Goal: Task Accomplishment & Management: Complete application form

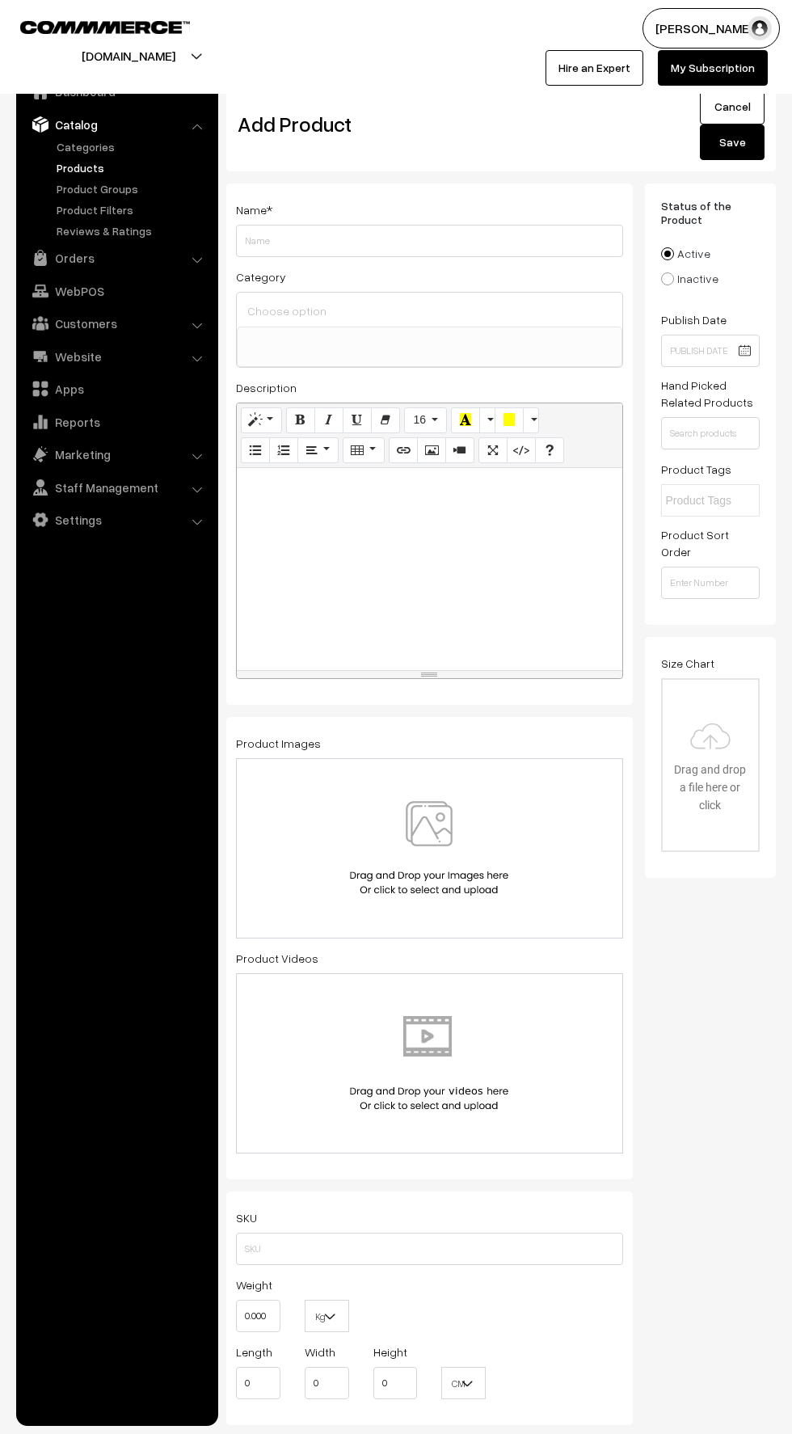
select select
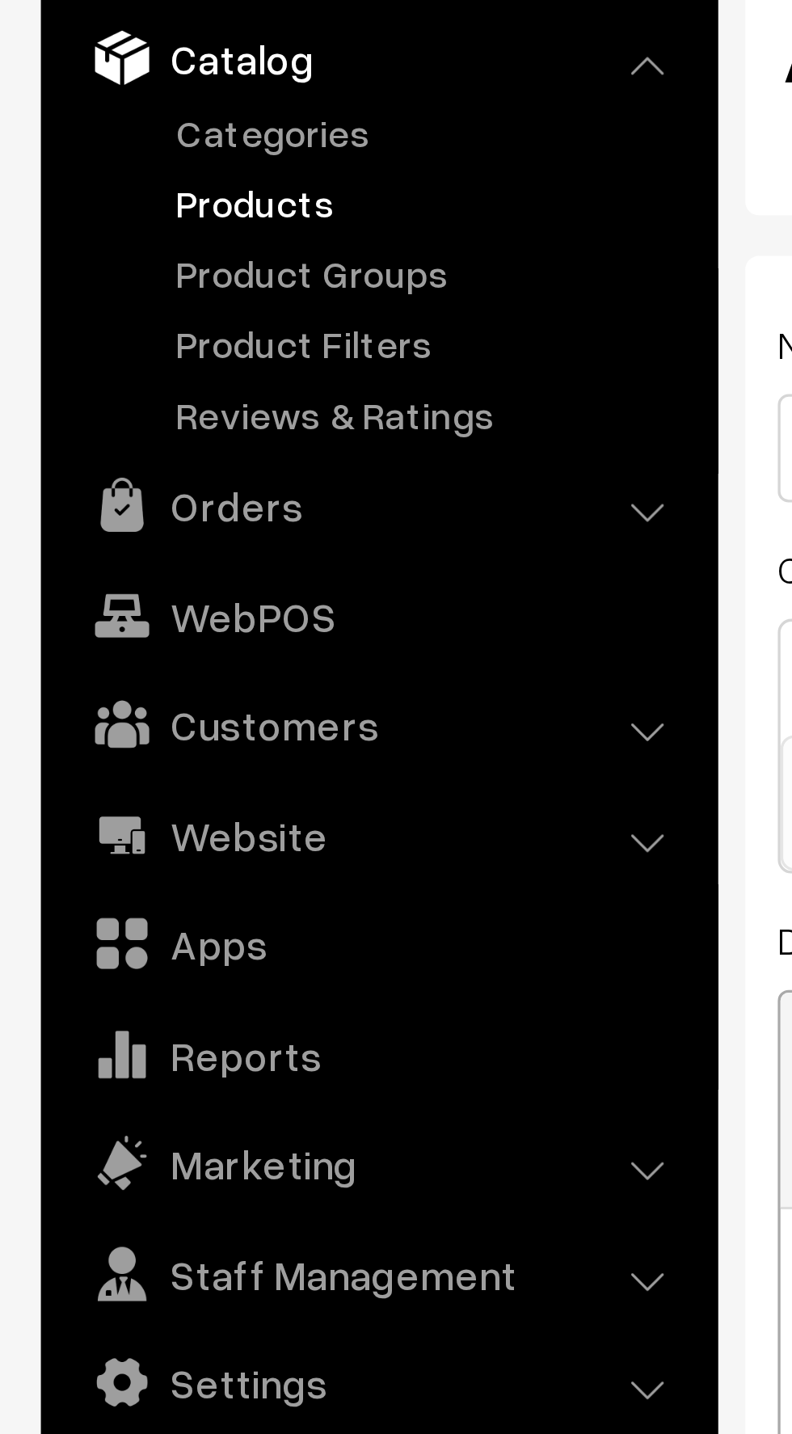
click at [65, 175] on link "Products" at bounding box center [133, 167] width 160 height 17
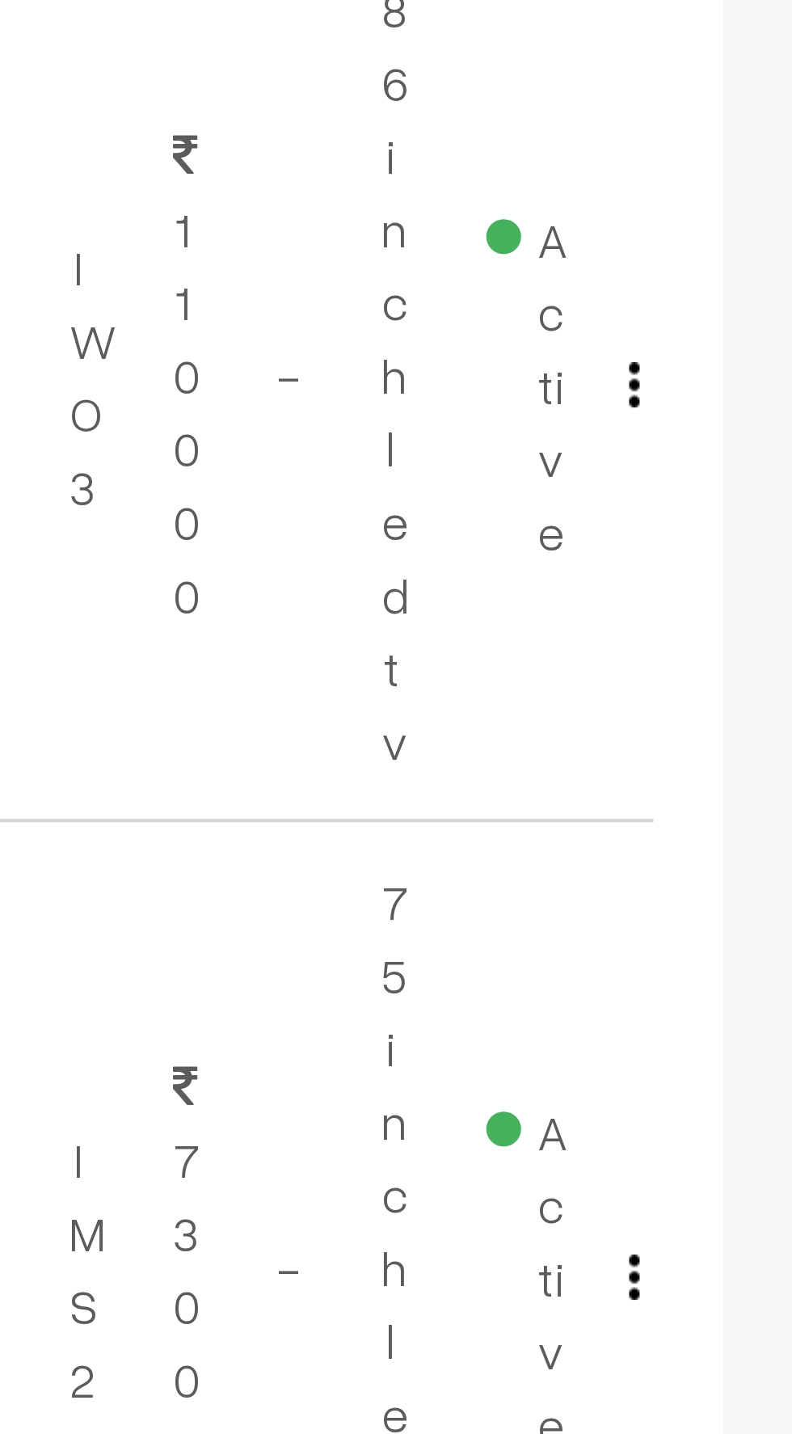
scroll to position [4, 0]
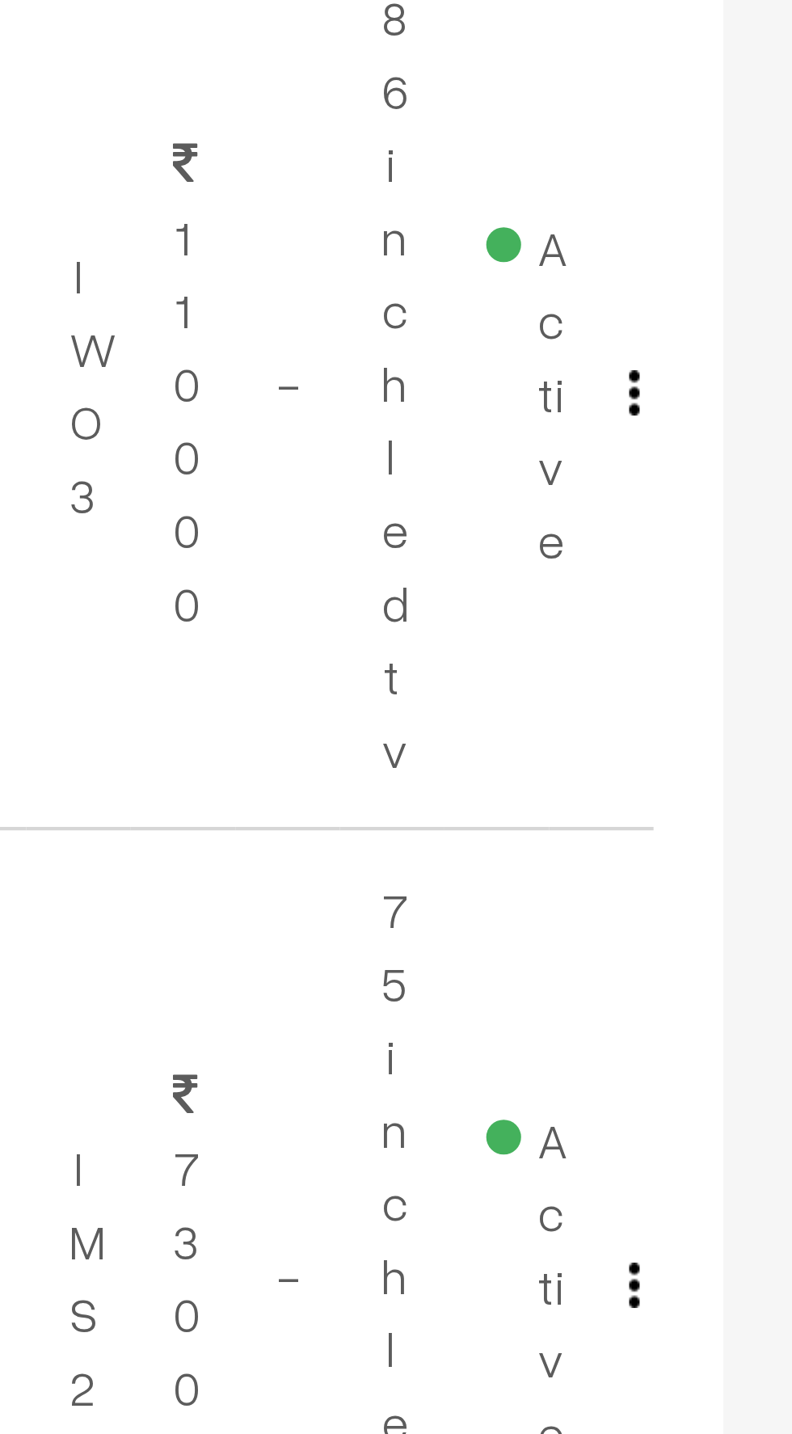
click at [754, 464] on img "button" at bounding box center [755, 464] width 2 height 11
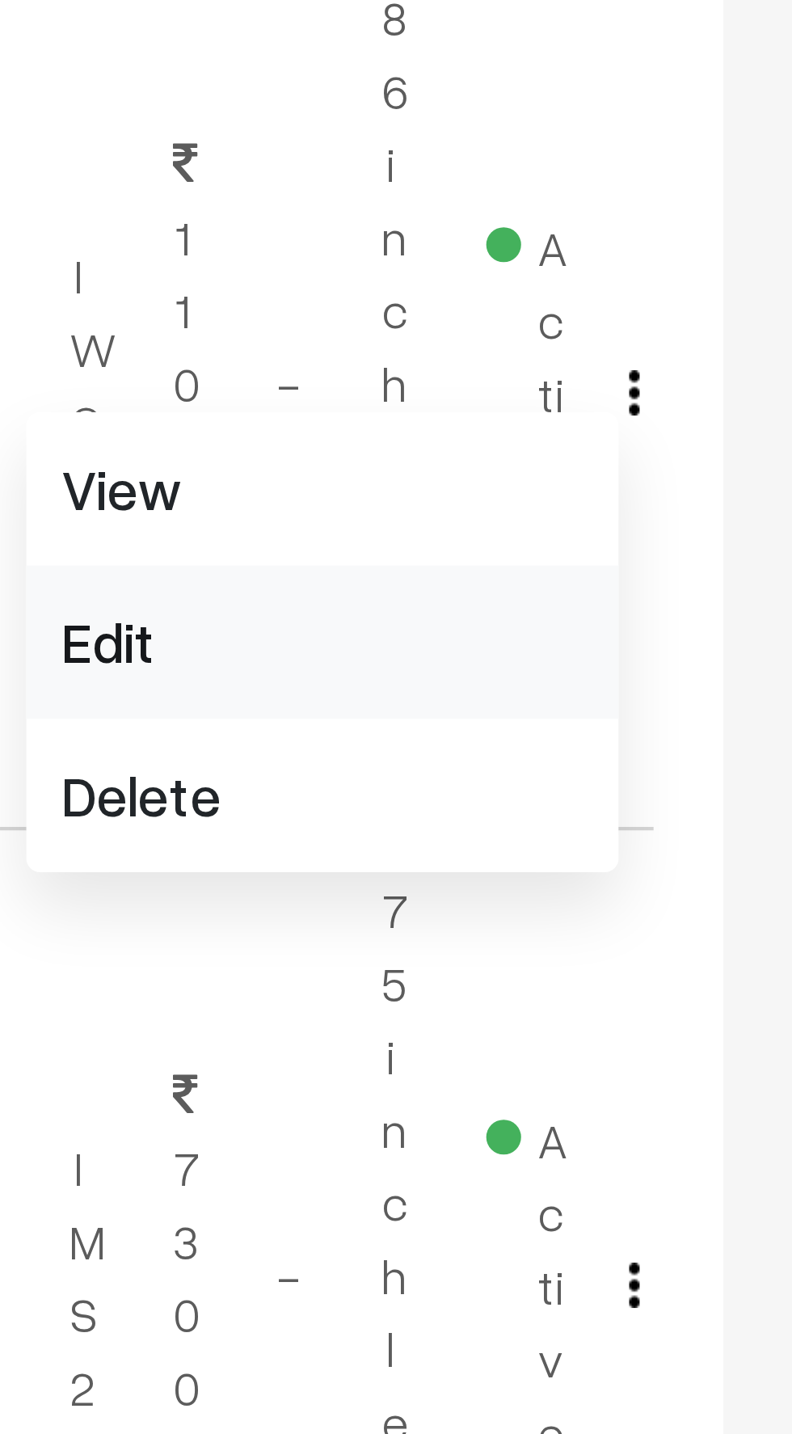
click at [632, 524] on link "Edit" at bounding box center [682, 522] width 137 height 36
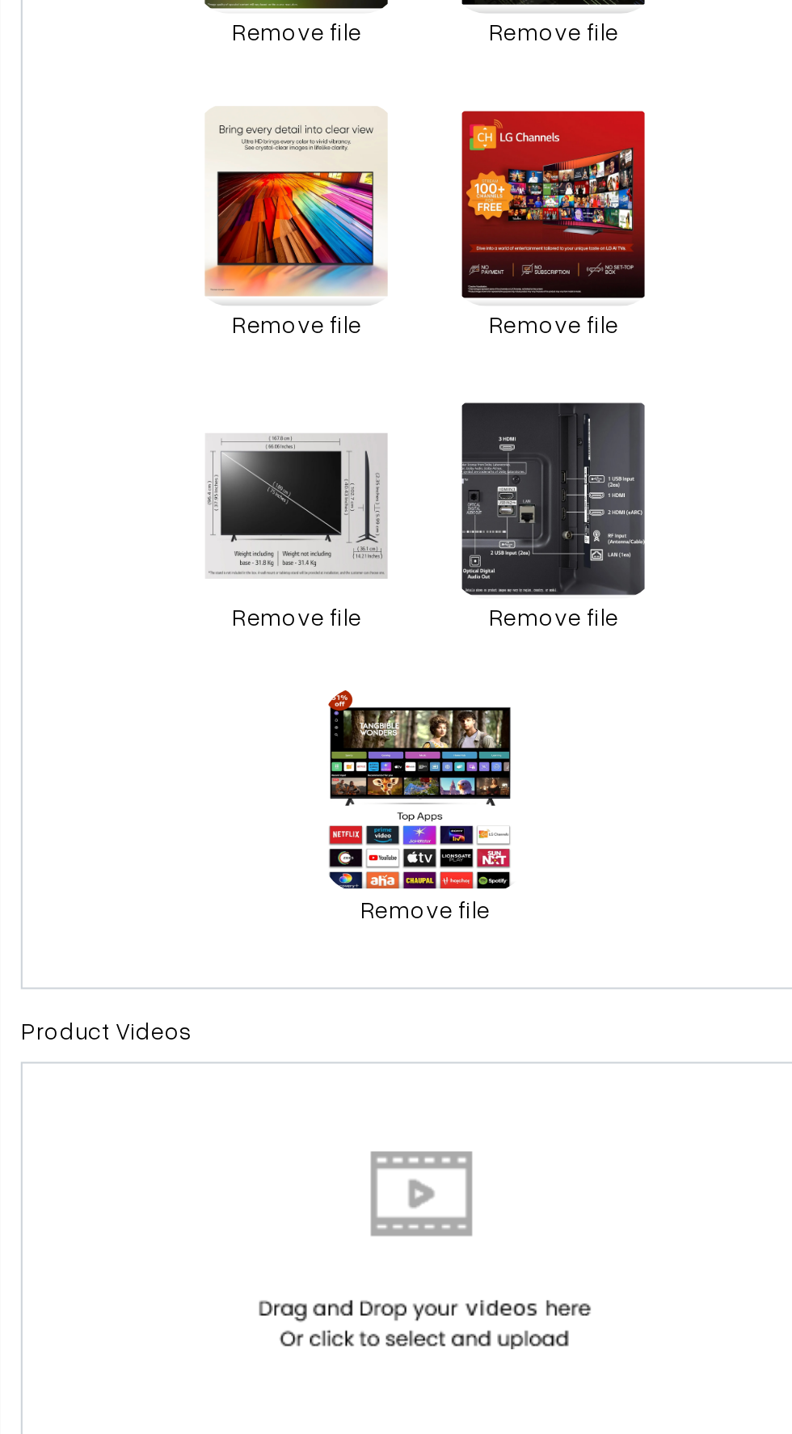
scroll to position [551, 0]
click at [526, 879] on div "0.1 MB 1002851872.jpg Check Error Remove file 0.7 MB 1002851194.jpg Check Error…" at bounding box center [429, 604] width 387 height 733
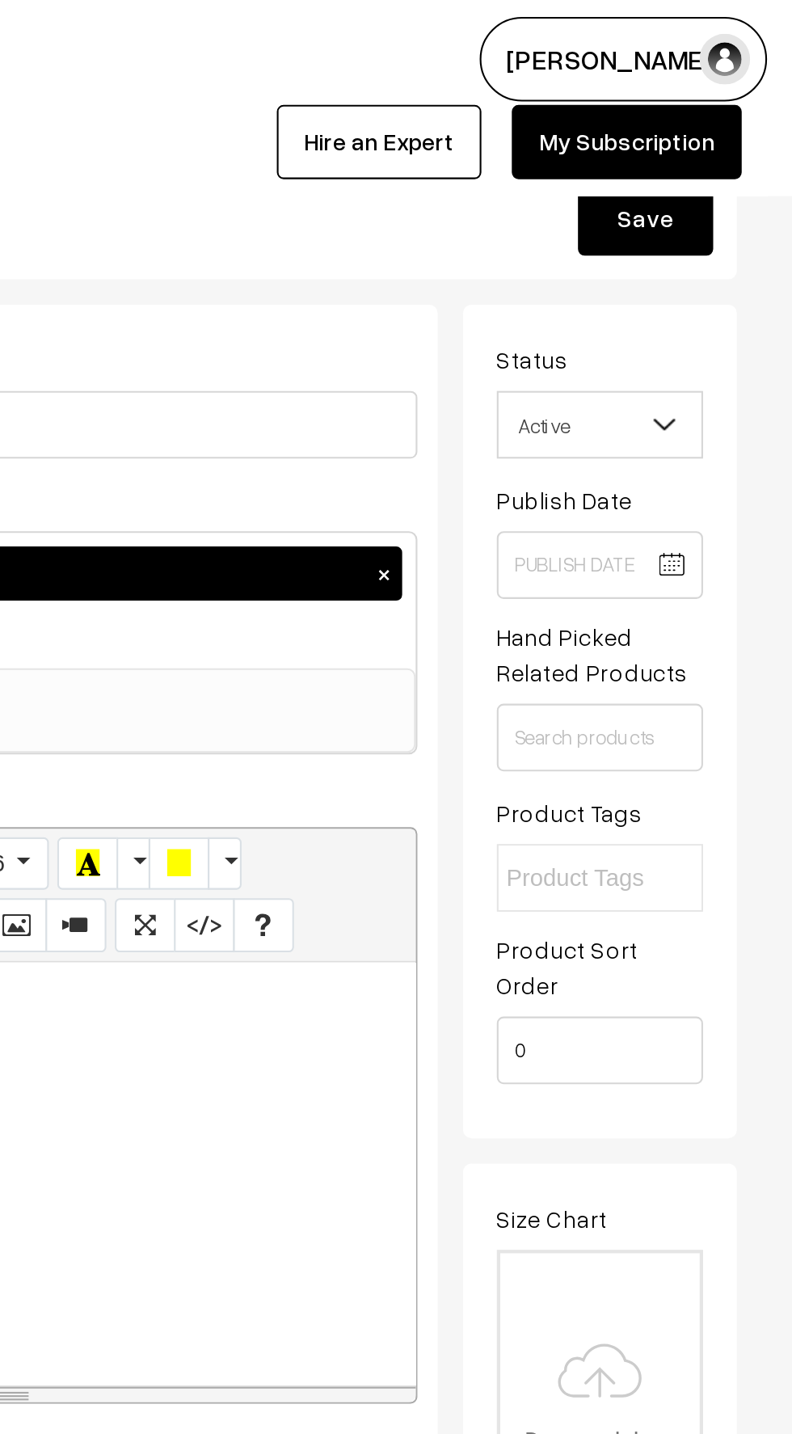
scroll to position [0, 0]
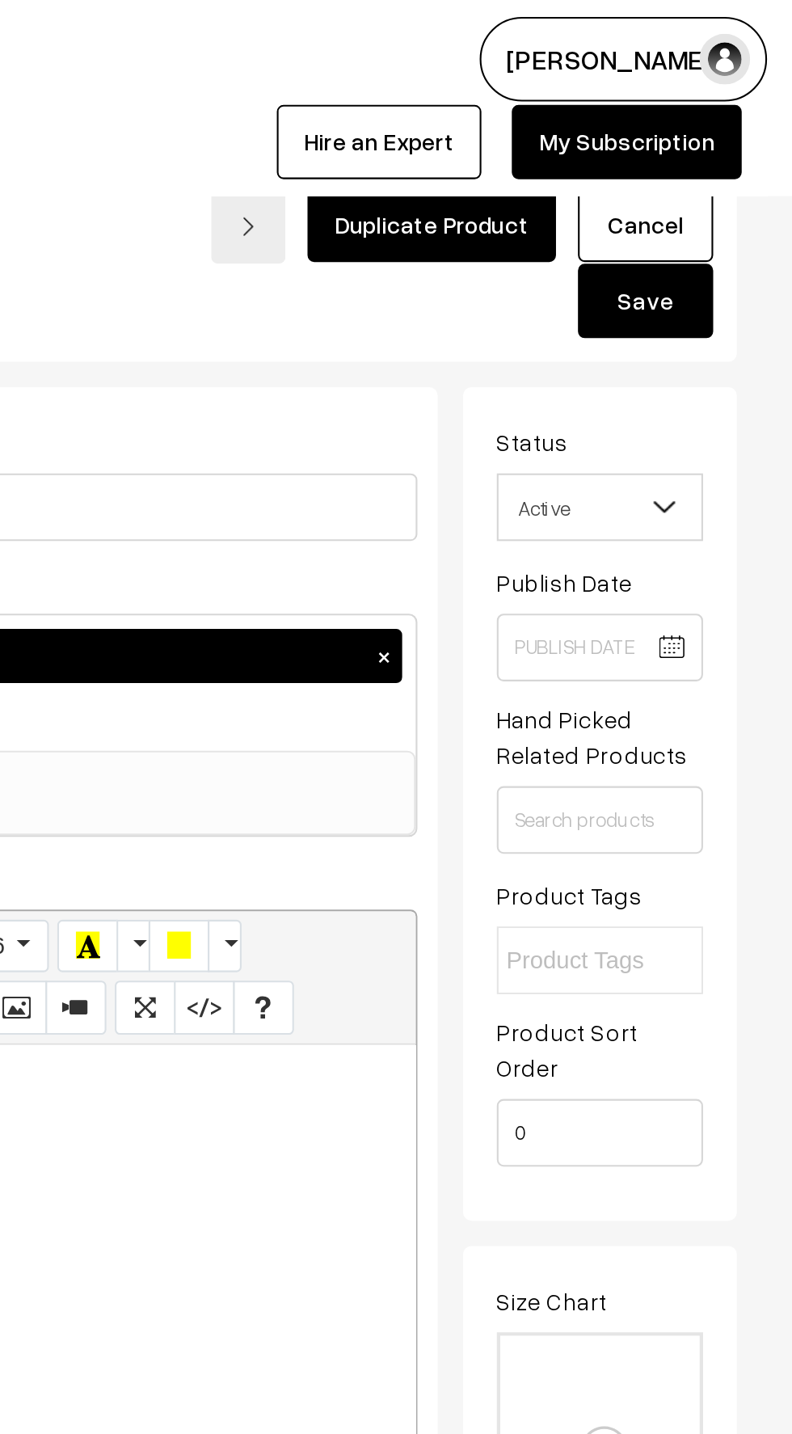
click at [729, 158] on button "Save" at bounding box center [721, 144] width 65 height 36
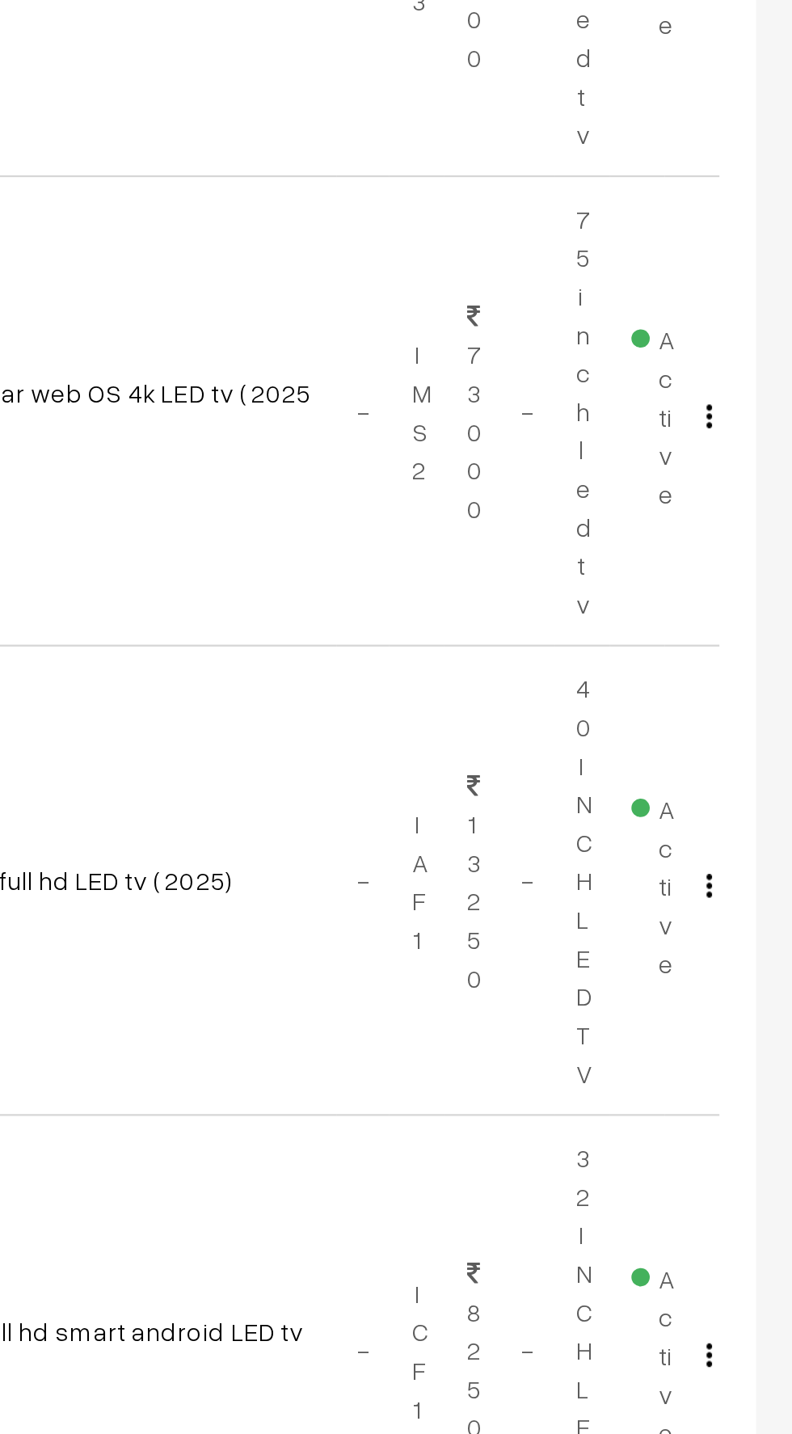
click at [754, 673] on img "button" at bounding box center [755, 675] width 2 height 11
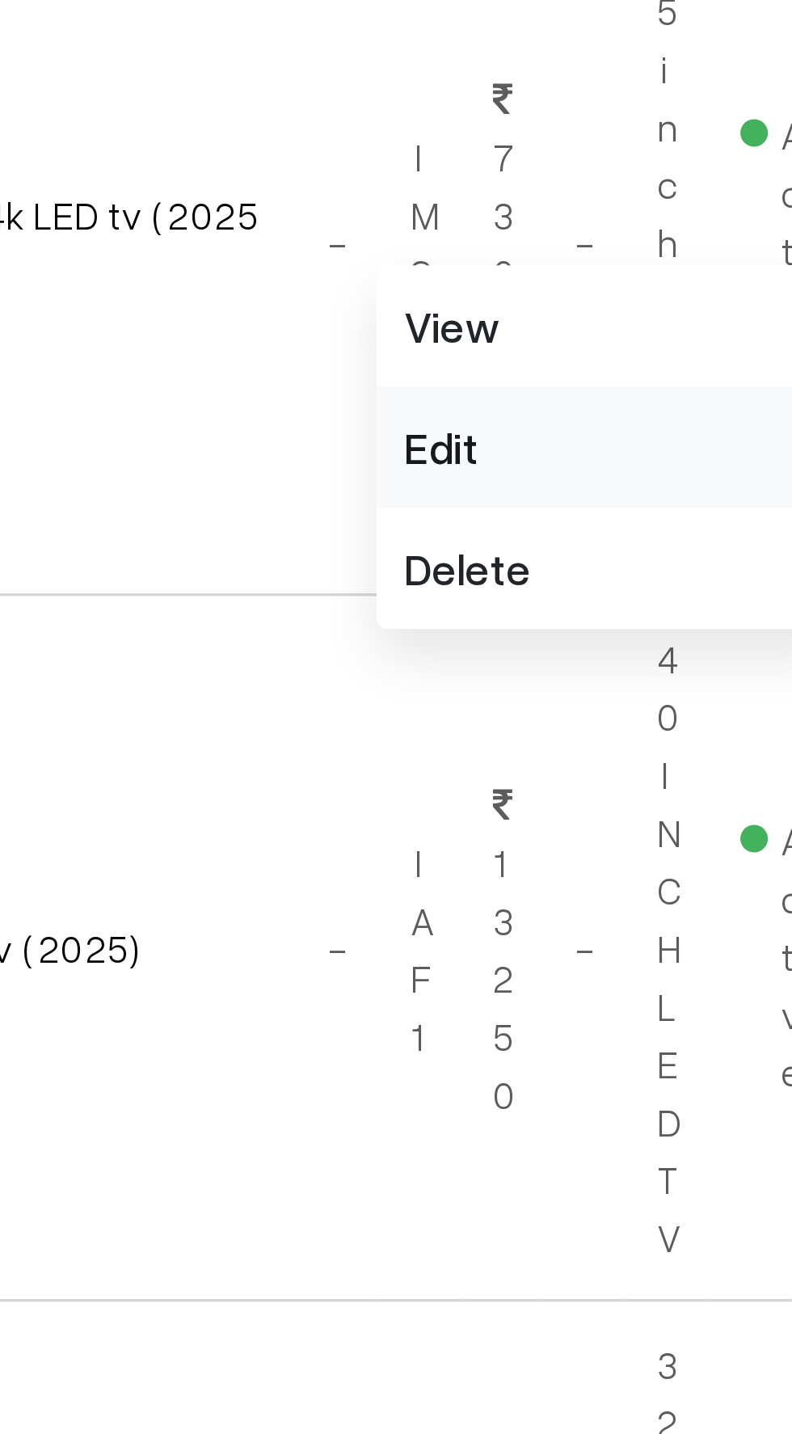
click at [640, 727] on link "Edit" at bounding box center [682, 733] width 137 height 36
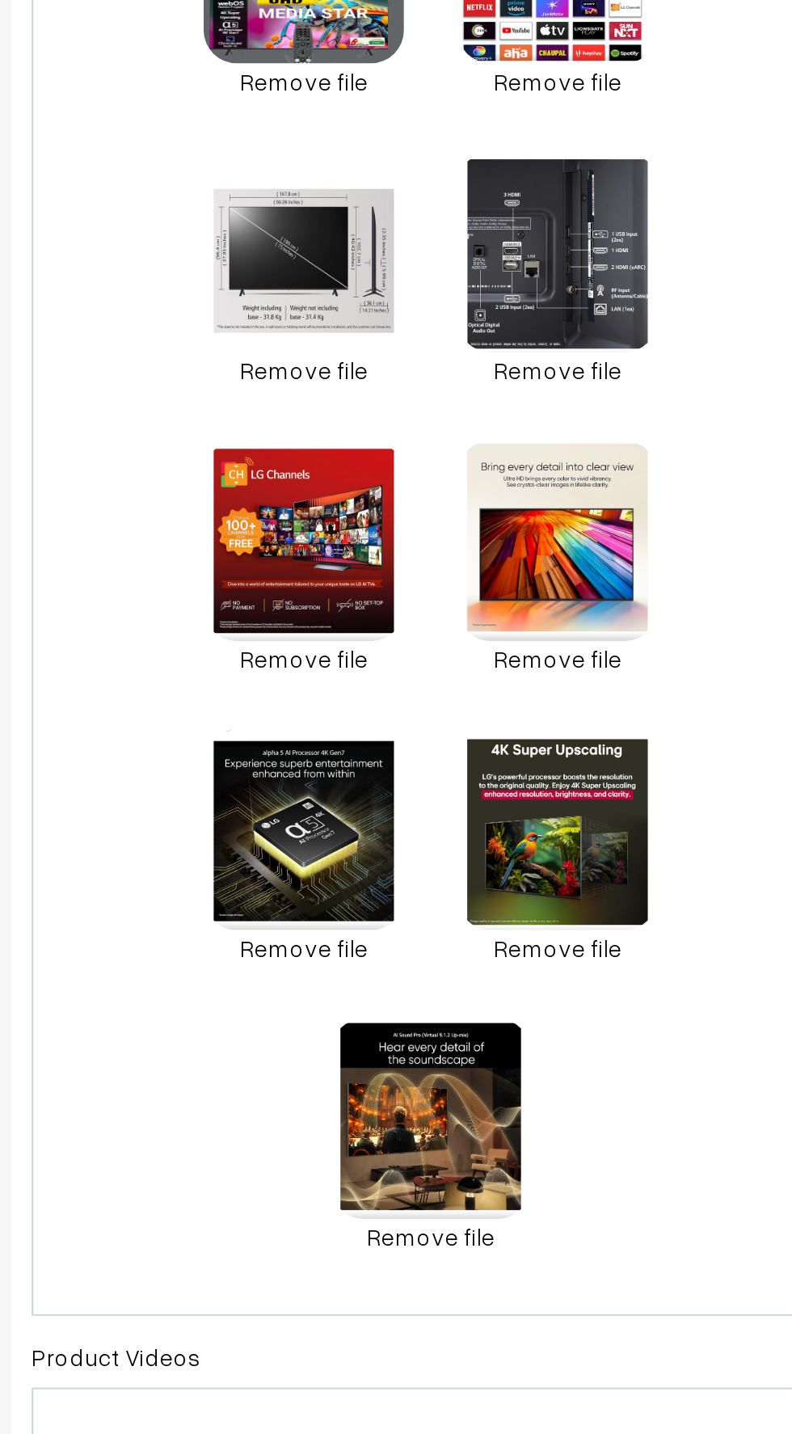
scroll to position [174, 0]
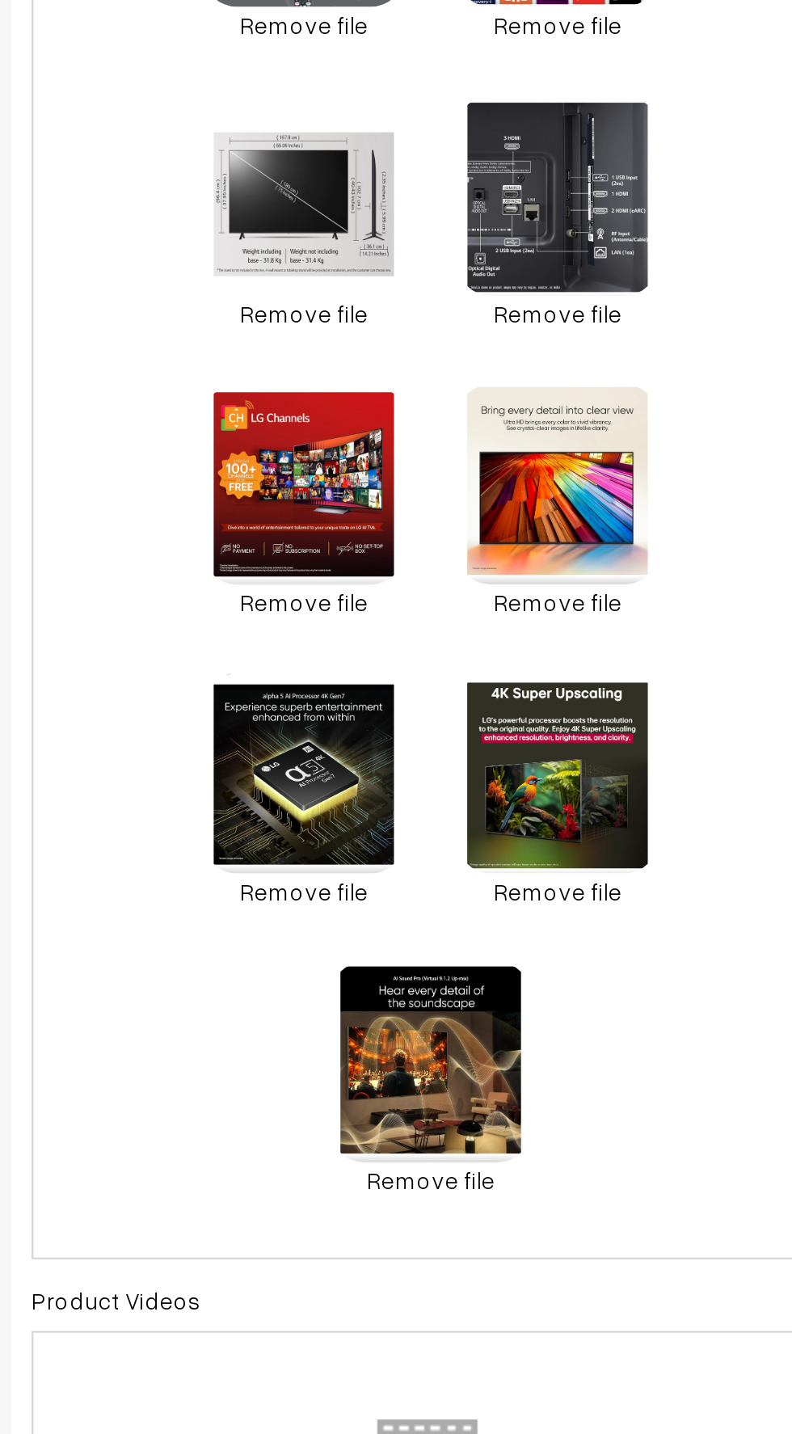
click at [529, 1231] on div "0.1 MB 1002851177.jpg Check Error Remove file 0.7 MB 1002851179.jpg Check Error…" at bounding box center [429, 982] width 387 height 733
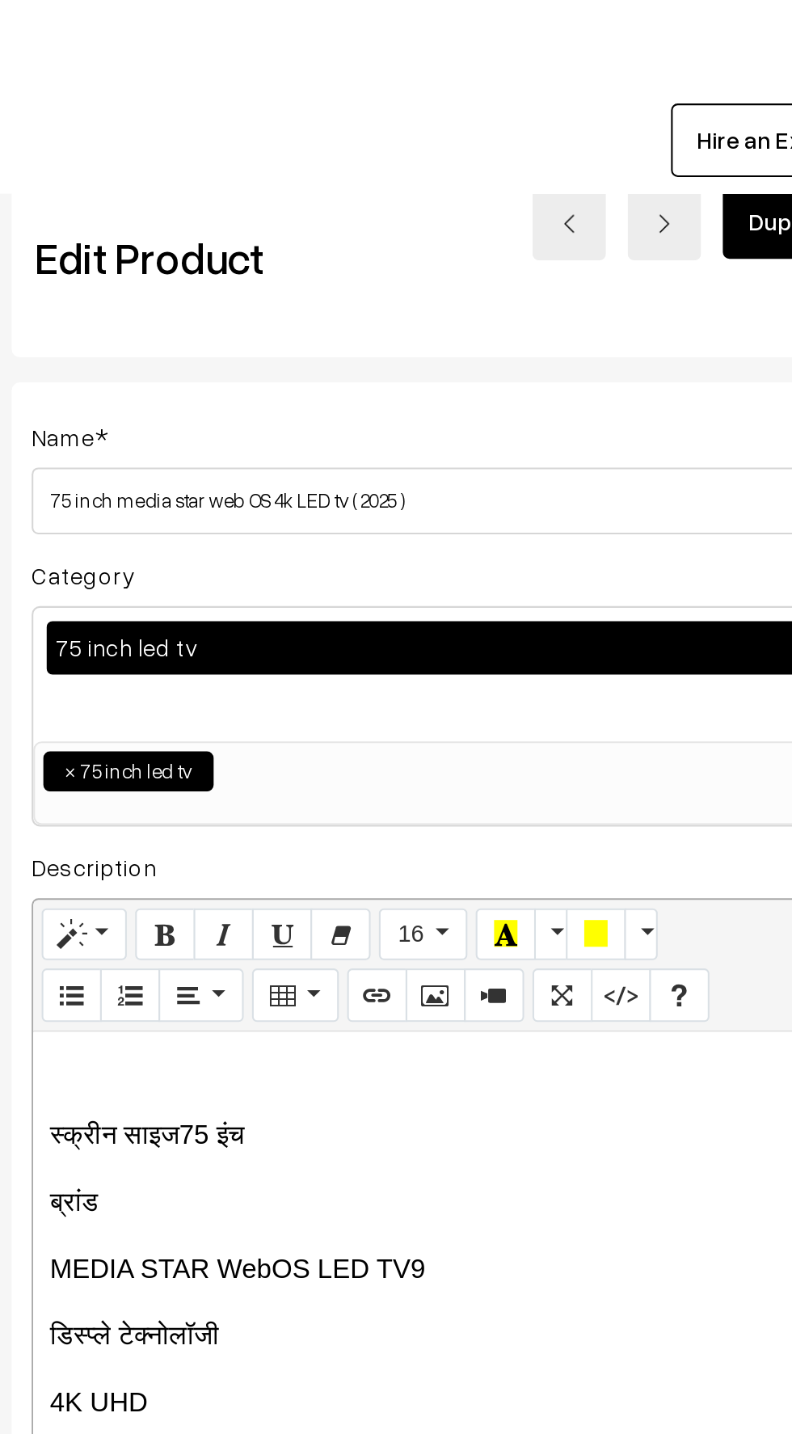
scroll to position [0, 11]
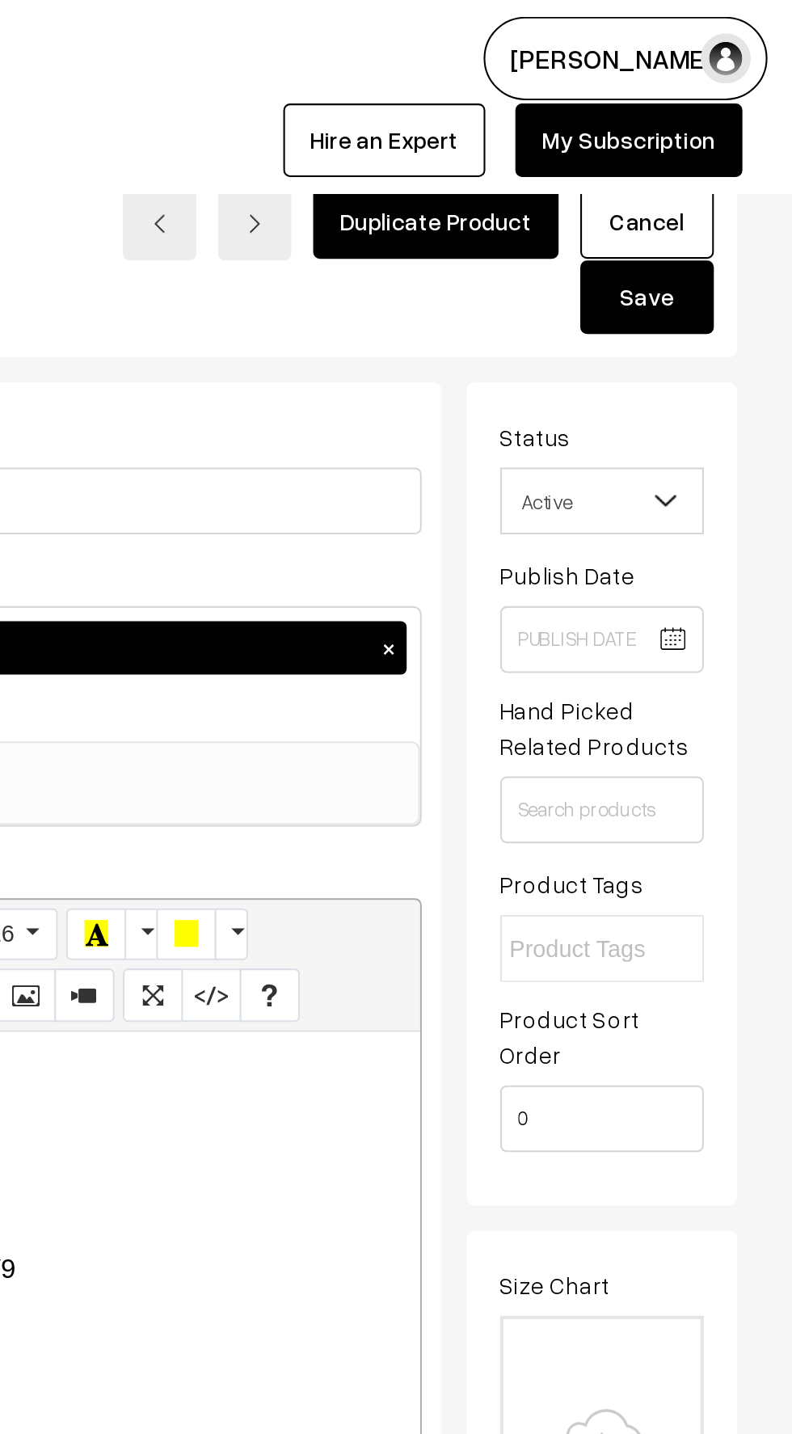
click at [728, 146] on button "Save" at bounding box center [721, 144] width 65 height 36
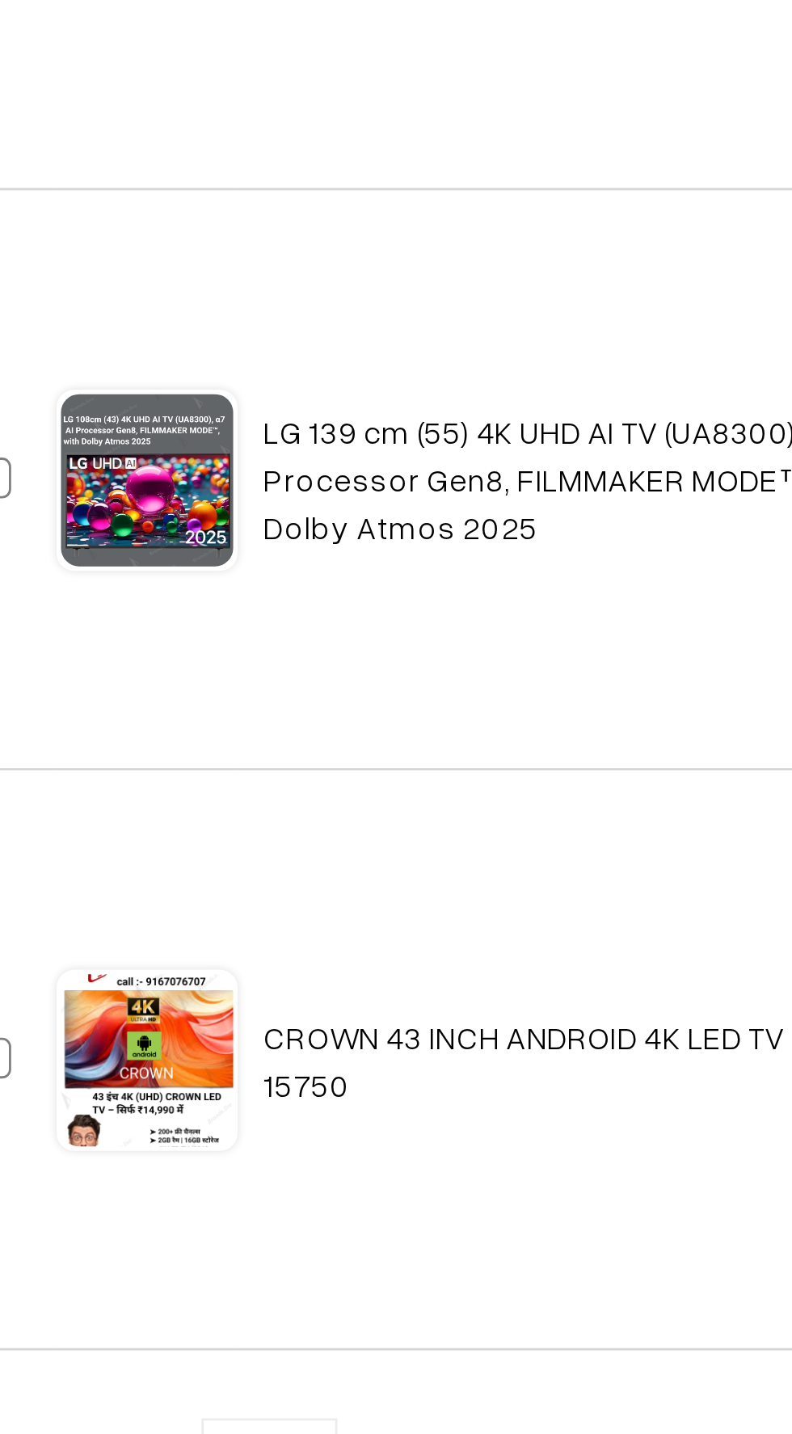
scroll to position [1035, 0]
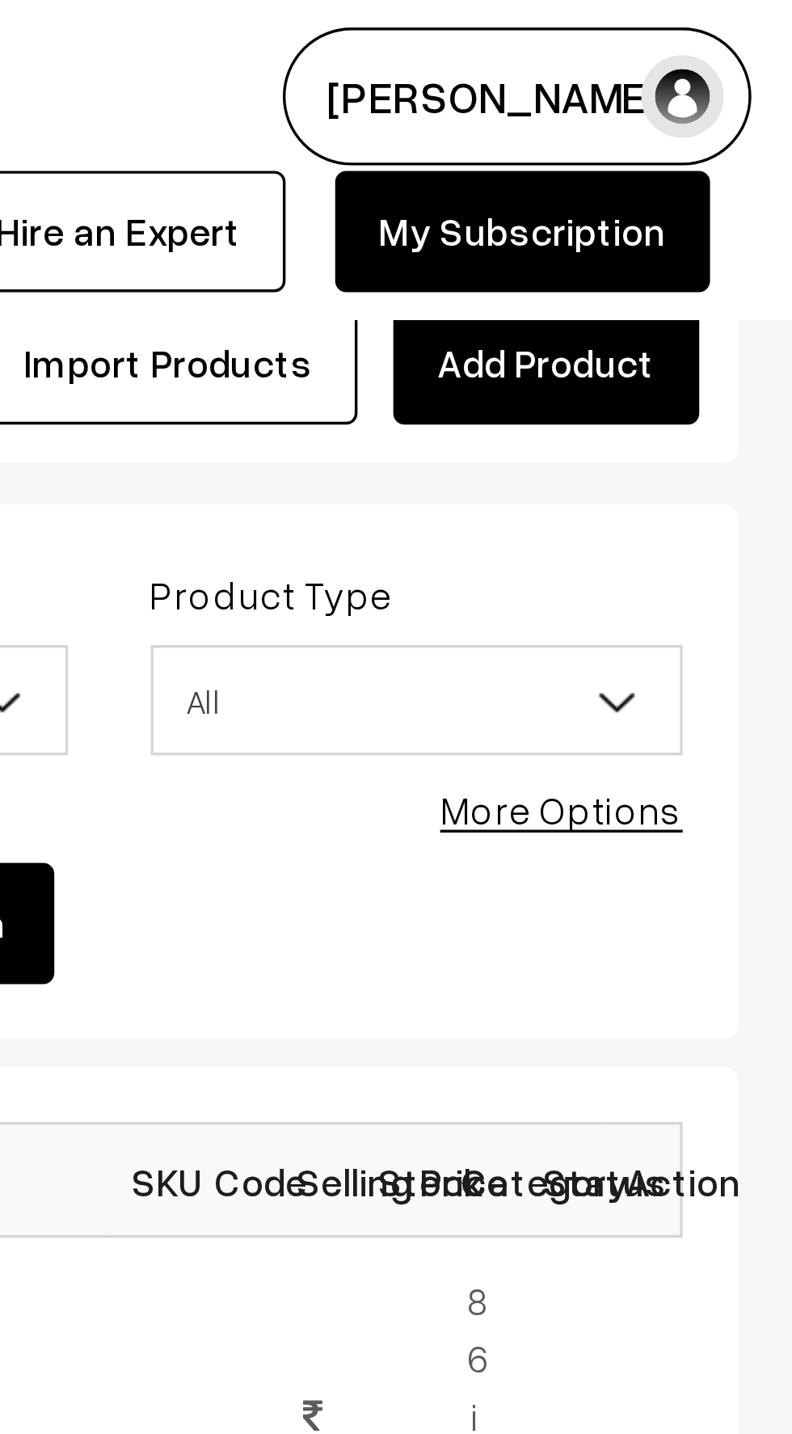
click at [706, 111] on link "Add Product" at bounding box center [720, 107] width 90 height 36
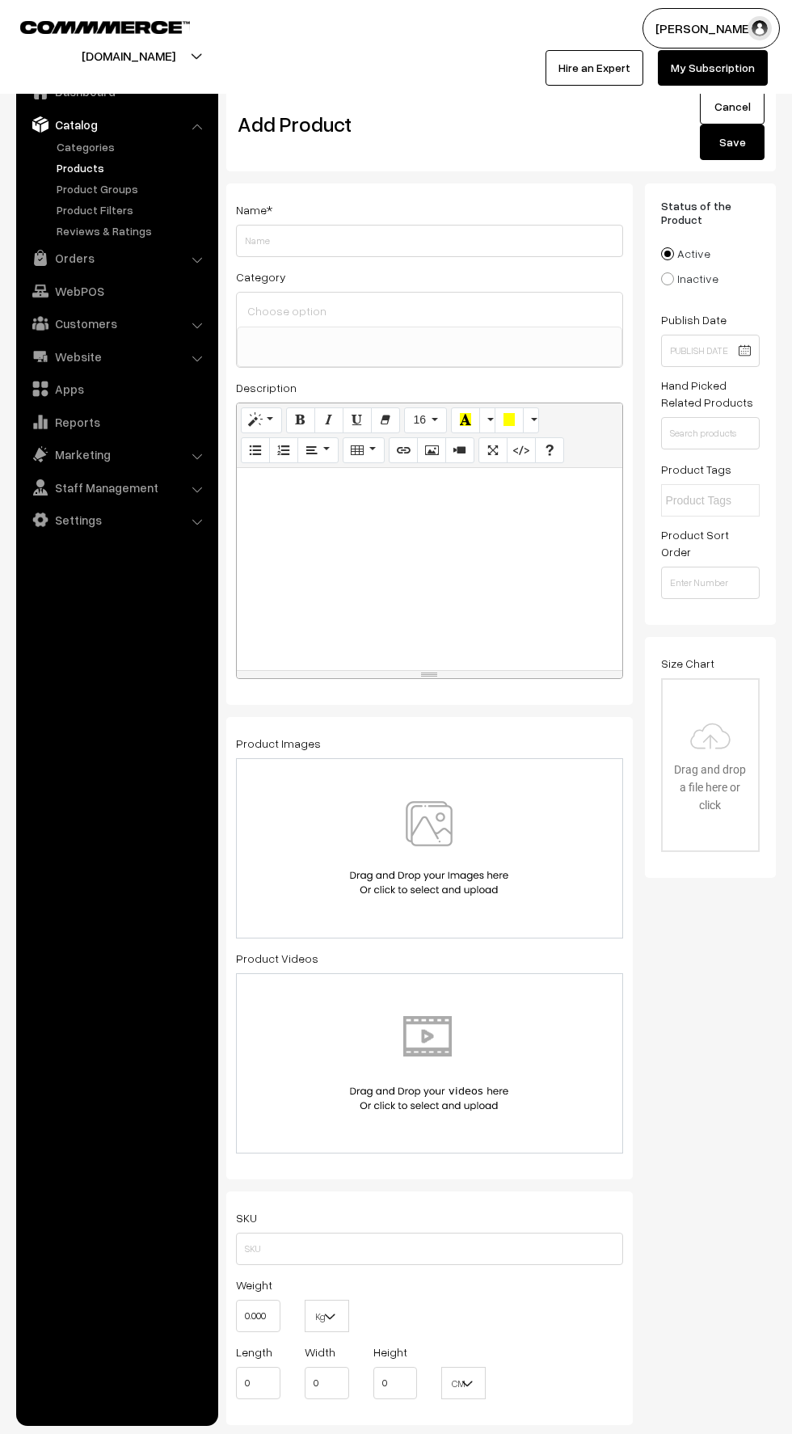
select select
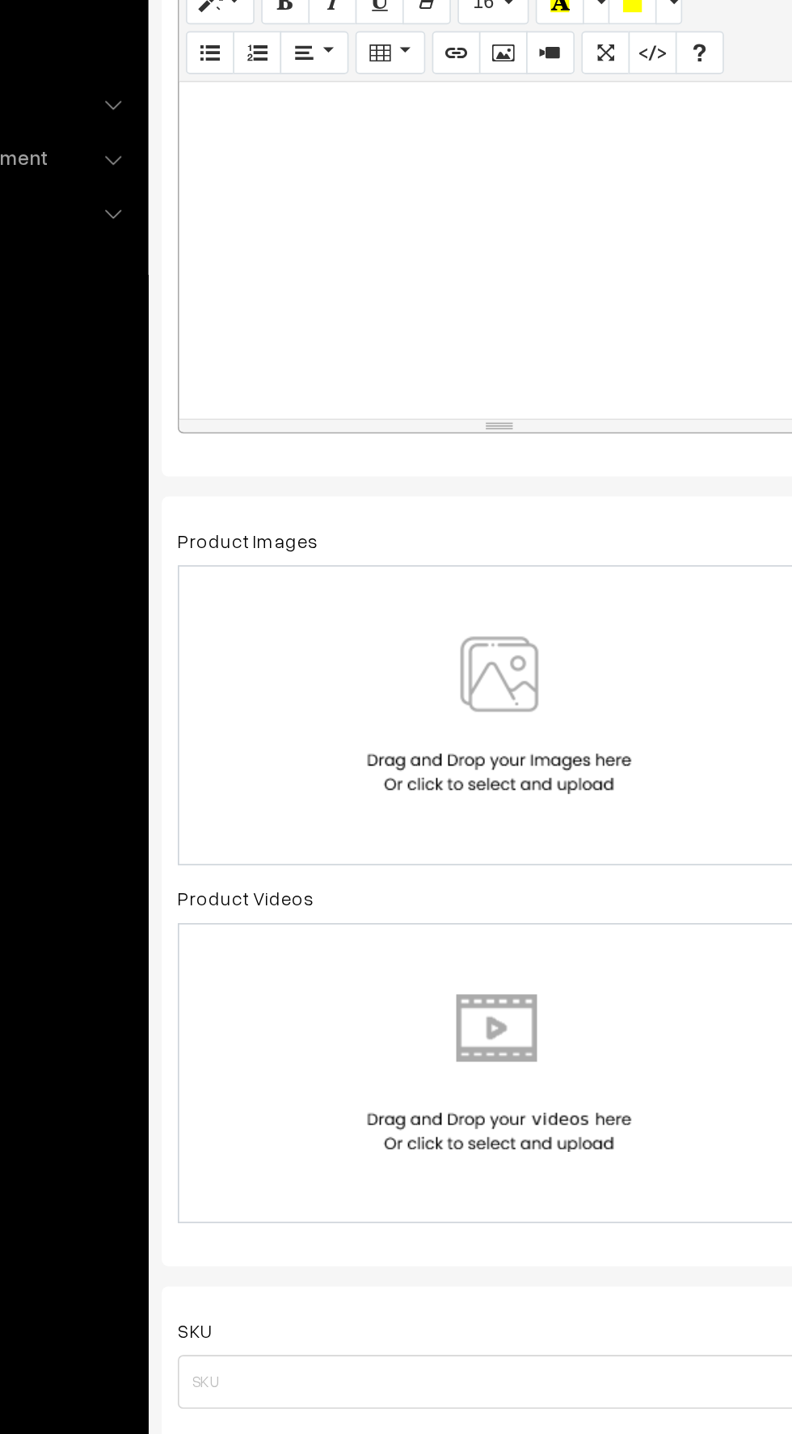
scroll to position [25, 0]
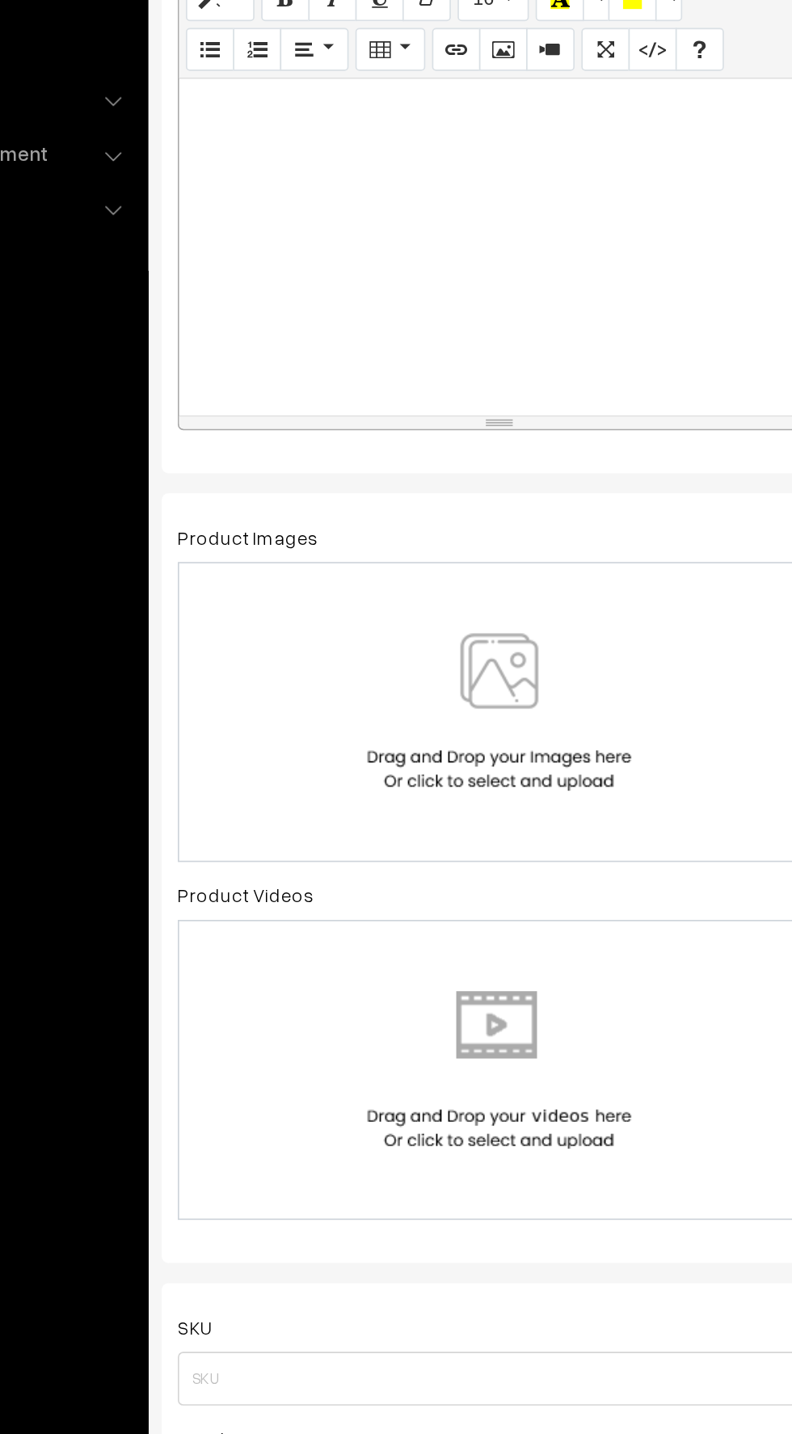
click at [429, 849] on img at bounding box center [429, 823] width 166 height 95
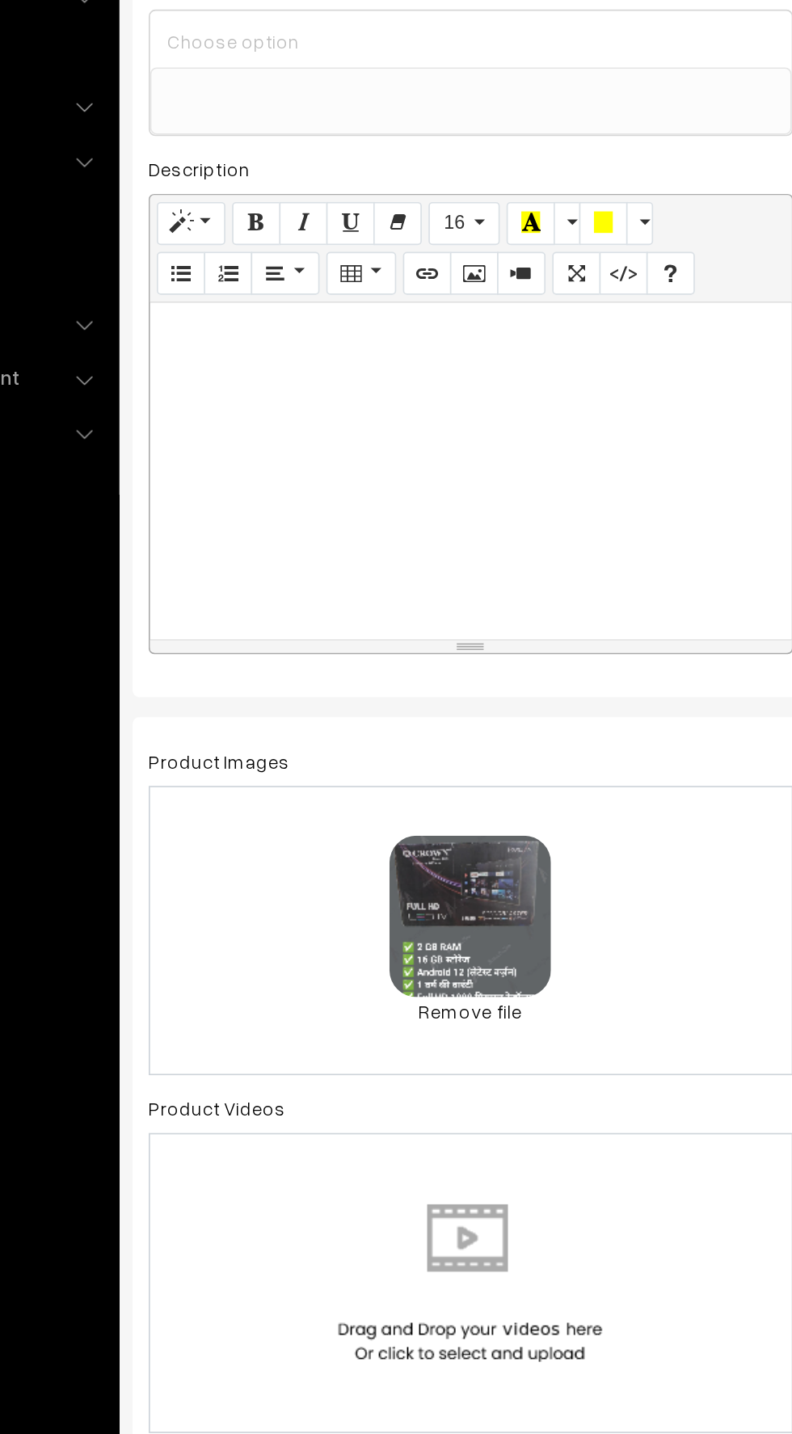
paste div
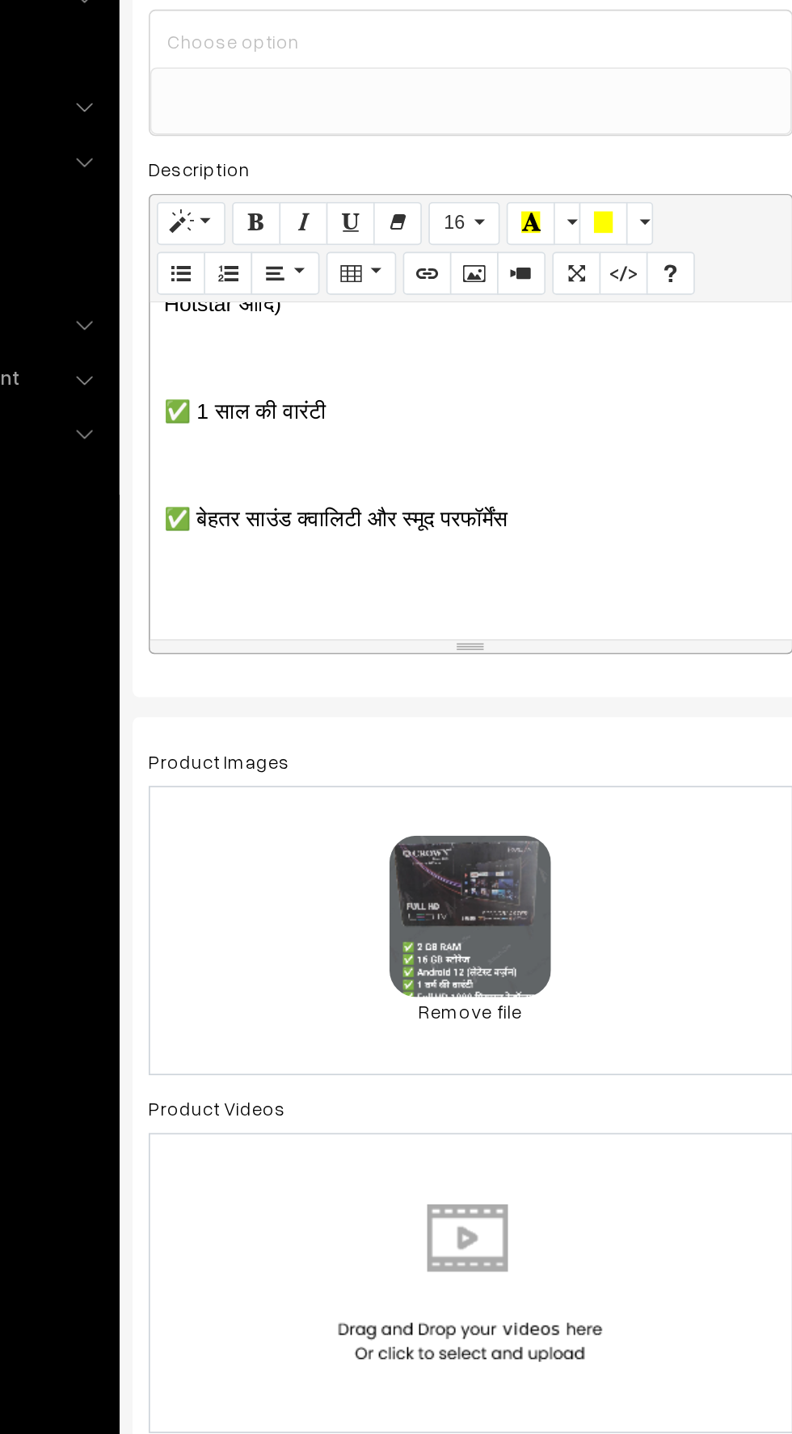
scroll to position [456, 0]
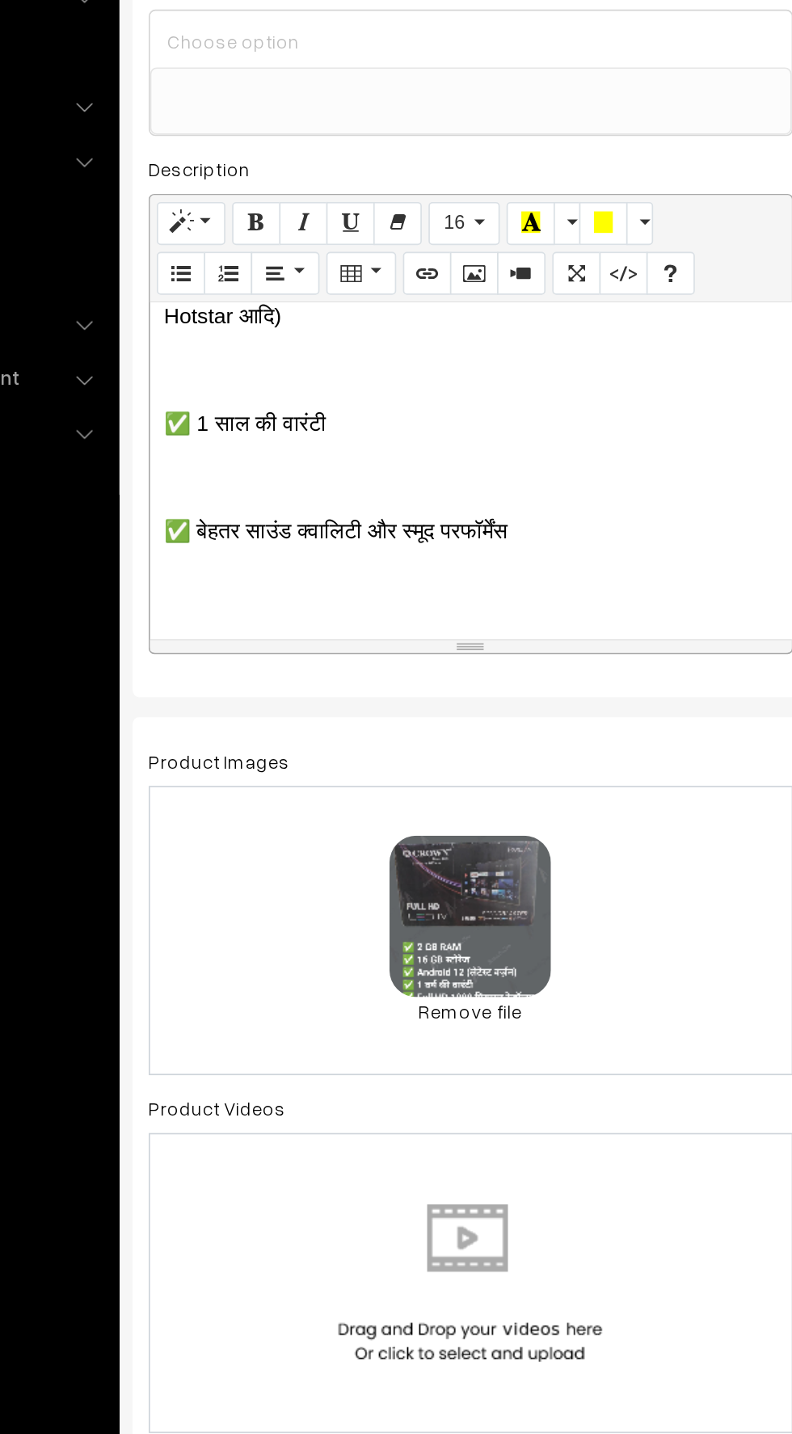
click at [257, 538] on p at bounding box center [429, 547] width 369 height 19
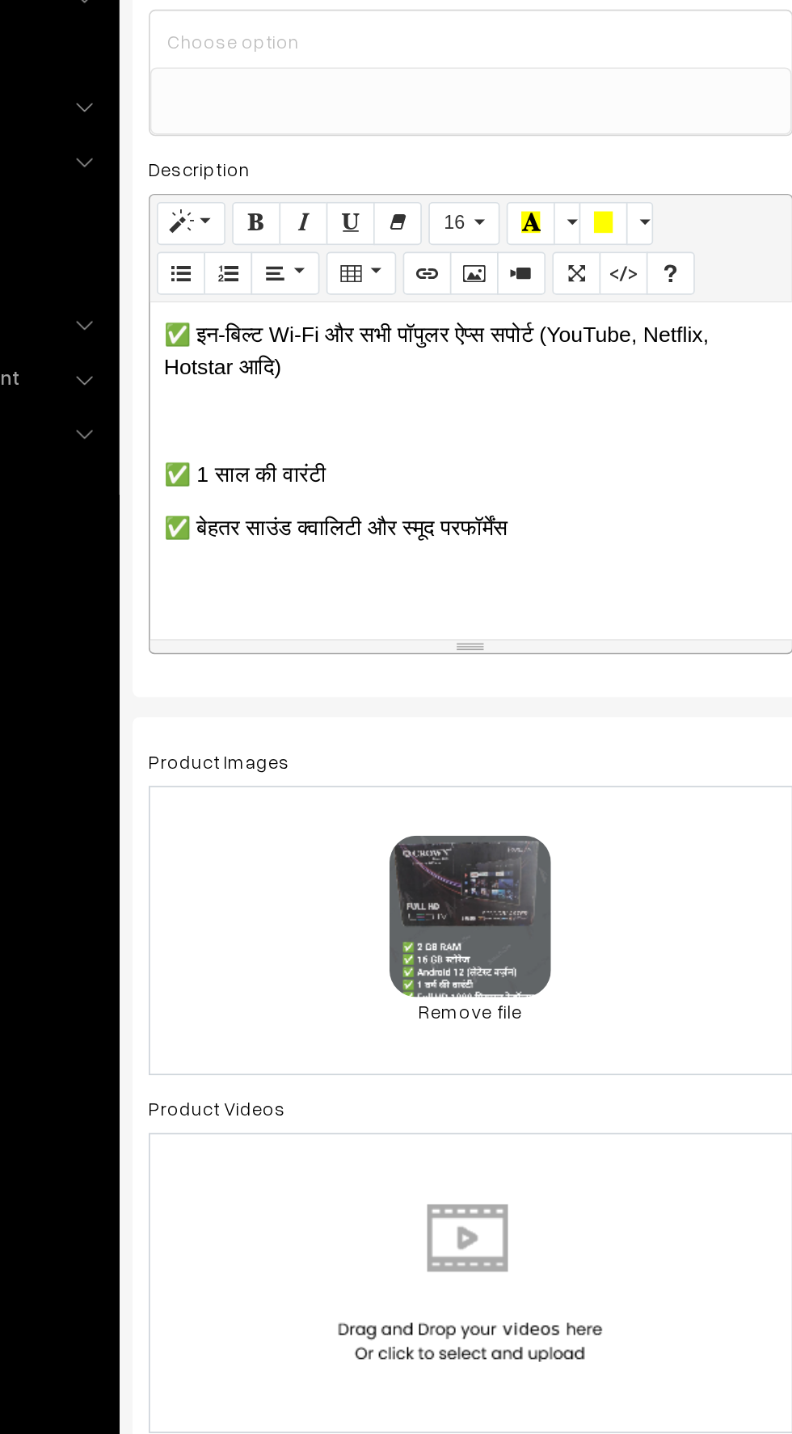
scroll to position [420, 0]
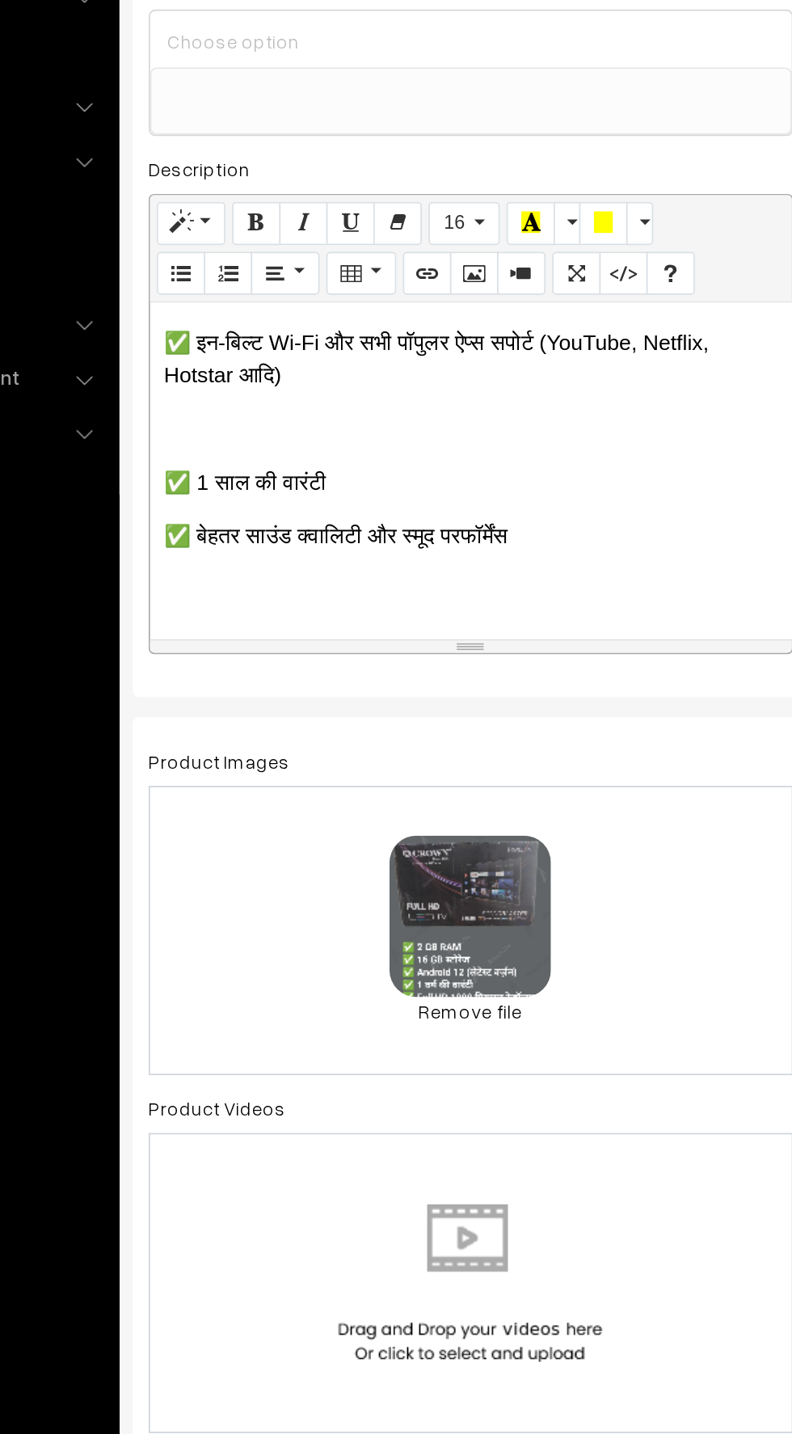
click at [254, 522] on p at bounding box center [429, 518] width 369 height 19
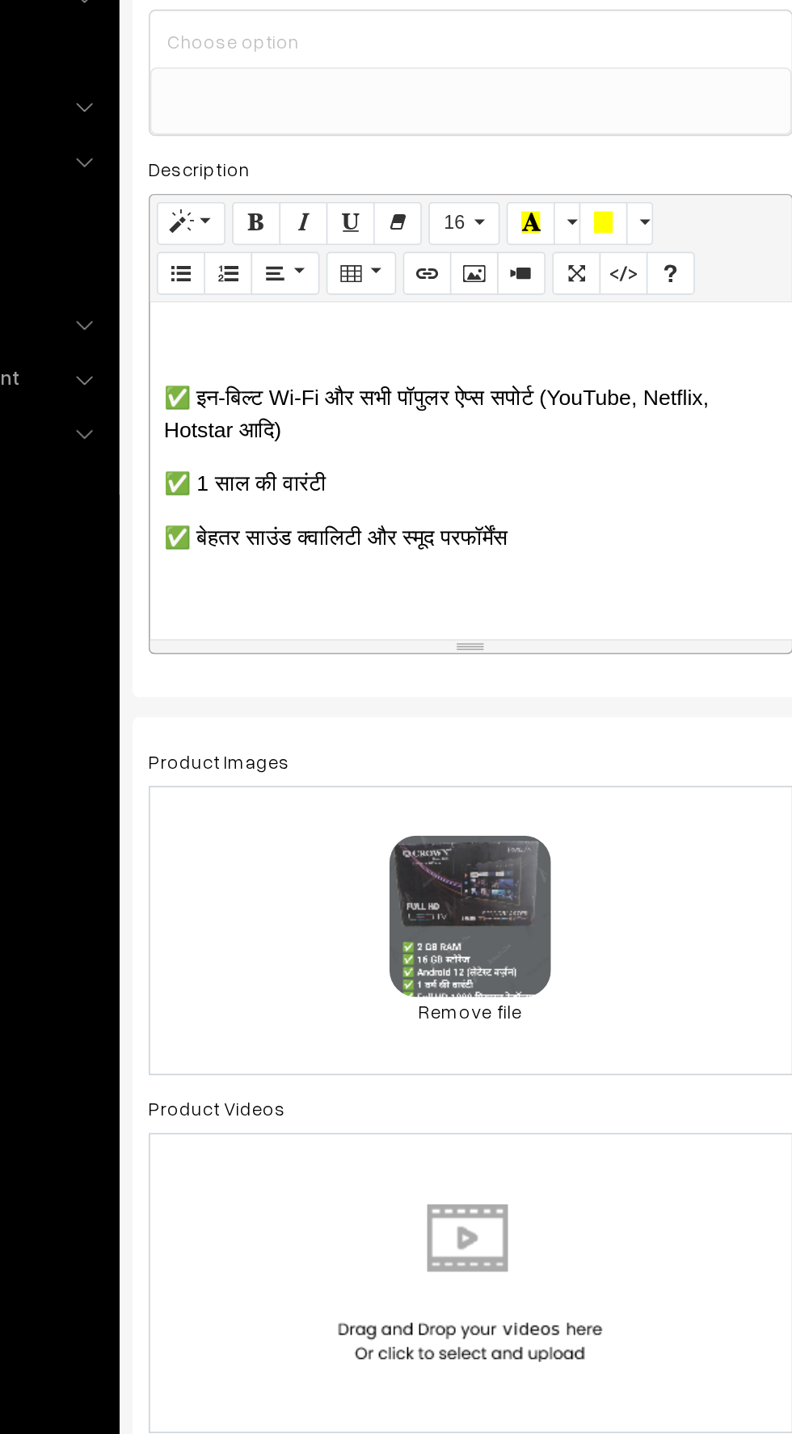
scroll to position [353, 0]
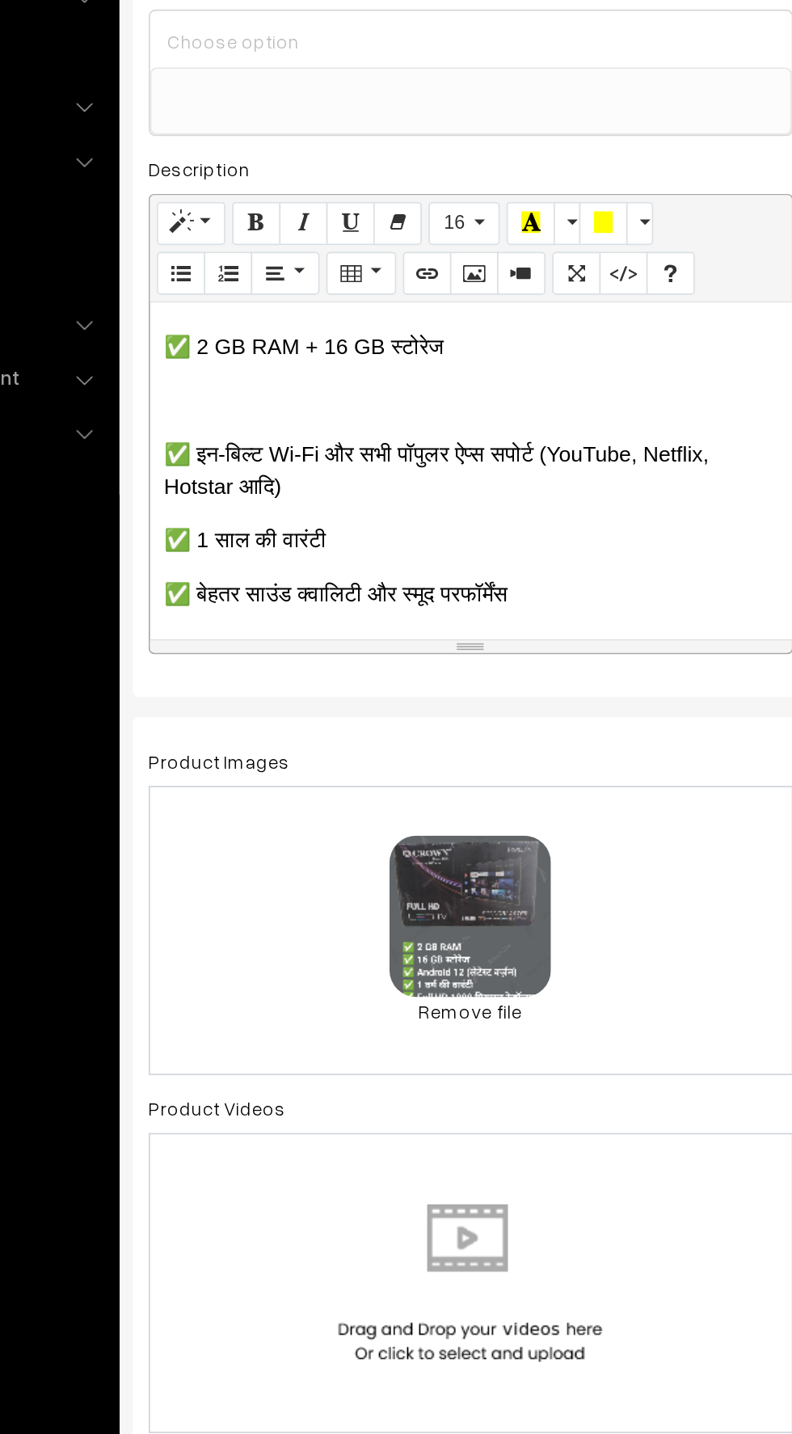
click at [258, 494] on p at bounding box center [429, 501] width 369 height 19
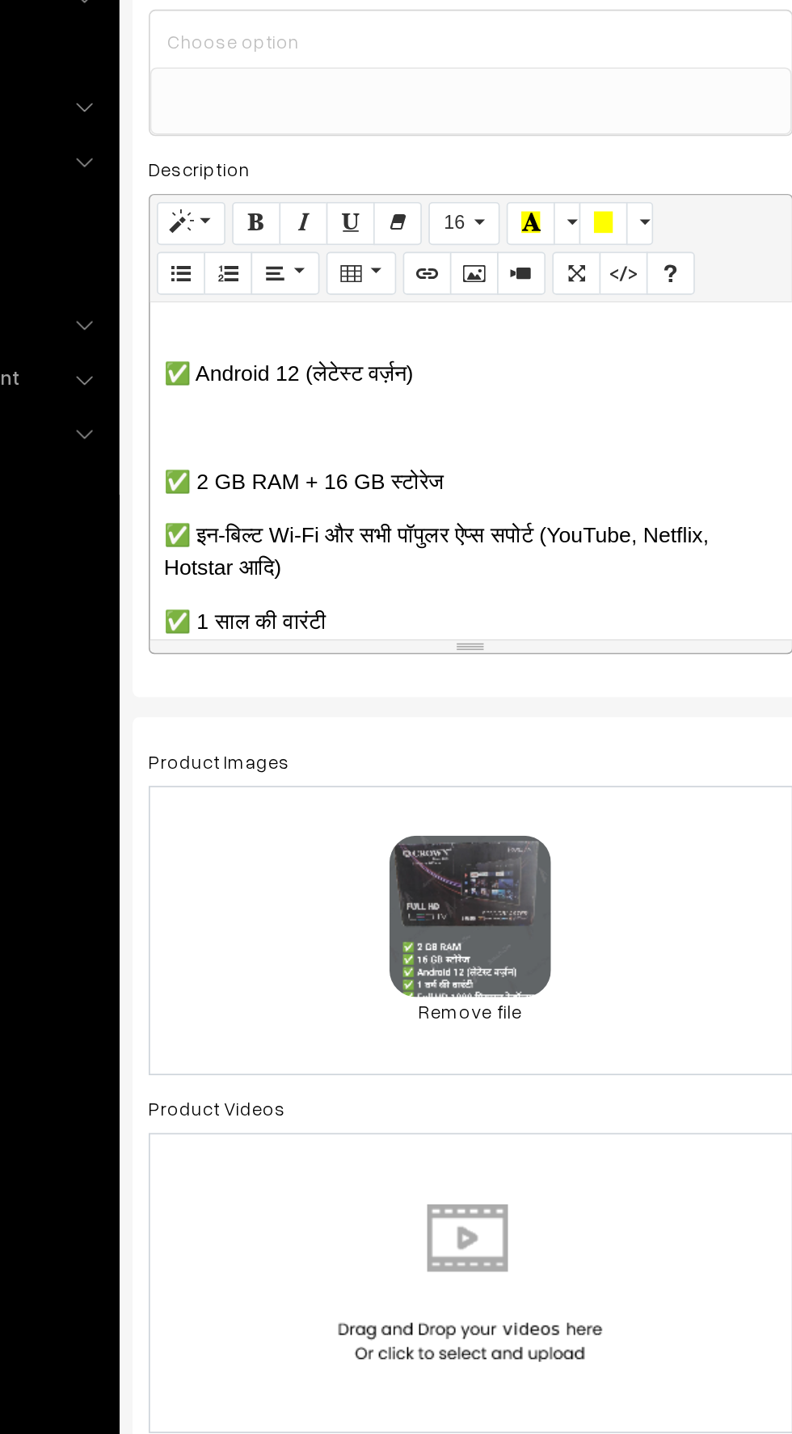
scroll to position [270, 0]
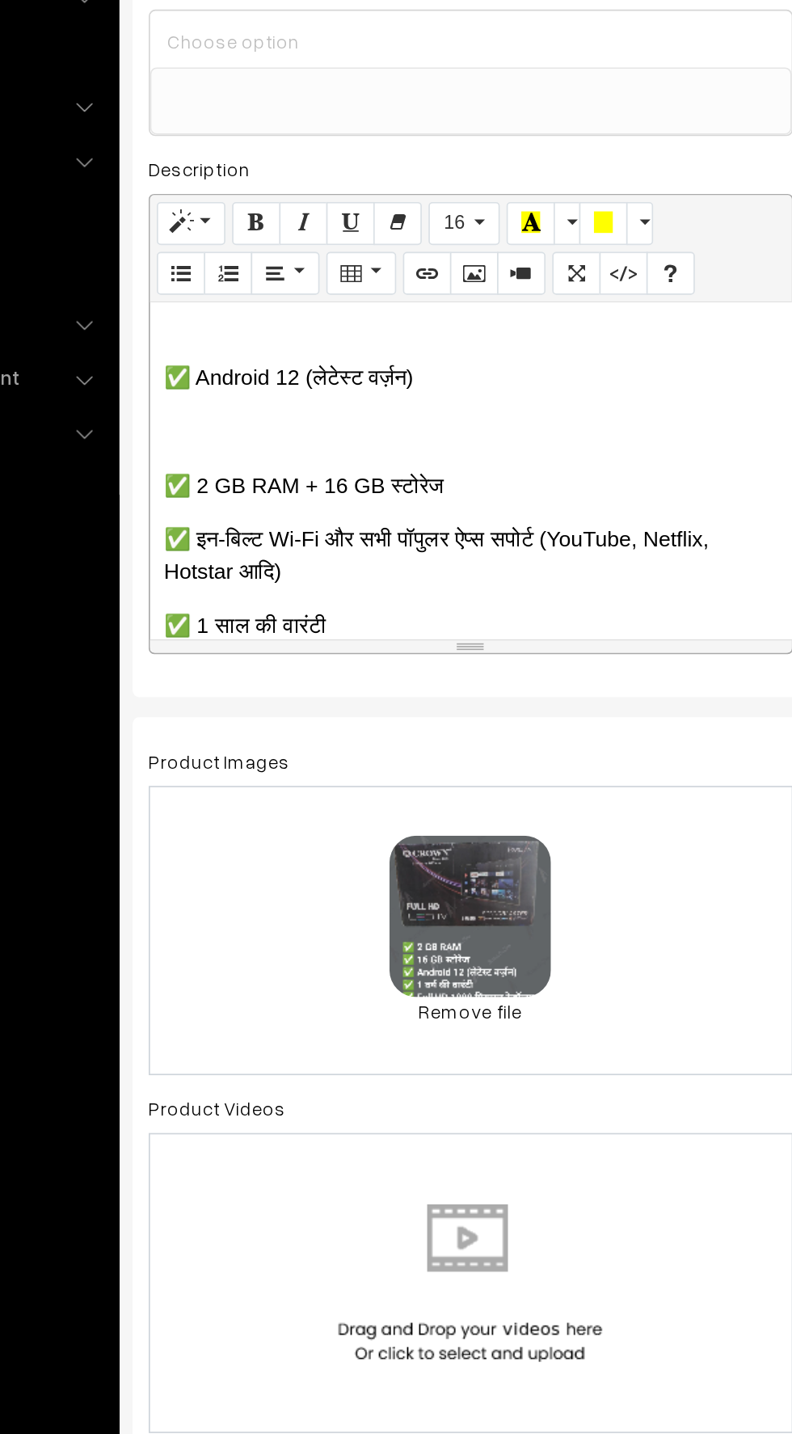
click at [251, 495] on p "✅ Android 12 (लेटेस्ट वर्ज़न)" at bounding box center [429, 487] width 369 height 19
click at [297, 521] on p at bounding box center [429, 520] width 369 height 19
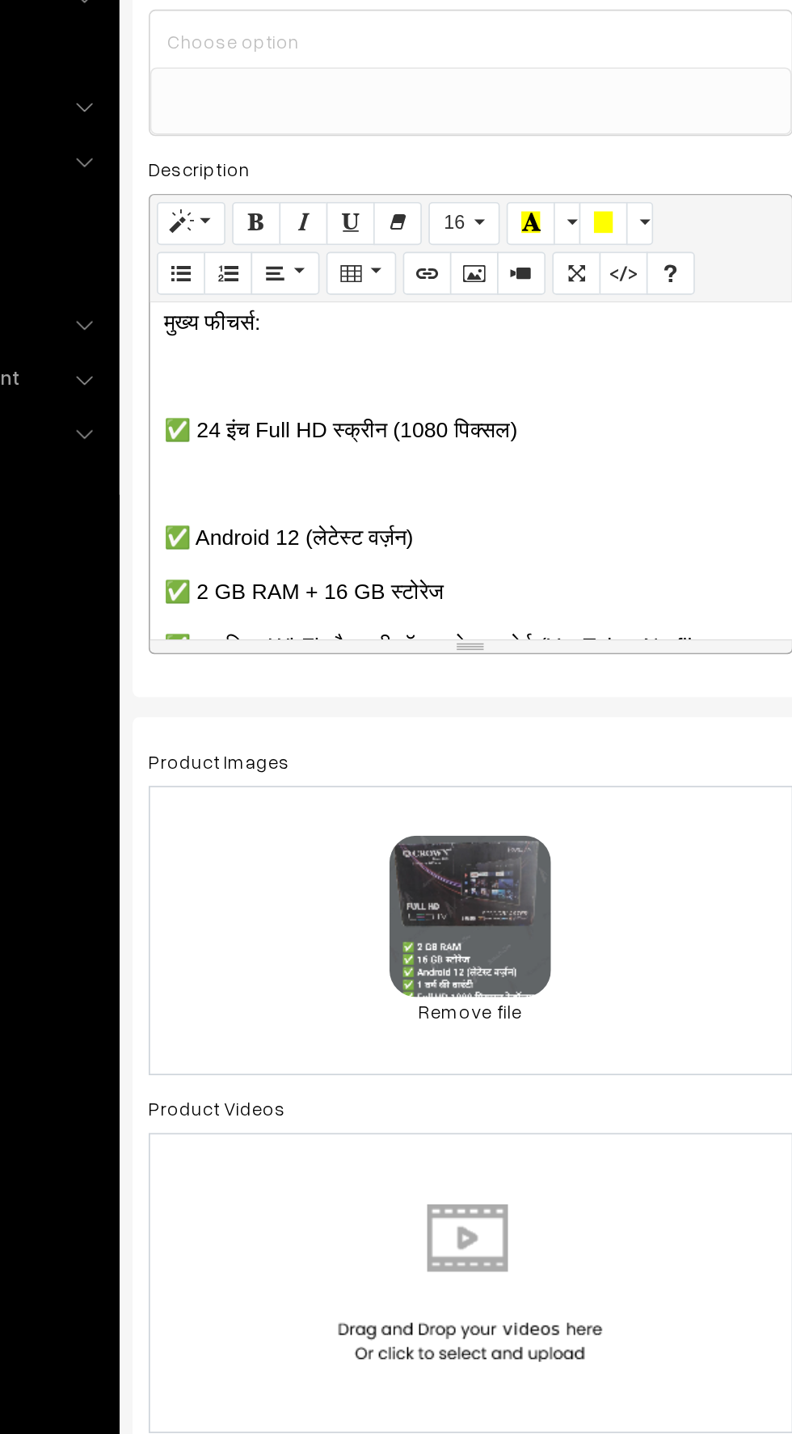
scroll to position [166, 0]
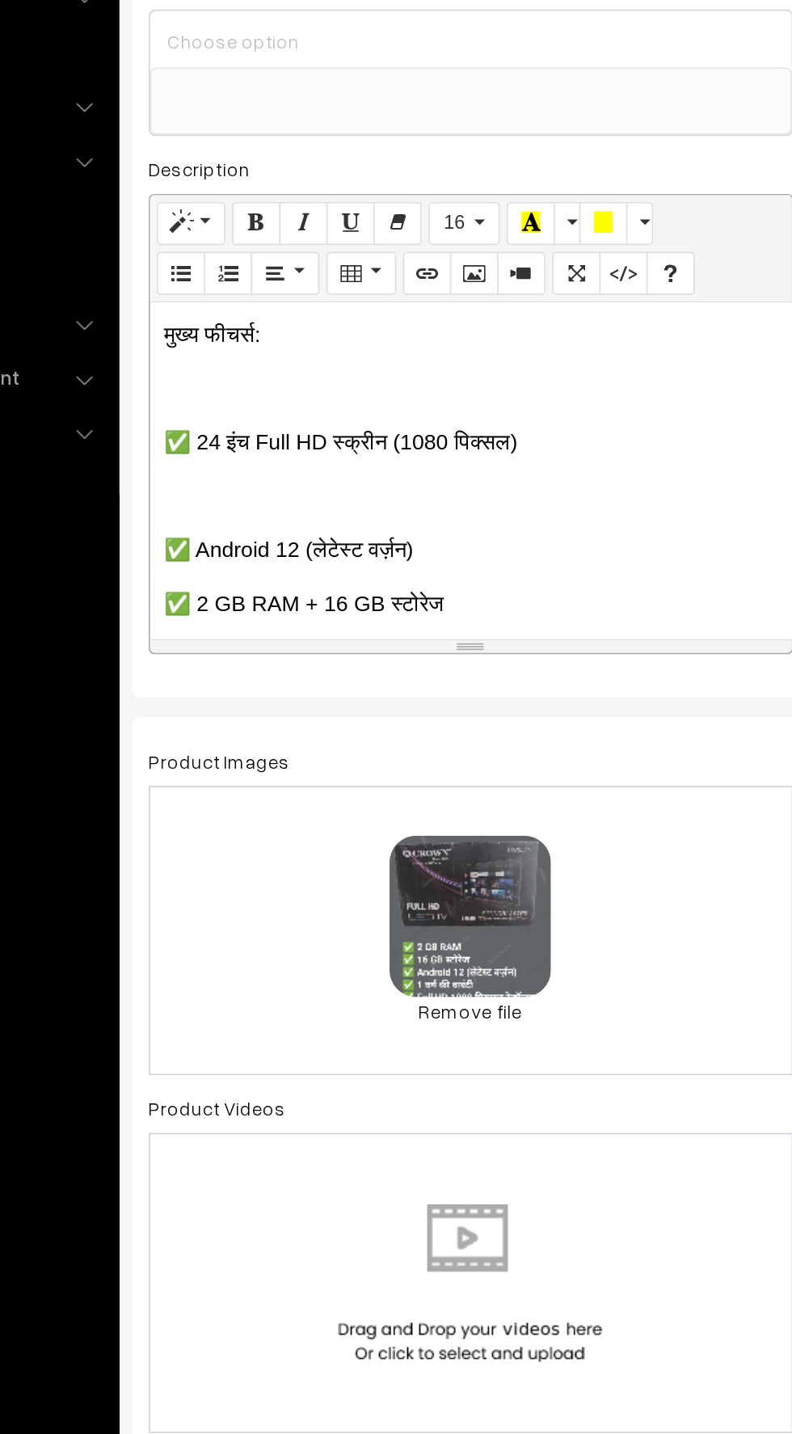
click at [274, 553] on p at bounding box center [429, 559] width 369 height 19
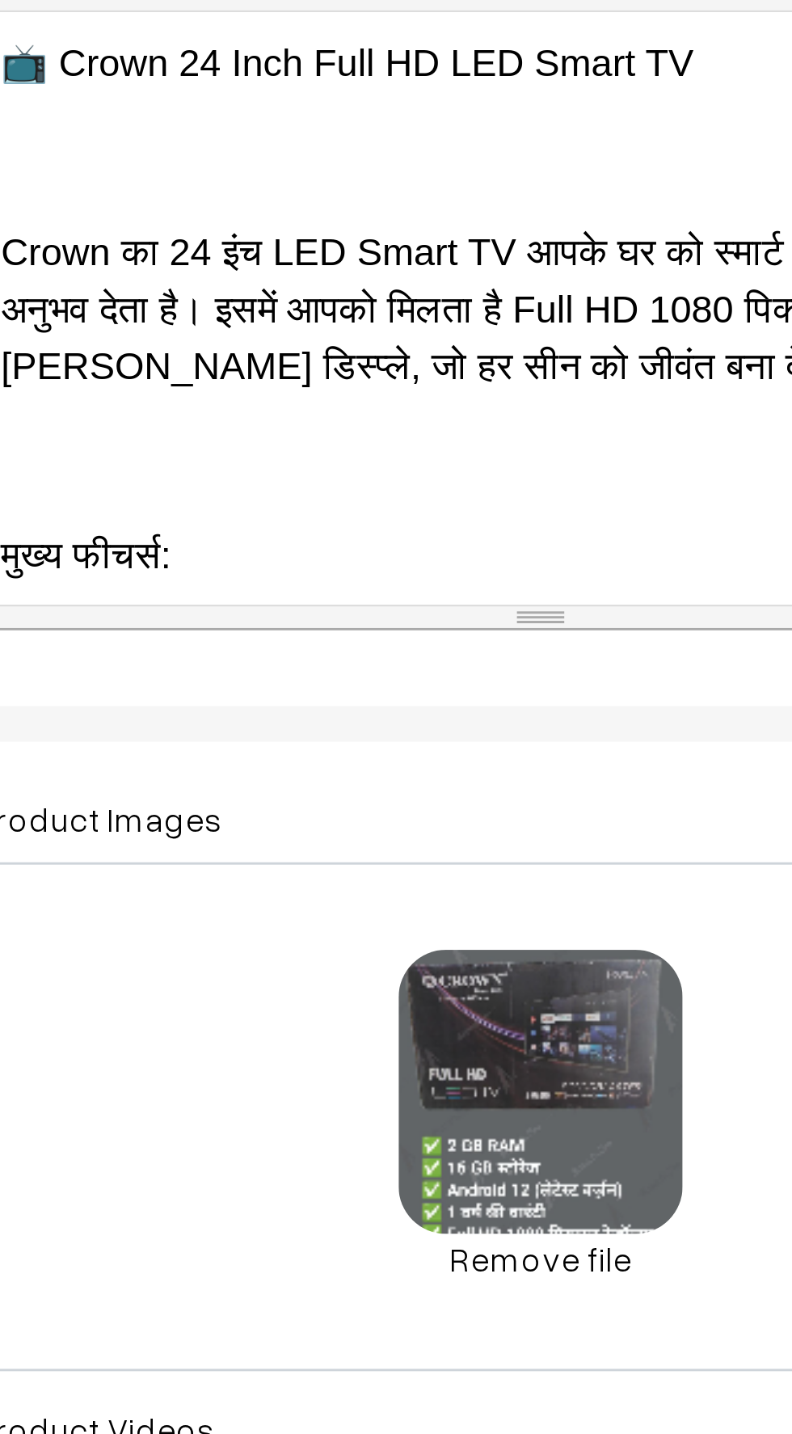
scroll to position [153, 0]
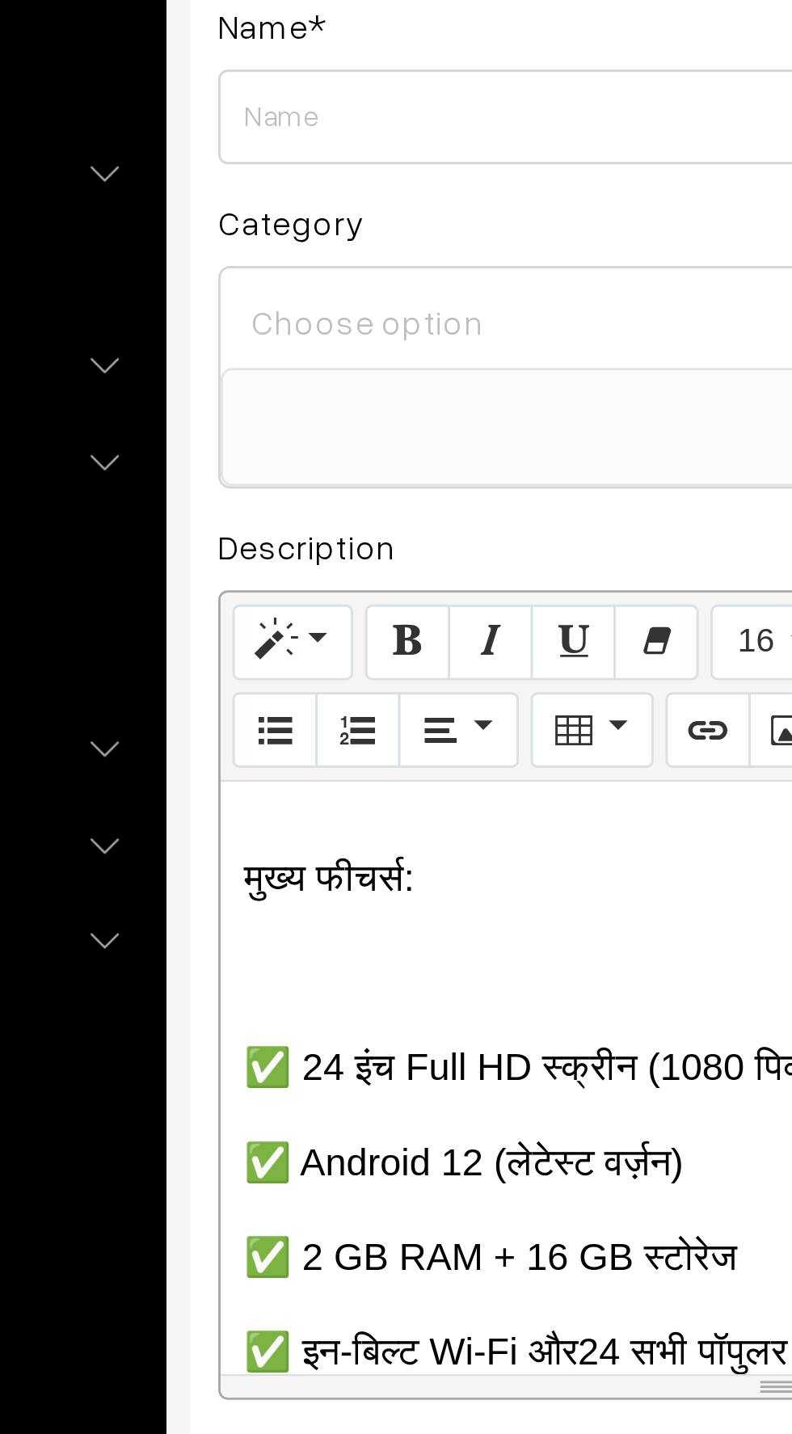
click at [256, 302] on input at bounding box center [429, 310] width 373 height 23
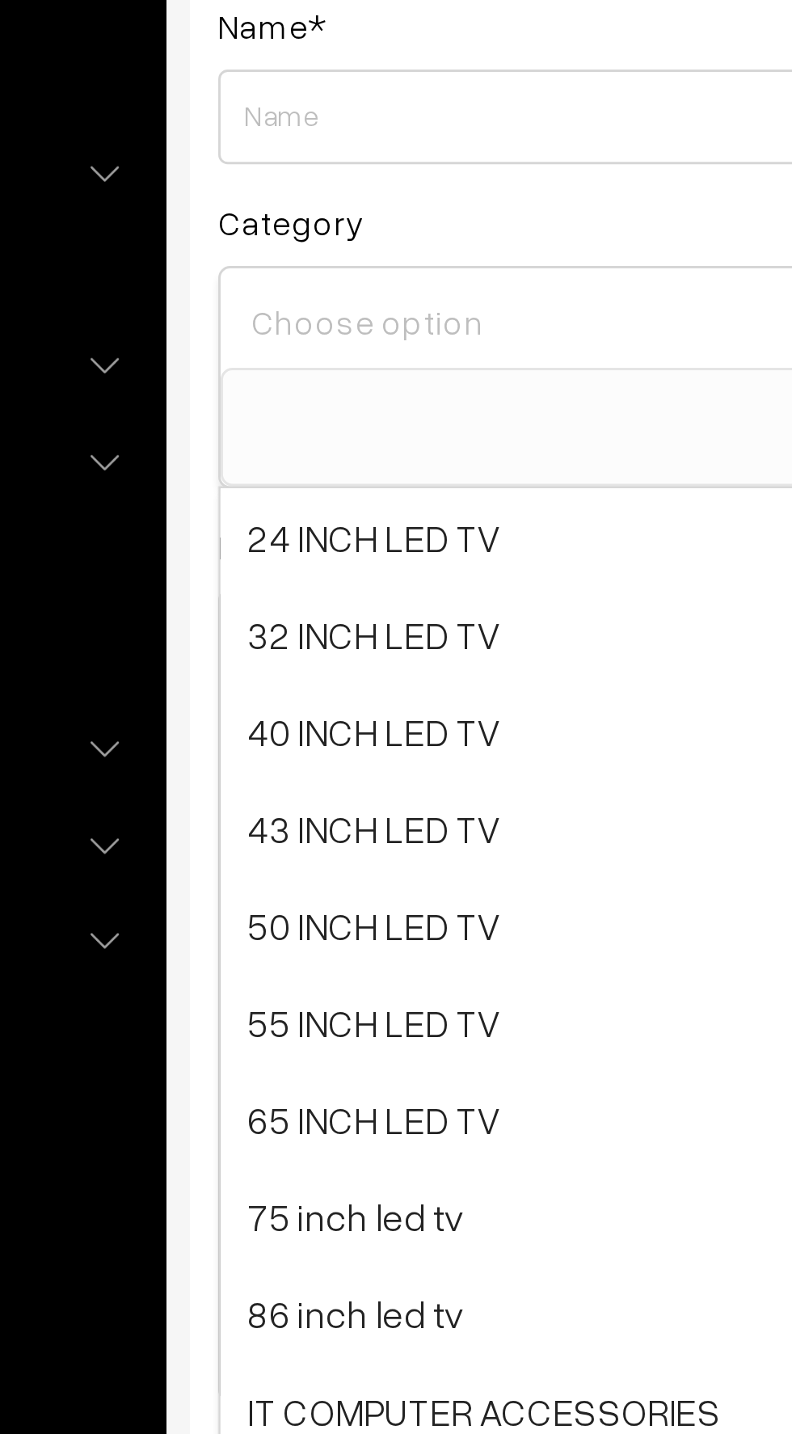
click at [261, 391] on span "24 INCH LED TV" at bounding box center [430, 384] width 386 height 33
select select "2"
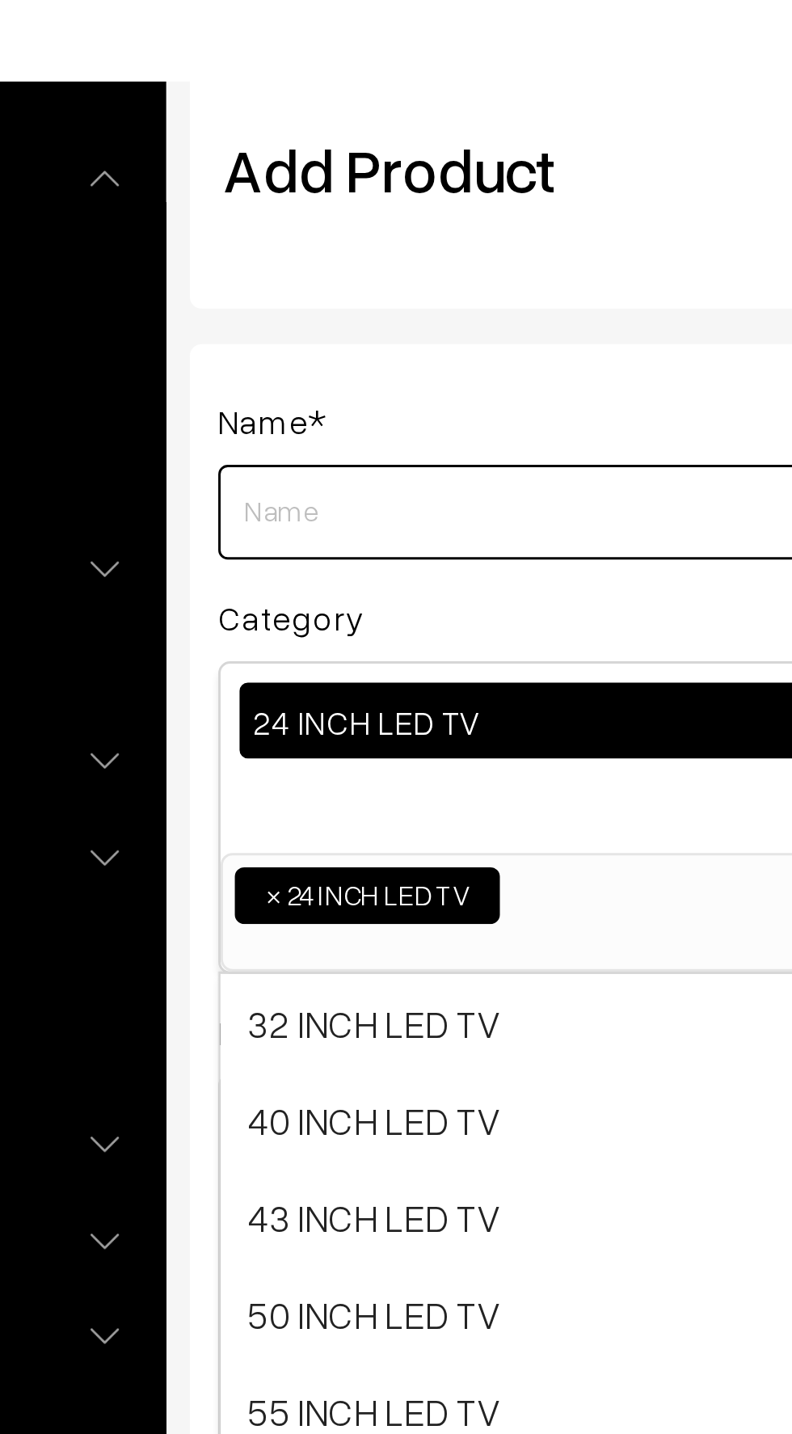
click at [250, 237] on input "Weight" at bounding box center [429, 241] width 387 height 32
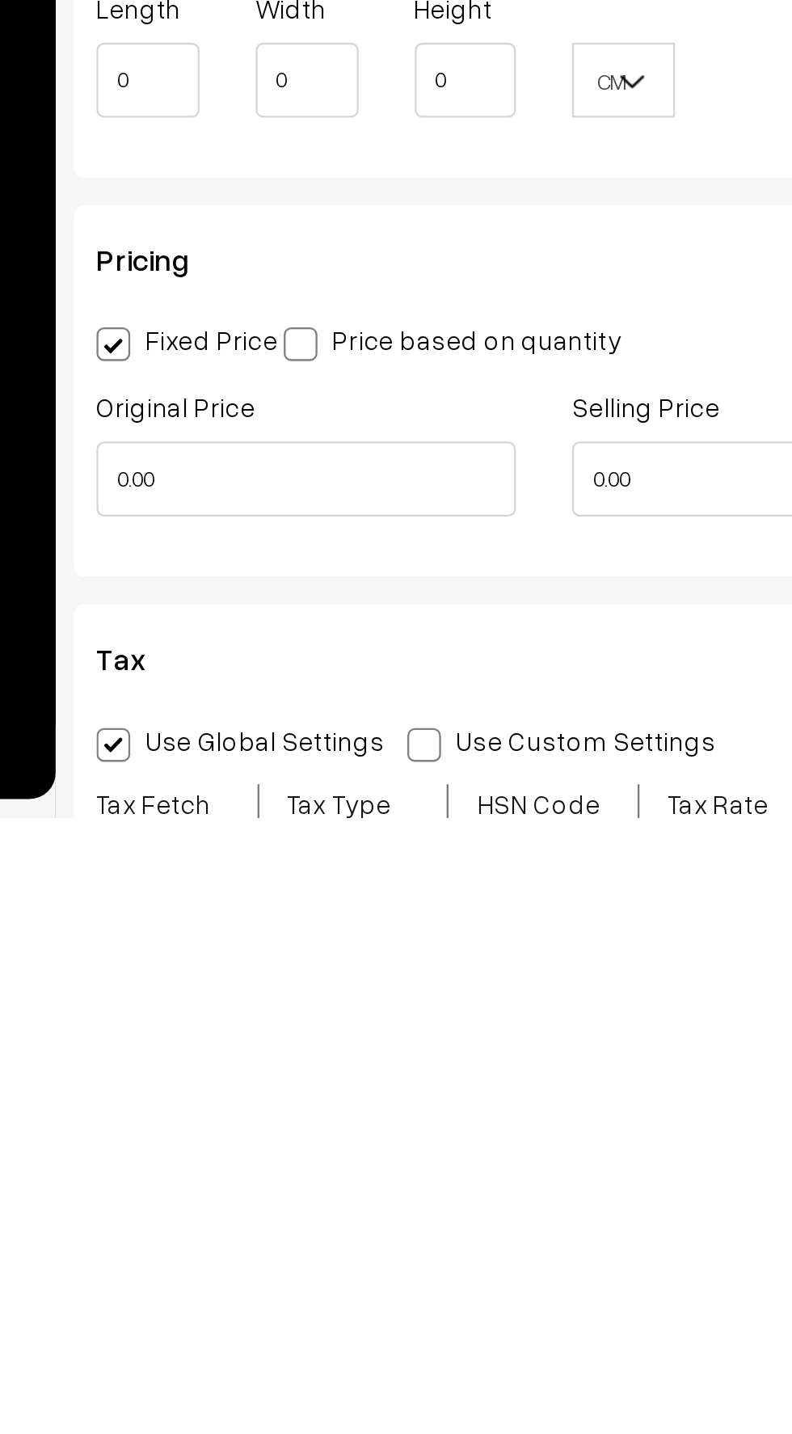
scroll to position [293, 0]
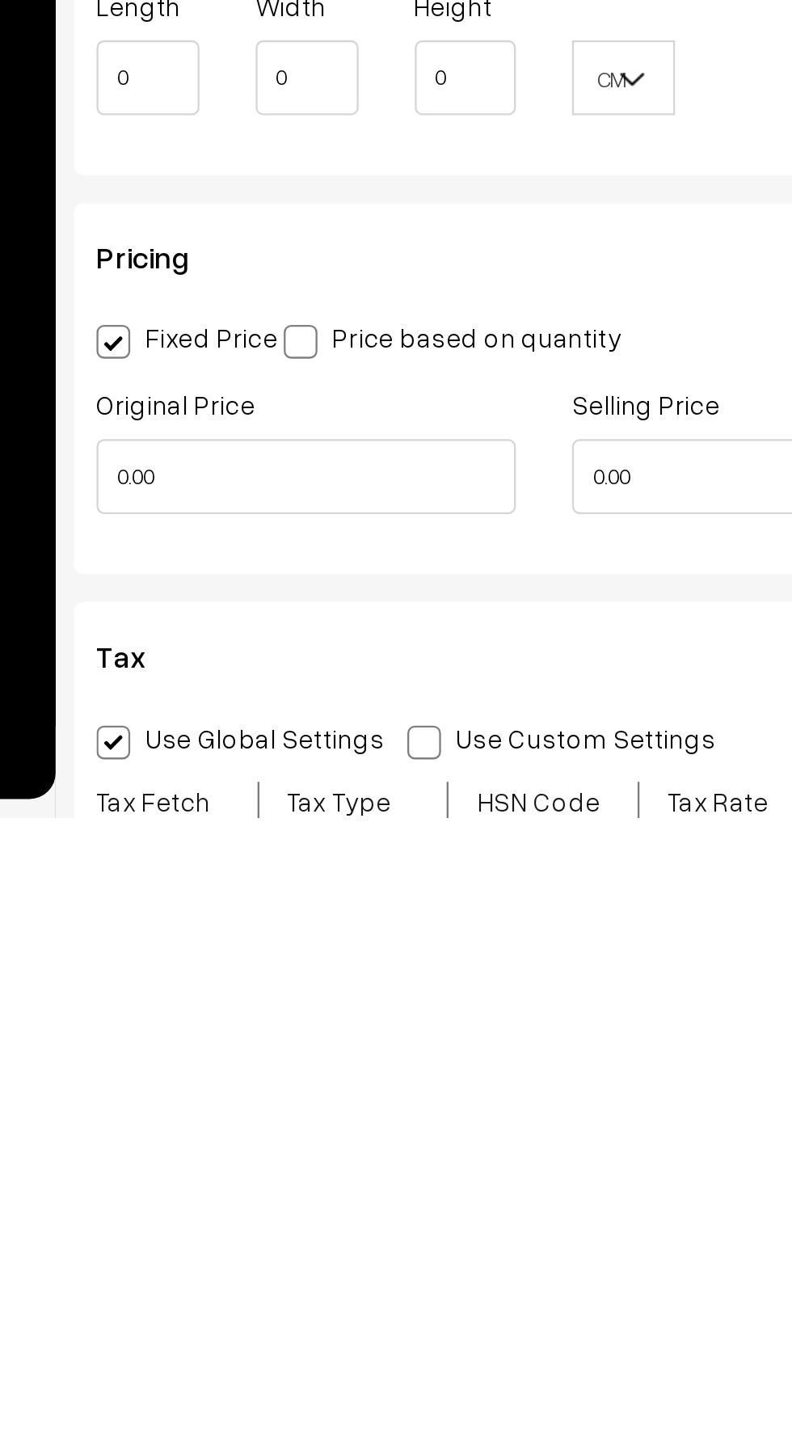
type input "24 inch crown LED tv ( 2025 )"
click at [283, 1291] on input "0.00" at bounding box center [326, 1287] width 181 height 32
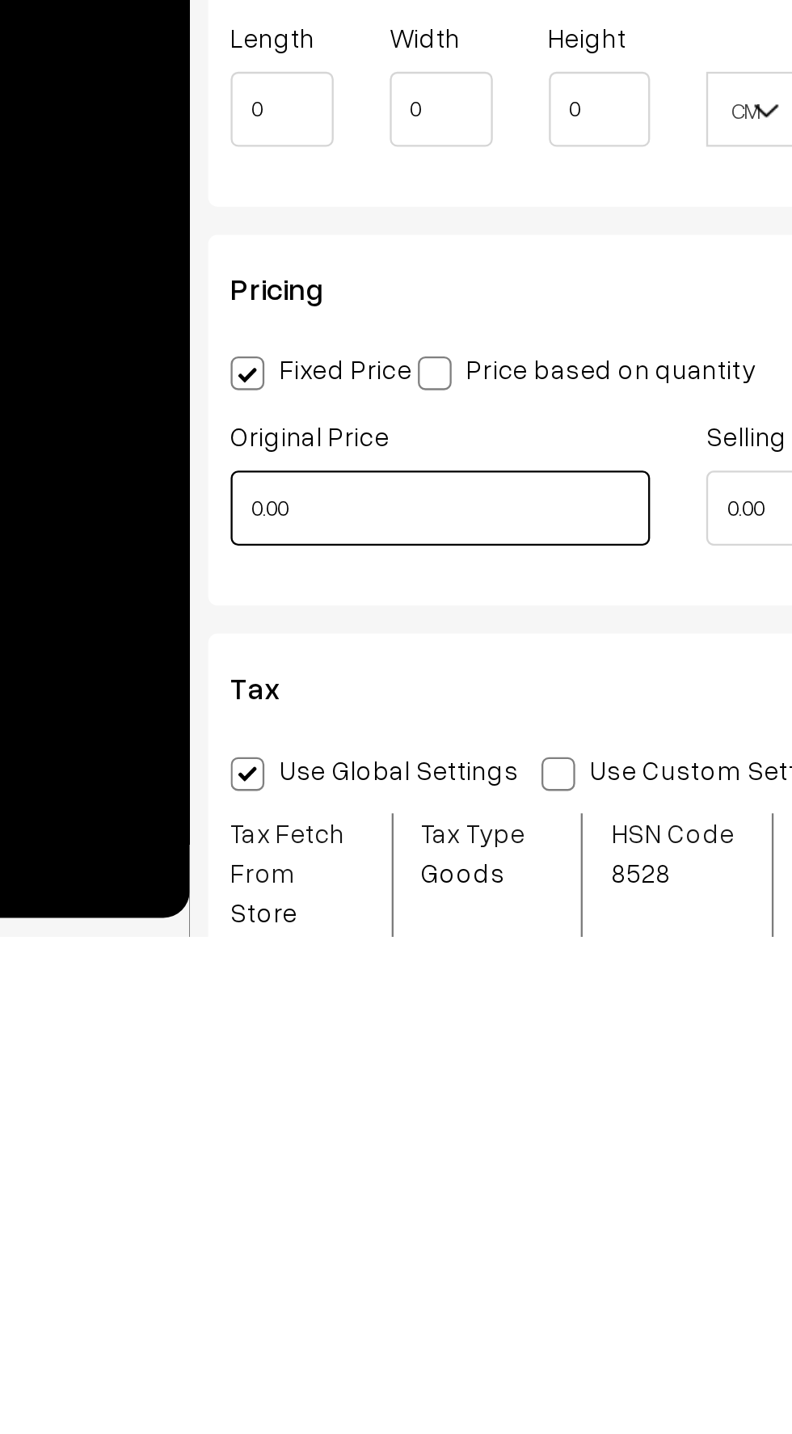
scroll to position [348, 0]
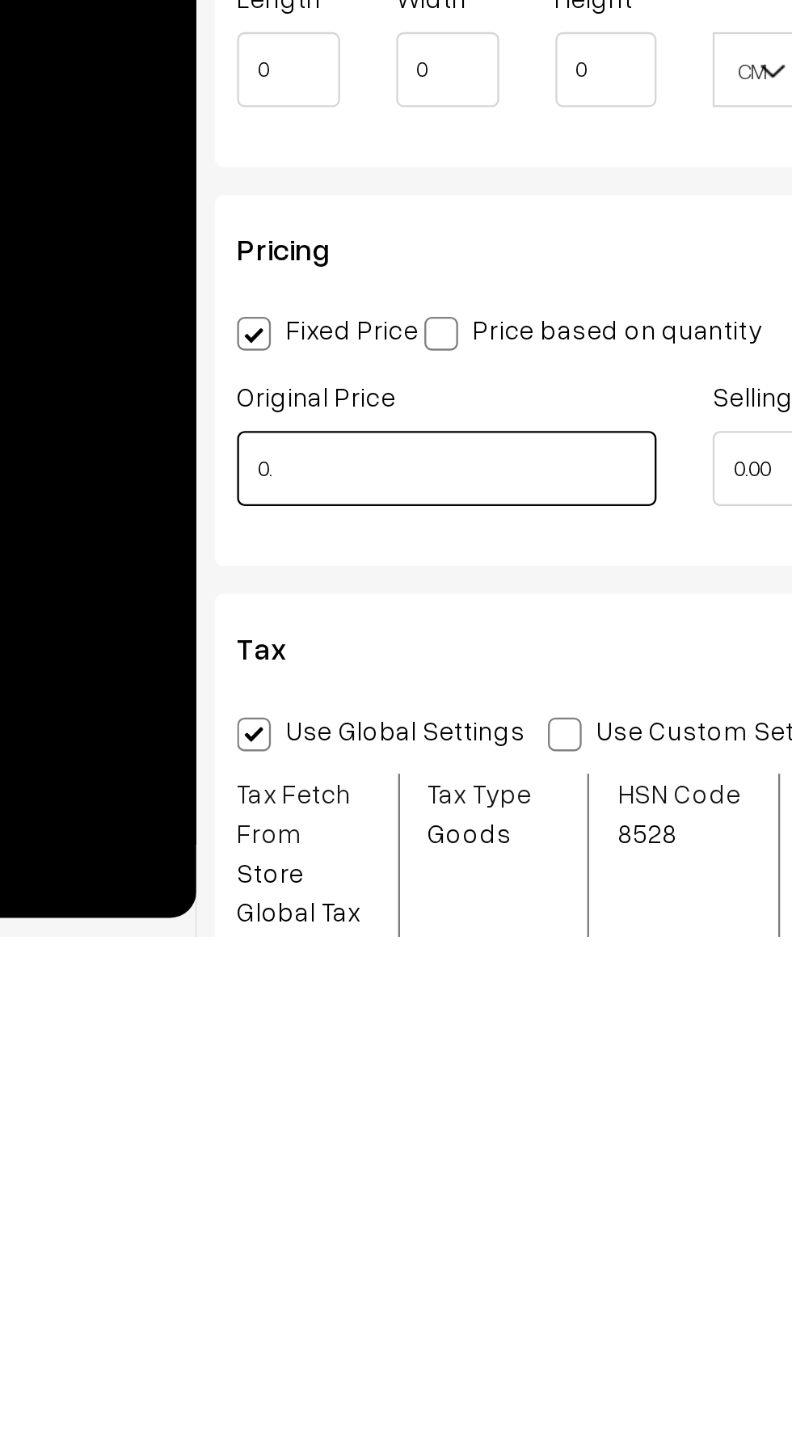
type input "0"
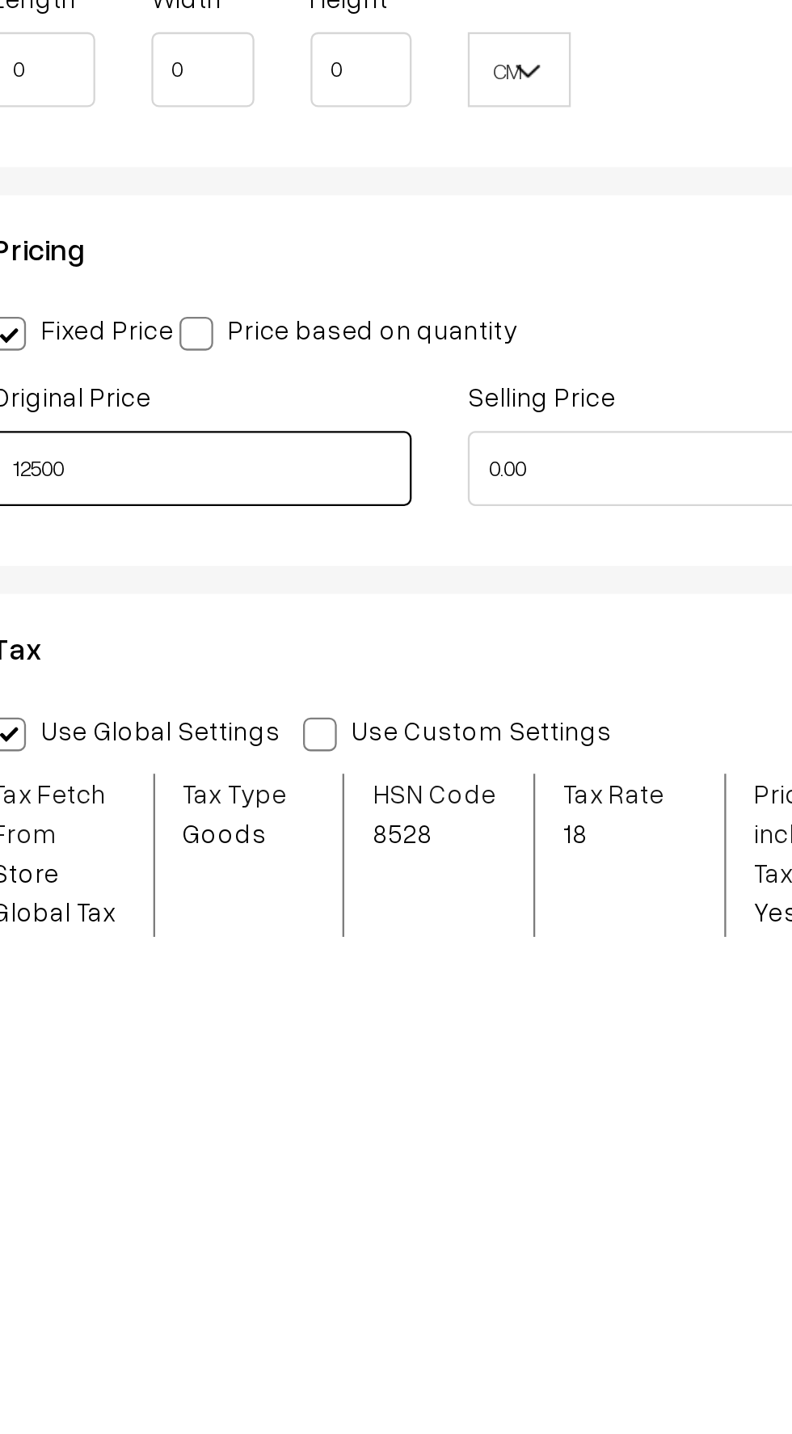
type input "12500"
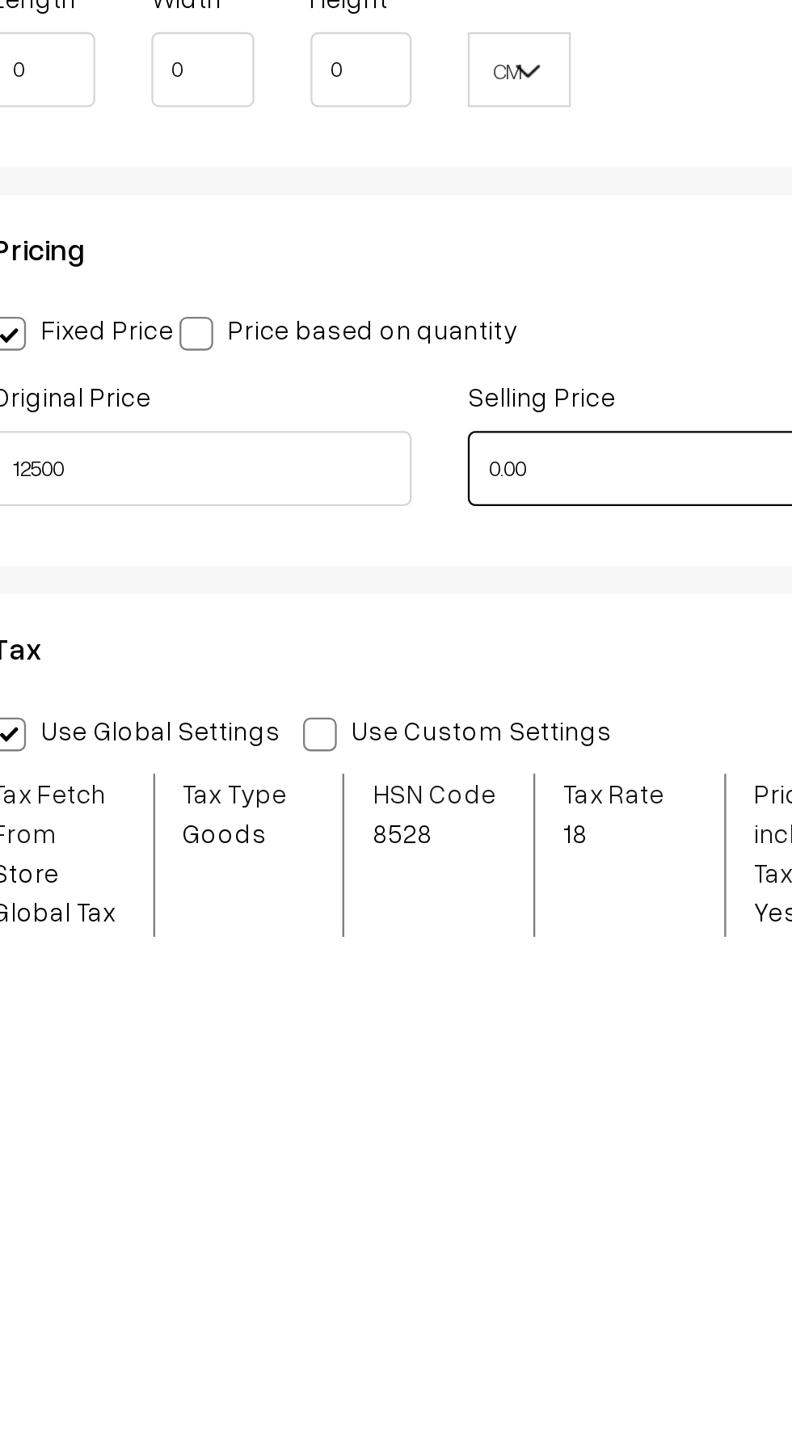
click at [462, 1226] on input "0.00" at bounding box center [531, 1232] width 181 height 32
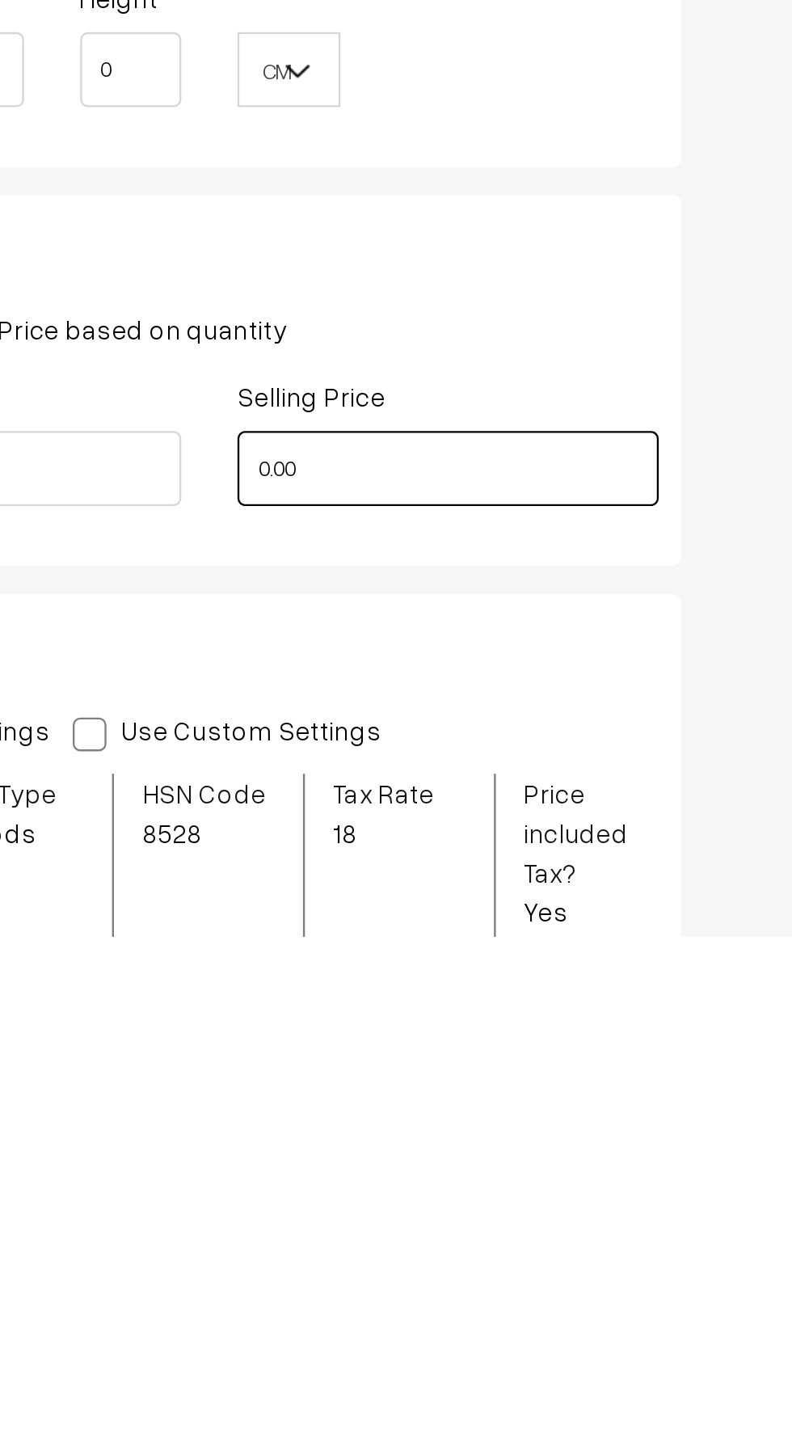
click at [498, 1234] on input "0.00" at bounding box center [531, 1232] width 181 height 32
type input "0"
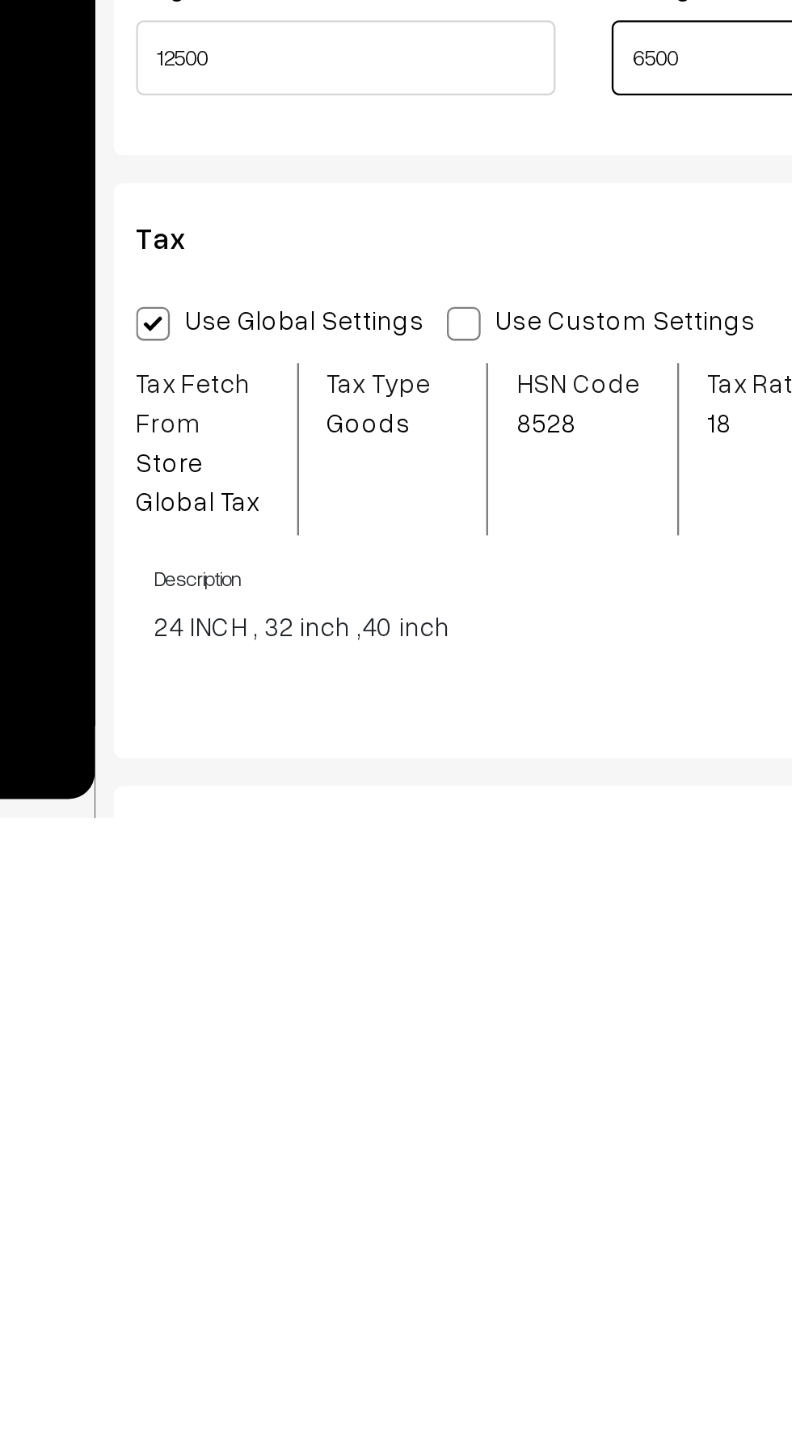
type input "6500"
click at [370, 1216] on span at bounding box center [377, 1220] width 15 height 15
click at [370, 1216] on input "Use Custom Settings" at bounding box center [375, 1217] width 11 height 11
radio input "true"
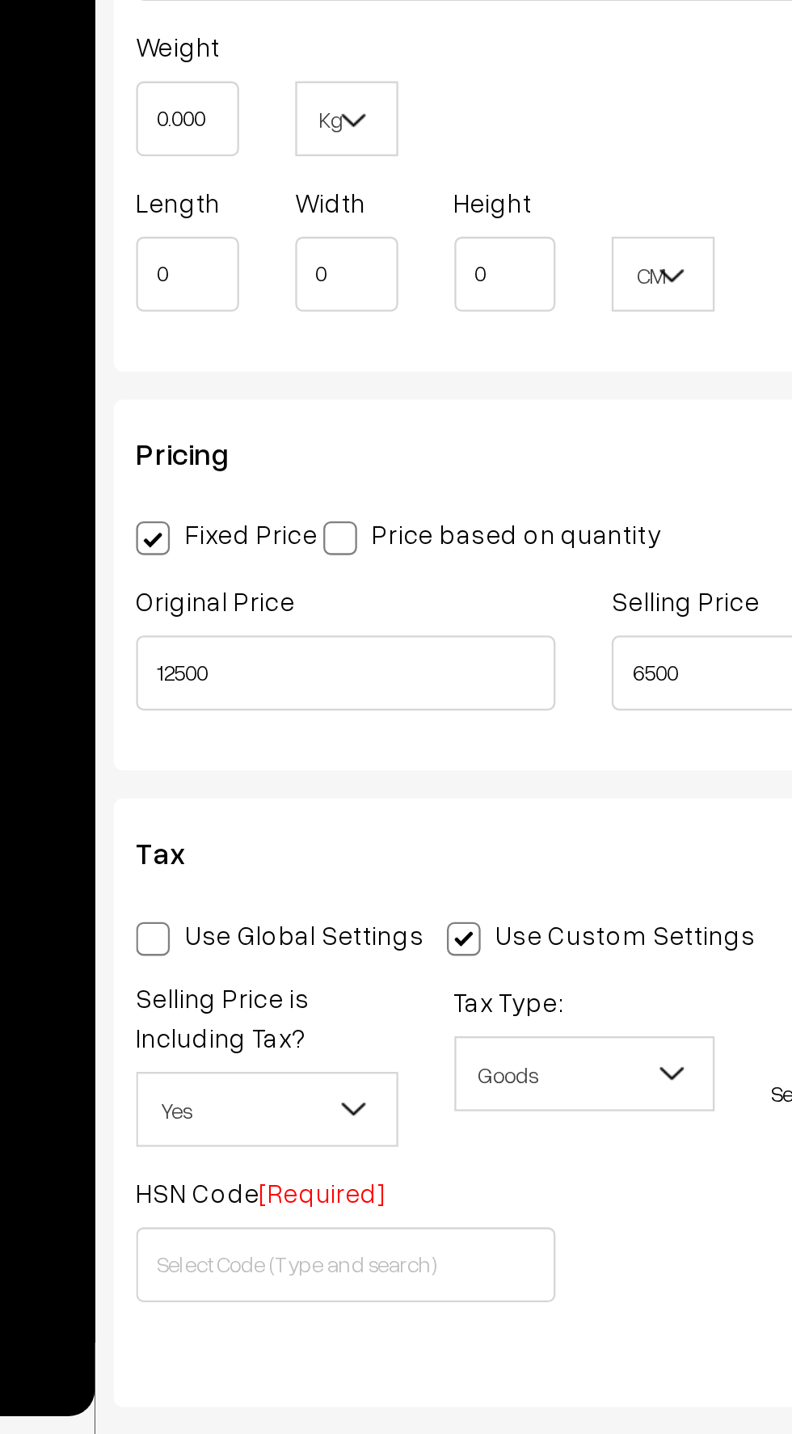
click at [331, 1046] on span at bounding box center [324, 1046] width 15 height 15
click at [327, 1046] on input "Price based on quantity" at bounding box center [322, 1044] width 11 height 11
radio input "true"
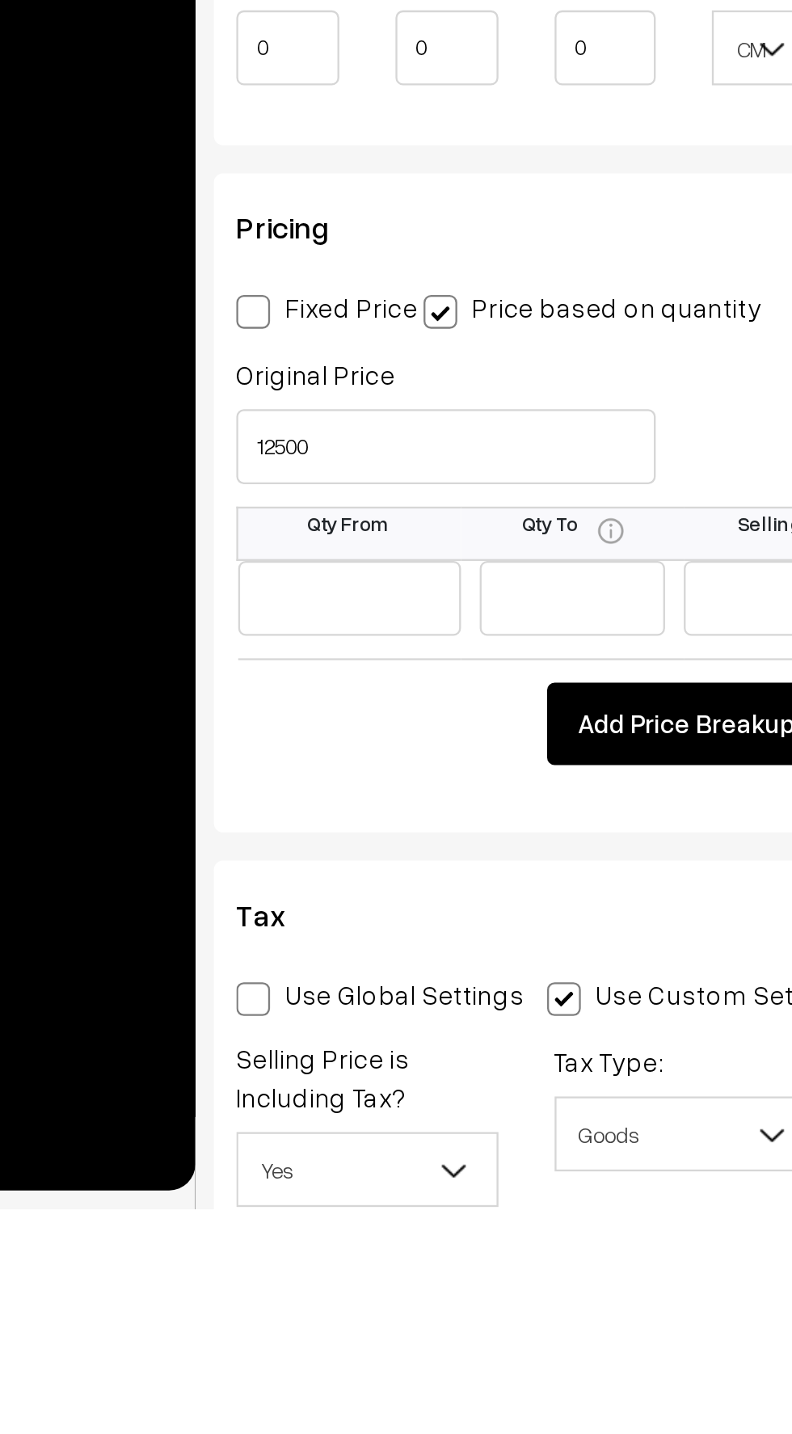
click at [240, 1042] on span at bounding box center [243, 1046] width 15 height 15
click at [240, 1042] on input "Fixed Price" at bounding box center [241, 1044] width 11 height 11
radio input "true"
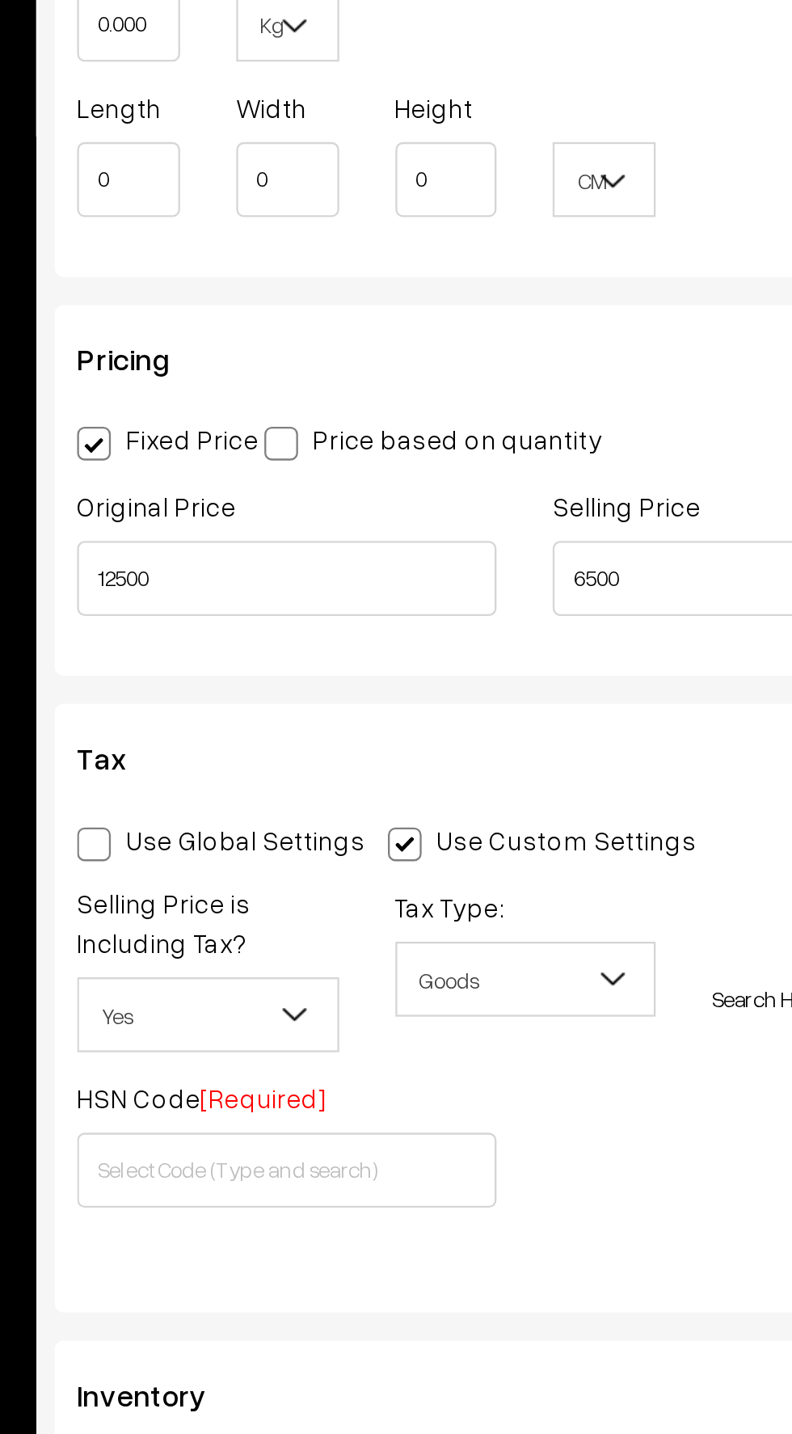
scroll to position [792, 0]
click at [267, 1040] on input "text" at bounding box center [326, 1042] width 181 height 32
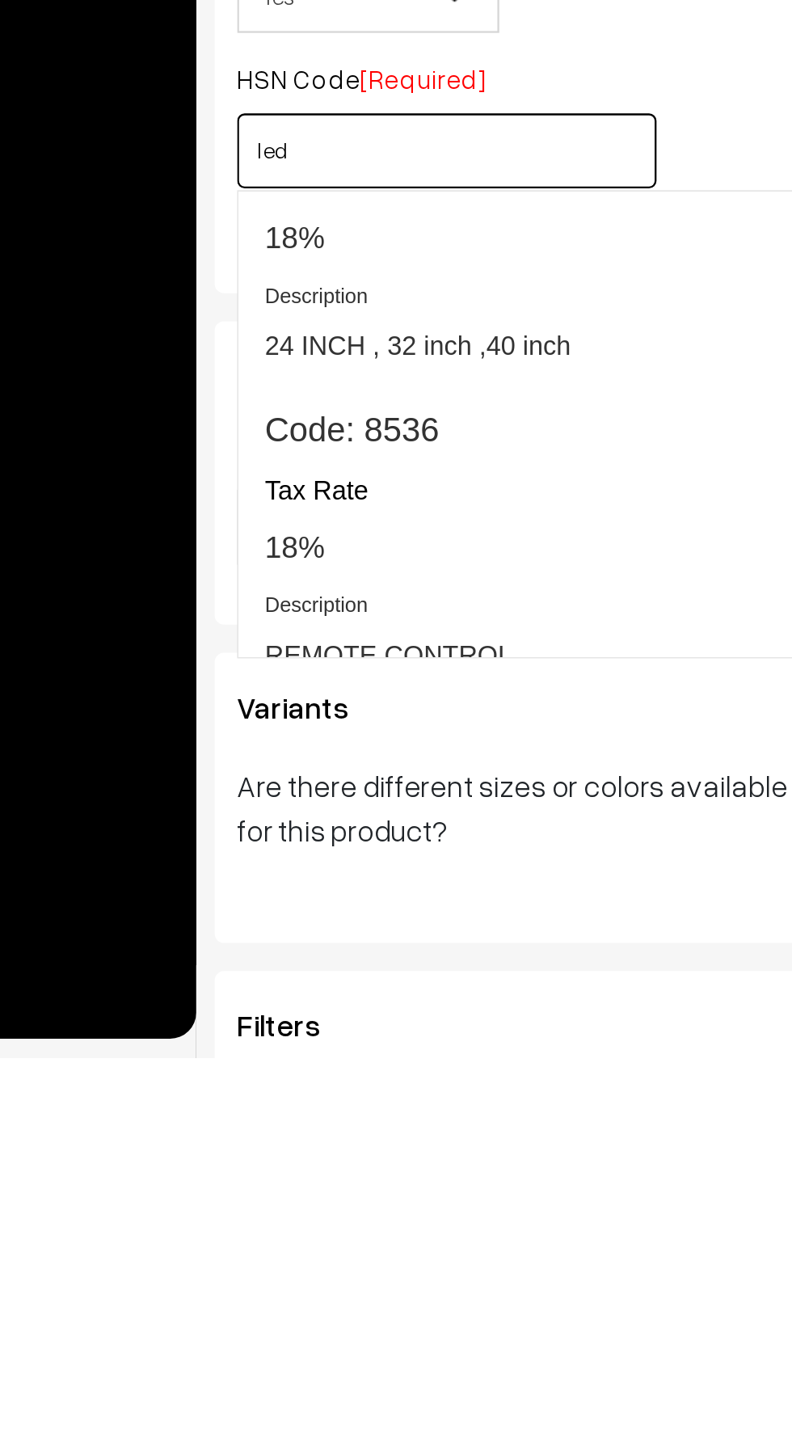
scroll to position [1641, 0]
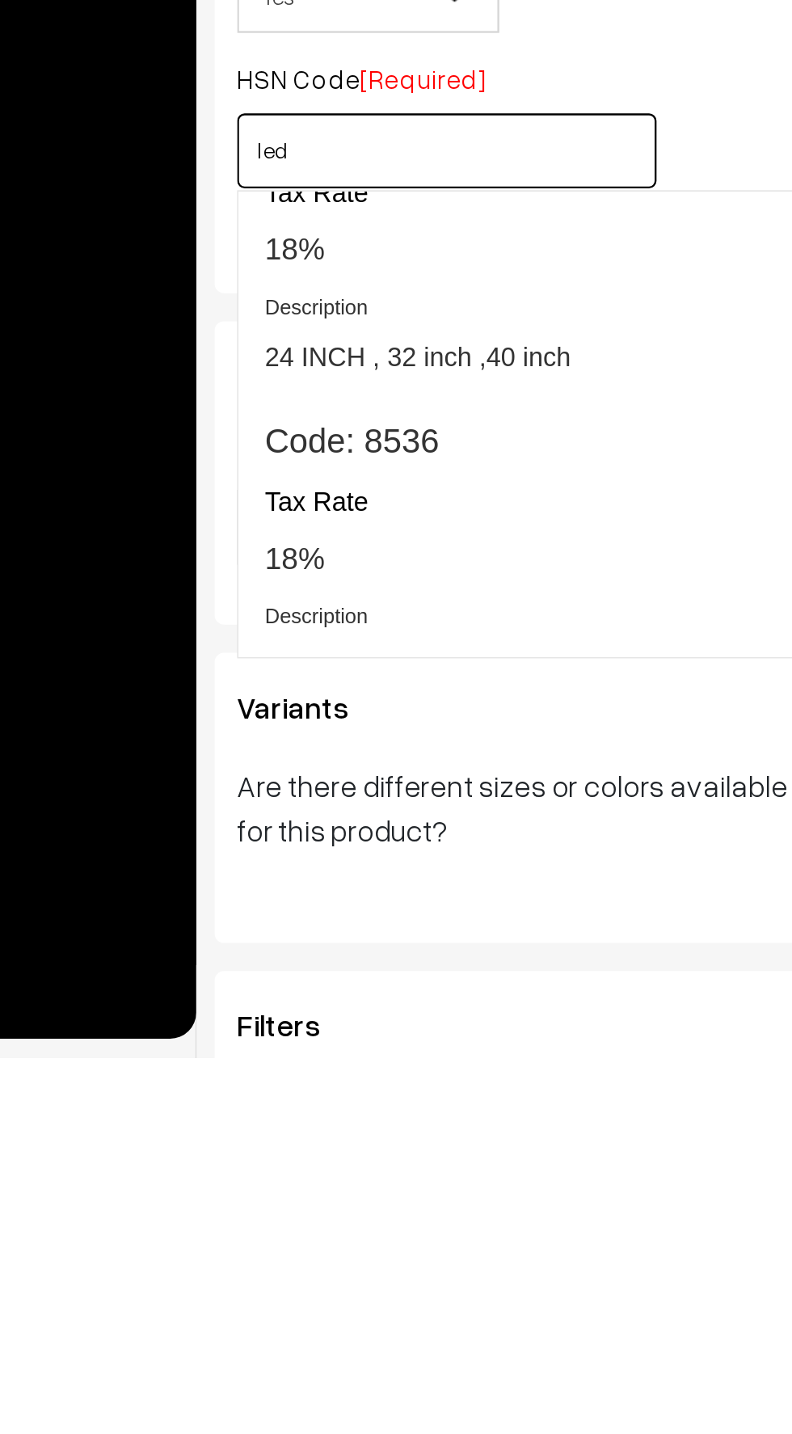
click at [266, 1186] on label "Tax Rate" at bounding box center [270, 1194] width 44 height 17
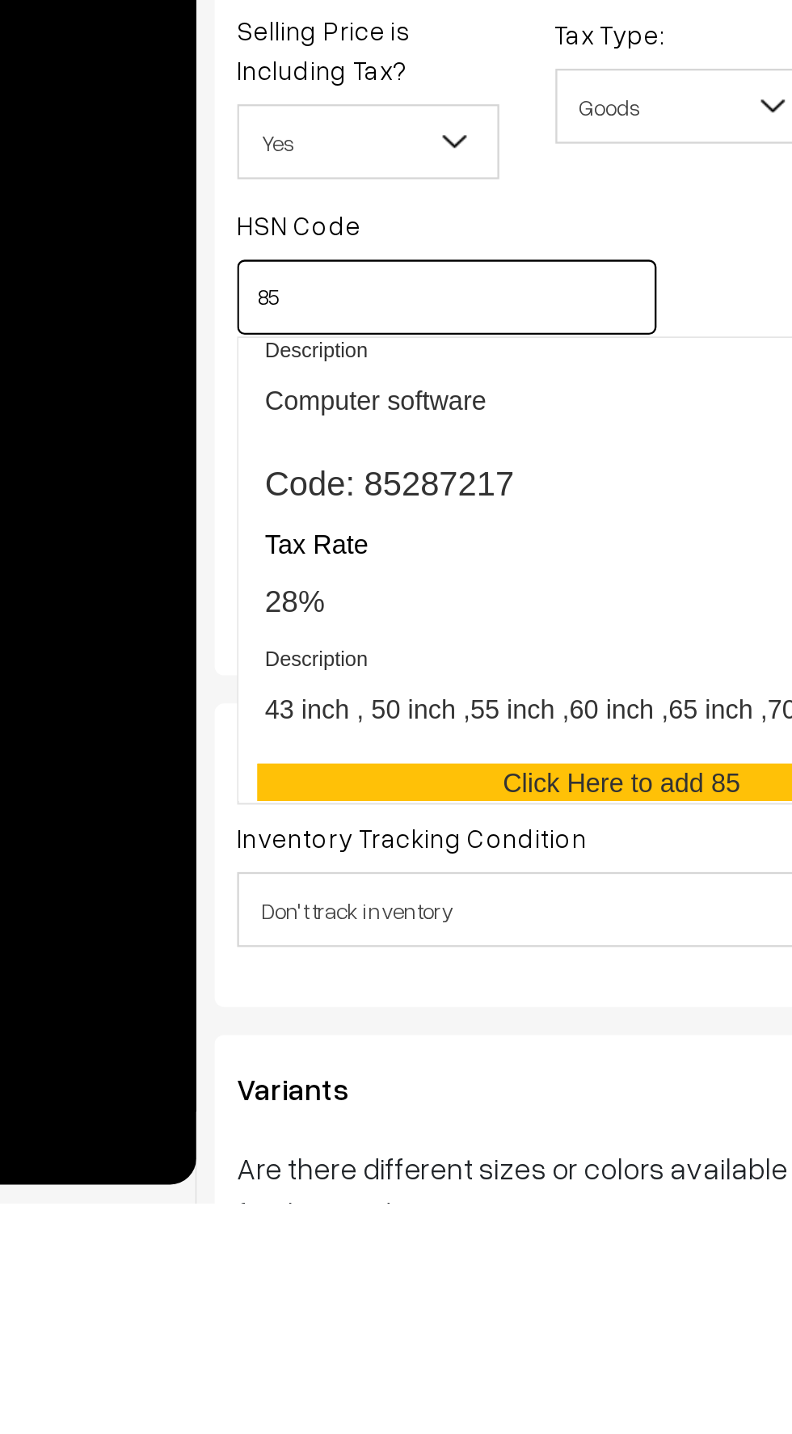
scroll to position [792, 0]
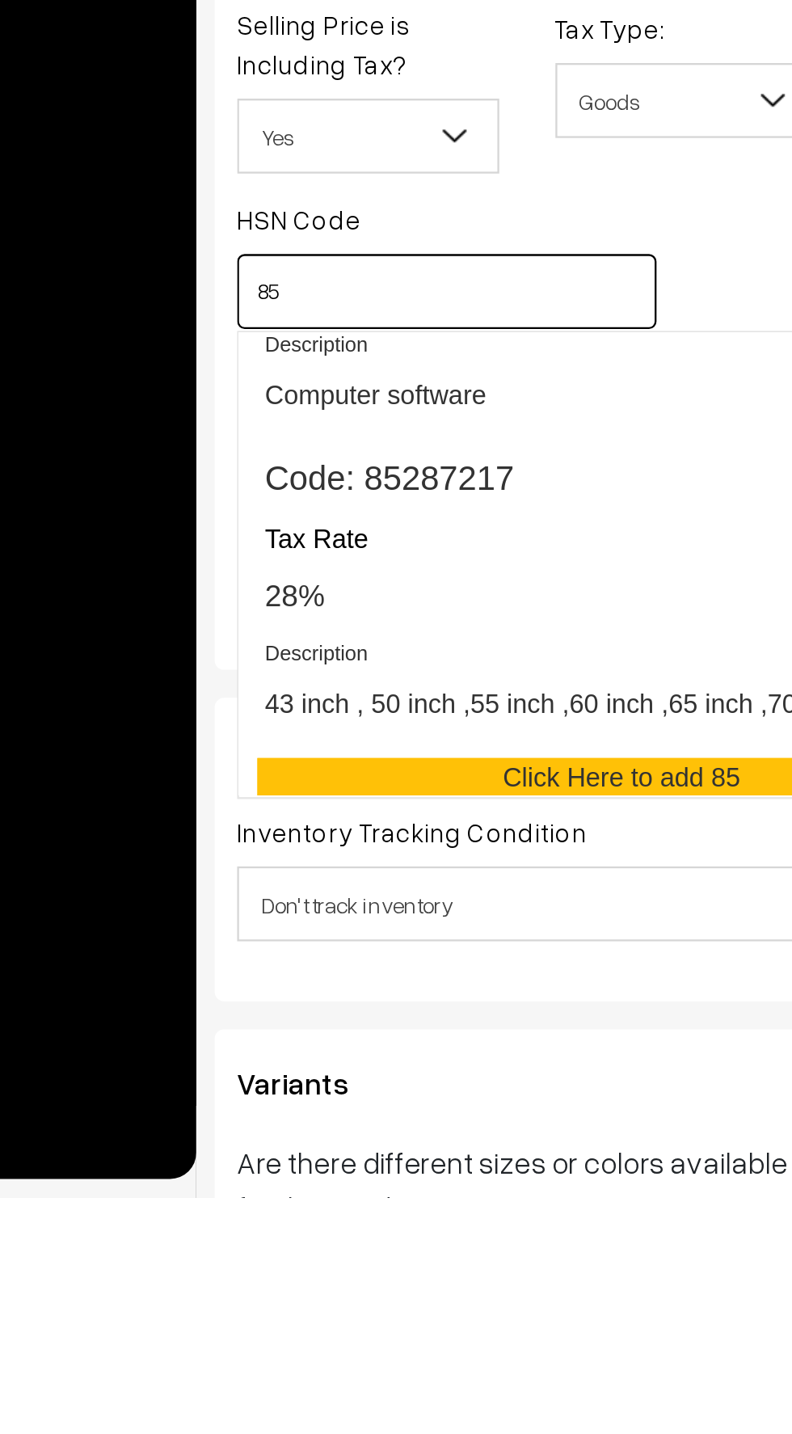
type input "8"
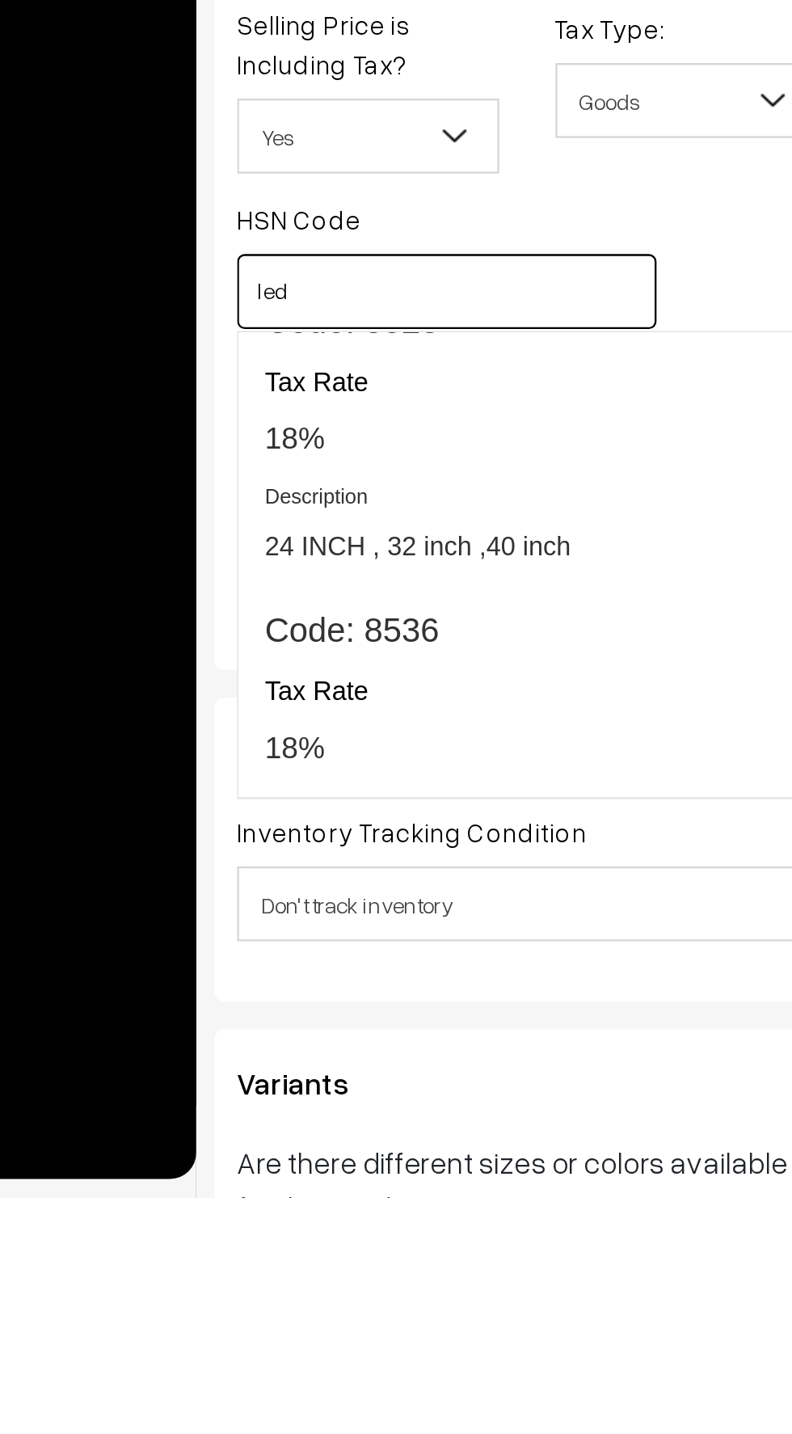
scroll to position [1621, 0]
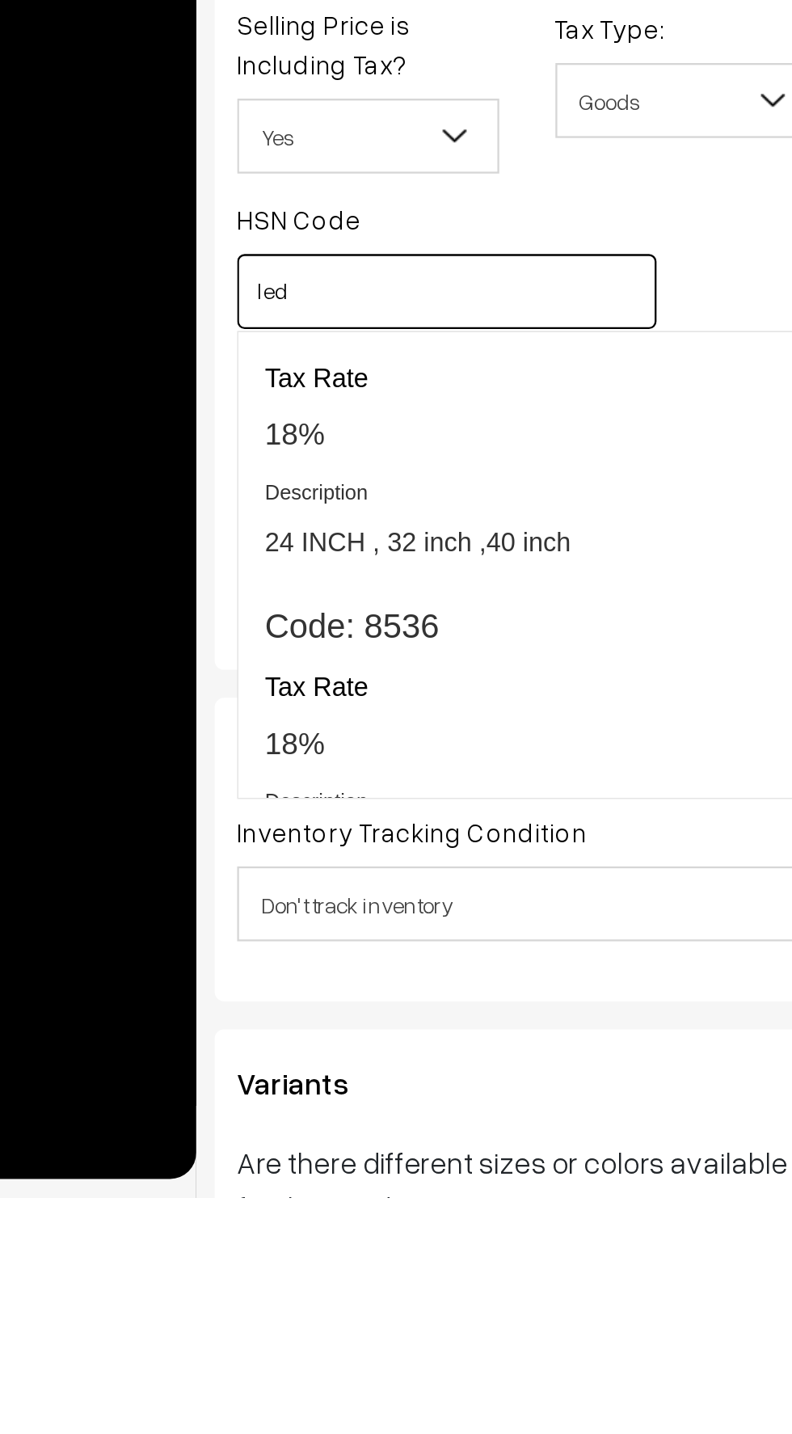
click at [278, 1135] on h4 "Description" at bounding box center [397, 1129] width 298 height 11
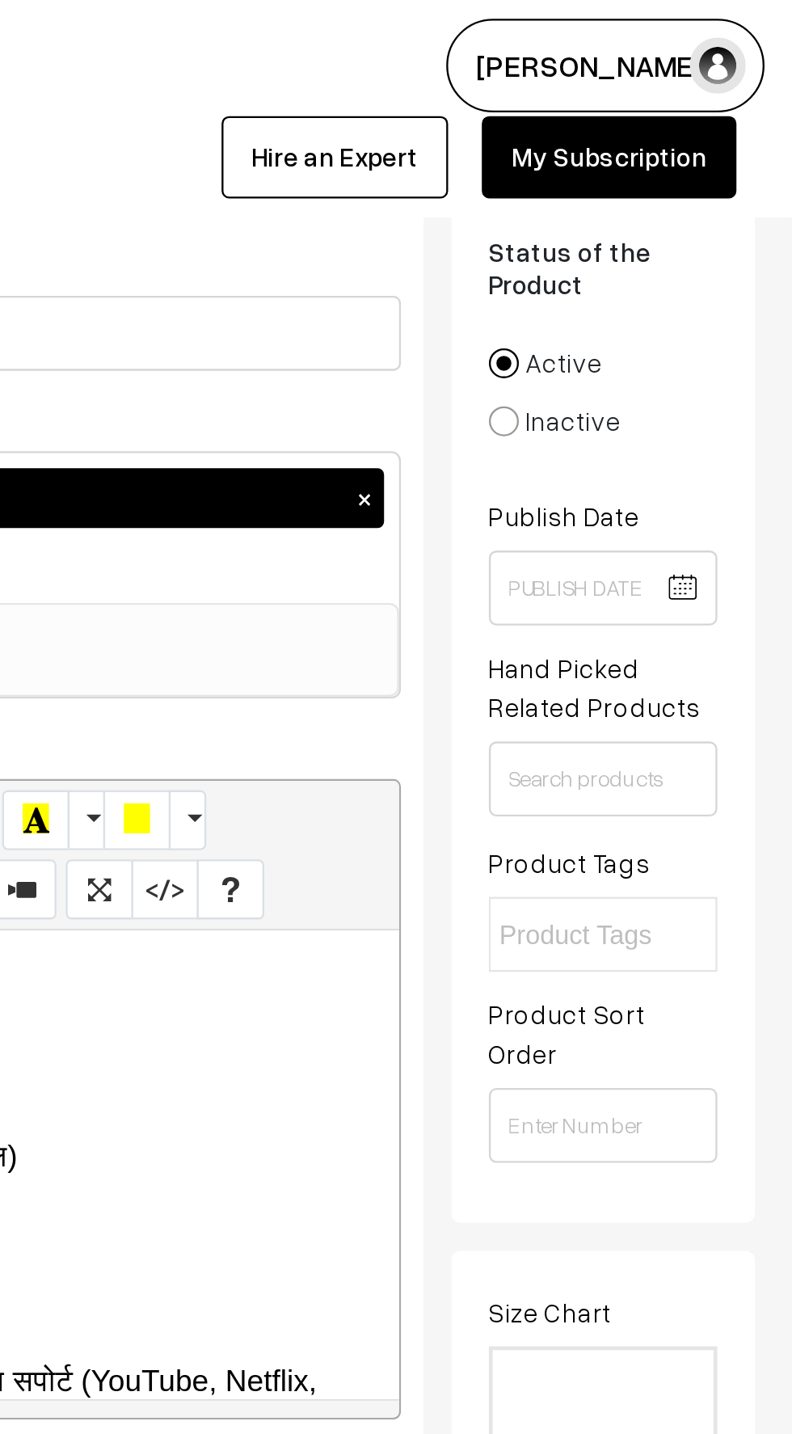
scroll to position [0, 0]
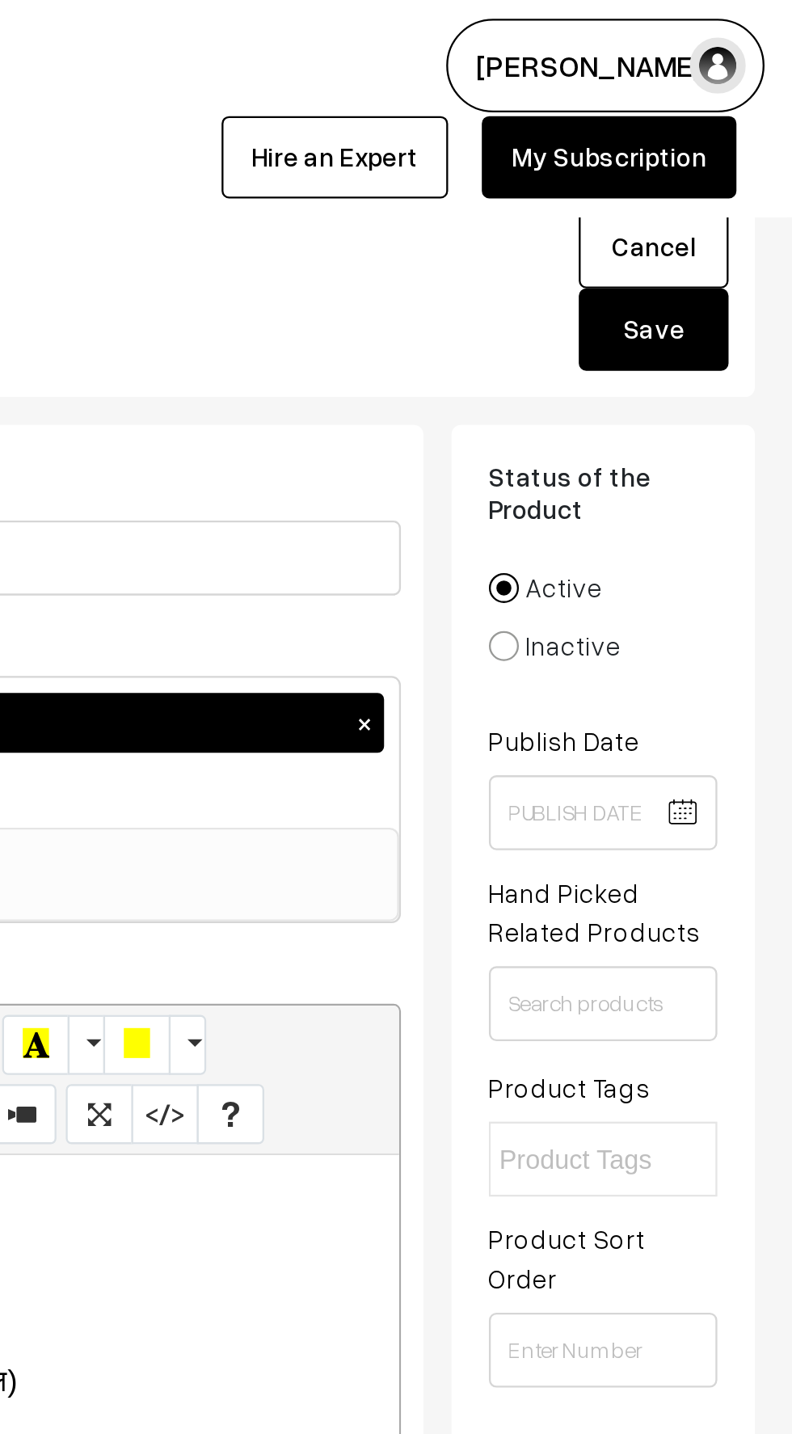
type input "8528"
click at [731, 150] on button "Save" at bounding box center [732, 142] width 65 height 36
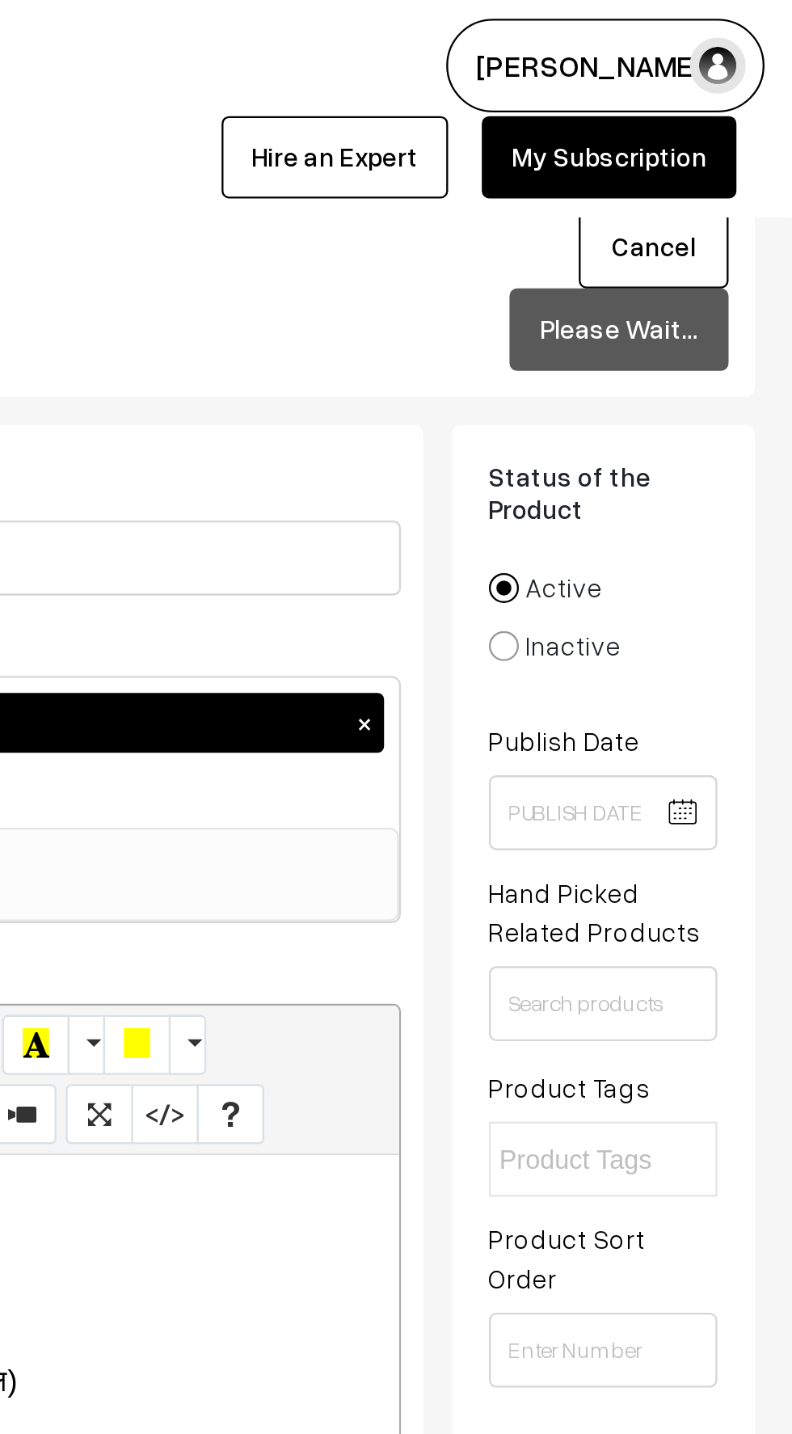
scroll to position [1118, 0]
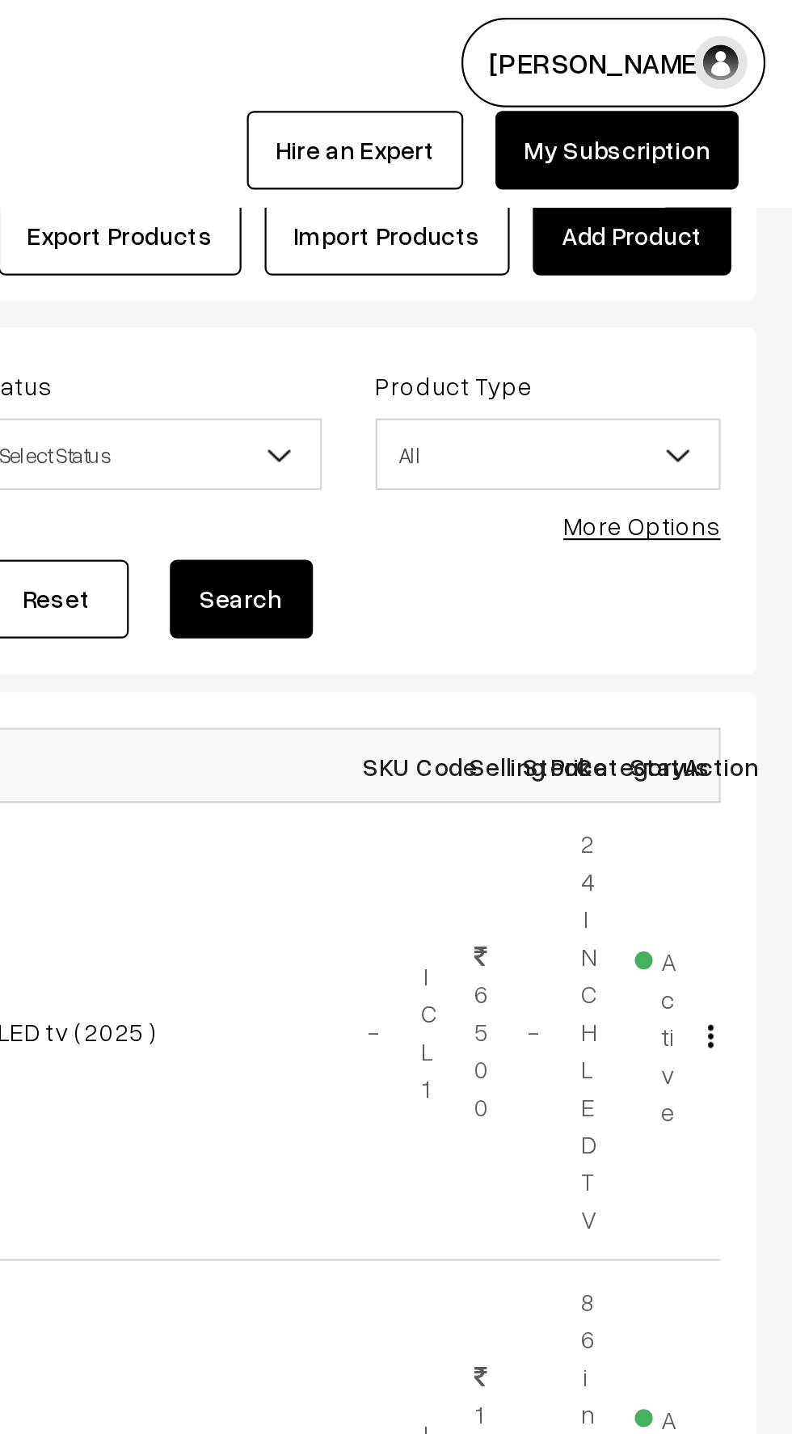
click at [719, 111] on link "Add Product" at bounding box center [720, 107] width 90 height 36
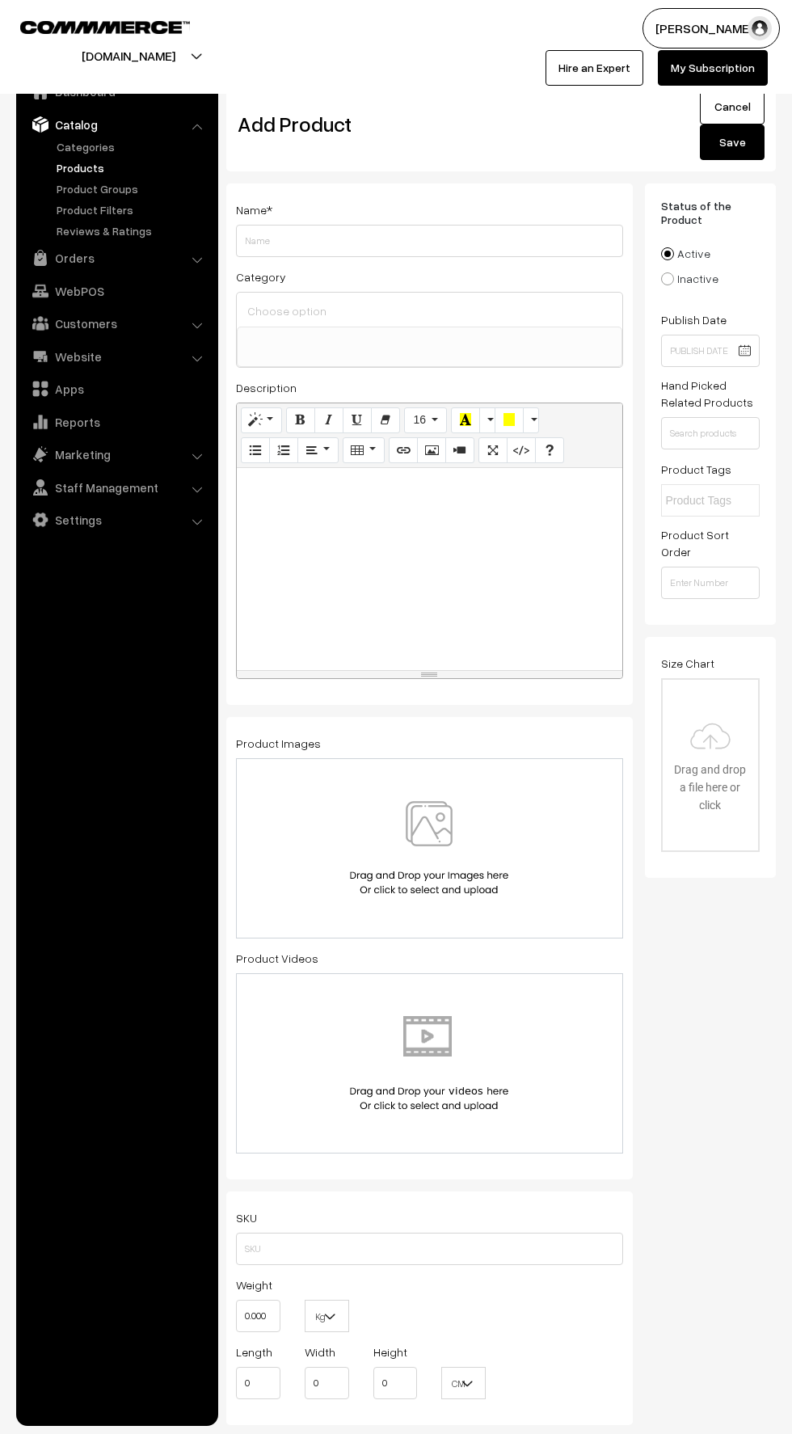
select select
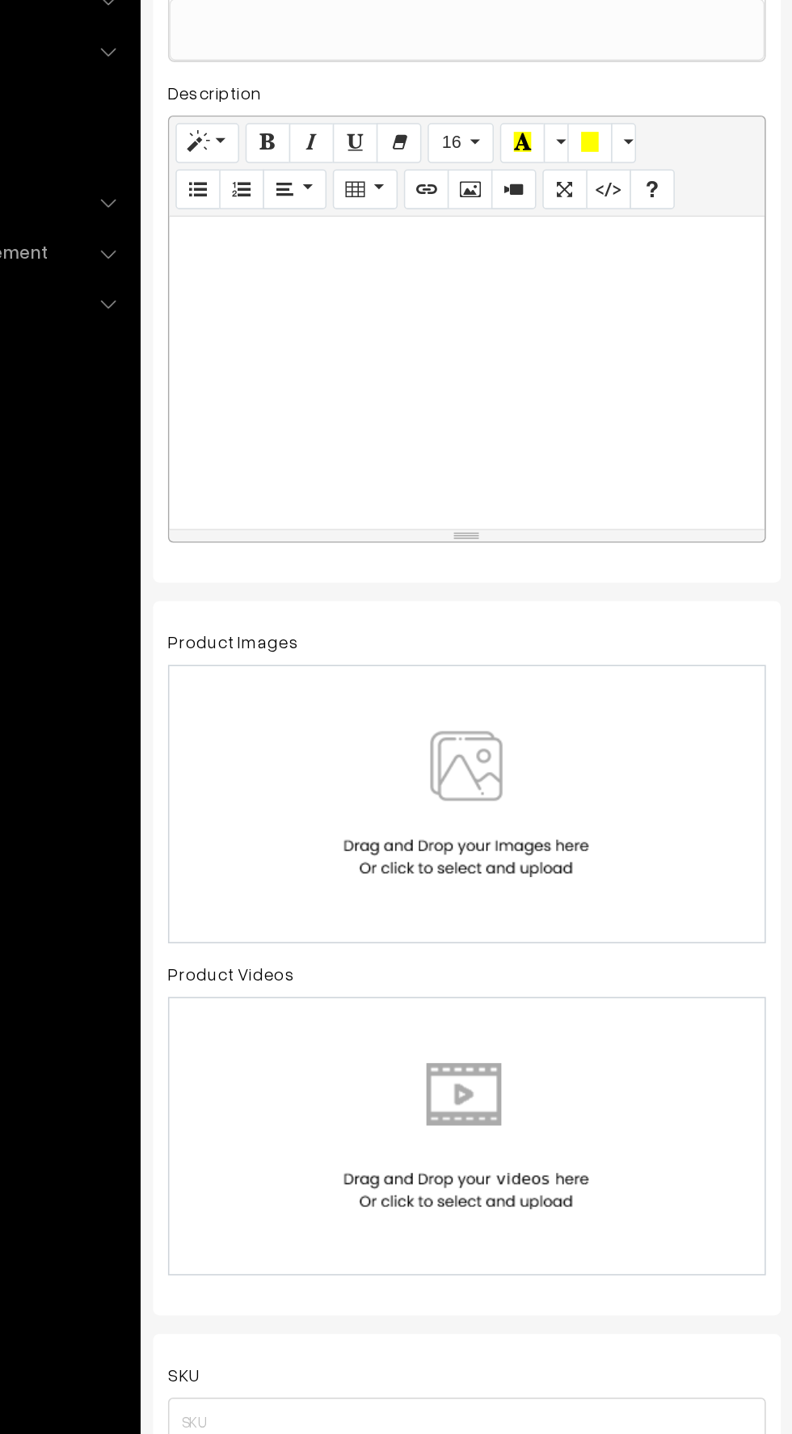
scroll to position [2, 0]
click at [403, 848] on img at bounding box center [429, 846] width 166 height 95
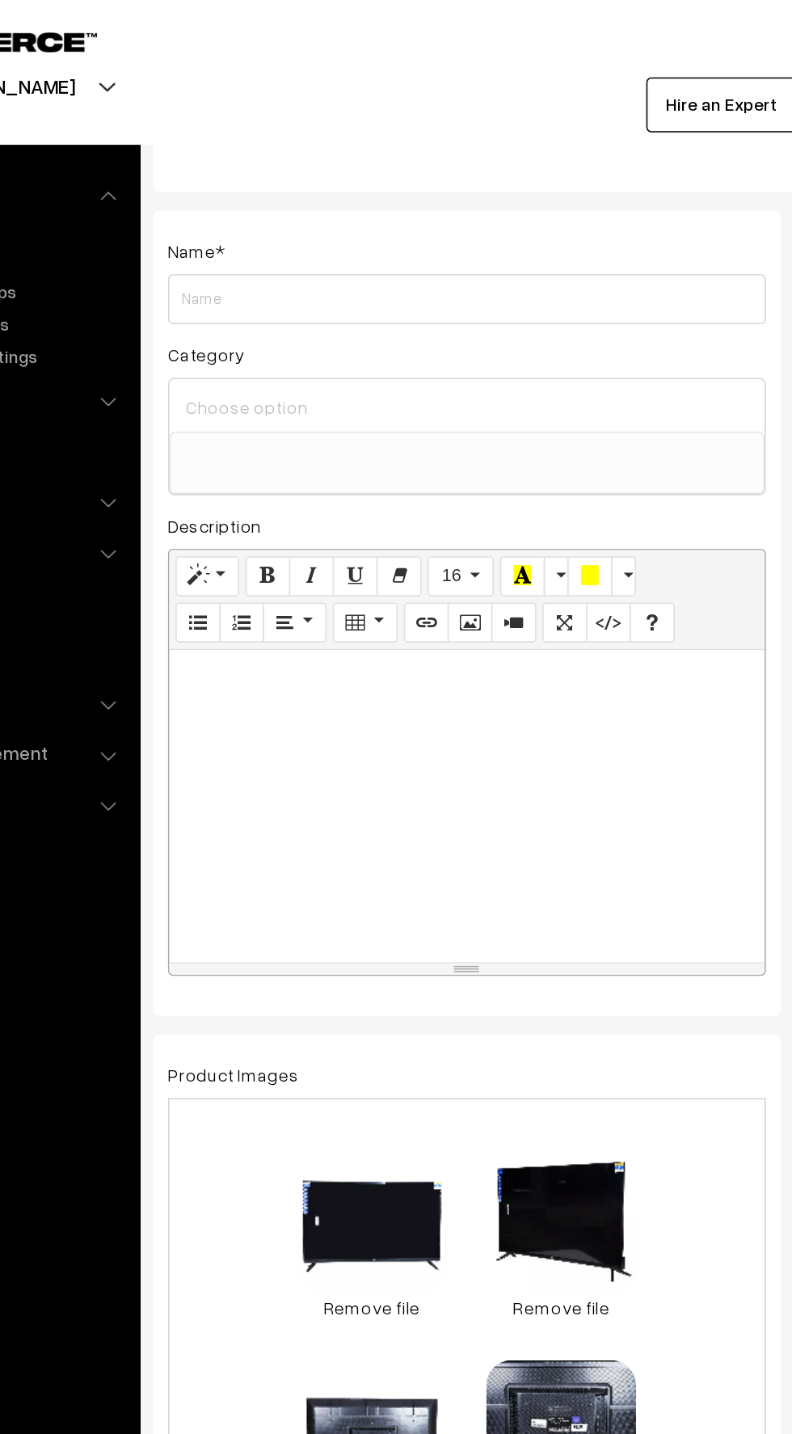
scroll to position [0, 0]
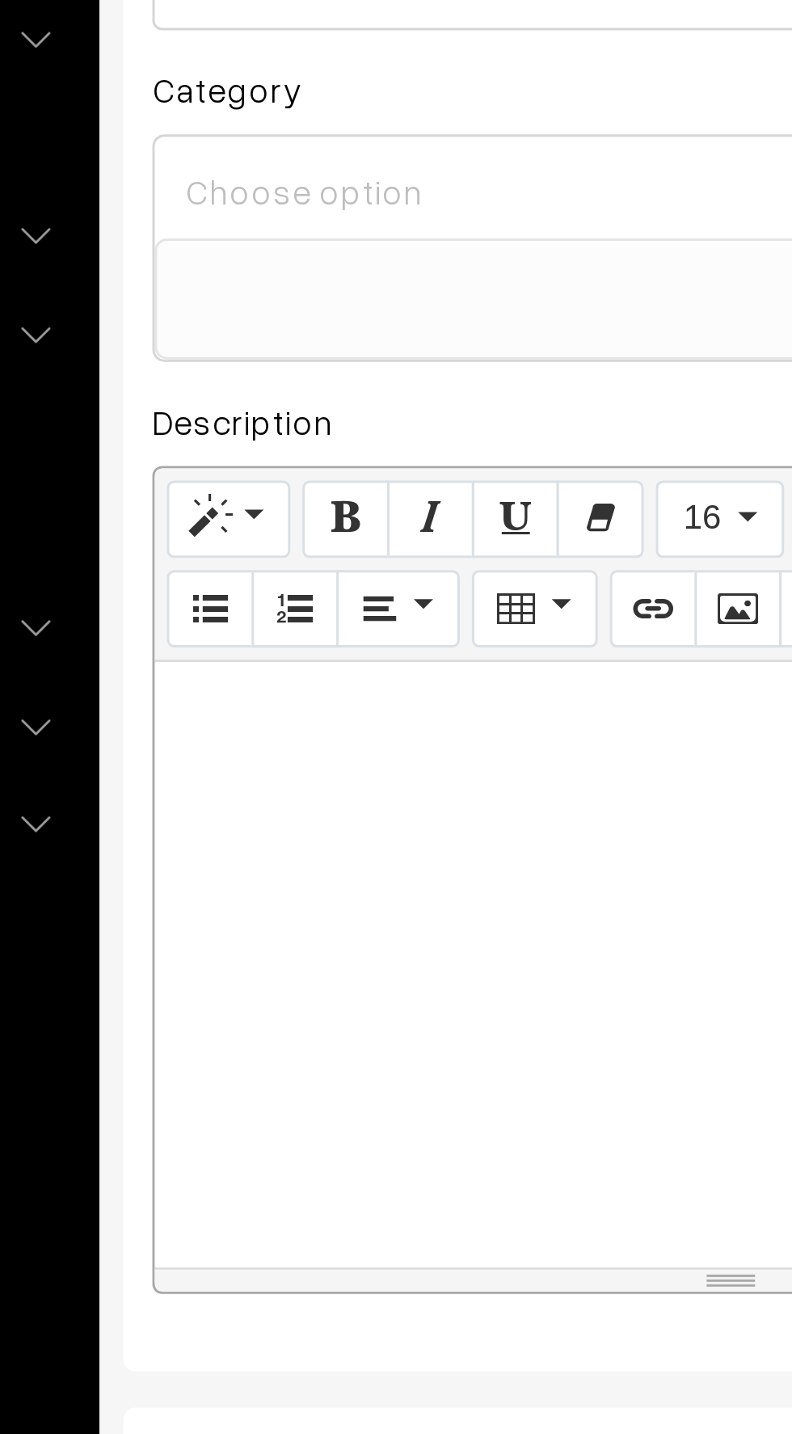
click at [264, 313] on input at bounding box center [429, 310] width 373 height 23
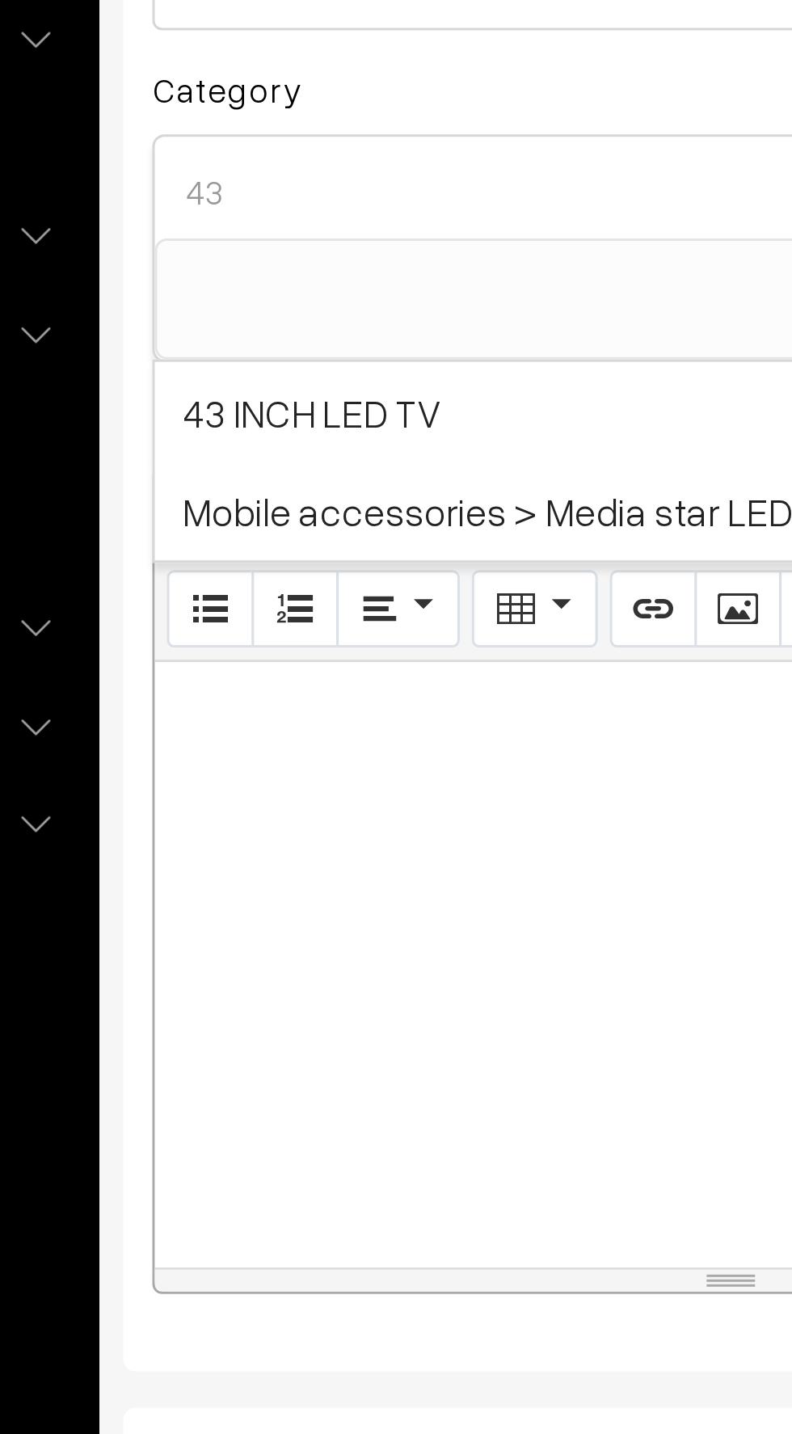
type input "43"
click at [269, 385] on span "43 INCH LED TV" at bounding box center [430, 384] width 386 height 33
select select "4"
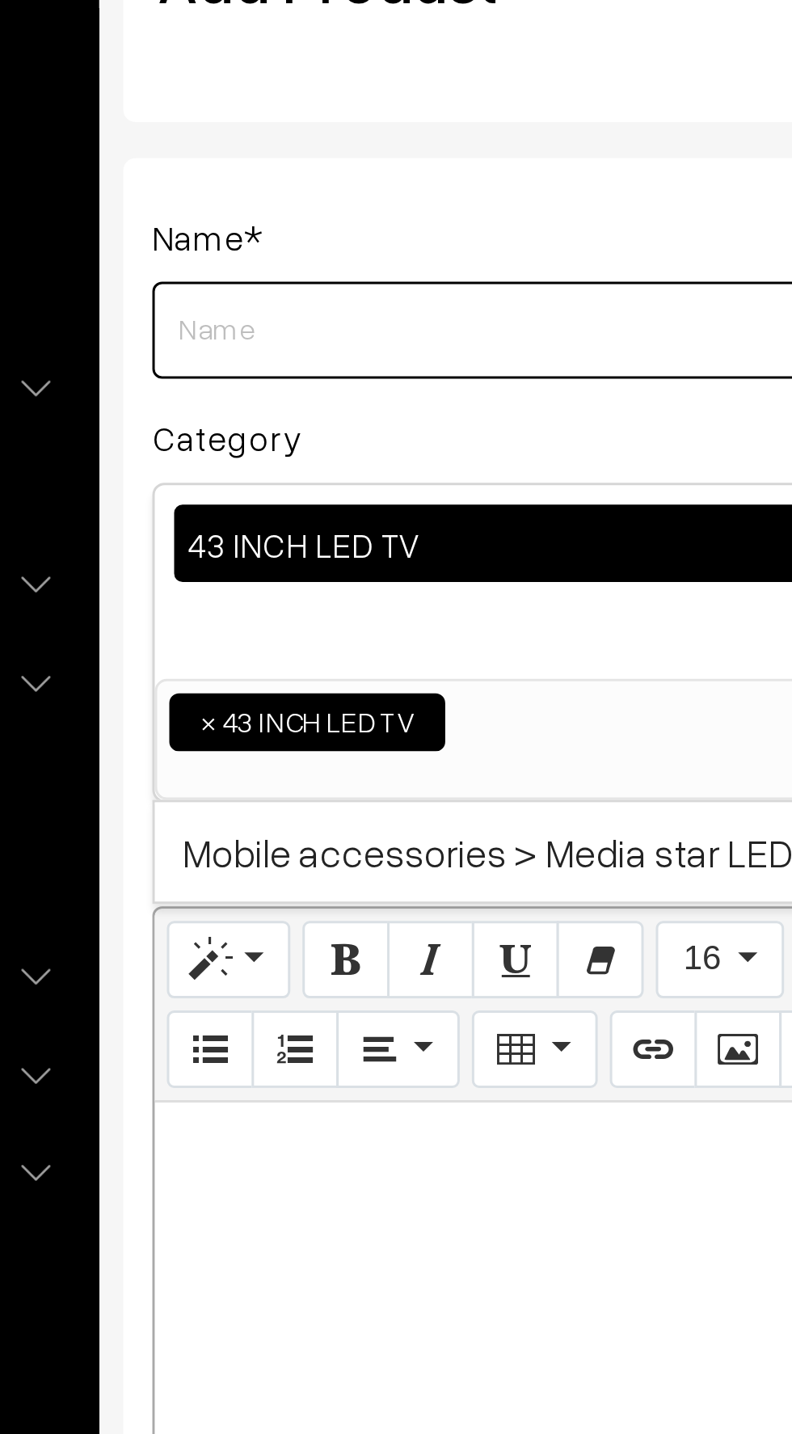
click at [259, 240] on input "Weight" at bounding box center [429, 241] width 387 height 32
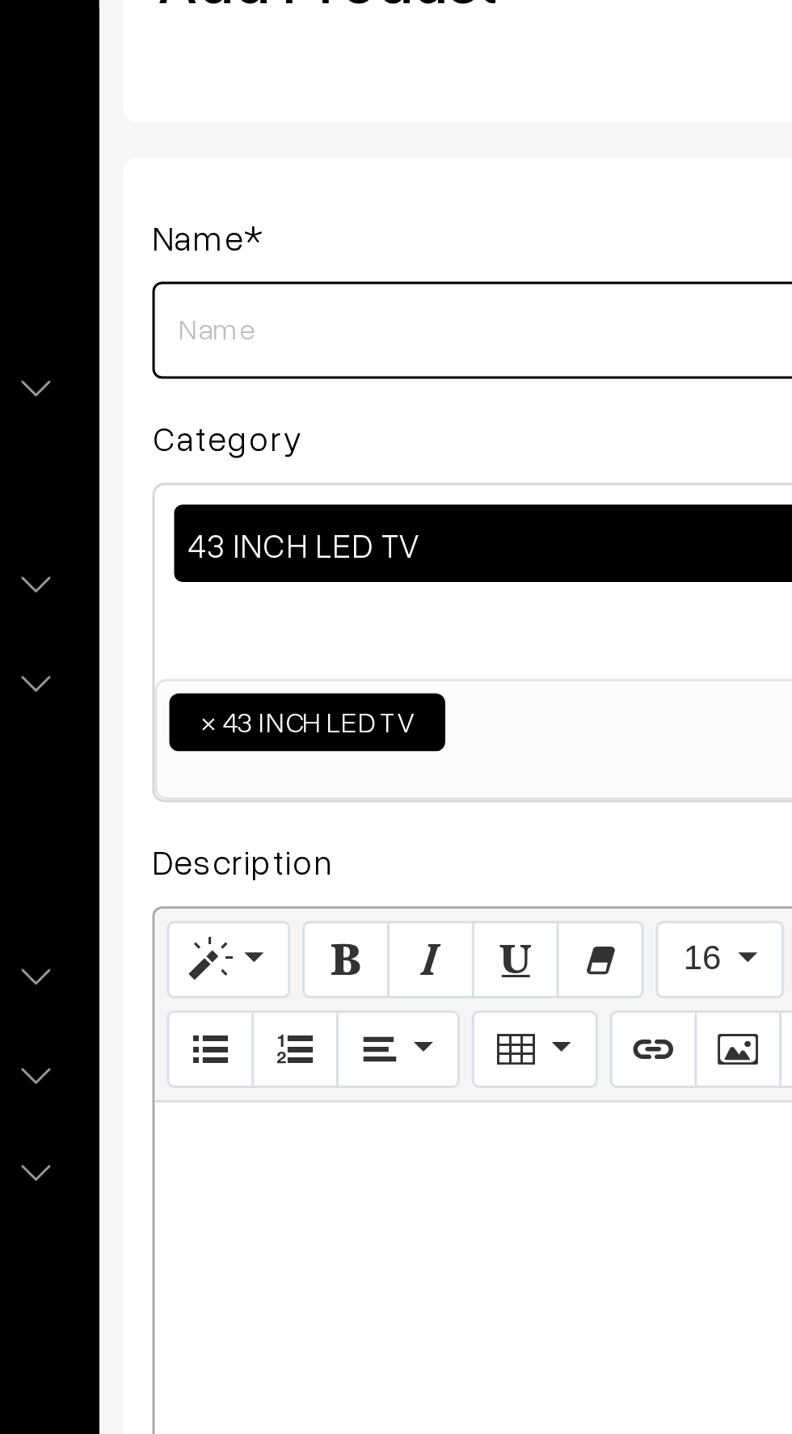
click at [263, 246] on input "Weight" at bounding box center [429, 241] width 387 height 32
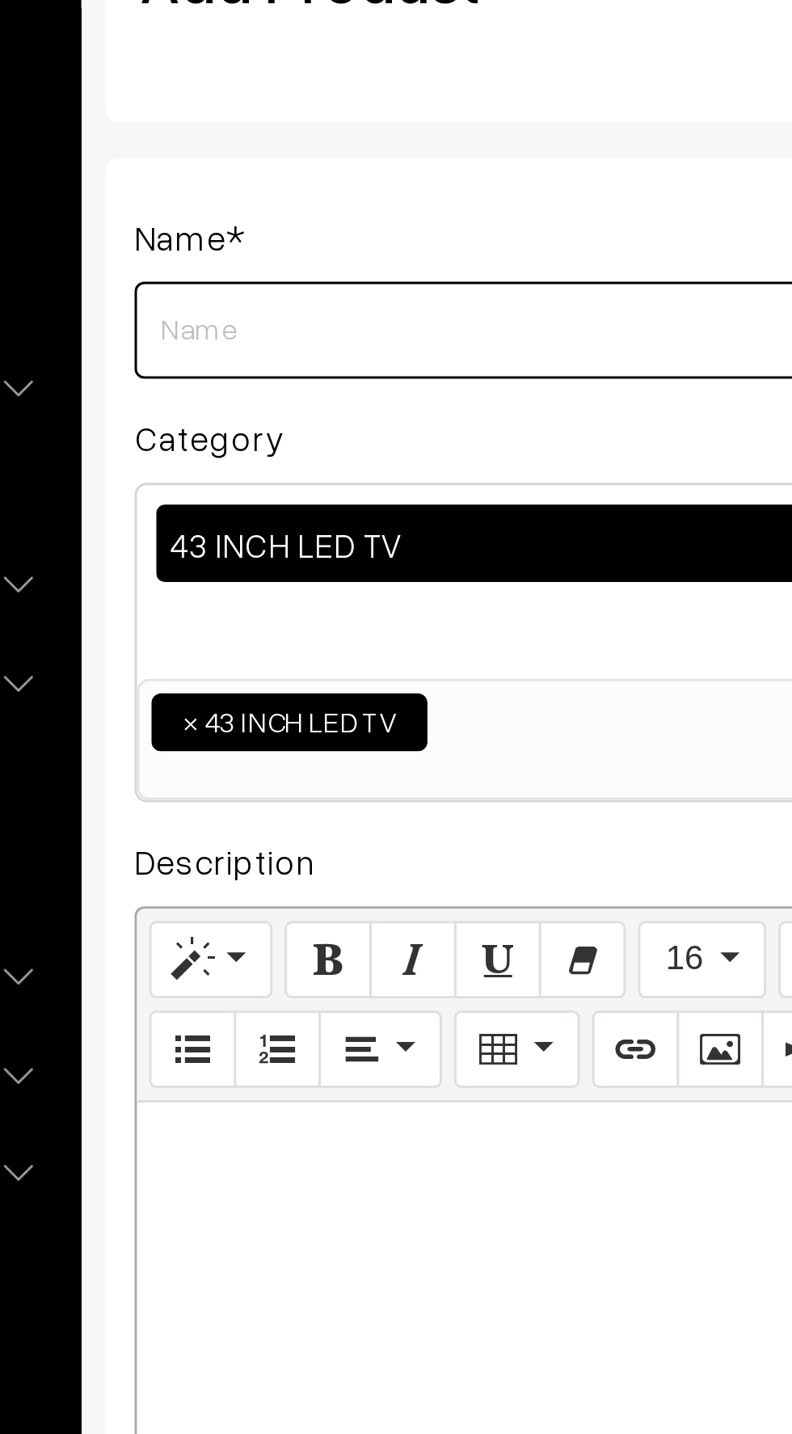
paste input "Ego Smart Android 43 Inch (109 cm) LED TV 1920x1080 Pixels, IB_EP43SF1"
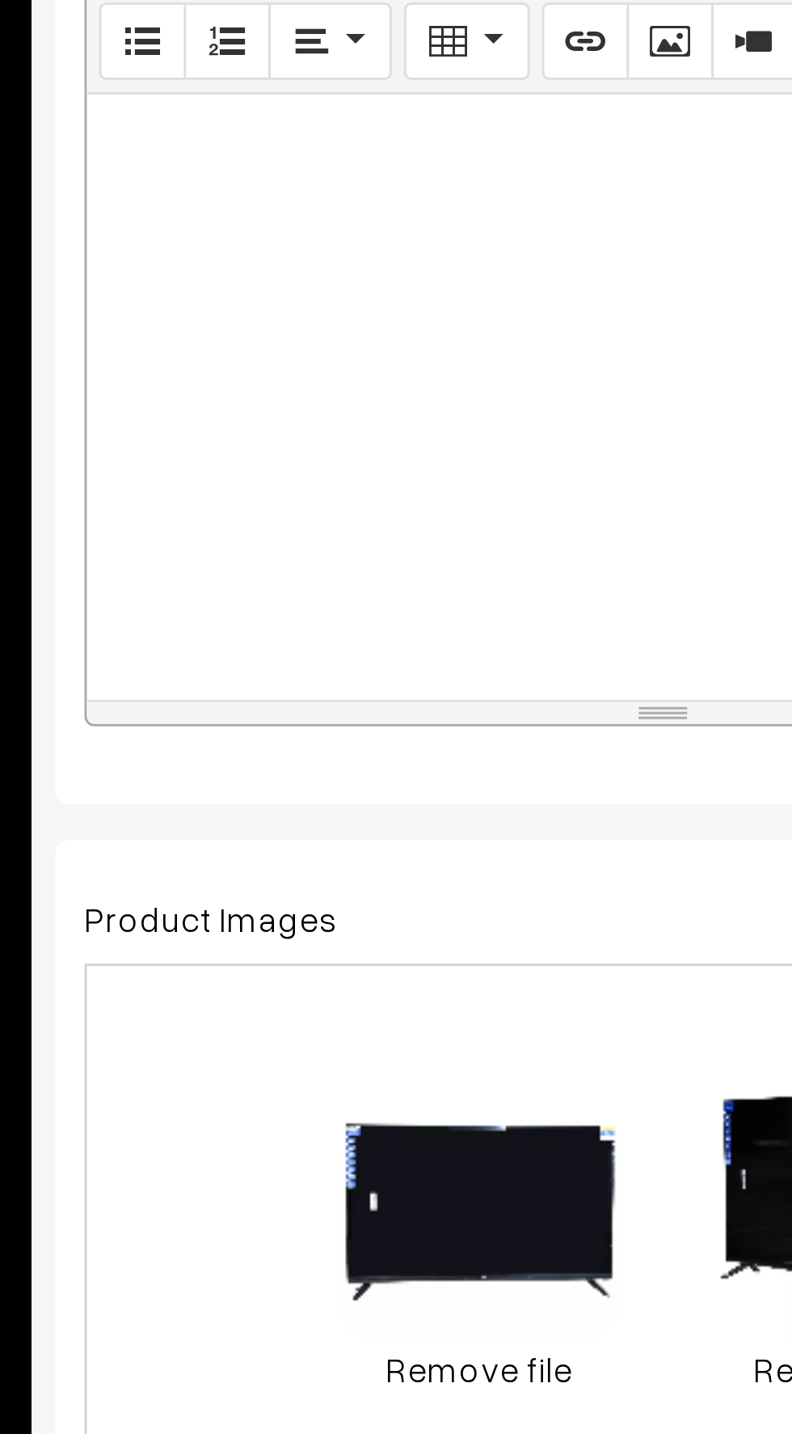
type input "Ego Smart Android 43 Inch (109 cm) LED TV 1920x1080 Pixels, IB_EP43SF1"
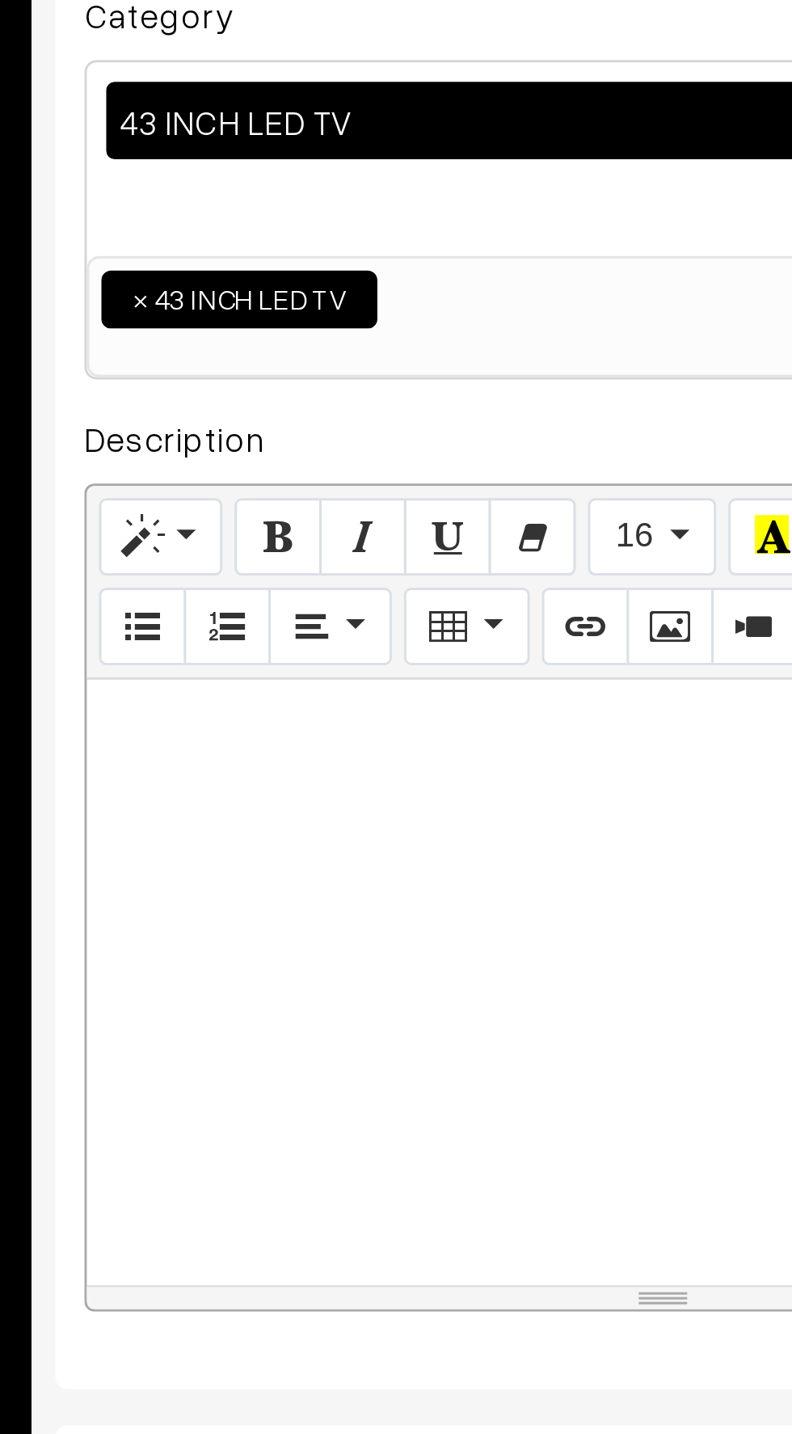
paste div
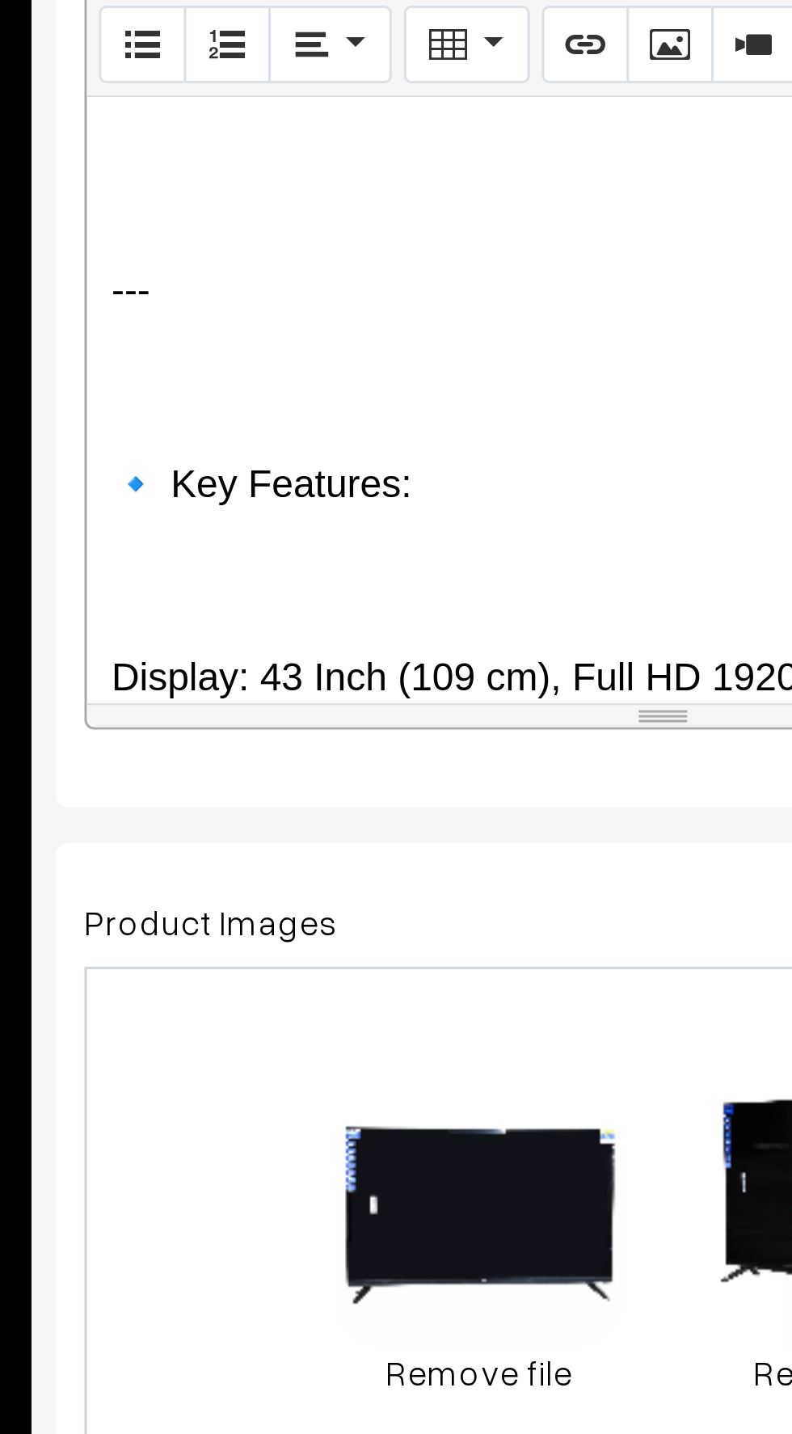
scroll to position [257, 0]
click at [276, 596] on p at bounding box center [429, 595] width 369 height 19
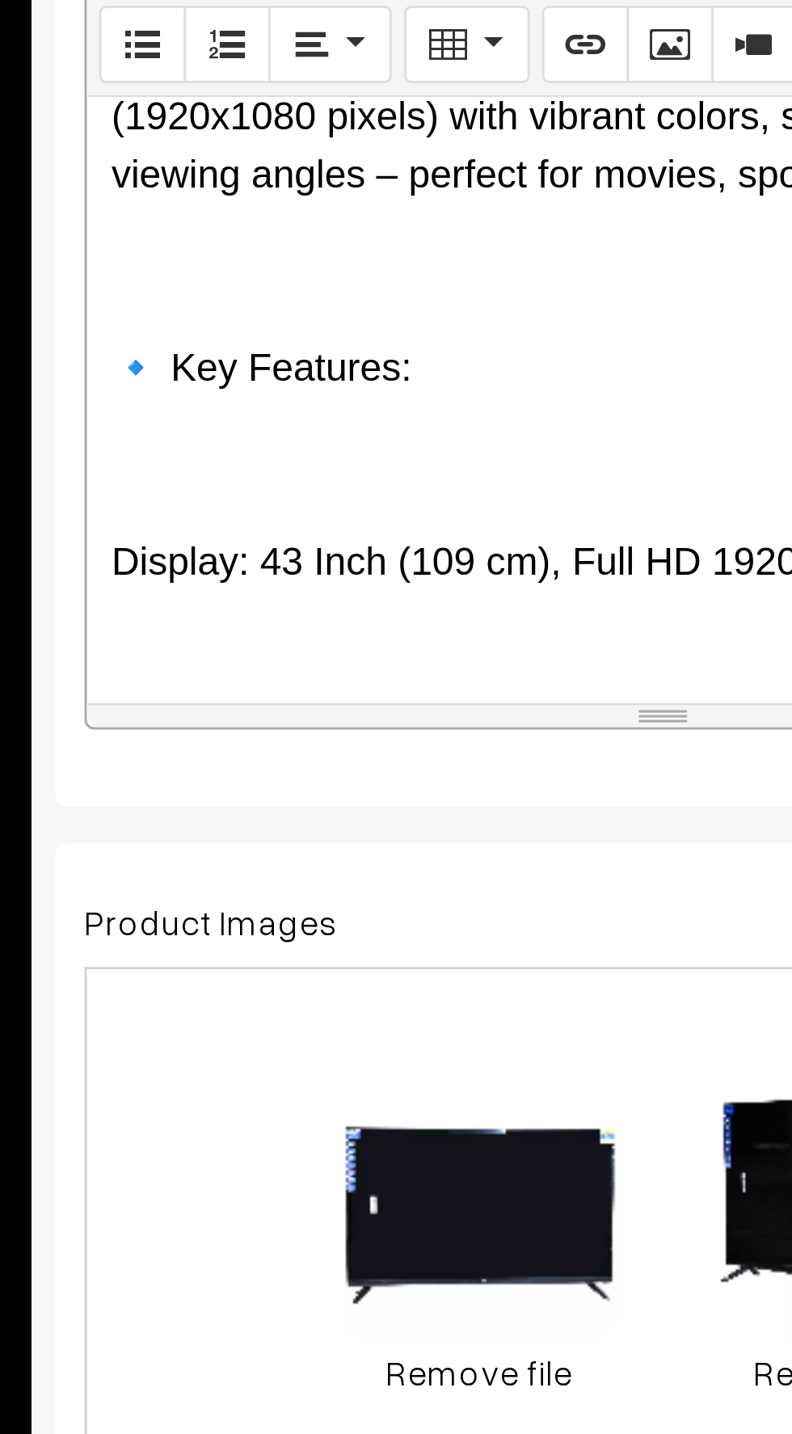
scroll to position [223, 0]
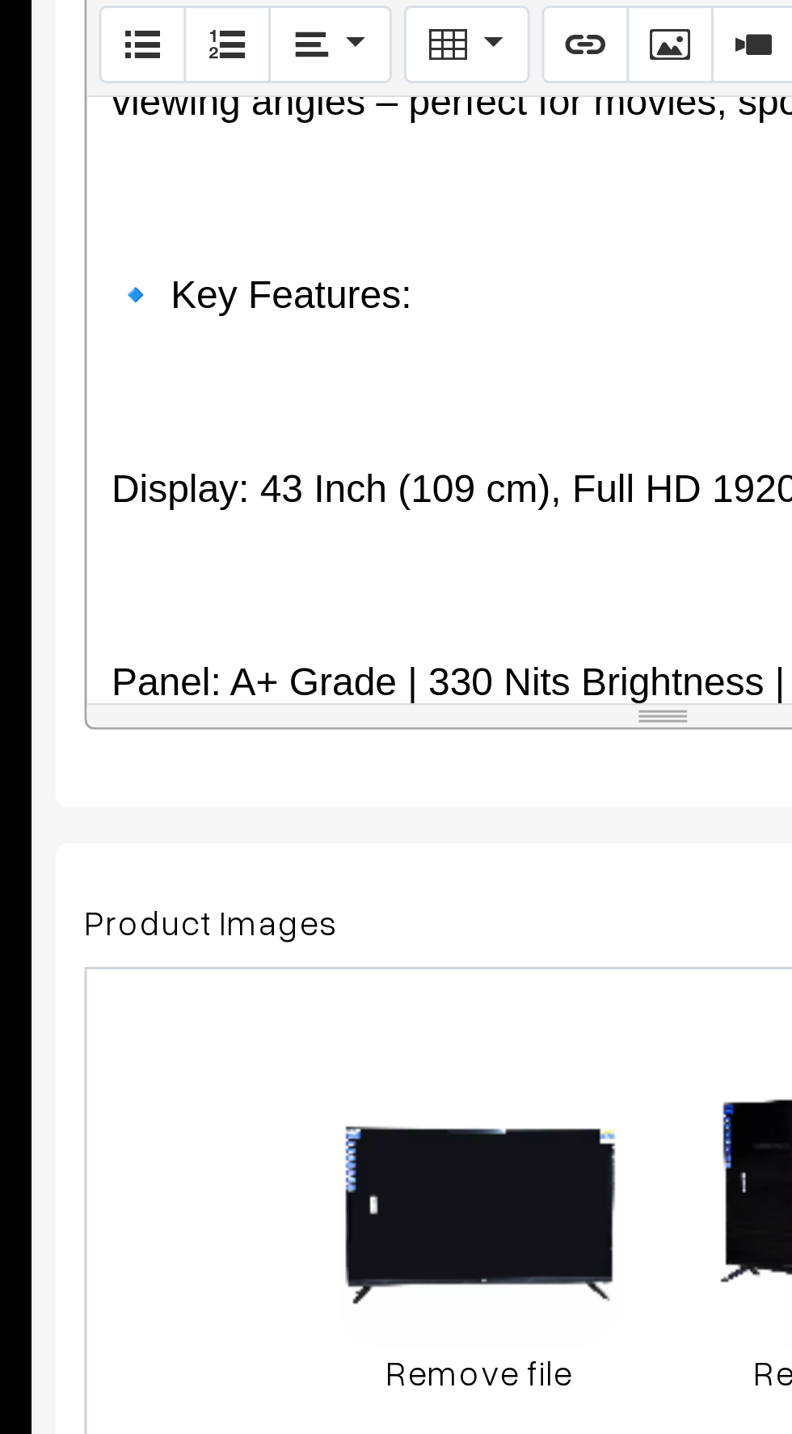
click at [266, 600] on p at bounding box center [429, 597] width 369 height 19
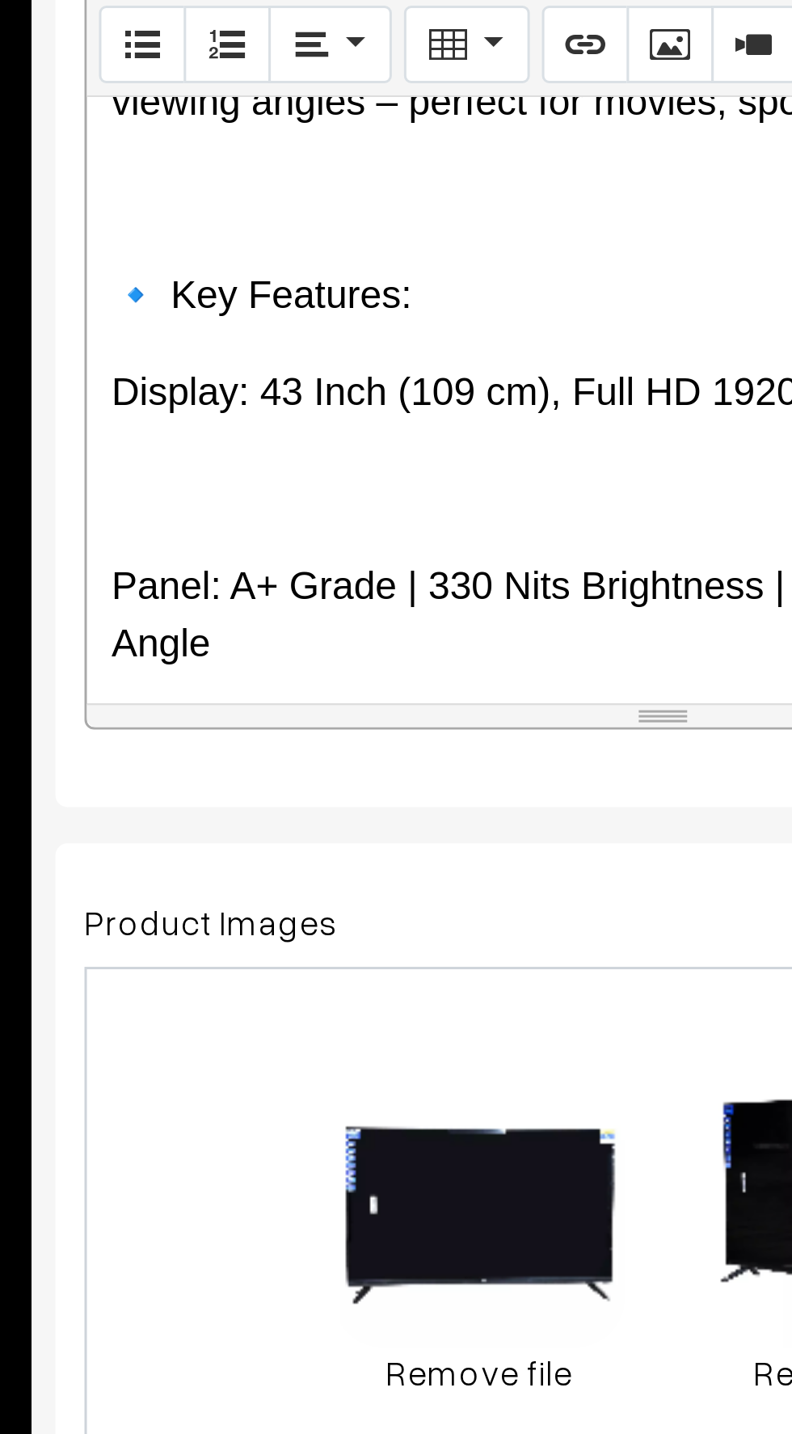
click at [255, 628] on p at bounding box center [429, 629] width 369 height 19
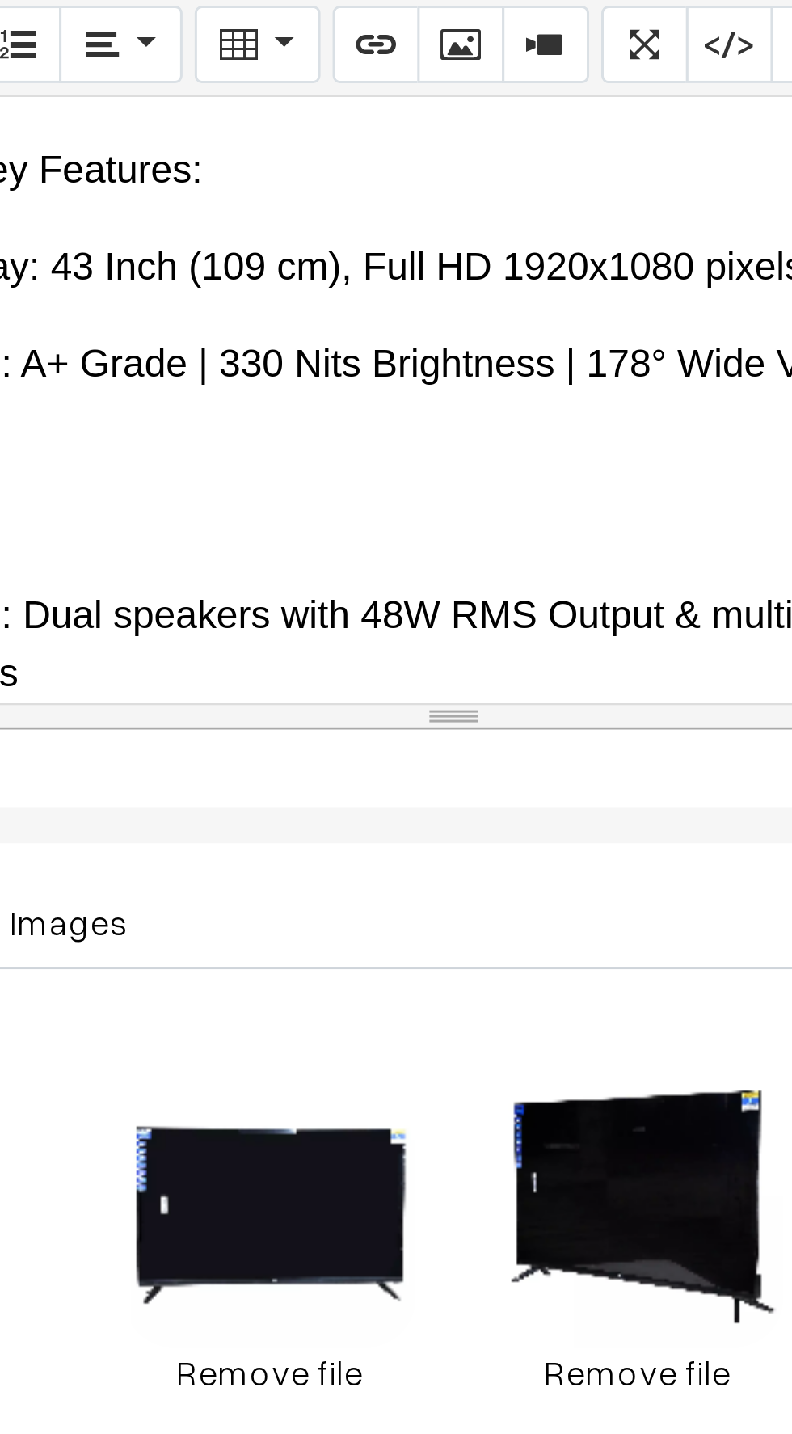
scroll to position [276, 0]
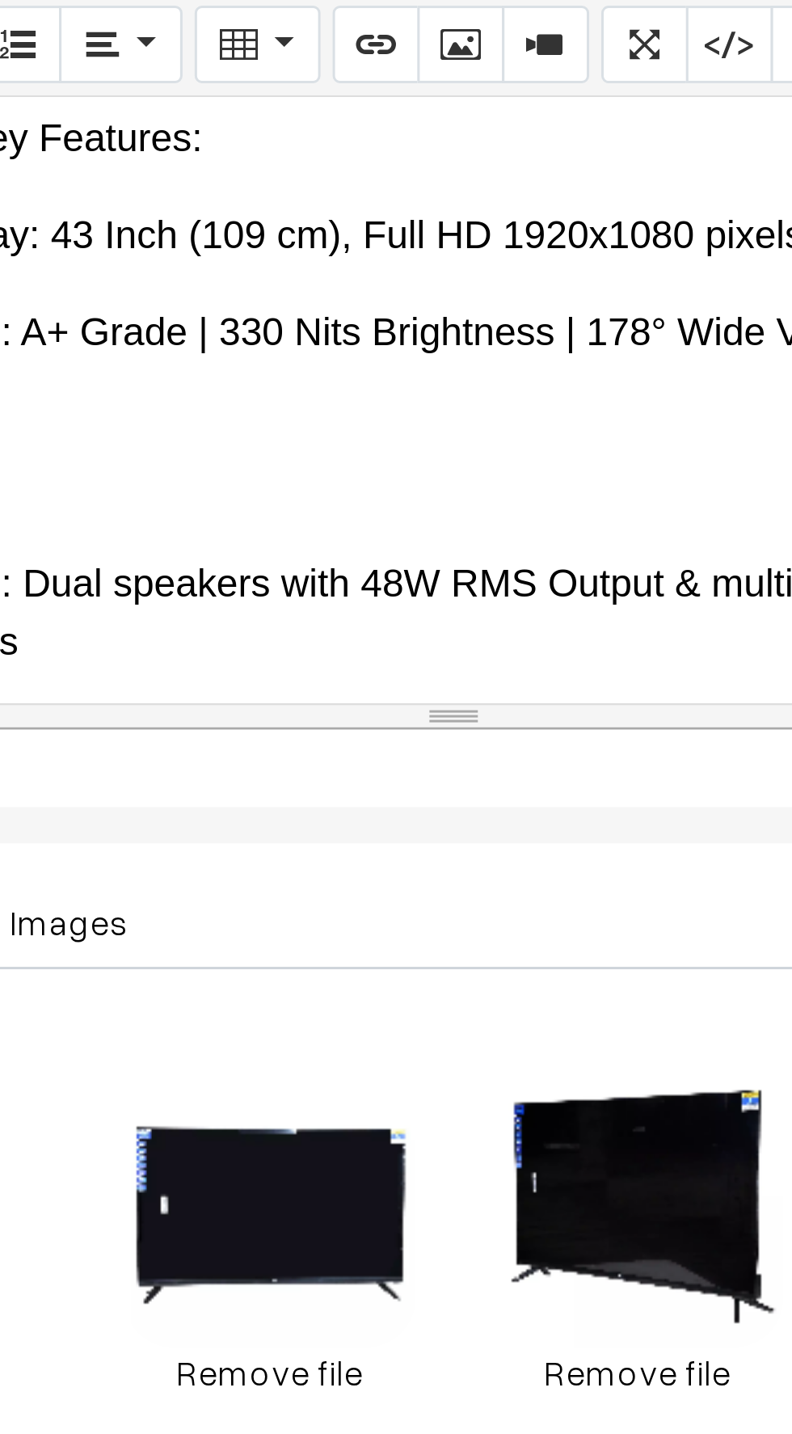
click at [324, 619] on p at bounding box center [429, 628] width 369 height 19
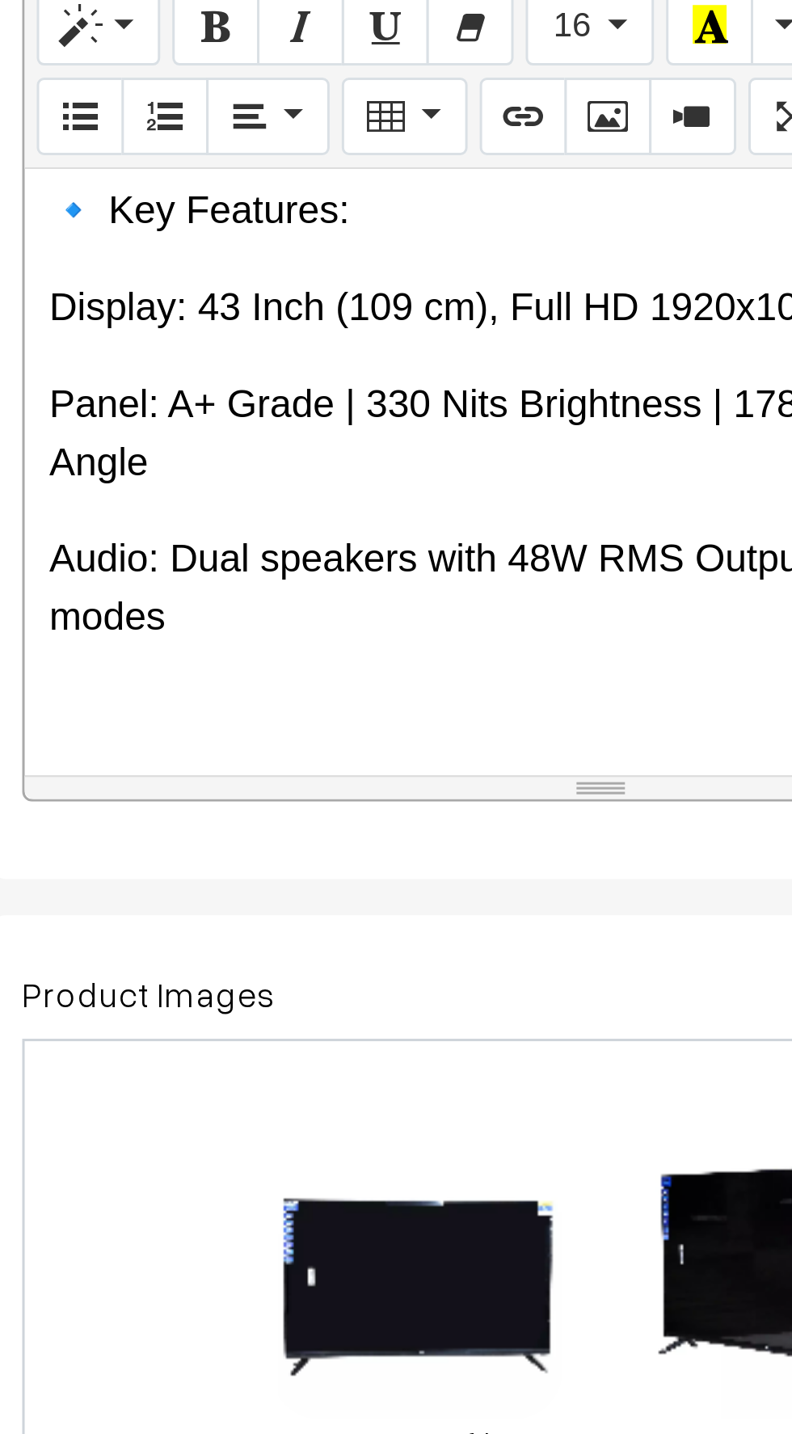
click at [252, 671] on p at bounding box center [429, 680] width 369 height 19
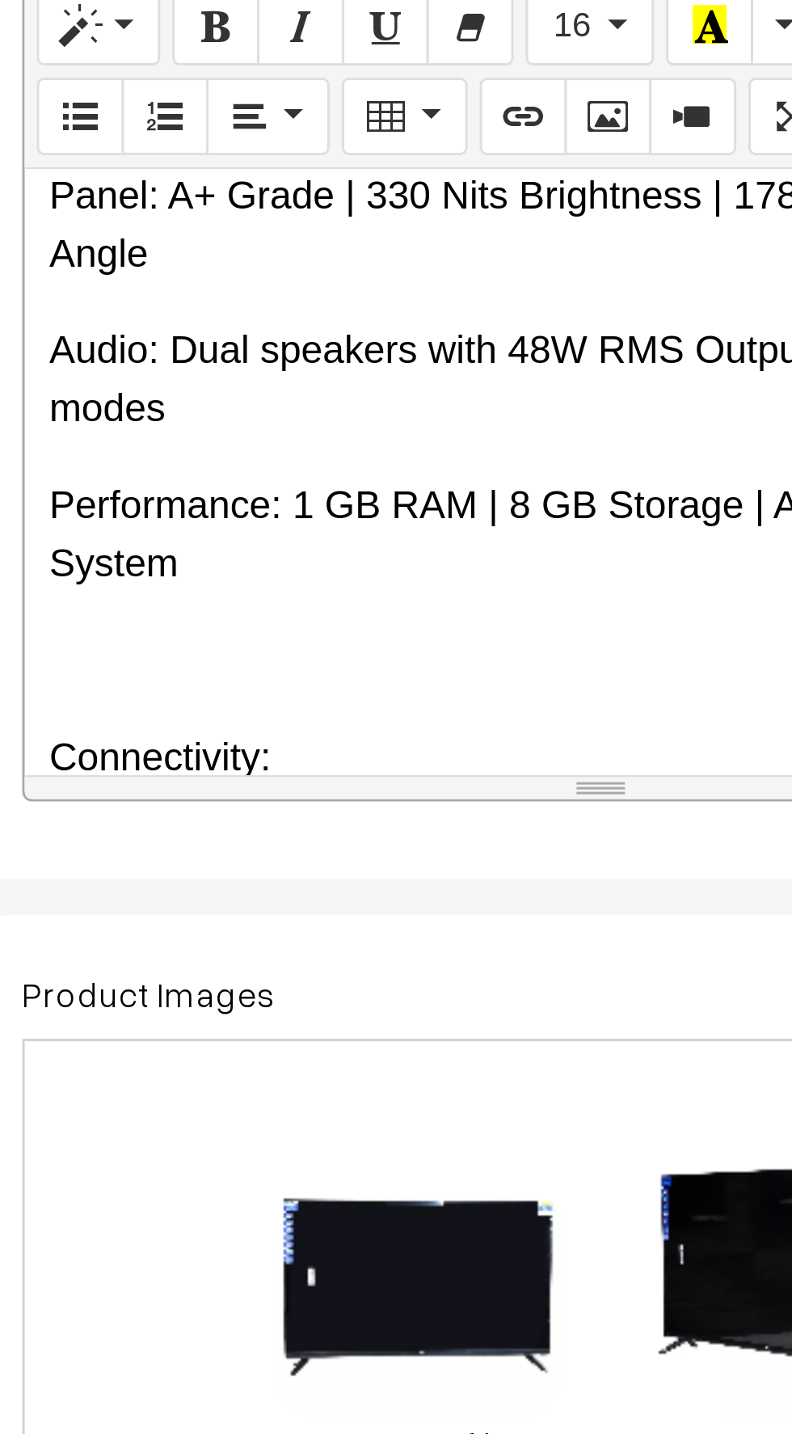
scroll to position [357, 0]
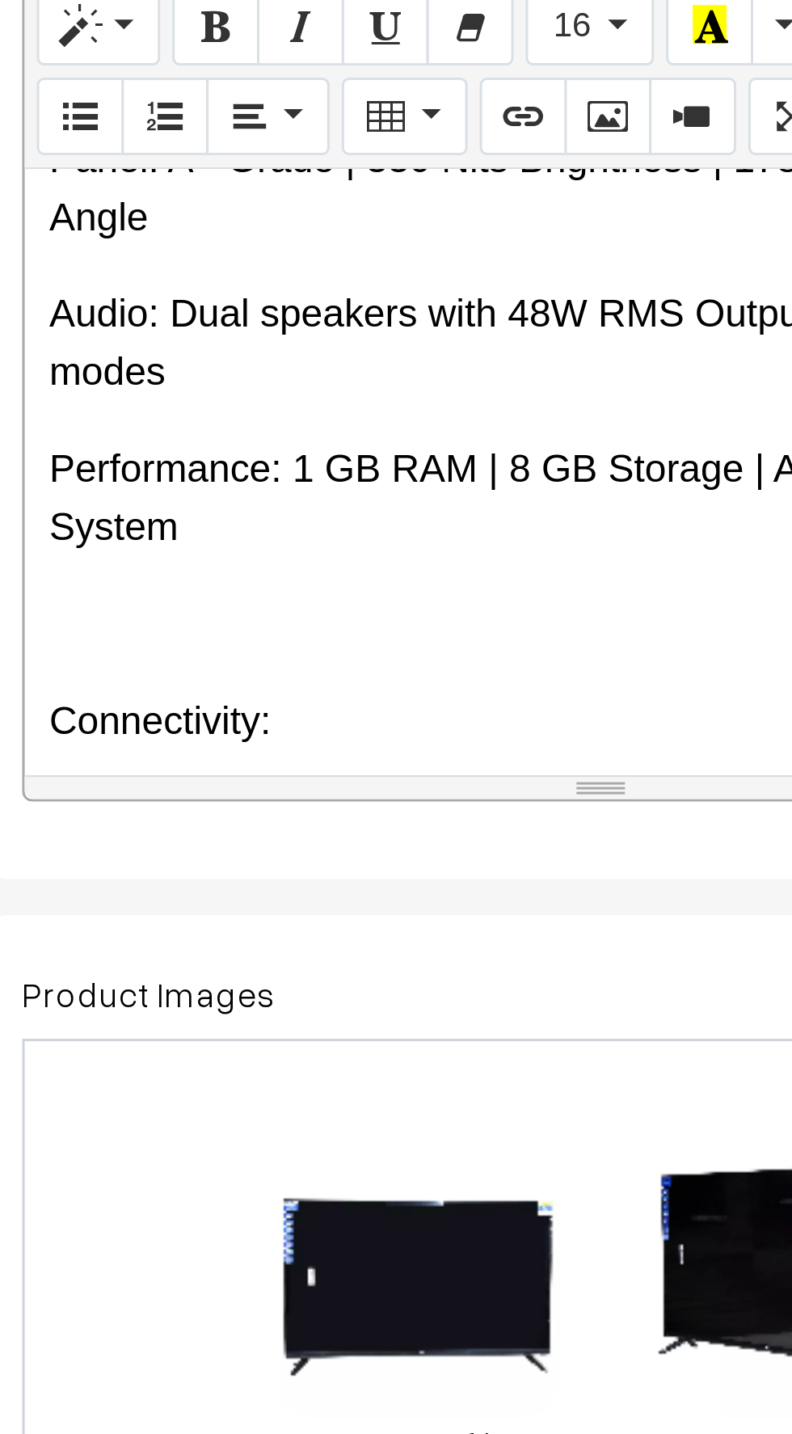
click at [265, 641] on p at bounding box center [429, 650] width 369 height 19
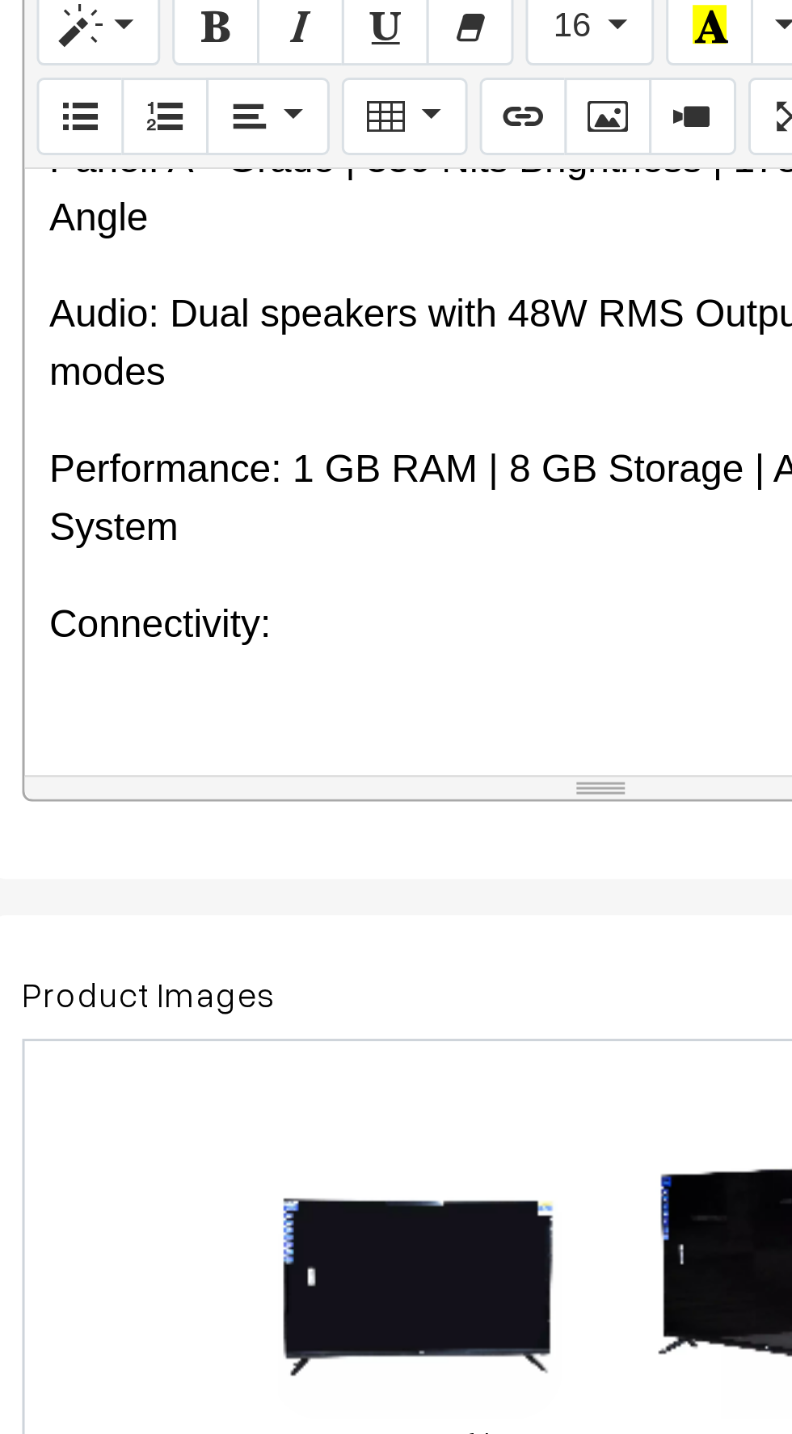
click at [254, 673] on p at bounding box center [429, 682] width 369 height 19
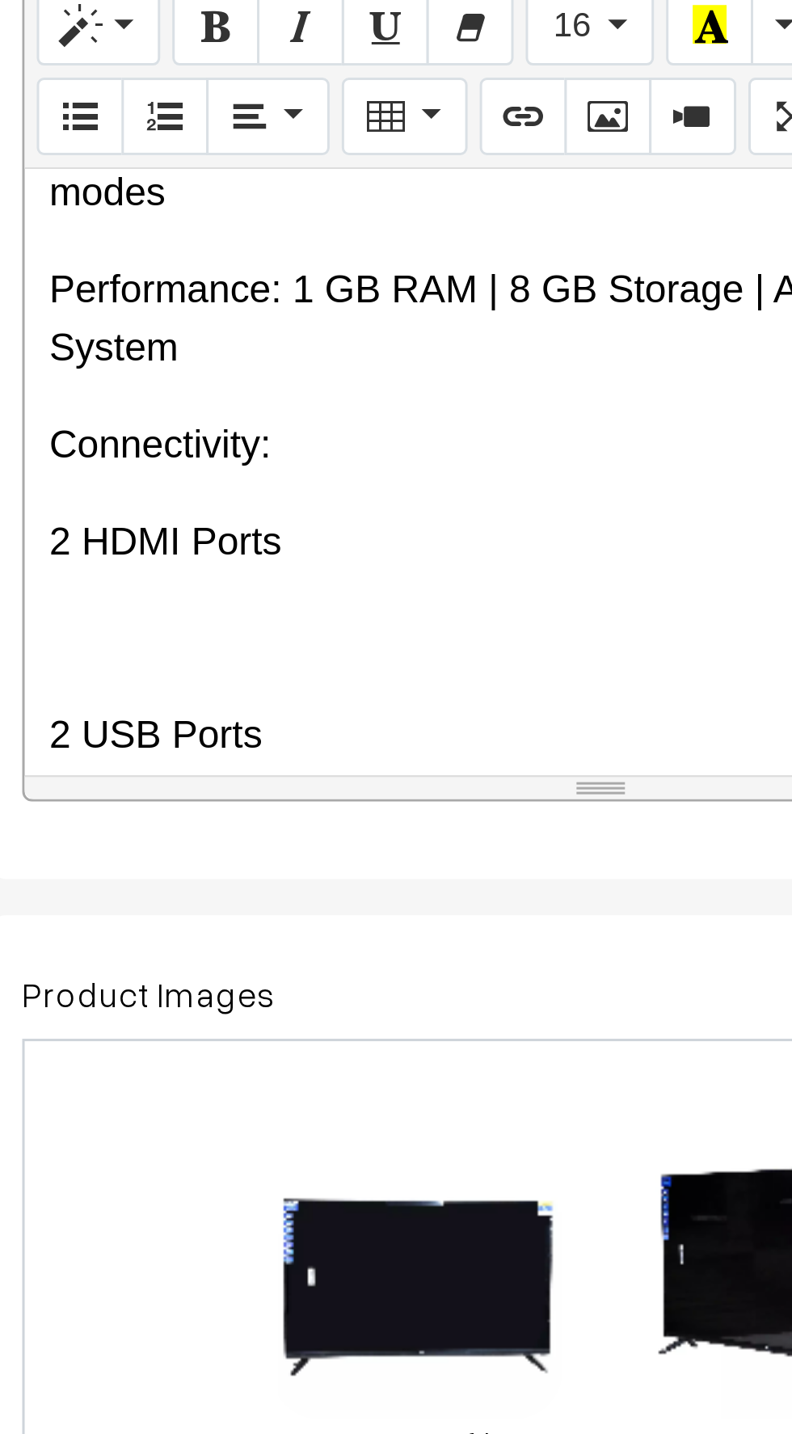
scroll to position [417, 0]
click at [260, 646] on p at bounding box center [429, 655] width 369 height 19
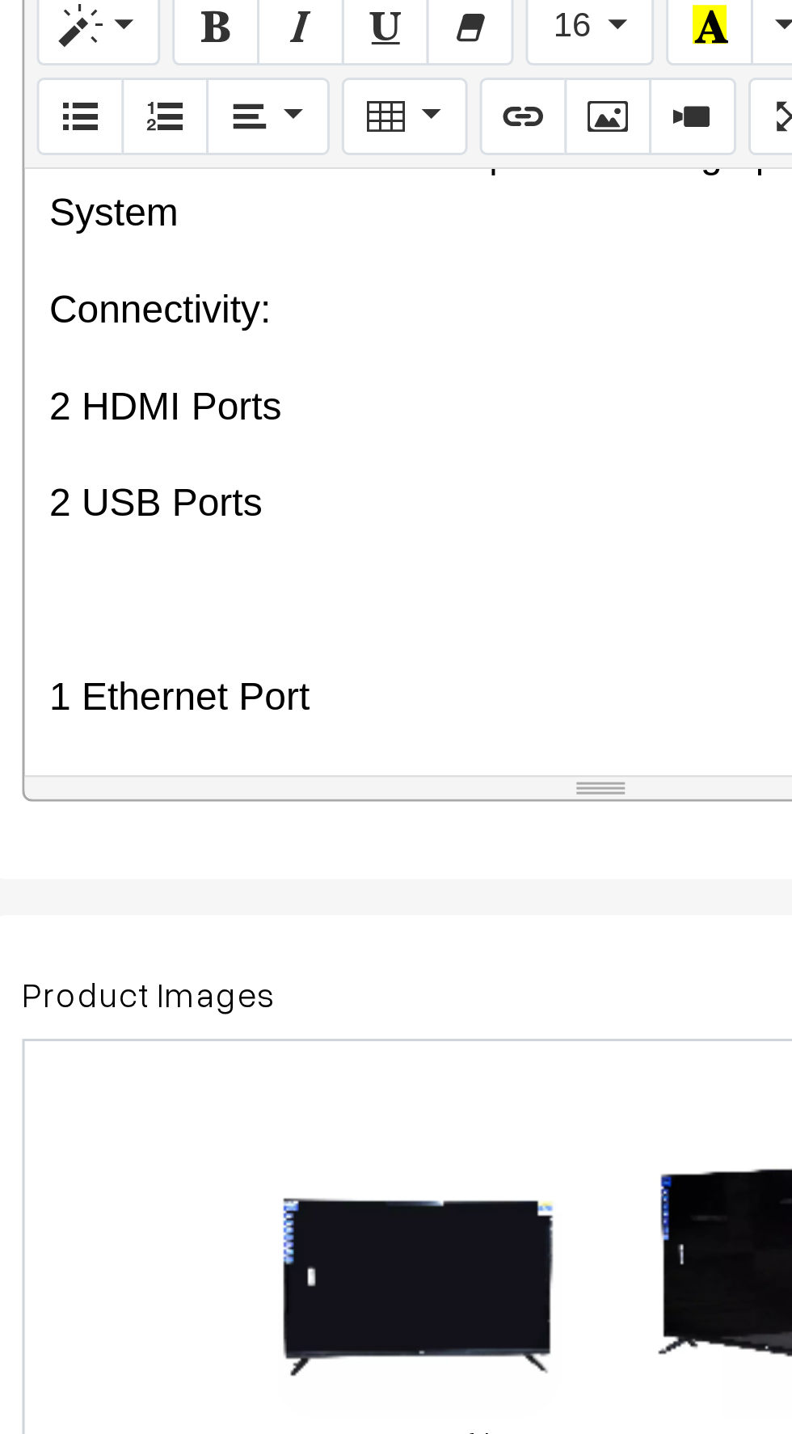
scroll to position [476, 0]
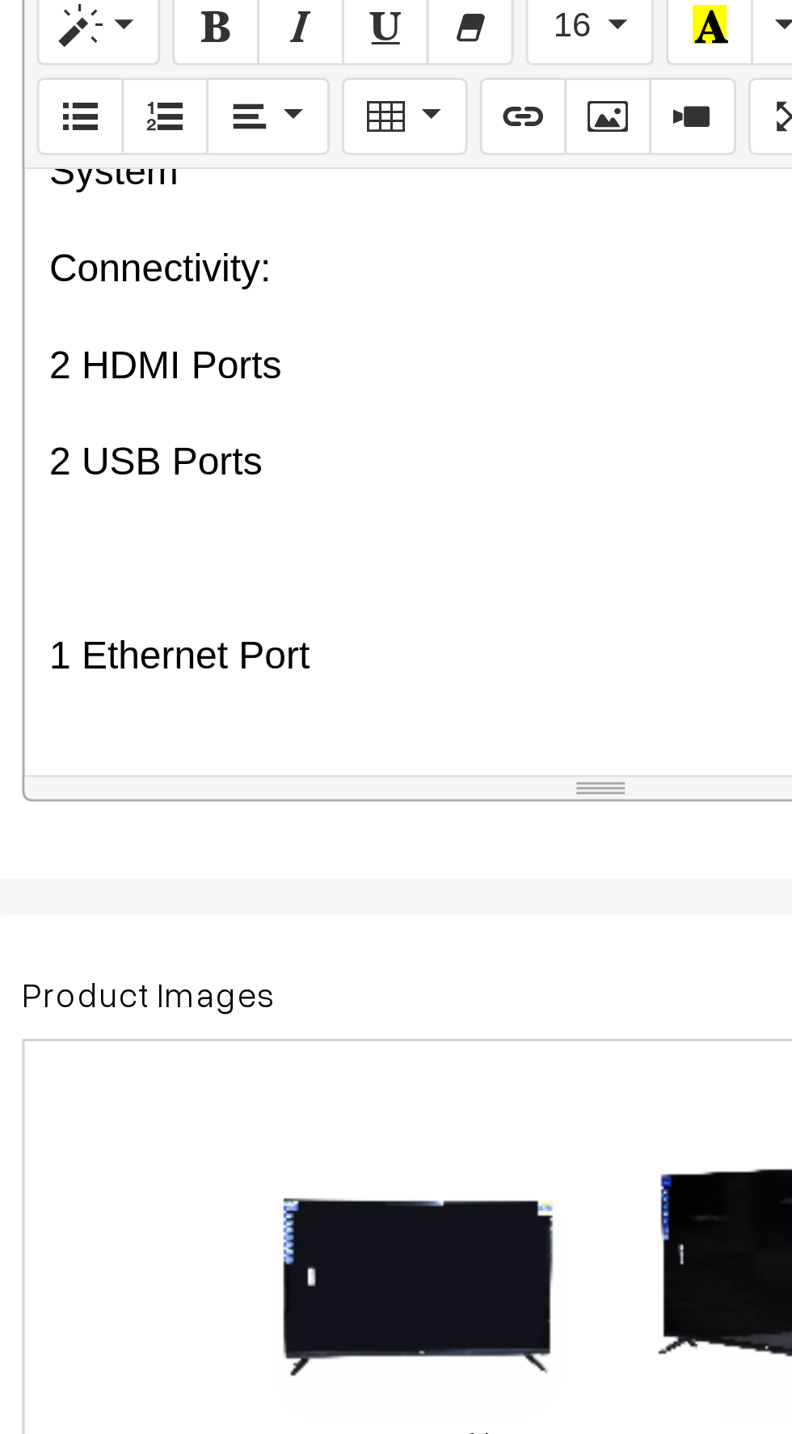
click at [259, 619] on p at bounding box center [429, 628] width 369 height 19
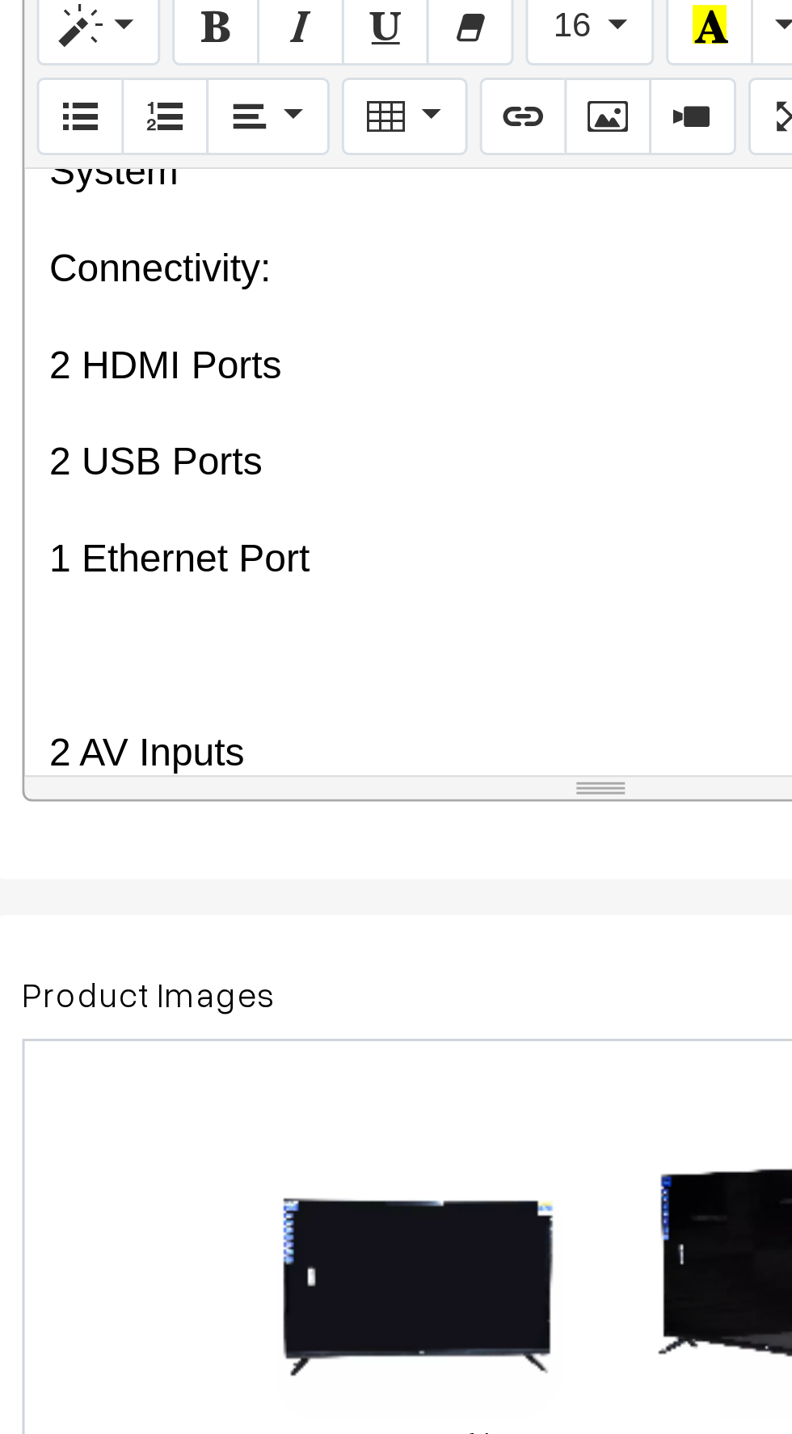
click at [263, 651] on p at bounding box center [429, 660] width 369 height 19
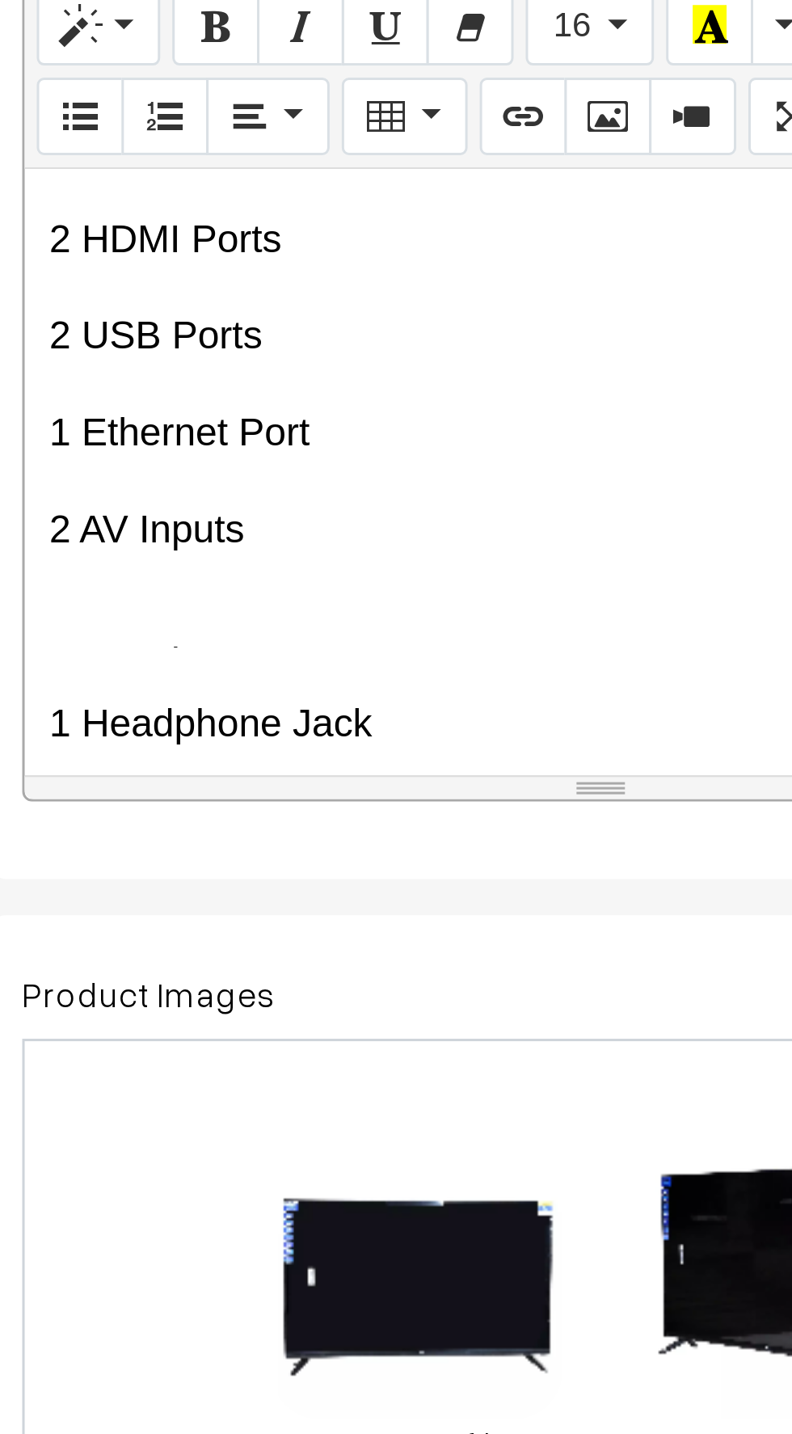
scroll to position [533, 0]
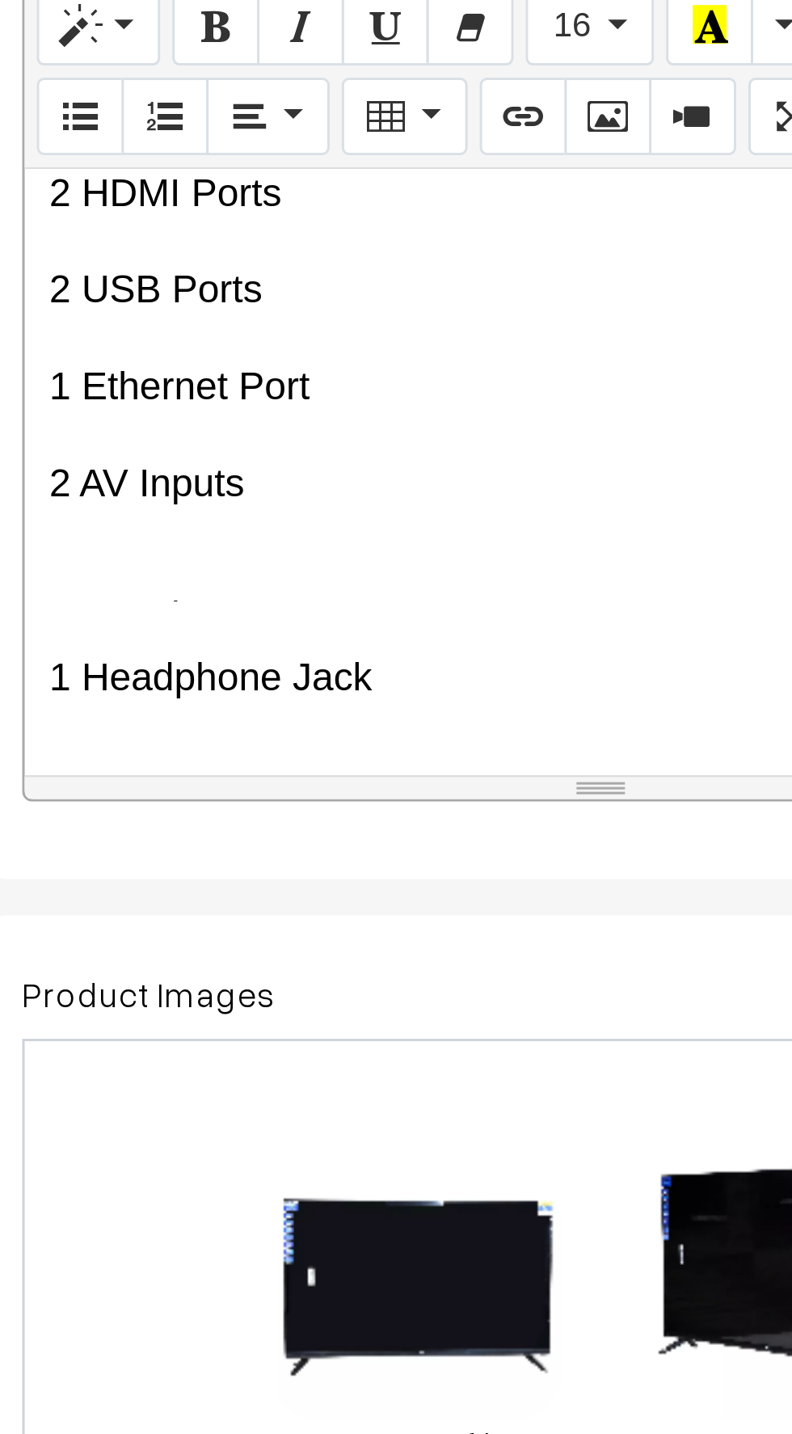
click at [267, 626] on p at bounding box center [429, 635] width 369 height 19
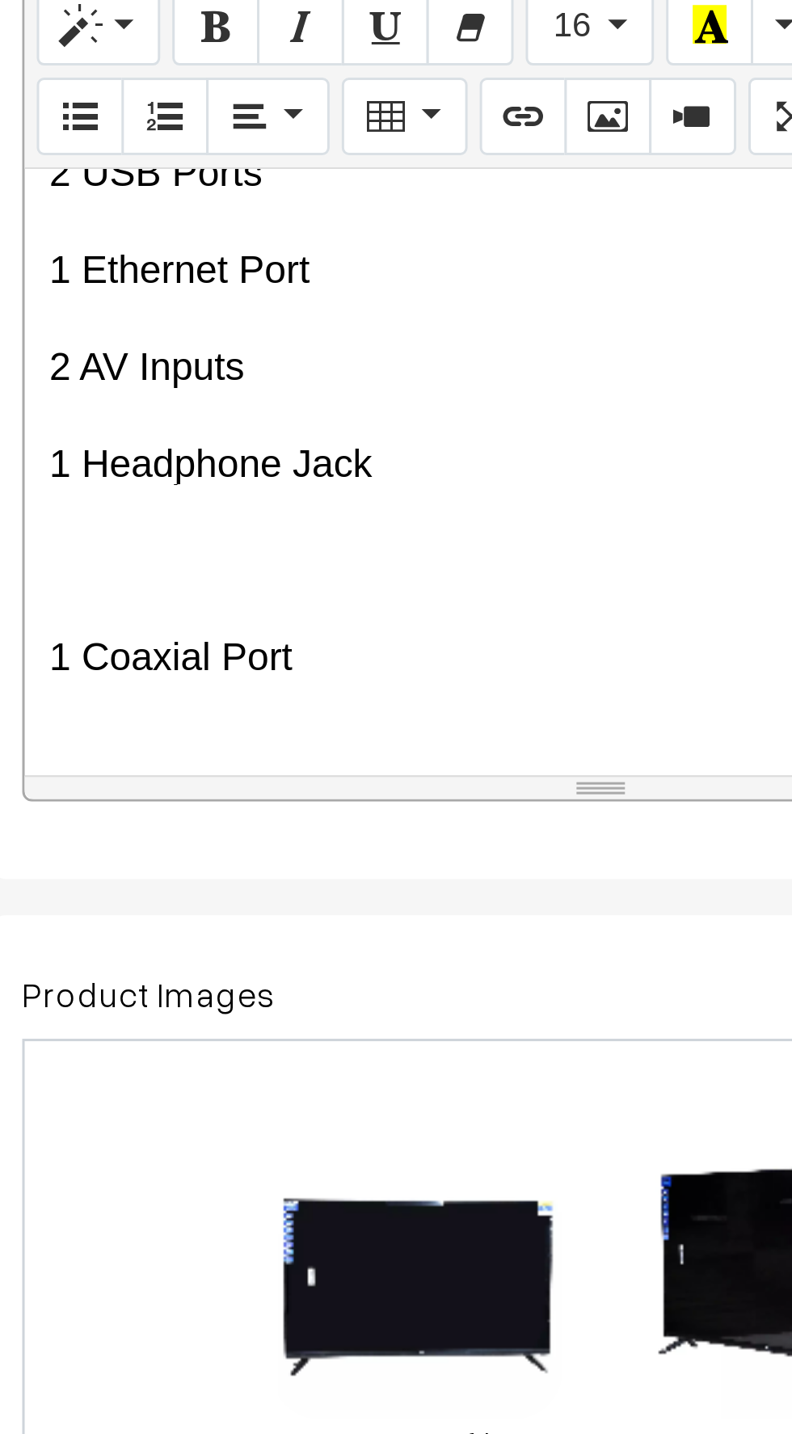
scroll to position [585, 0]
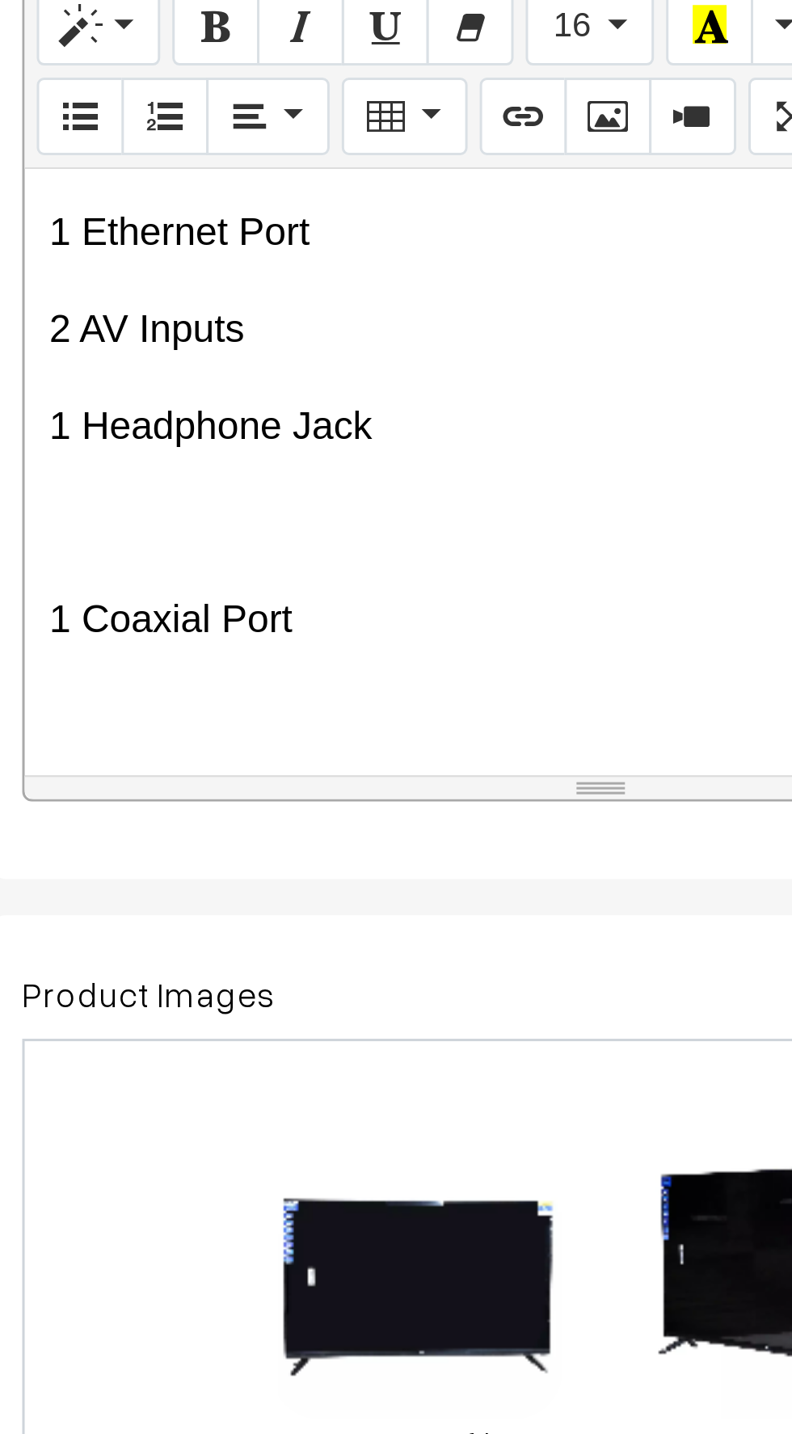
click at [262, 607] on div "--- 📺 EGO 43 Inch Smart Android LED TV (Model: IB_EP43SF1) Bring home the EGO 4…" at bounding box center [430, 600] width 386 height 202
click at [257, 607] on p at bounding box center [429, 616] width 369 height 19
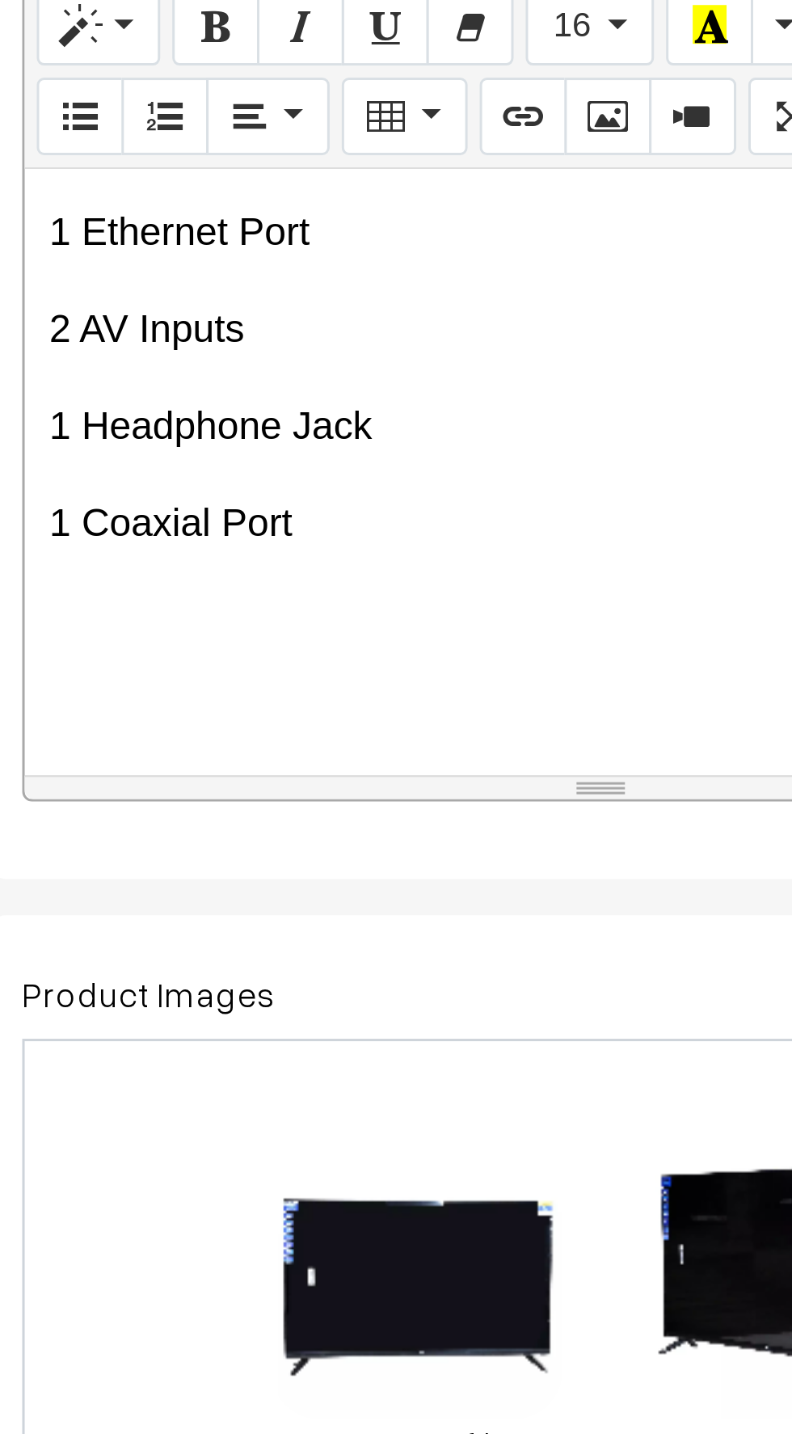
click at [258, 643] on div "--- 📺 EGO 43 Inch Smart Android LED TV (Model: IB_EP43SF1) Bring home the EGO 4…" at bounding box center [430, 600] width 386 height 202
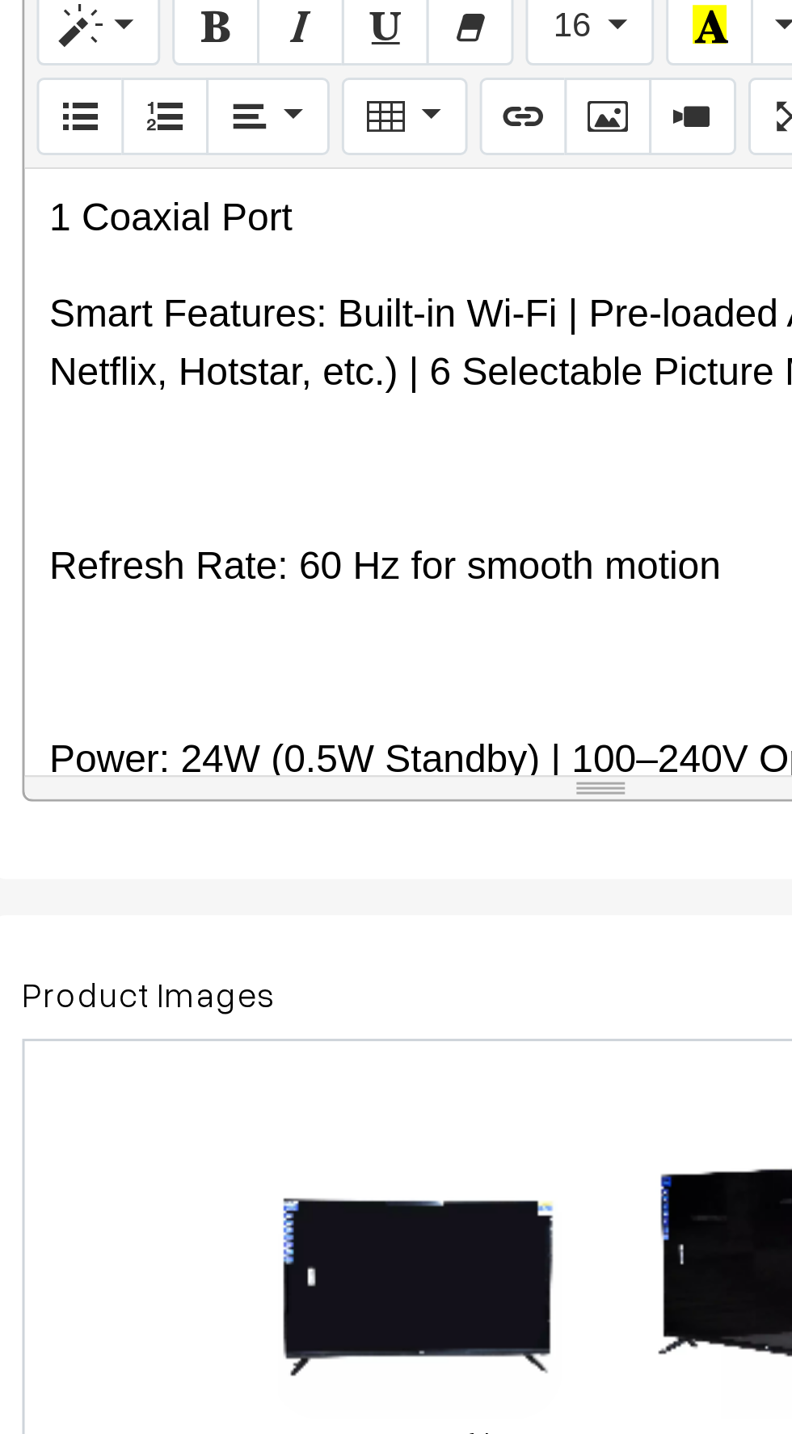
scroll to position [689, 0]
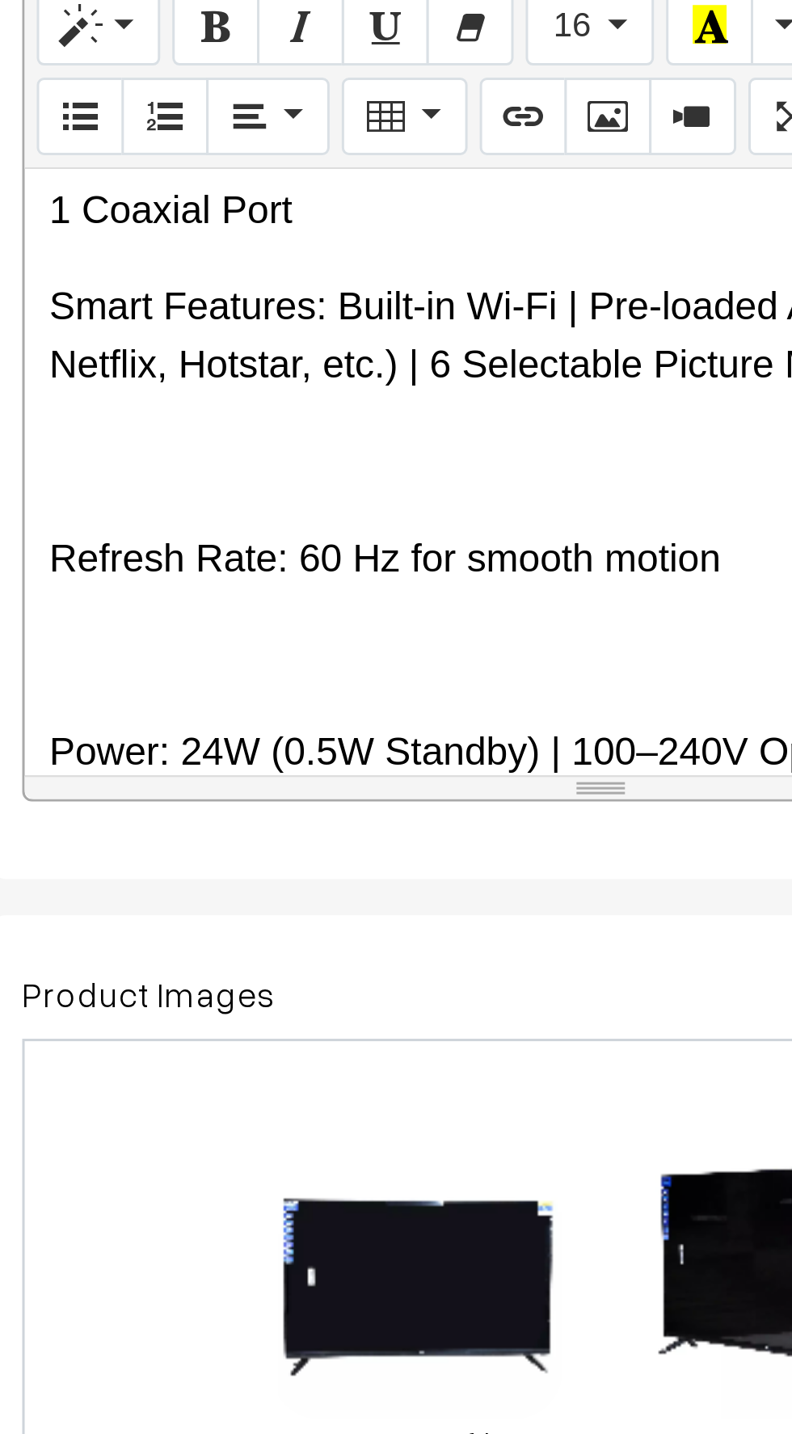
click at [260, 587] on p at bounding box center [429, 596] width 369 height 19
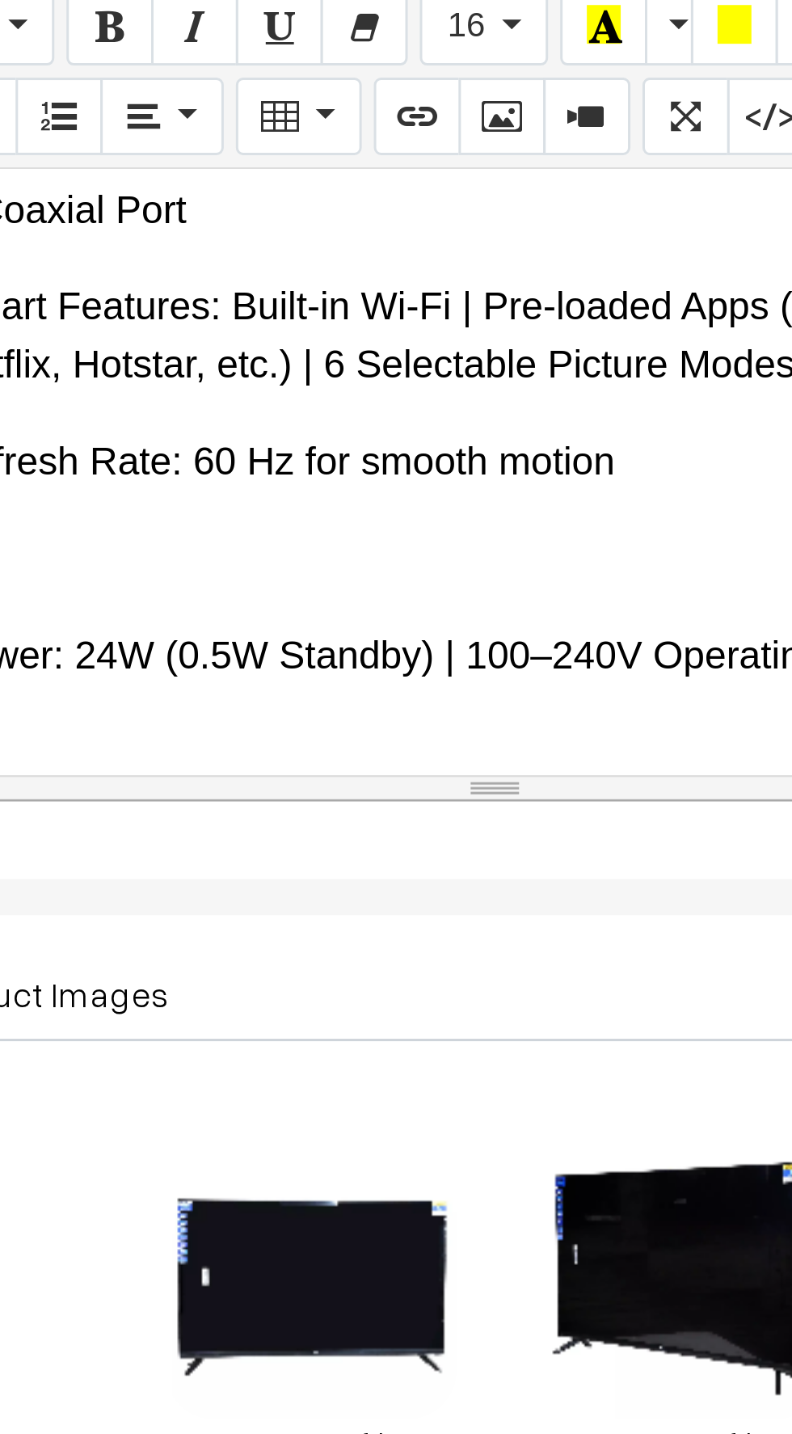
click at [303, 629] on div "--- 📺 EGO 43 Inch Smart Android LED TV (Model: IB_EP43SF1) Bring home the EGO 4…" at bounding box center [430, 600] width 386 height 202
click at [286, 596] on div "--- 📺 EGO 43 Inch Smart Android LED TV (Model: IB_EP43SF1) Bring home the EGO 4…" at bounding box center [430, 600] width 386 height 202
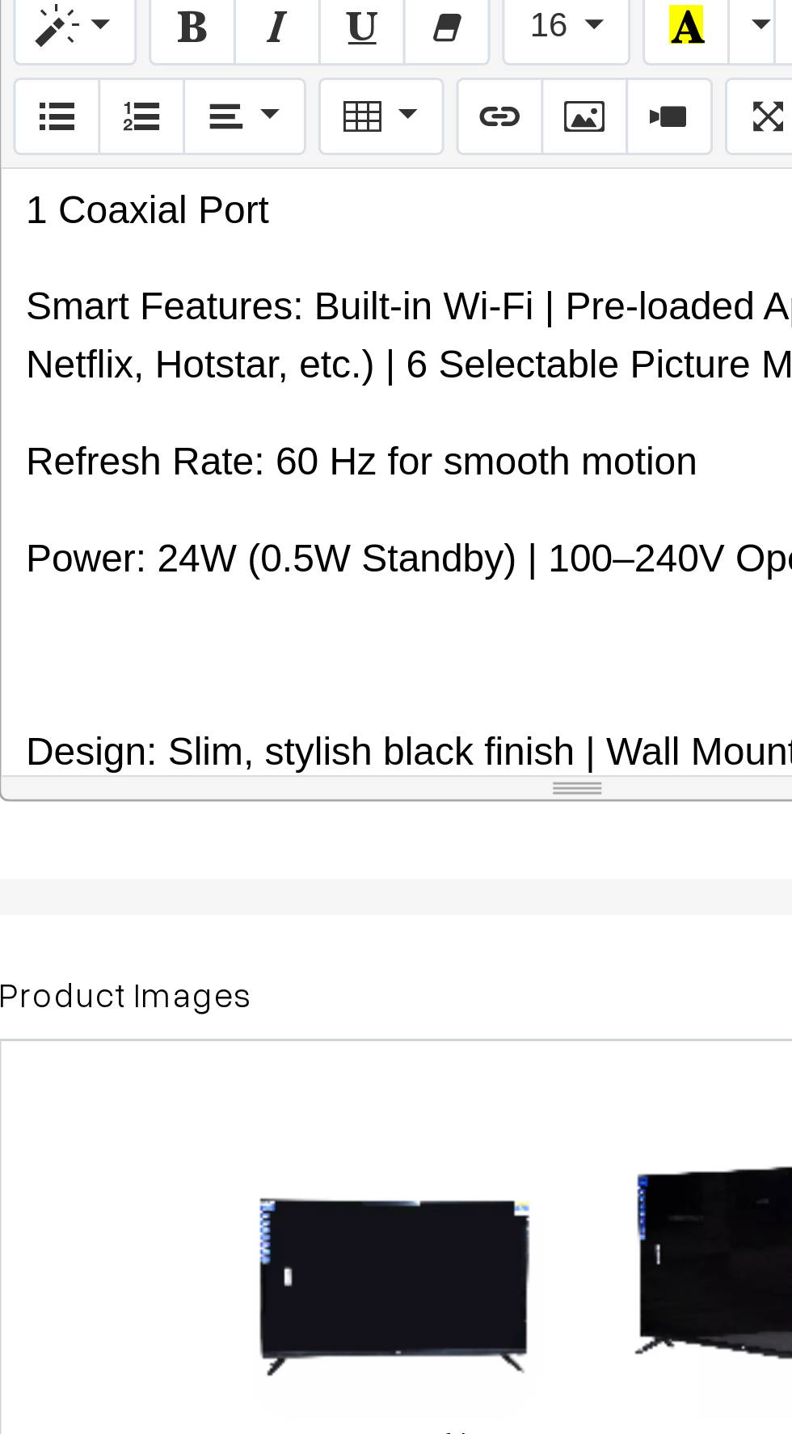
click at [267, 651] on p at bounding box center [429, 660] width 369 height 19
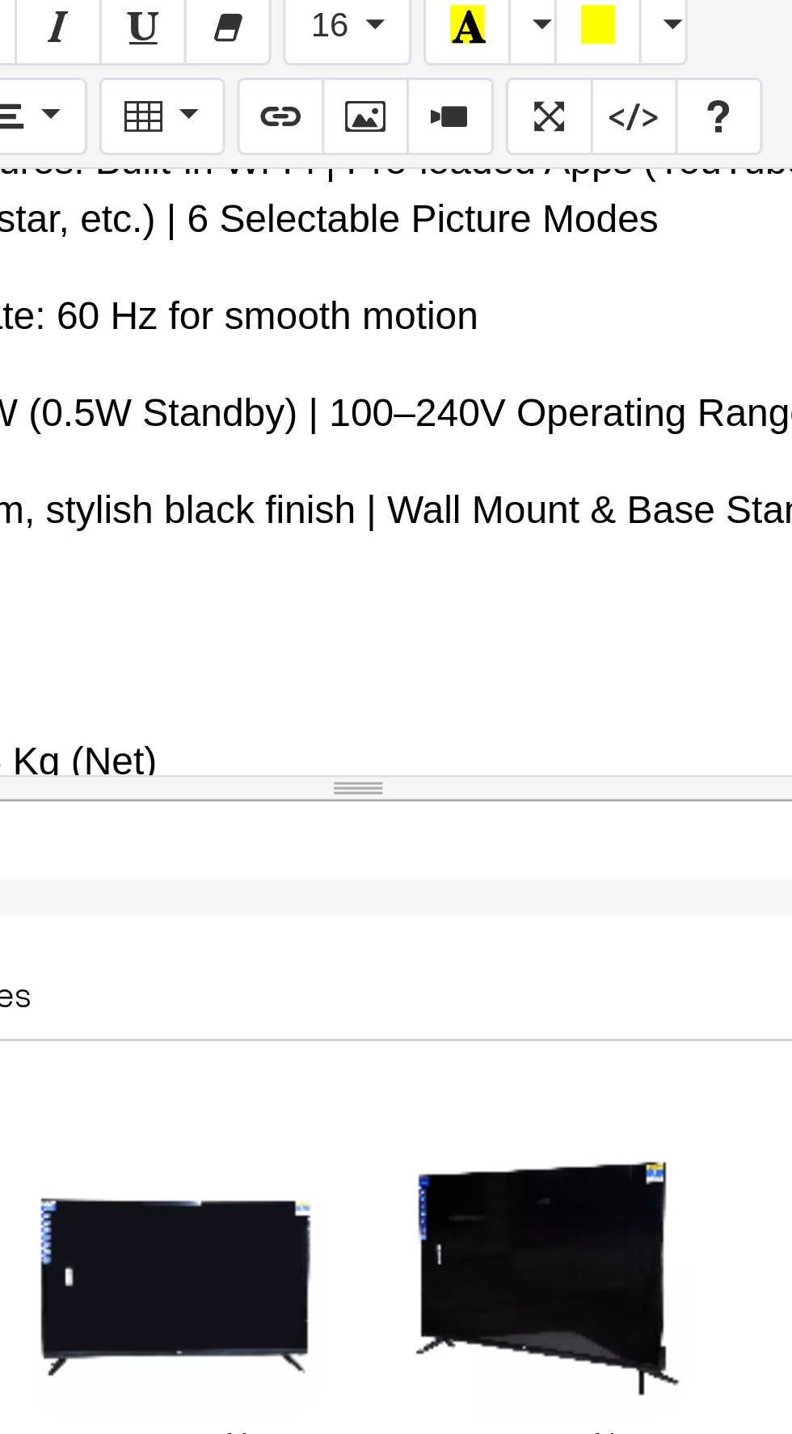
scroll to position [738, 0]
click at [344, 655] on p at bounding box center [429, 664] width 369 height 19
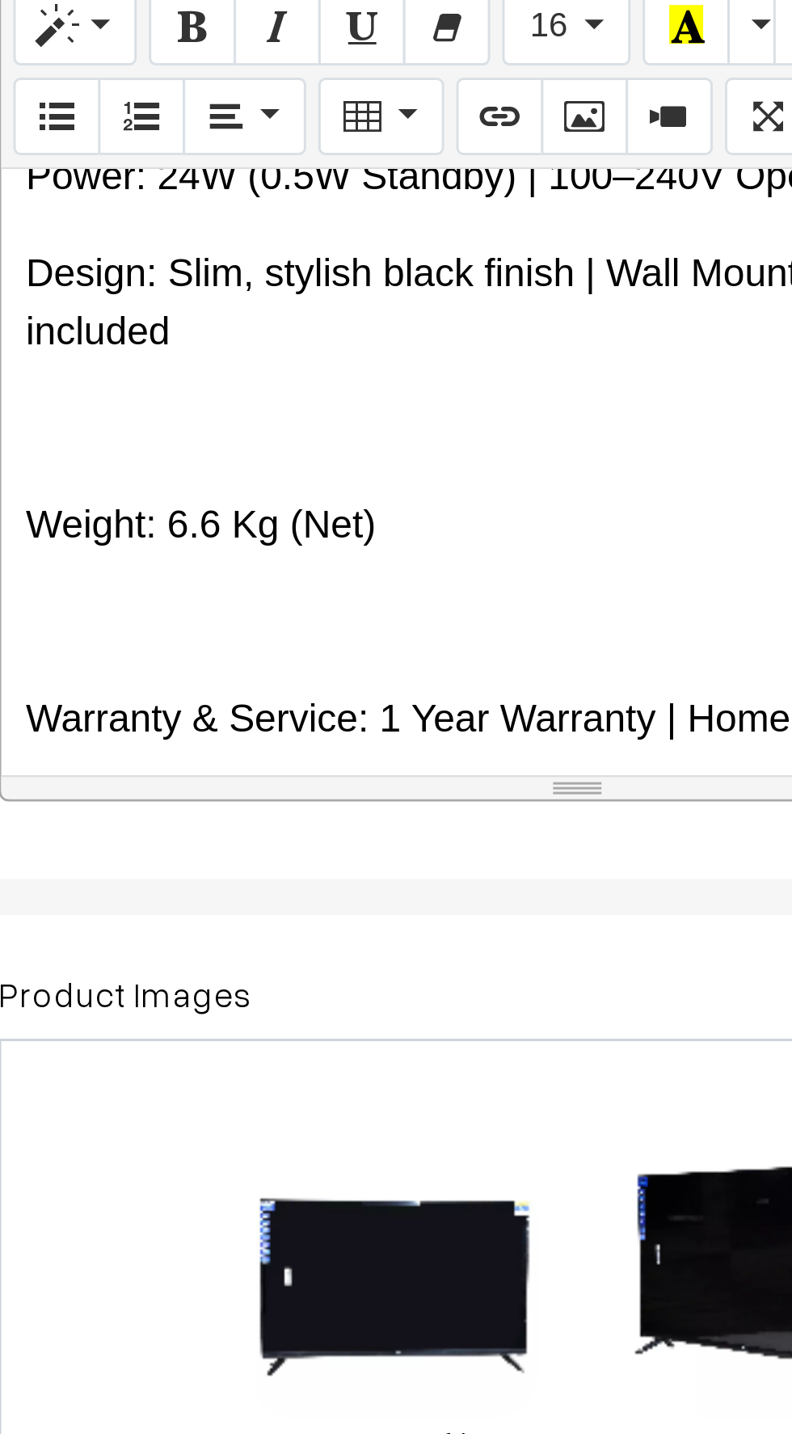
scroll to position [824, 0]
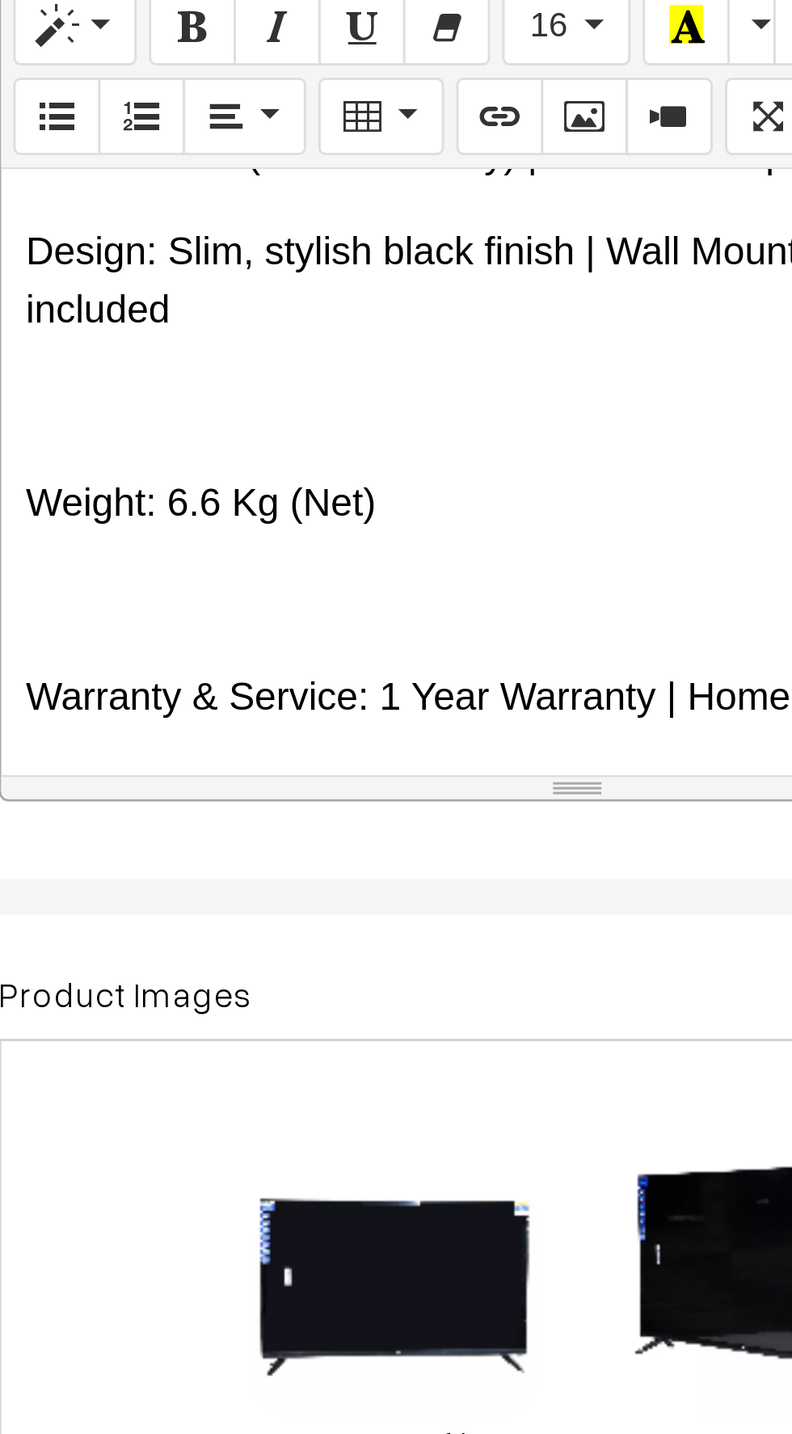
click at [276, 633] on p at bounding box center [429, 642] width 369 height 19
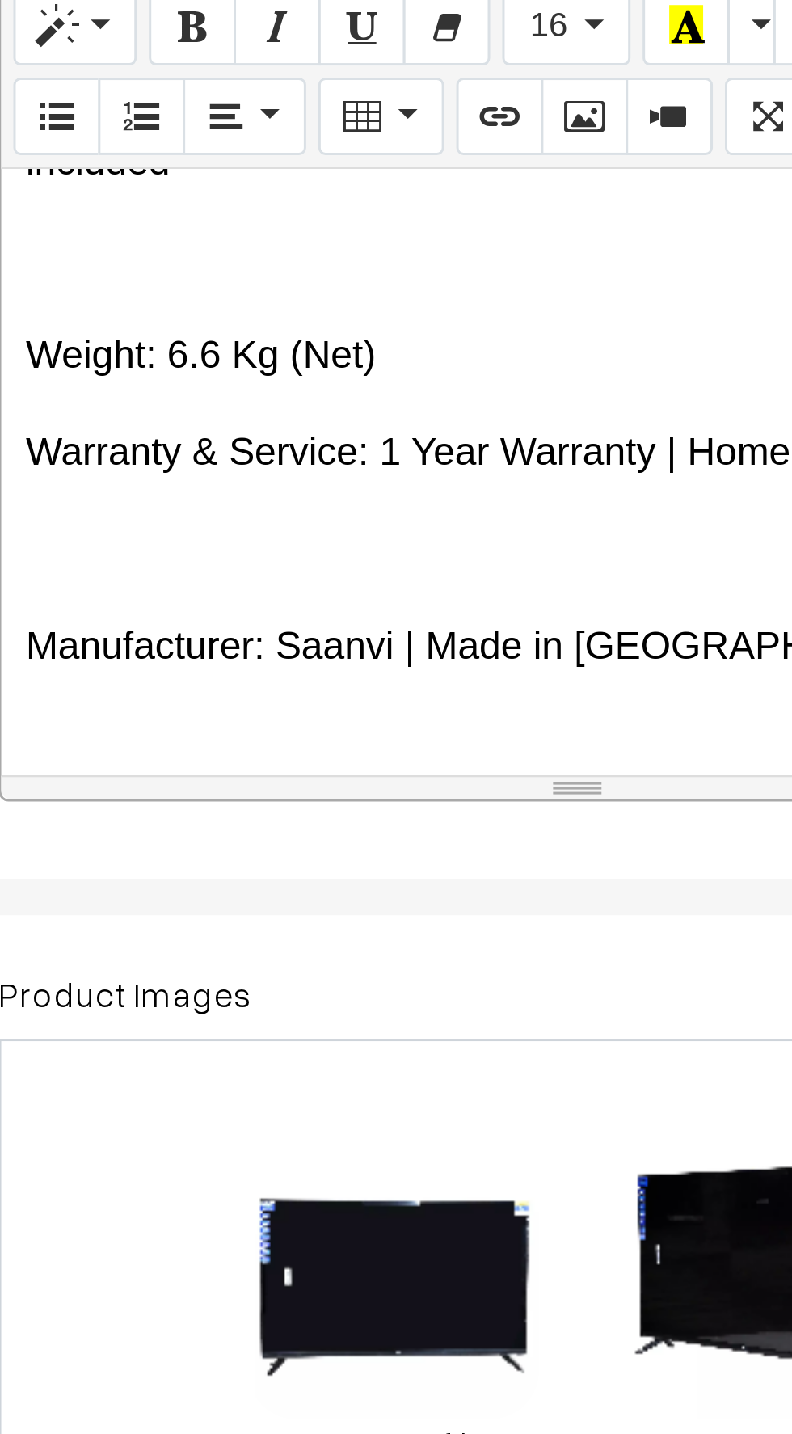
scroll to position [874, 0]
click at [268, 616] on p at bounding box center [429, 625] width 369 height 19
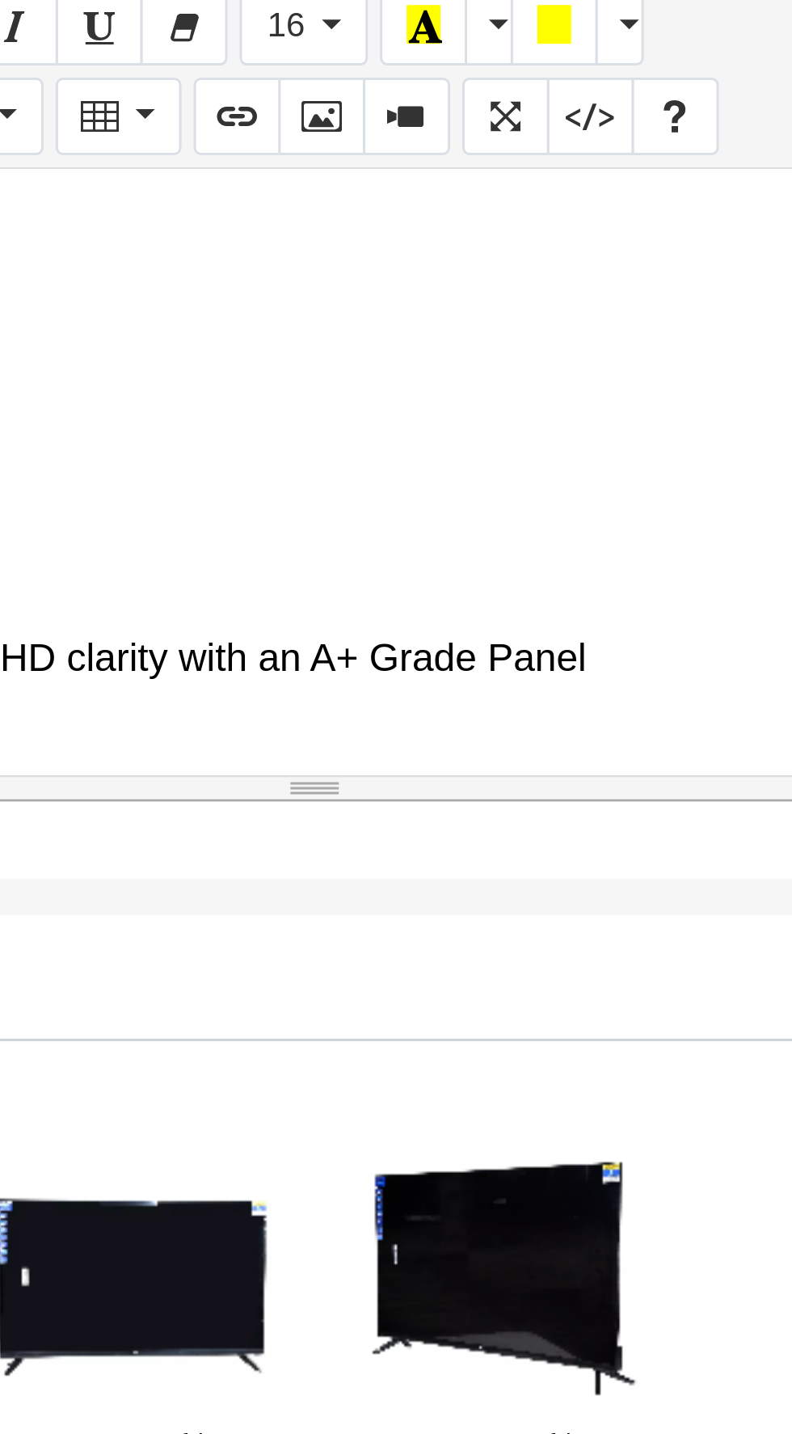
scroll to position [1097, 0]
click at [347, 619] on p at bounding box center [429, 628] width 369 height 19
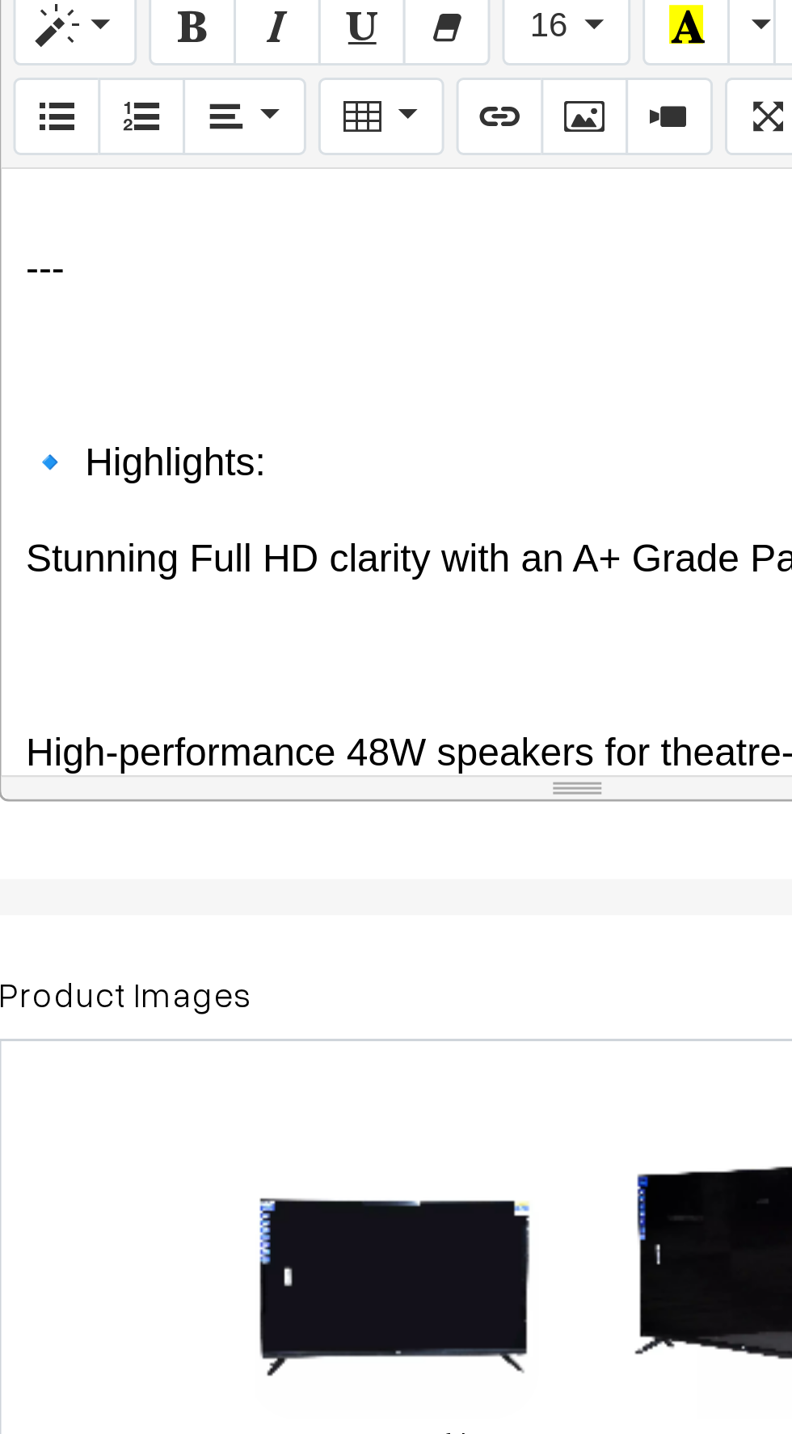
click at [263, 651] on p at bounding box center [429, 660] width 369 height 19
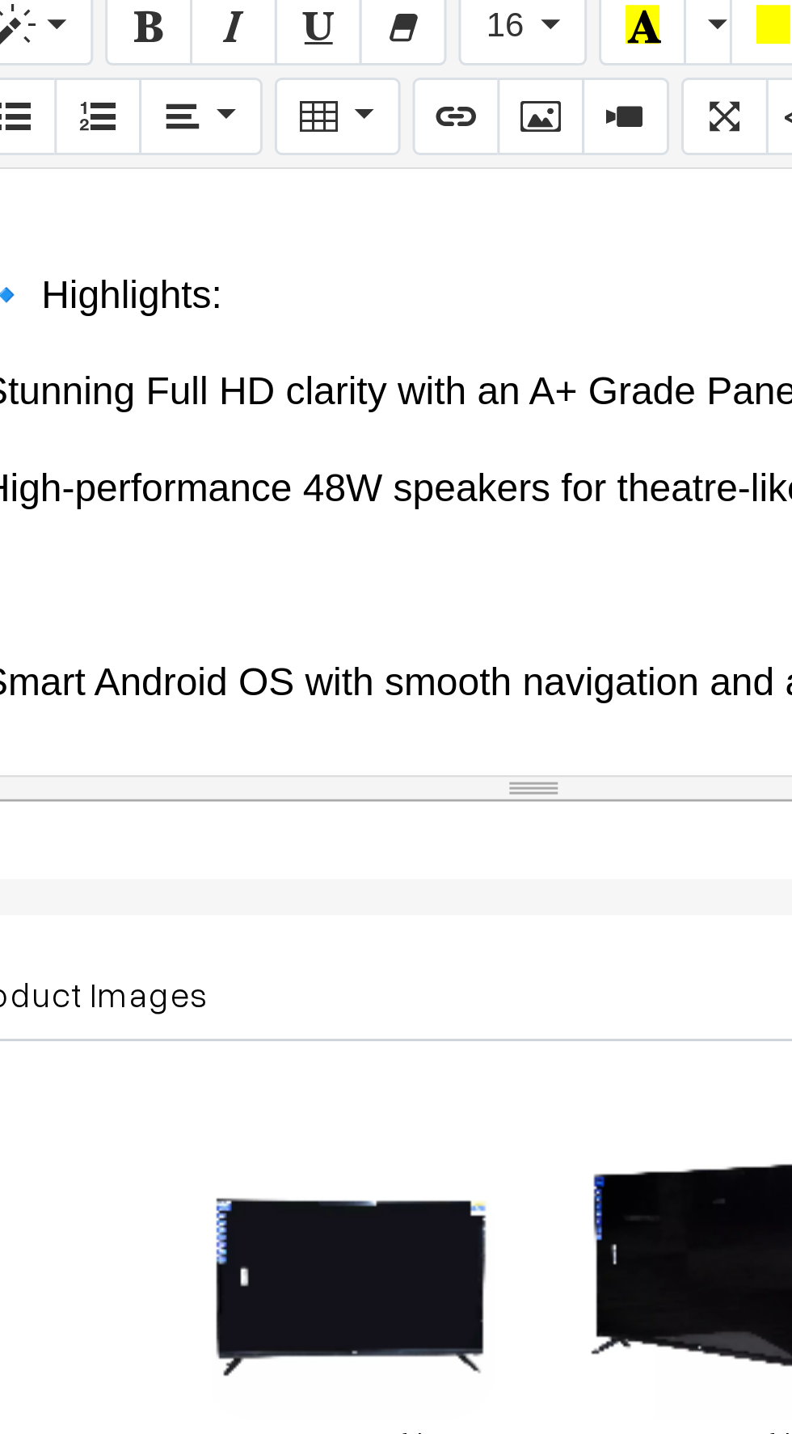
scroll to position [1152, 0]
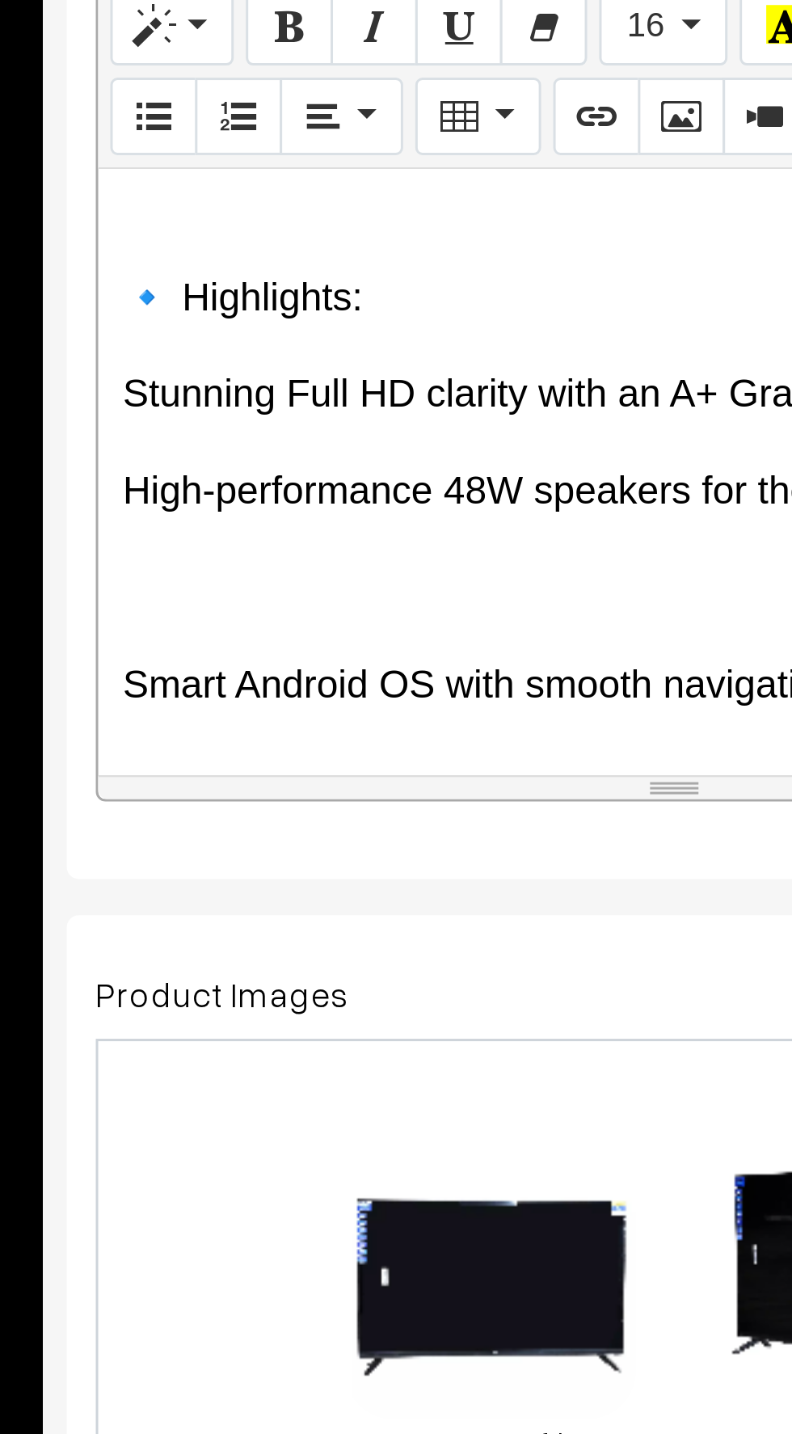
click at [256, 629] on p at bounding box center [429, 638] width 369 height 19
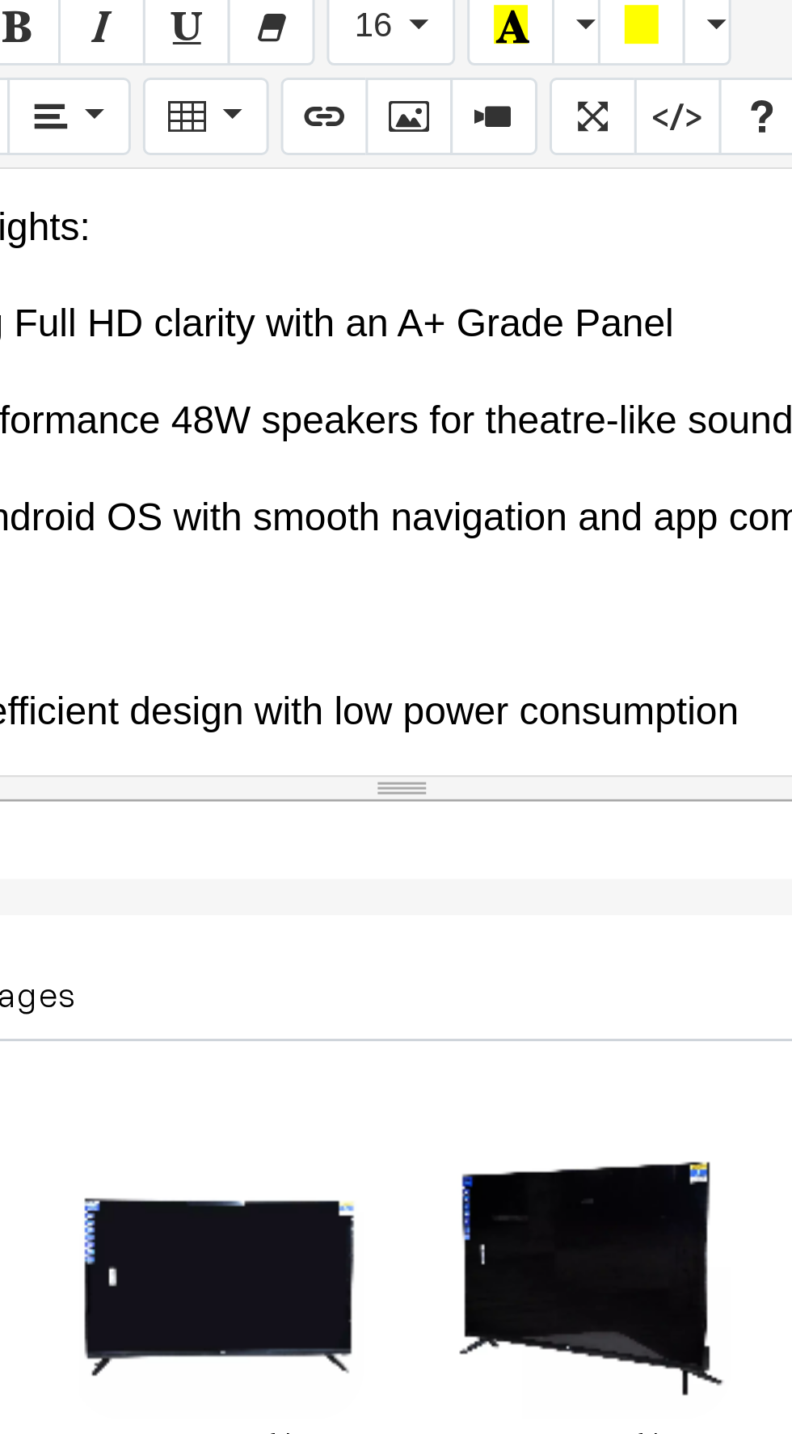
scroll to position [1178, 0]
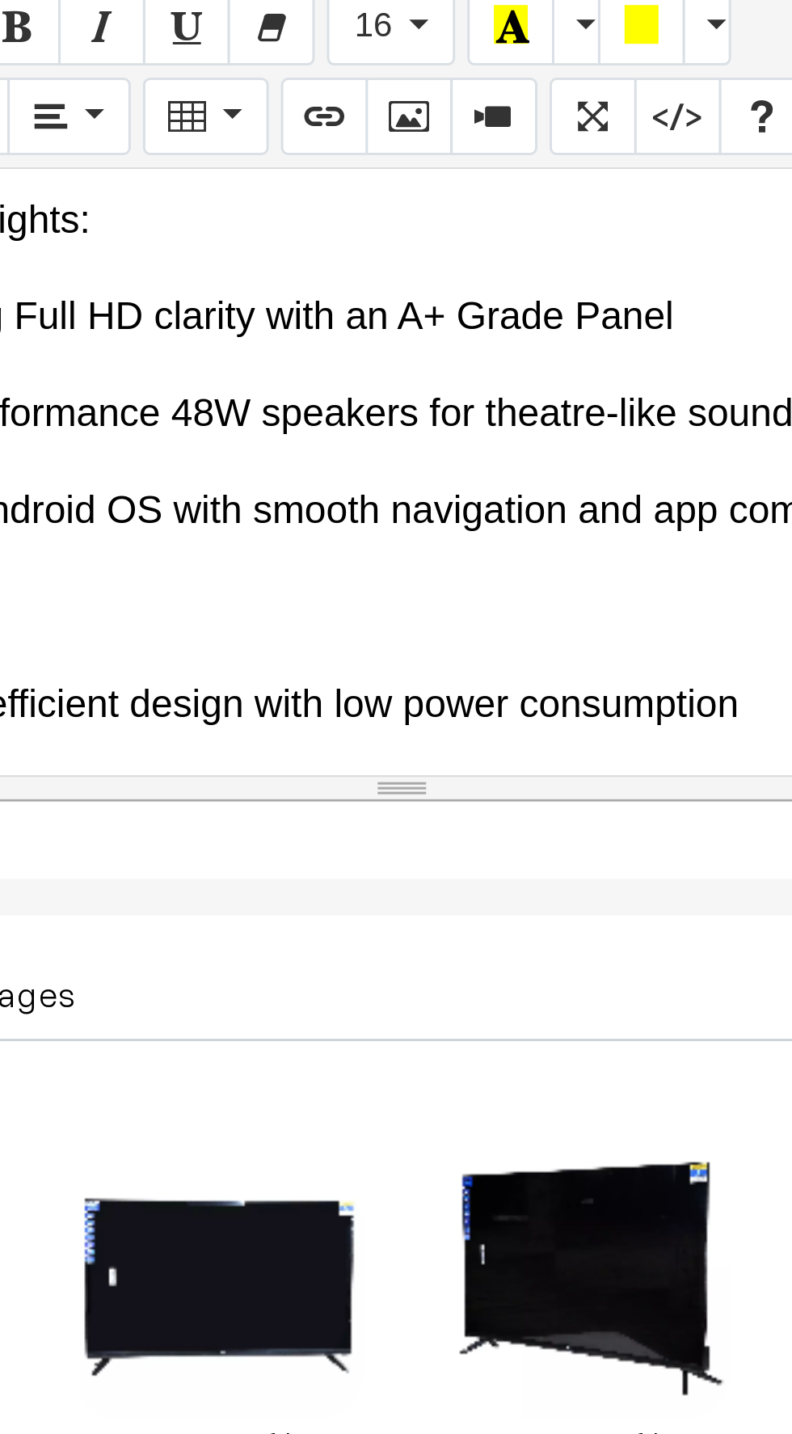
click at [331, 635] on p at bounding box center [429, 644] width 369 height 19
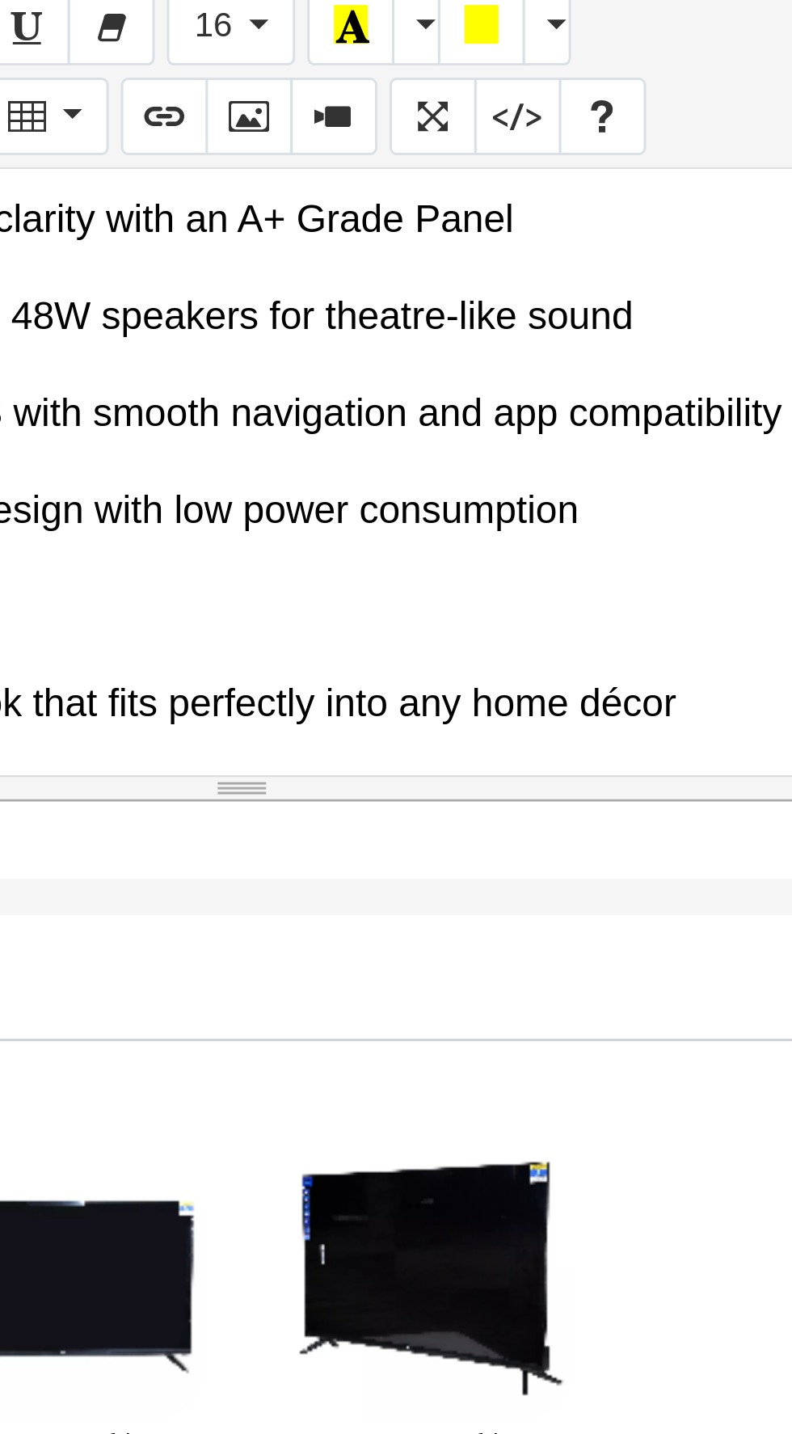
scroll to position [1213, 0]
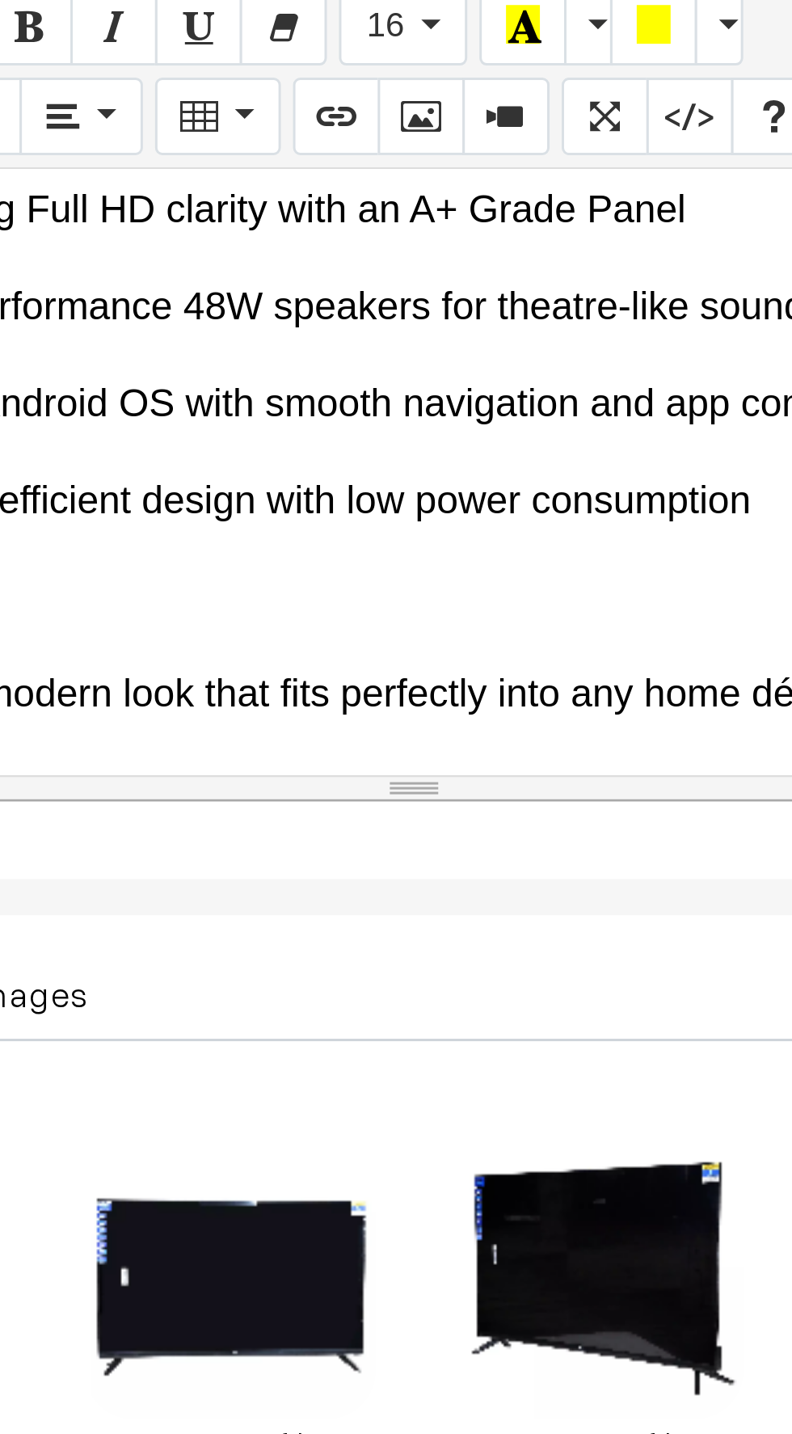
click at [334, 632] on p at bounding box center [429, 641] width 369 height 19
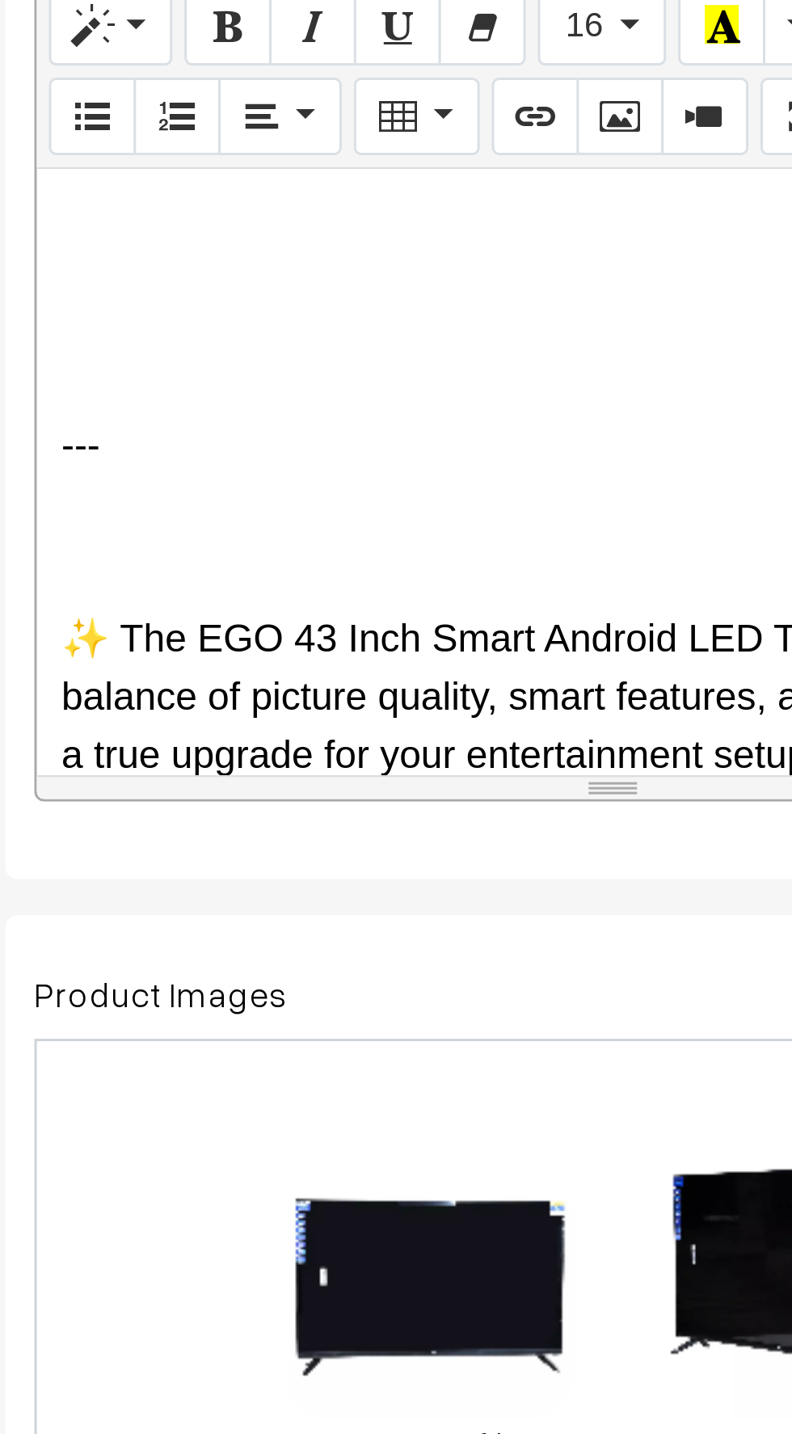
scroll to position [1407, 0]
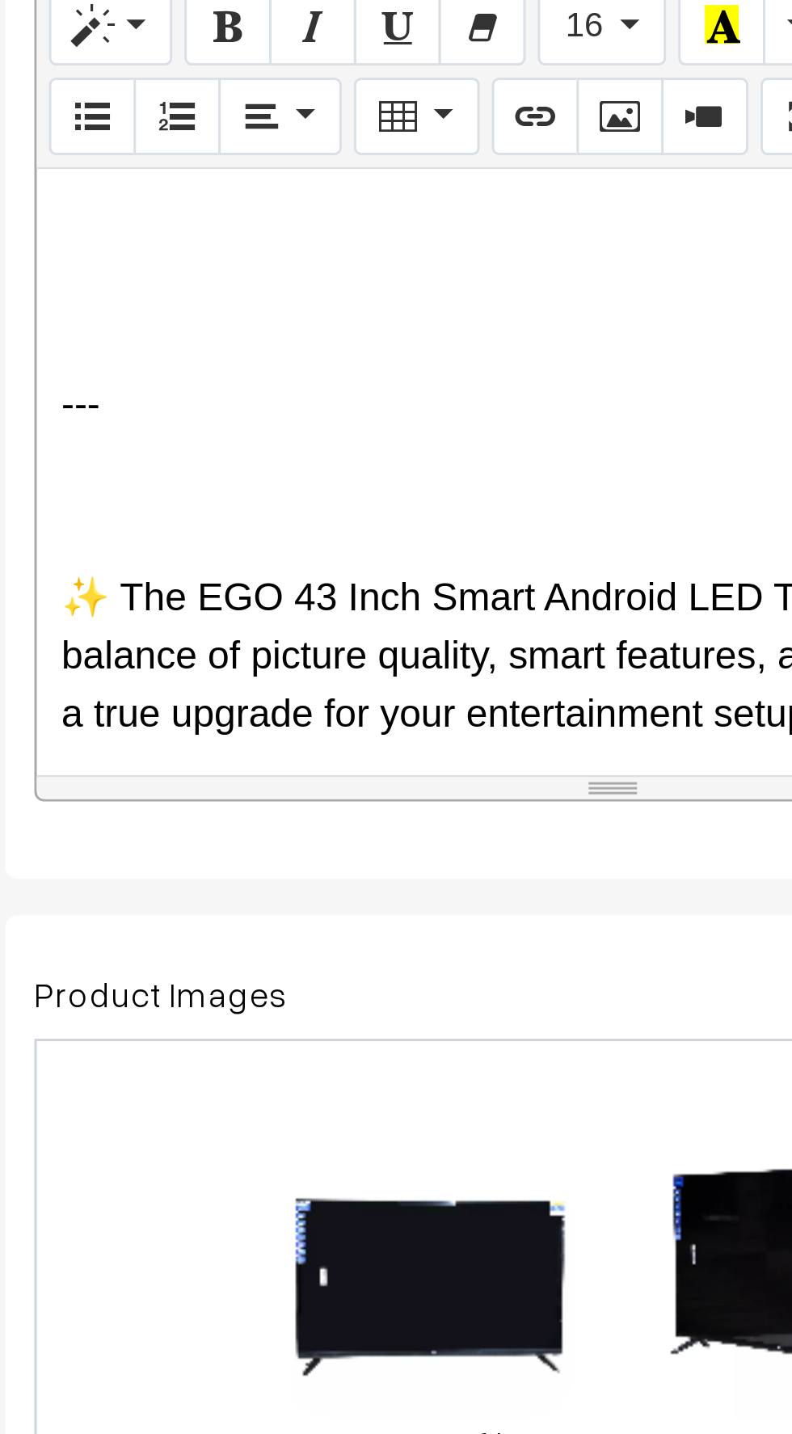
click at [259, 567] on p "---" at bounding box center [429, 576] width 369 height 19
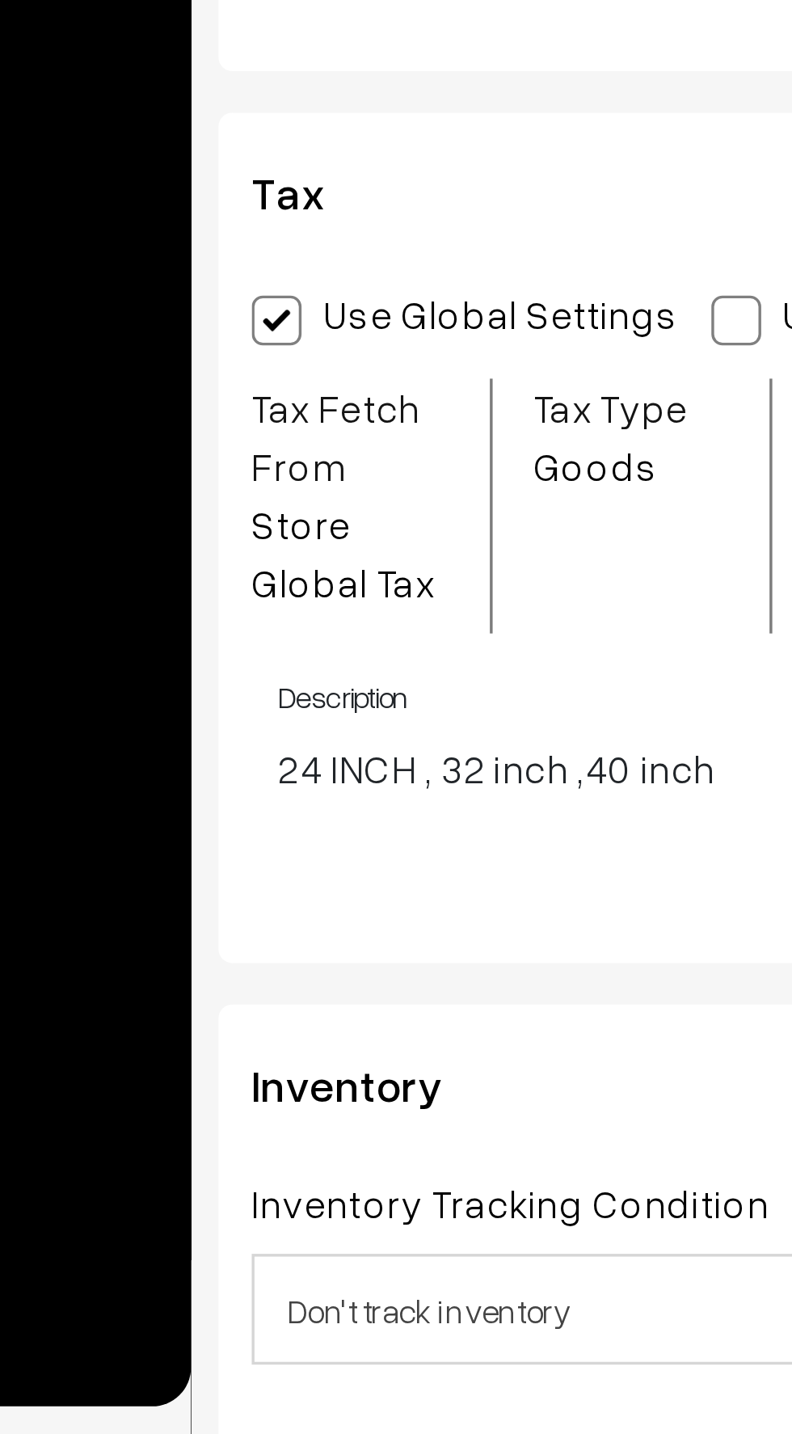
scroll to position [1144, 0]
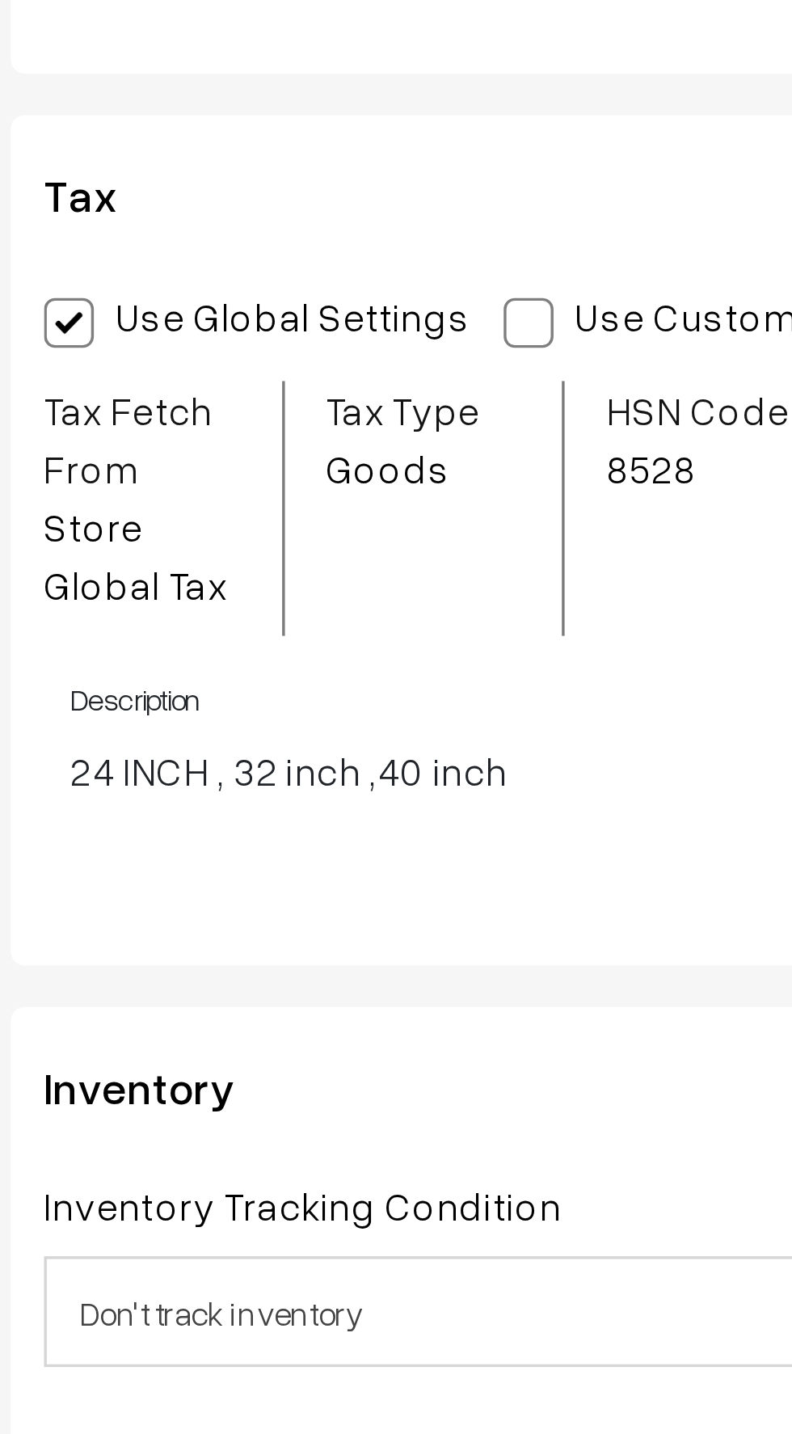
click at [370, 1107] on span at bounding box center [377, 1109] width 15 height 15
click at [370, 1107] on input "Use Custom Settings" at bounding box center [375, 1106] width 11 height 11
radio input "true"
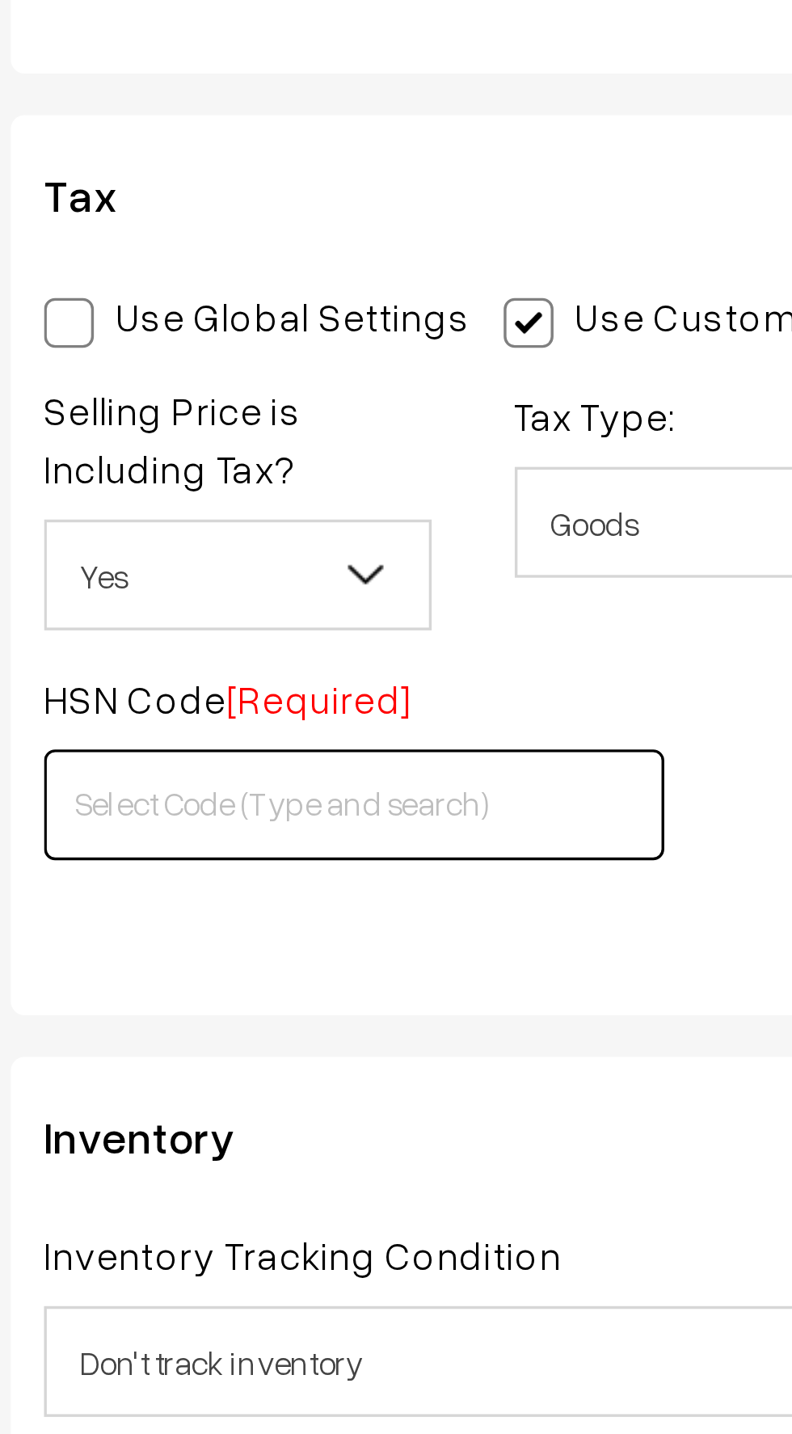
click at [262, 1249] on input "text" at bounding box center [326, 1249] width 181 height 32
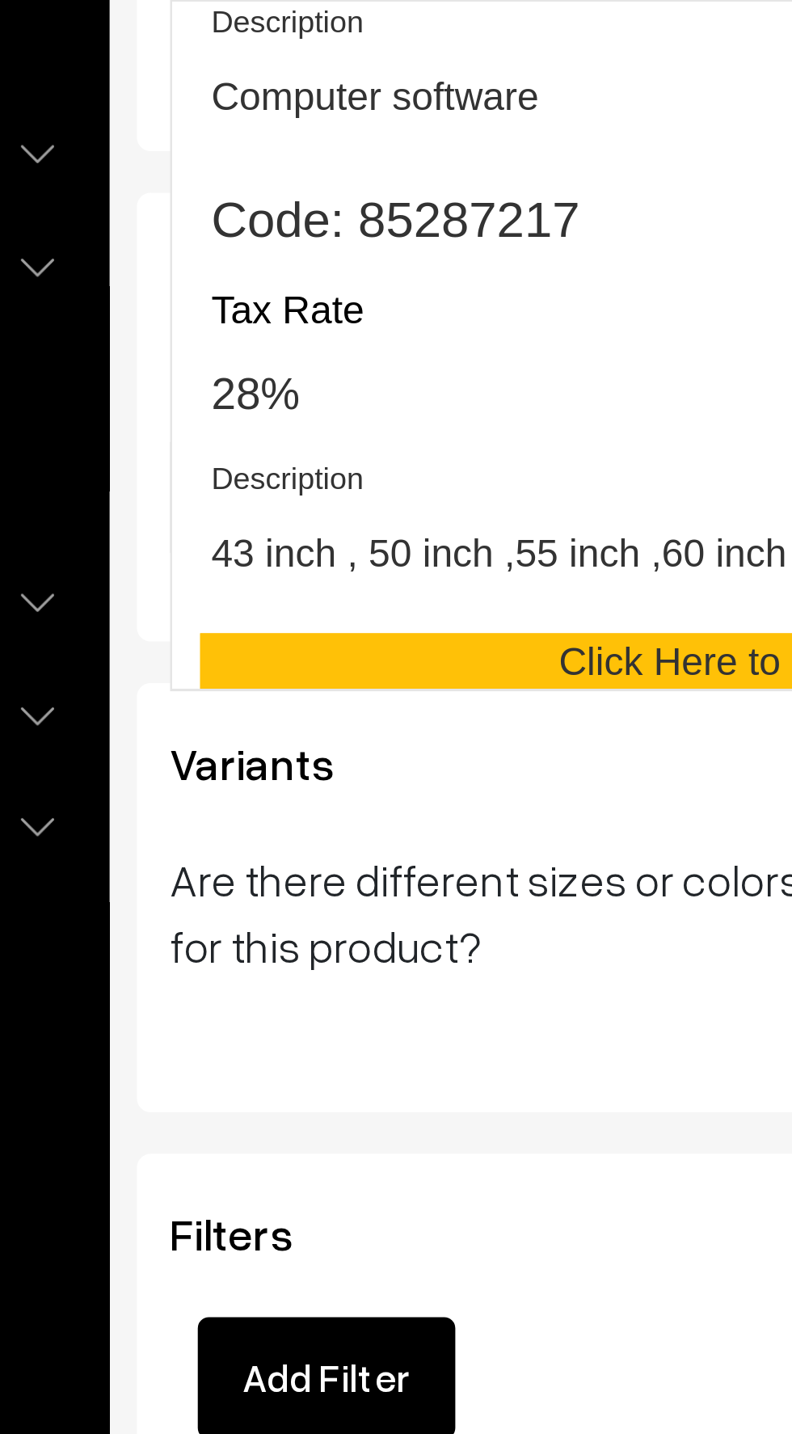
scroll to position [2132, 0]
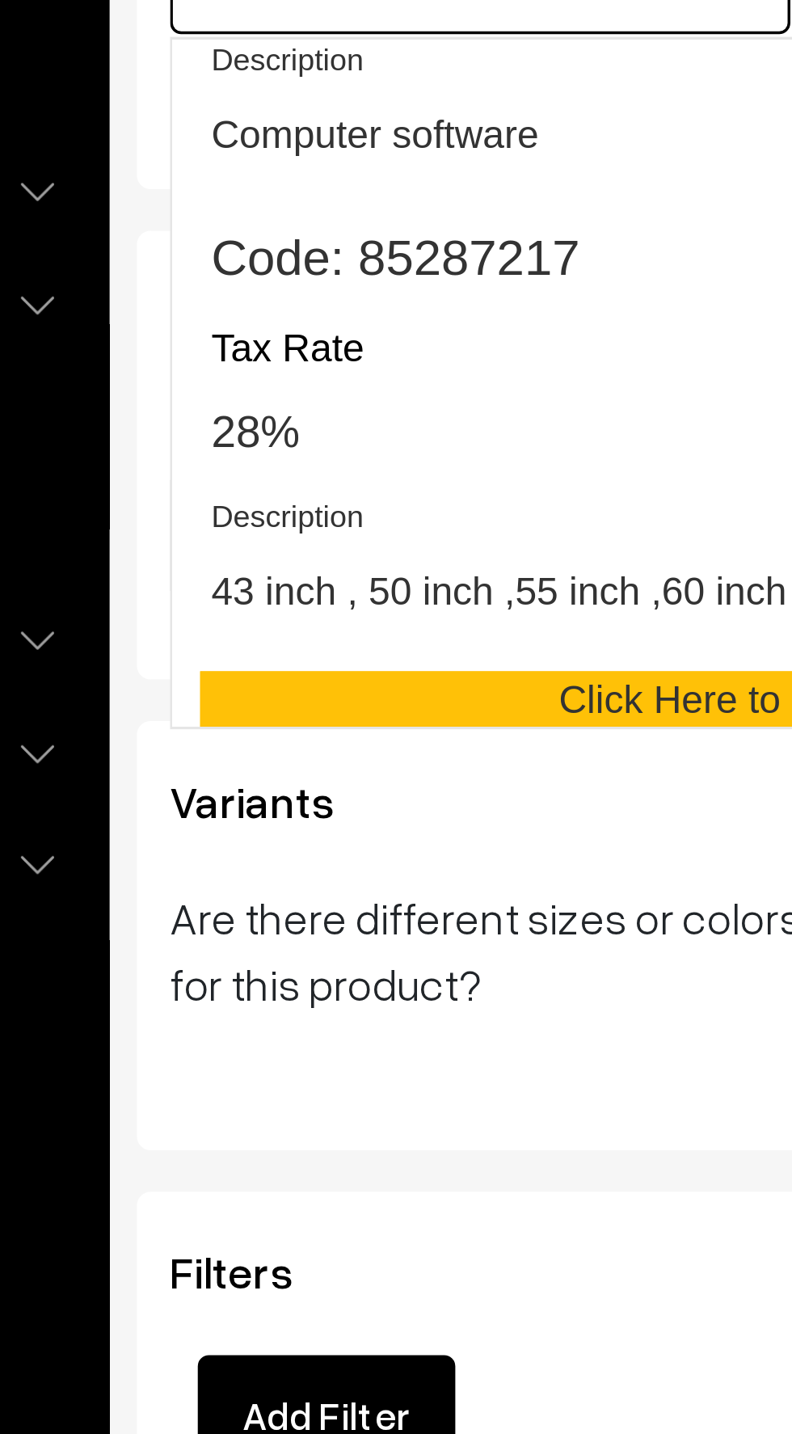
click at [268, 443] on span "43 inch , 50 inch ,55 inch ,60 inch ,65 inch ,70 inch ,85 inch" at bounding box center [396, 442] width 297 height 17
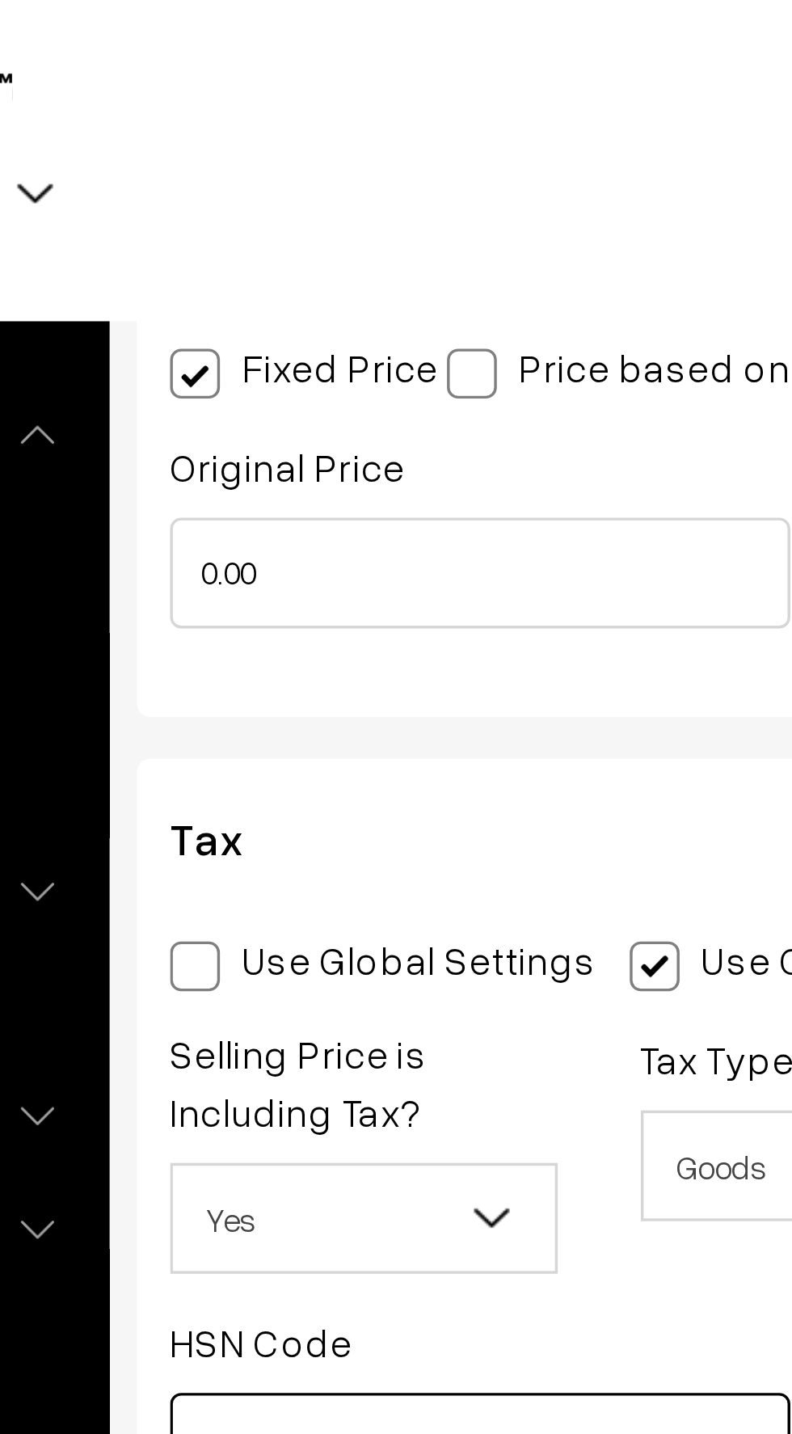
scroll to position [1970, 0]
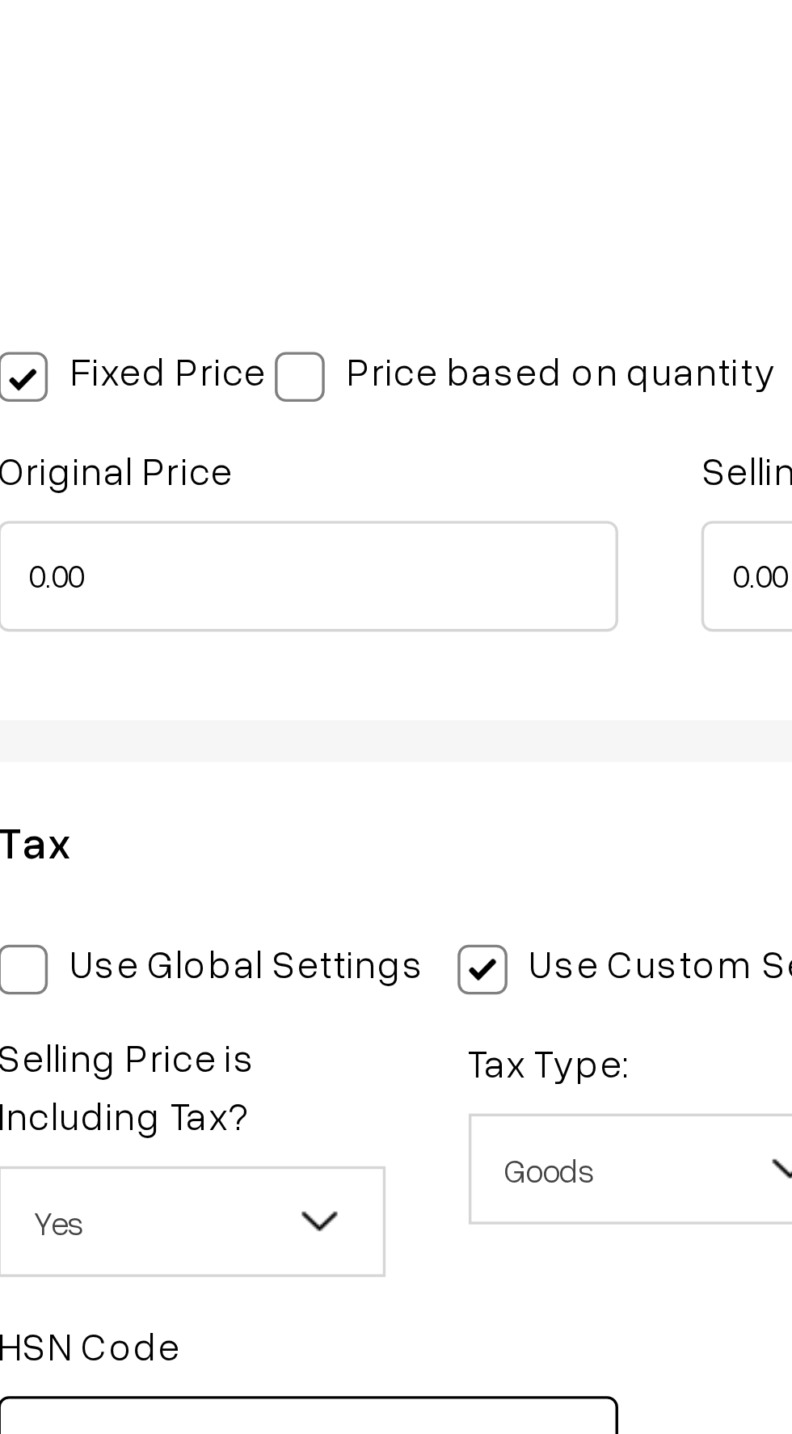
type input "85287217"
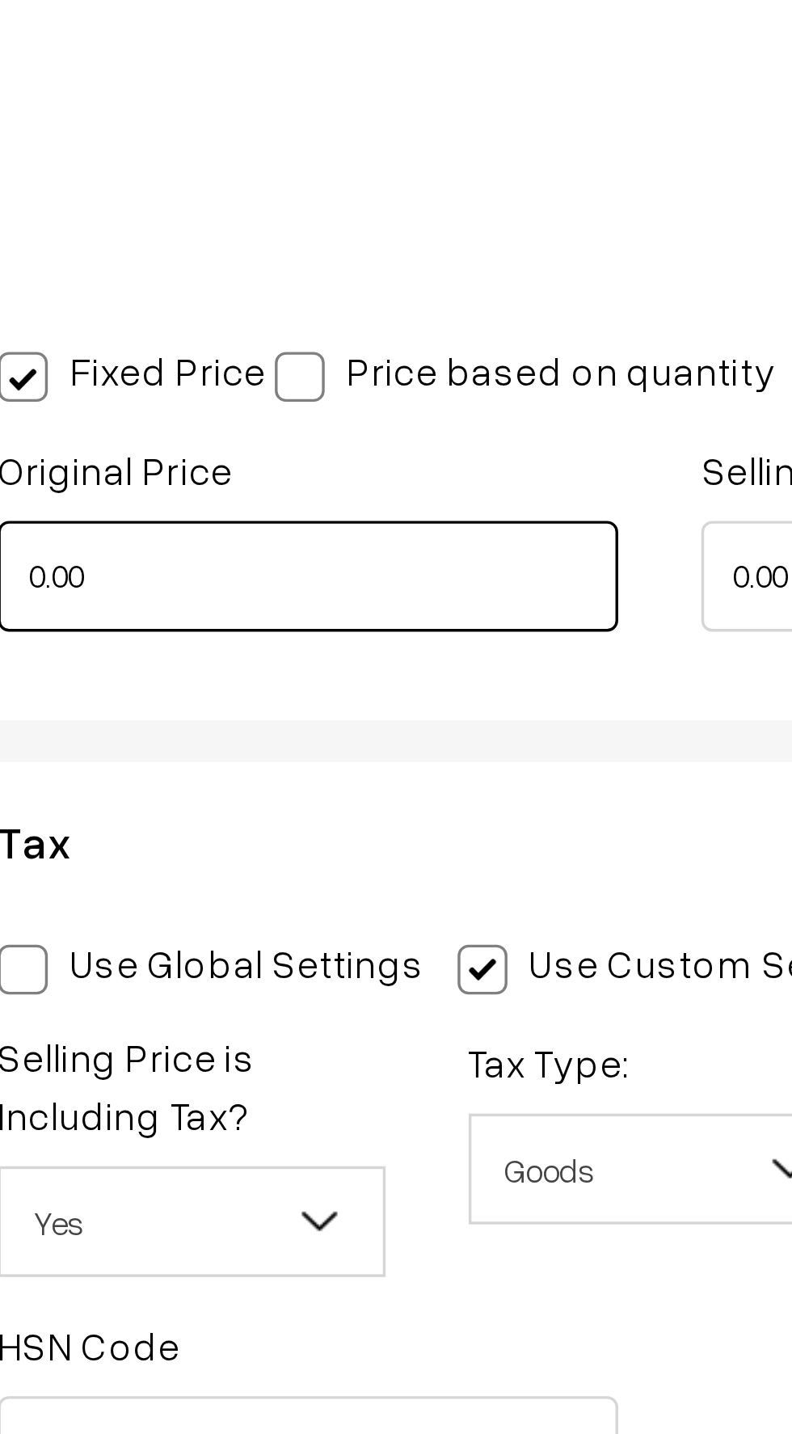
click at [290, 170] on input "0.00" at bounding box center [326, 168] width 181 height 32
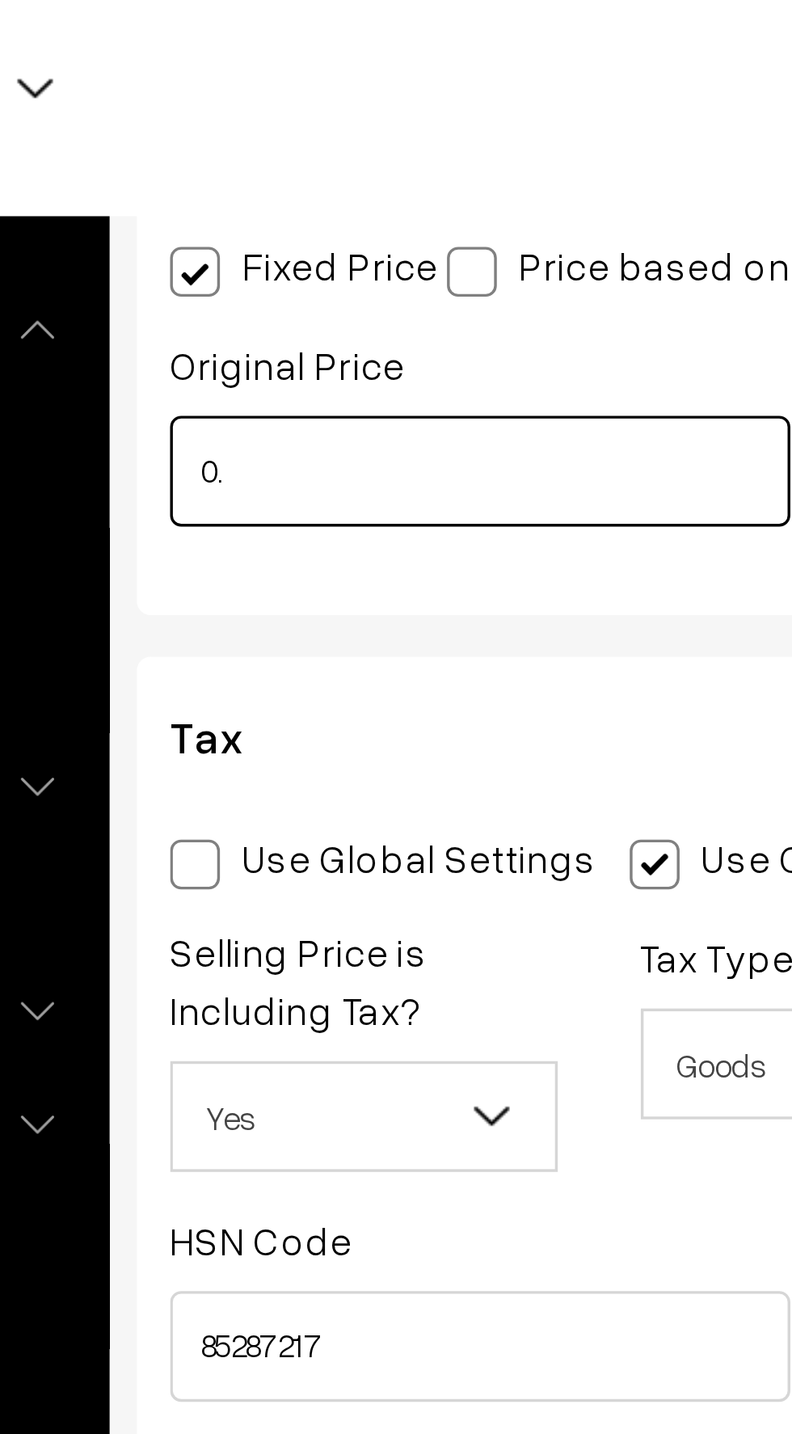
type input "0"
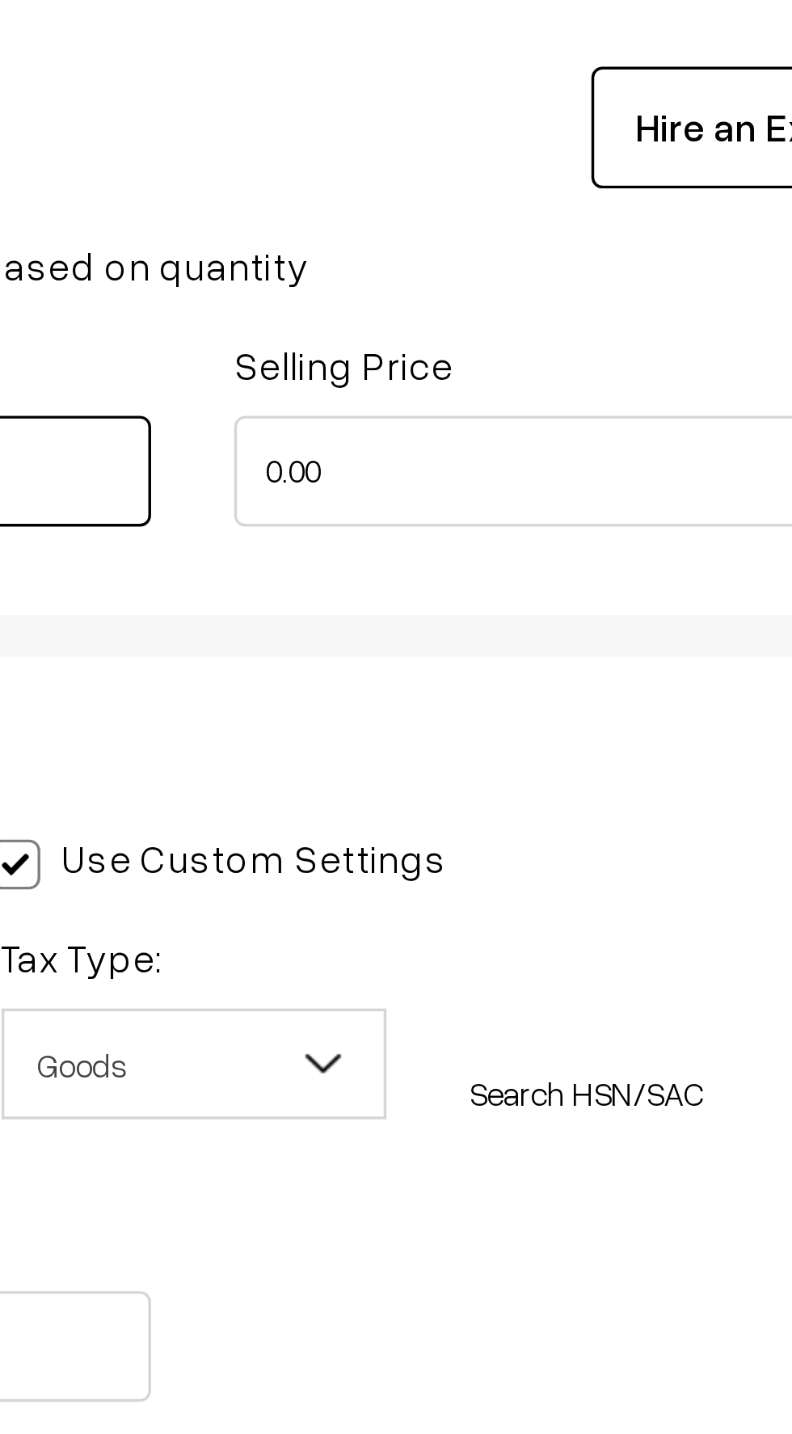
type input "26000"
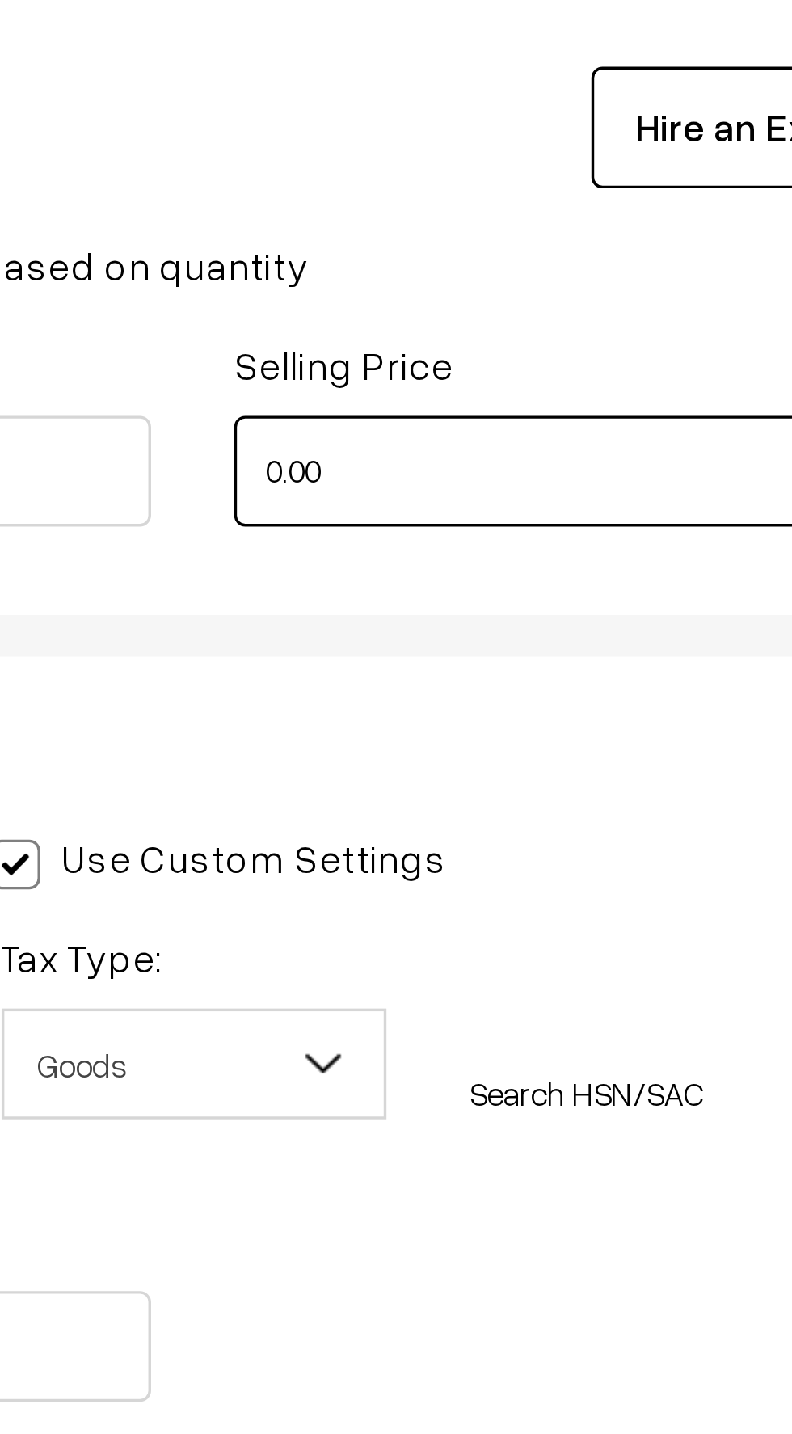
click at [501, 171] on input "0.00" at bounding box center [531, 168] width 181 height 32
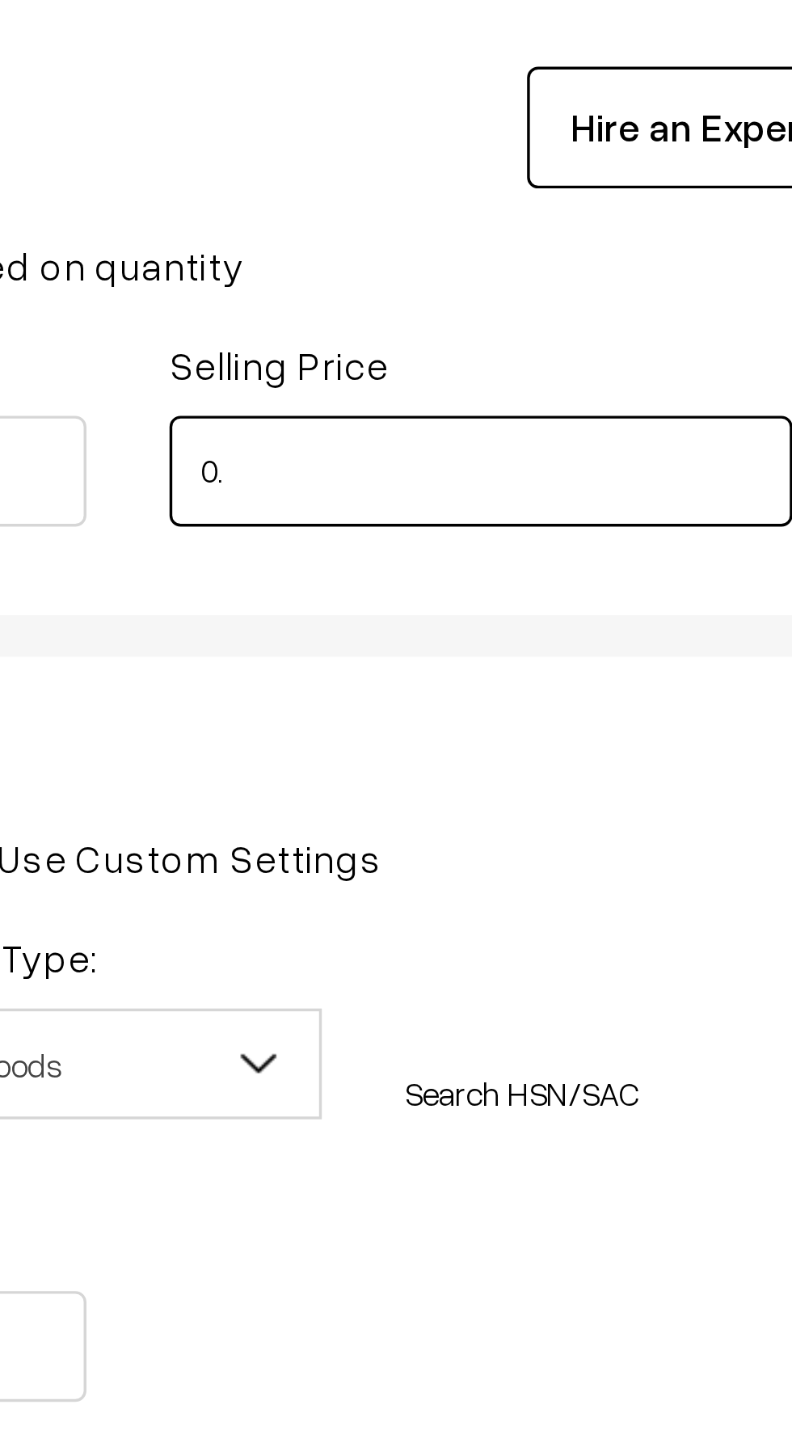
type input "0"
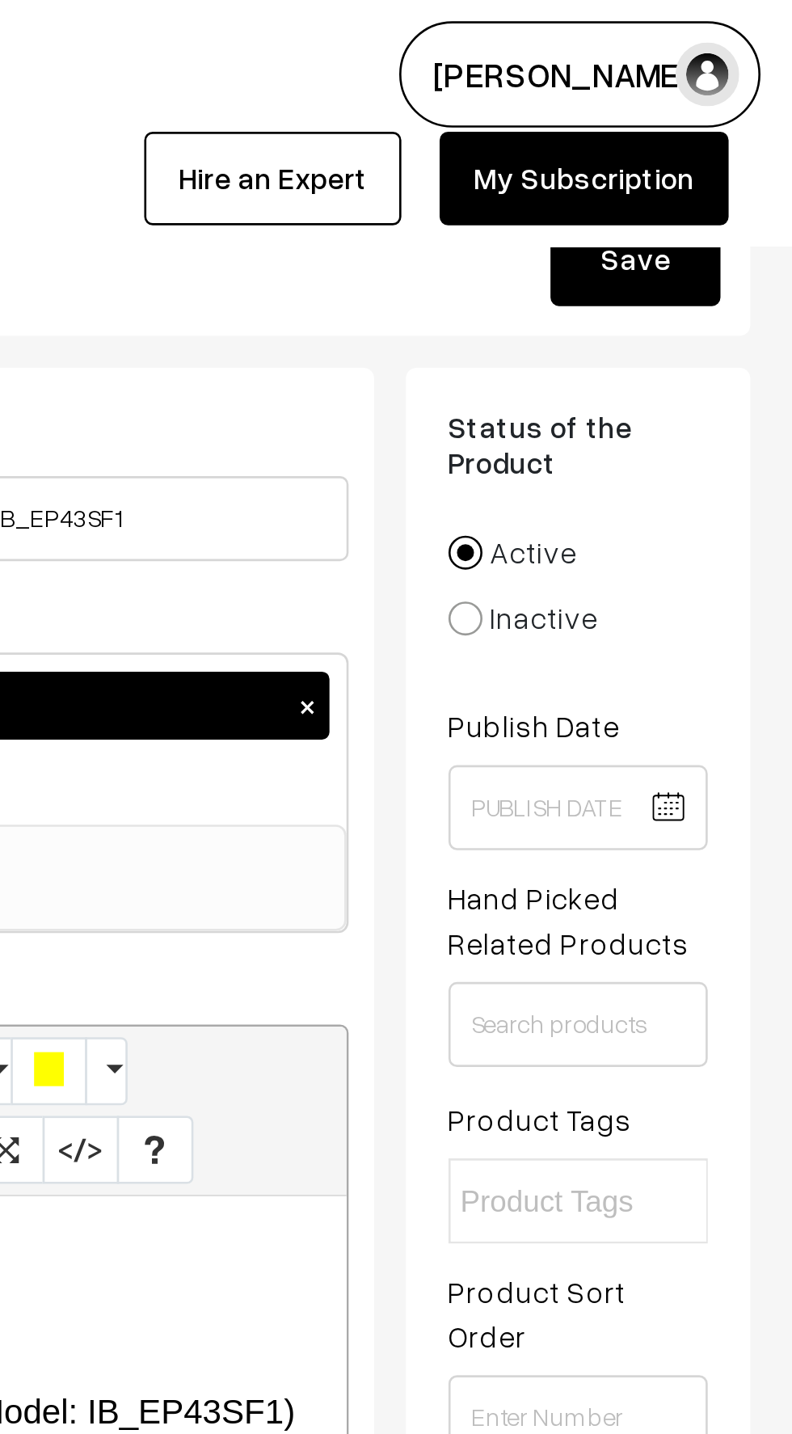
scroll to position [0, 0]
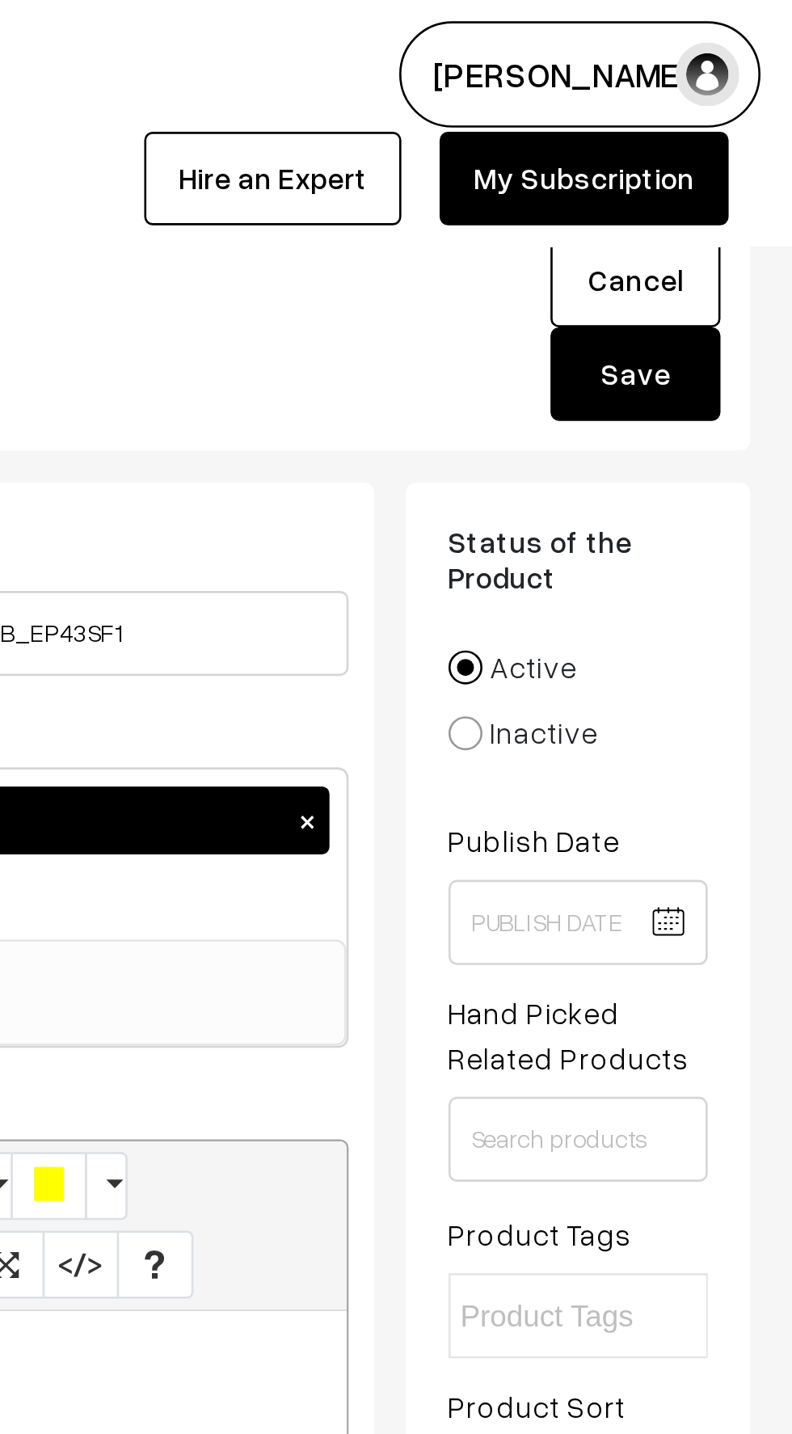
type input "15000"
click at [727, 155] on button "Save" at bounding box center [732, 142] width 65 height 36
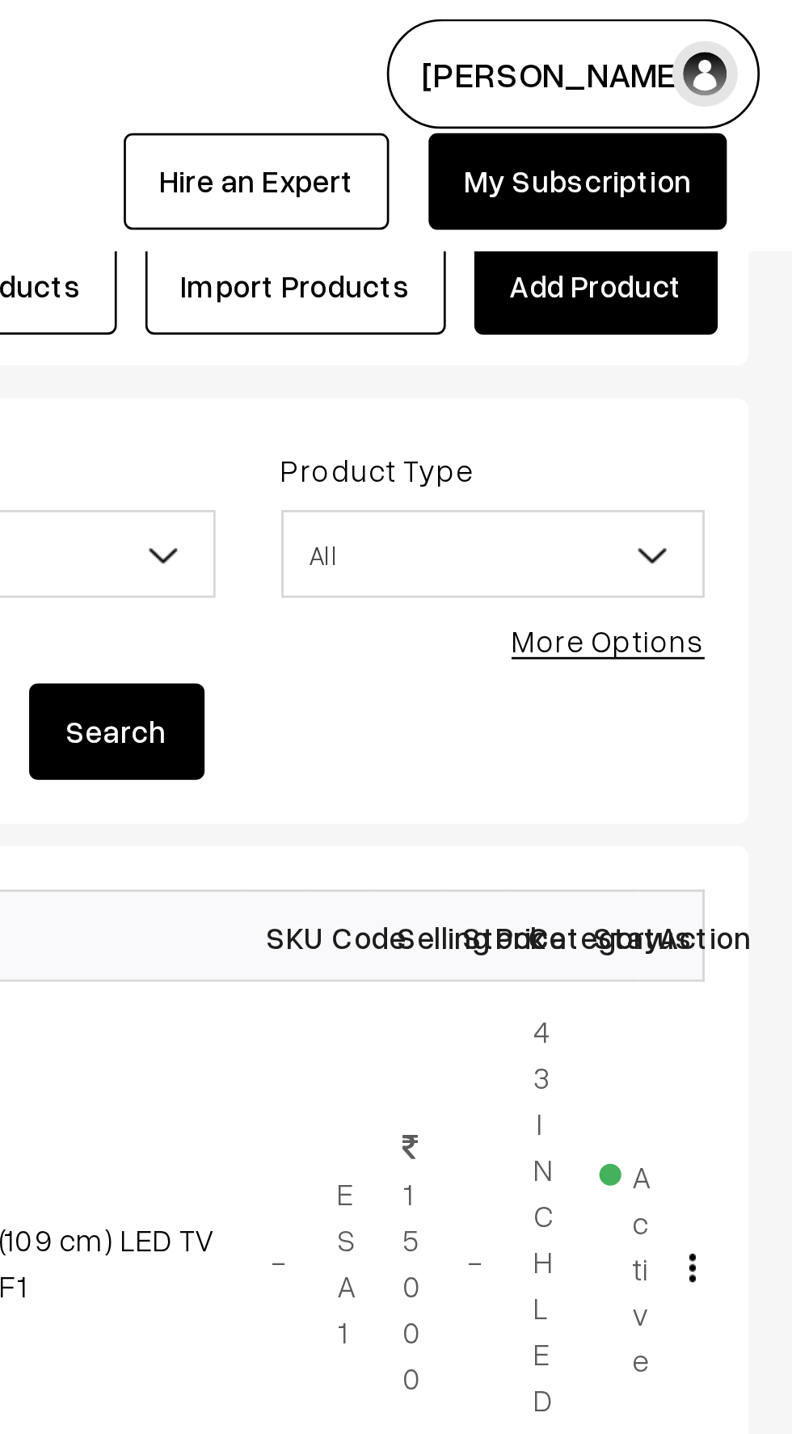
click at [719, 99] on link "Add Product" at bounding box center [720, 107] width 90 height 36
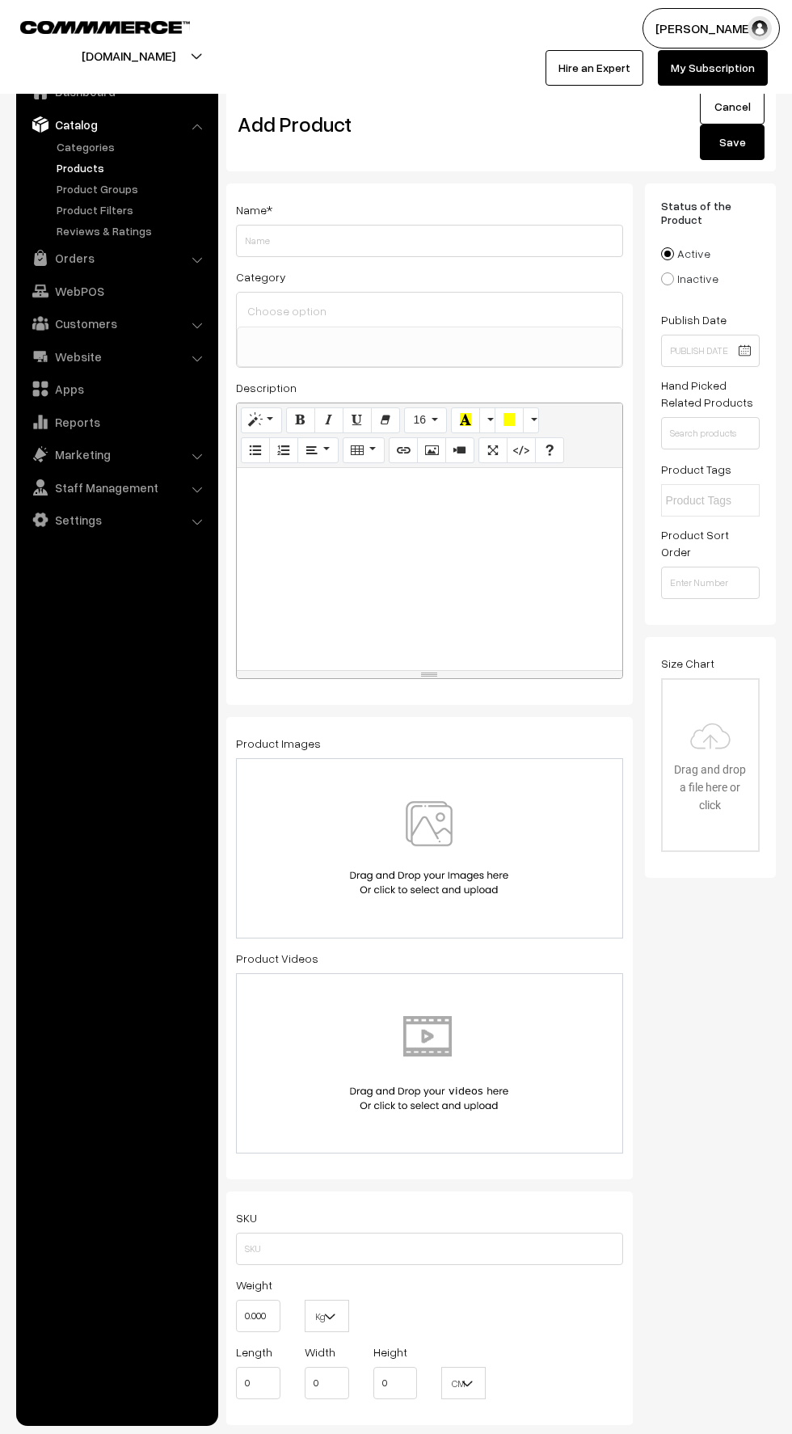
select select
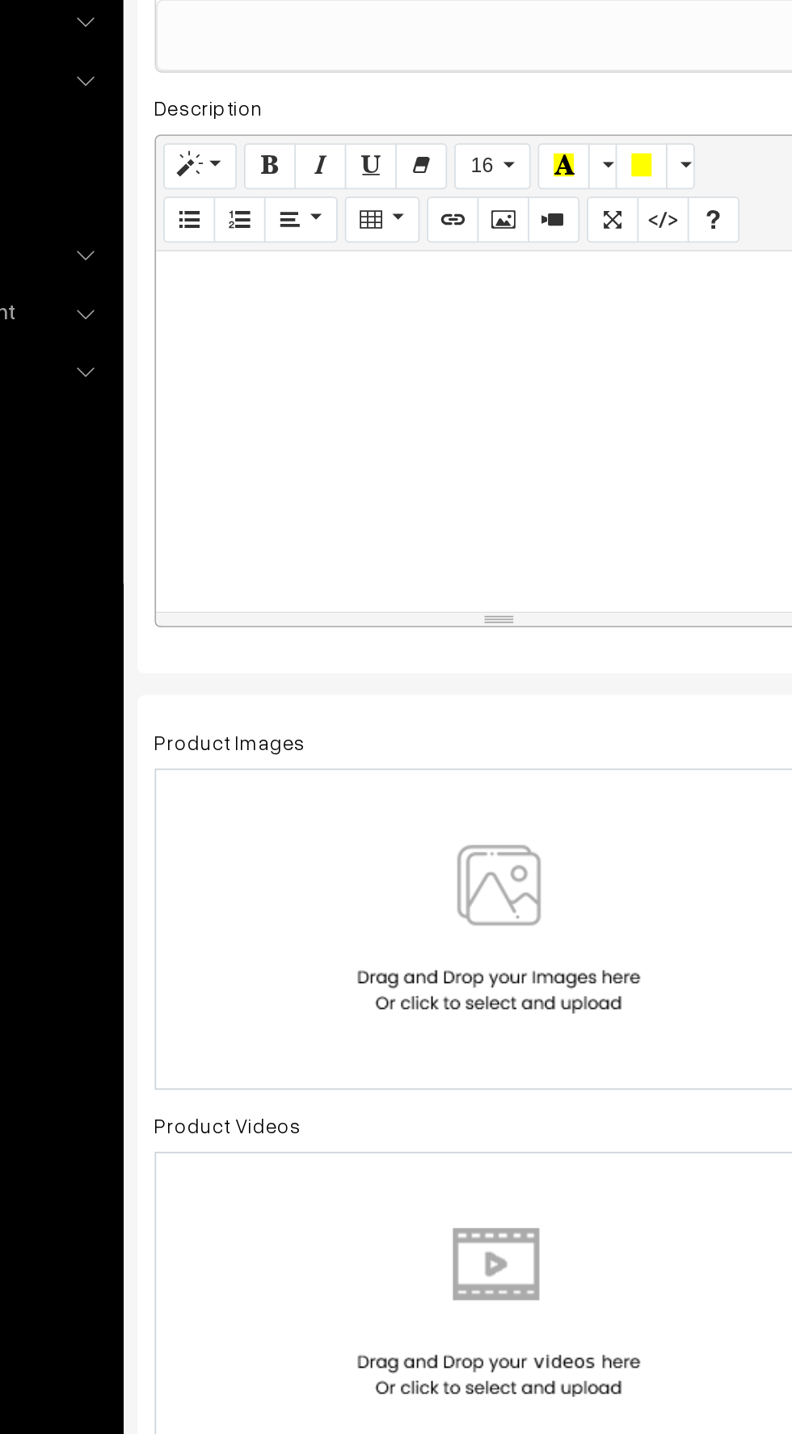
scroll to position [14, 0]
click at [401, 853] on img at bounding box center [429, 834] width 166 height 95
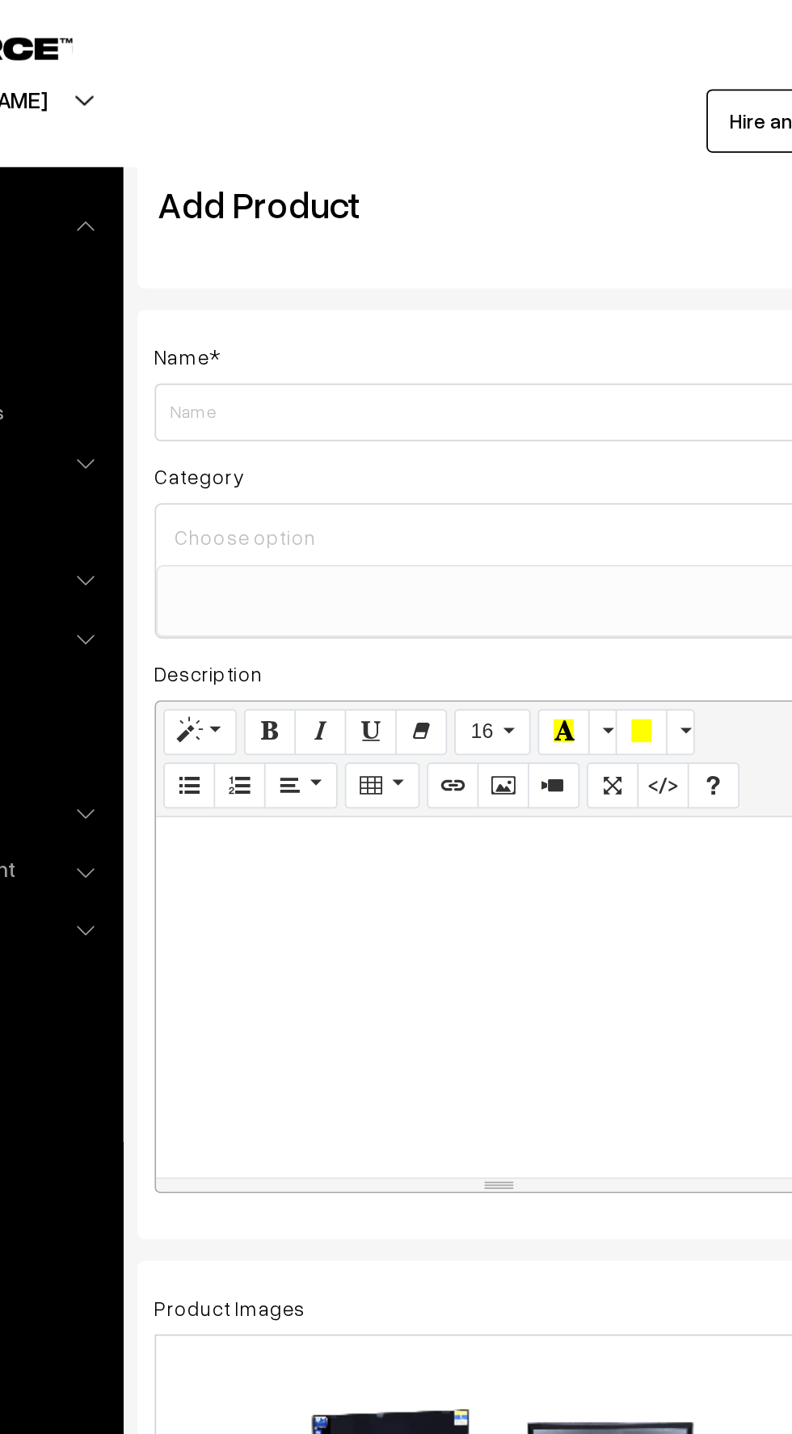
scroll to position [0, 0]
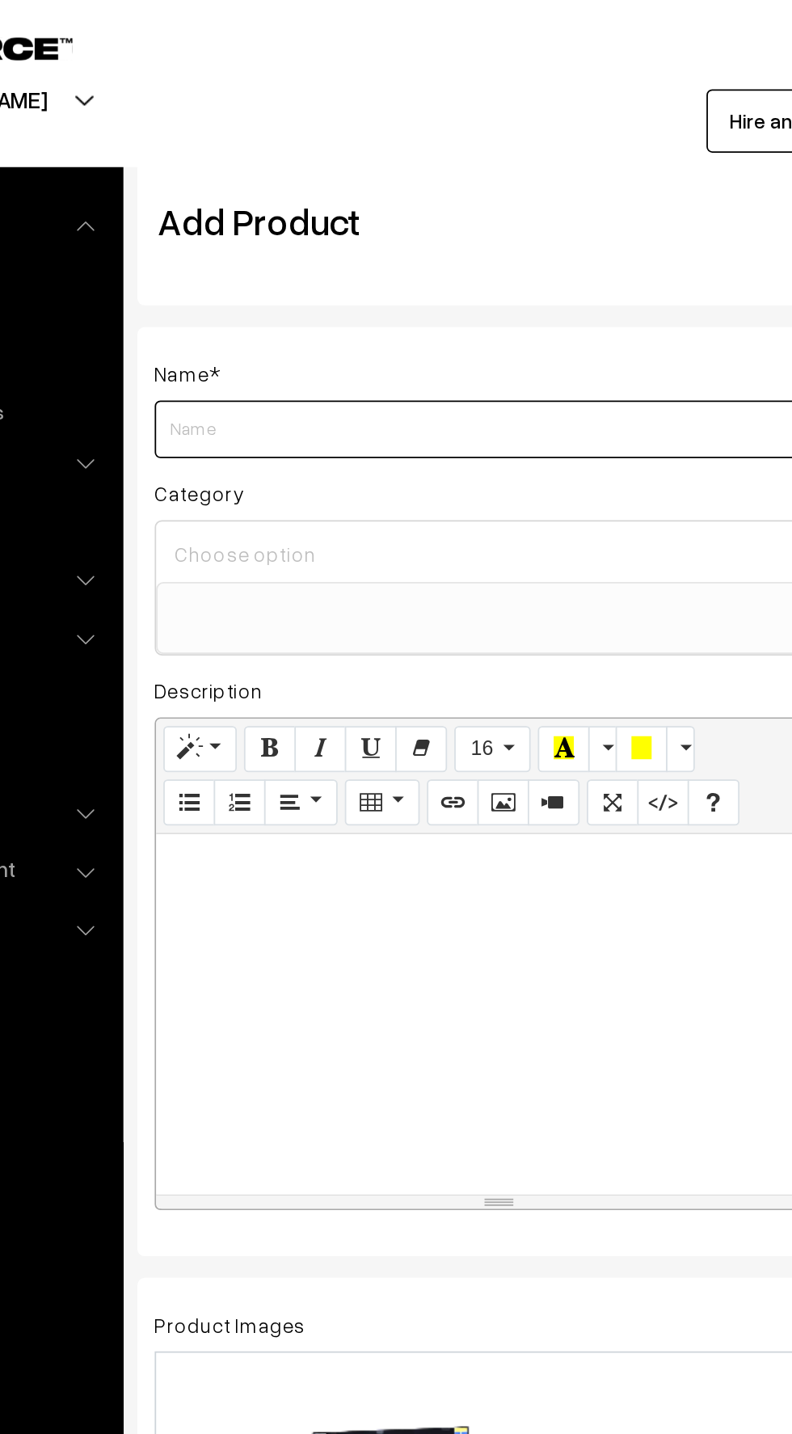
click at [255, 244] on input "Weight" at bounding box center [429, 241] width 387 height 32
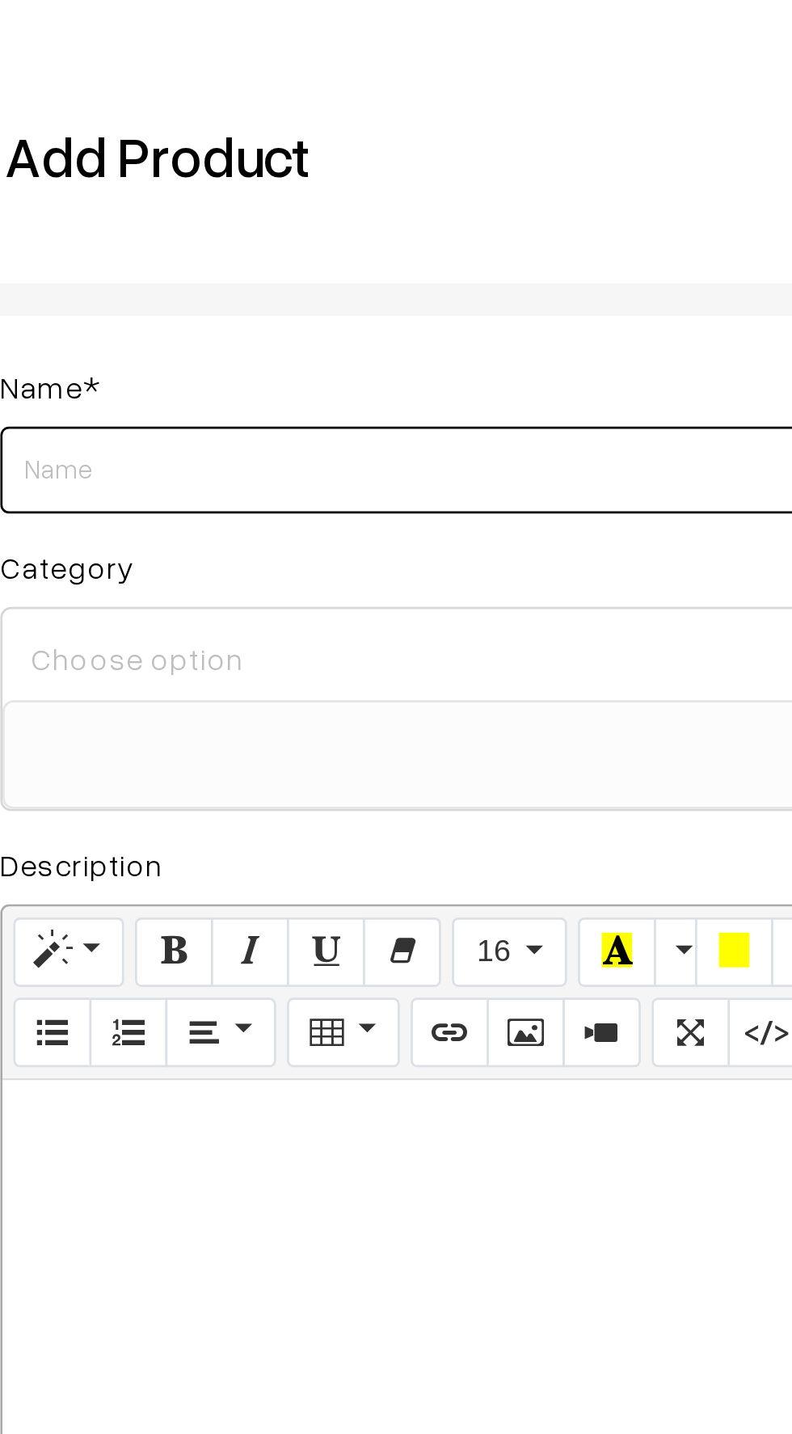
click at [293, 246] on input "Weight" at bounding box center [429, 241] width 387 height 32
paste input "Ego Smart Android 32 Inch (81 cm) LED TV 1920x1080 Pixels, IB_EP328SF1"
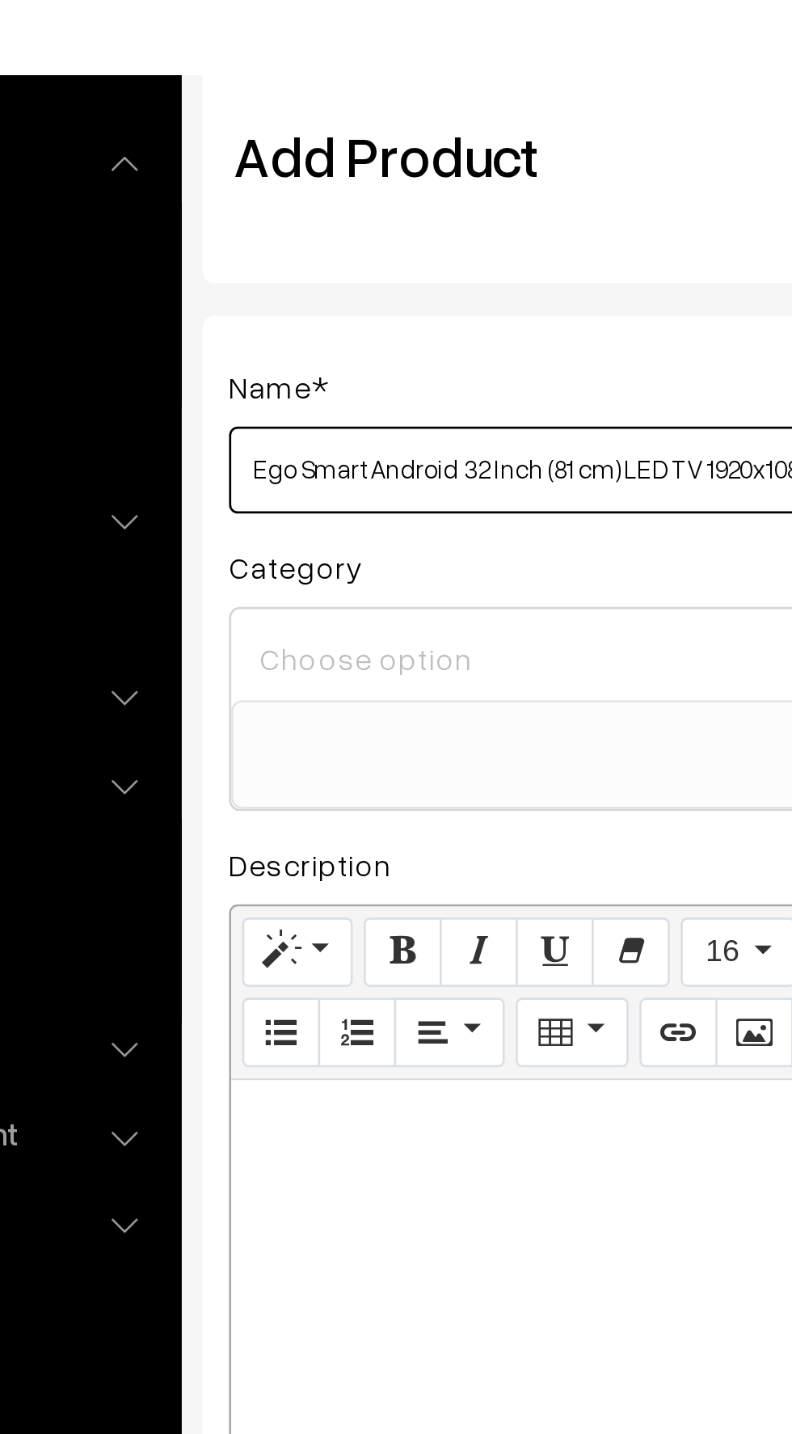
type input "Ego Smart Android 32 Inch (81 cm) LED TV 1920x1080 Pixels, IB_EP328SF1"
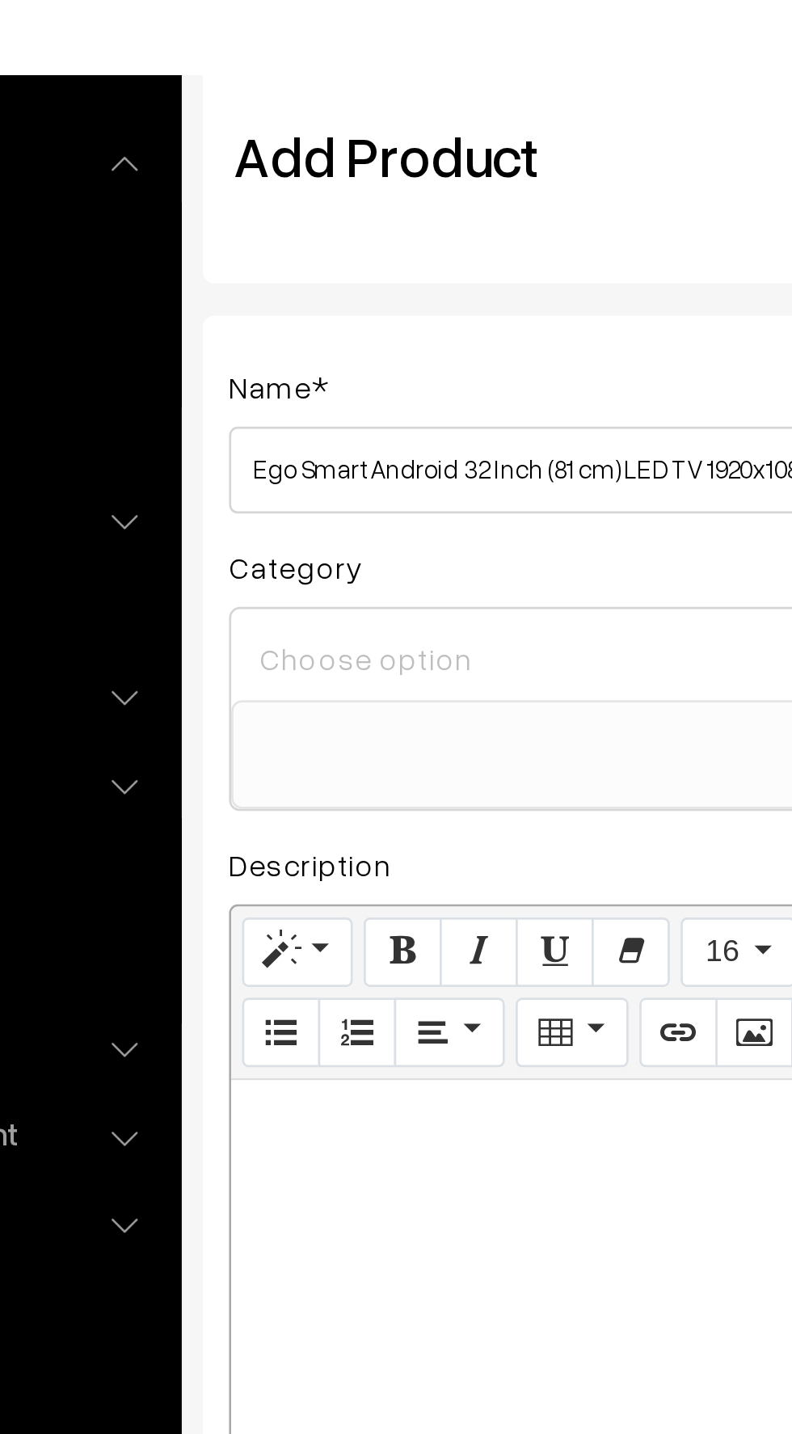
click at [263, 314] on input at bounding box center [429, 310] width 373 height 23
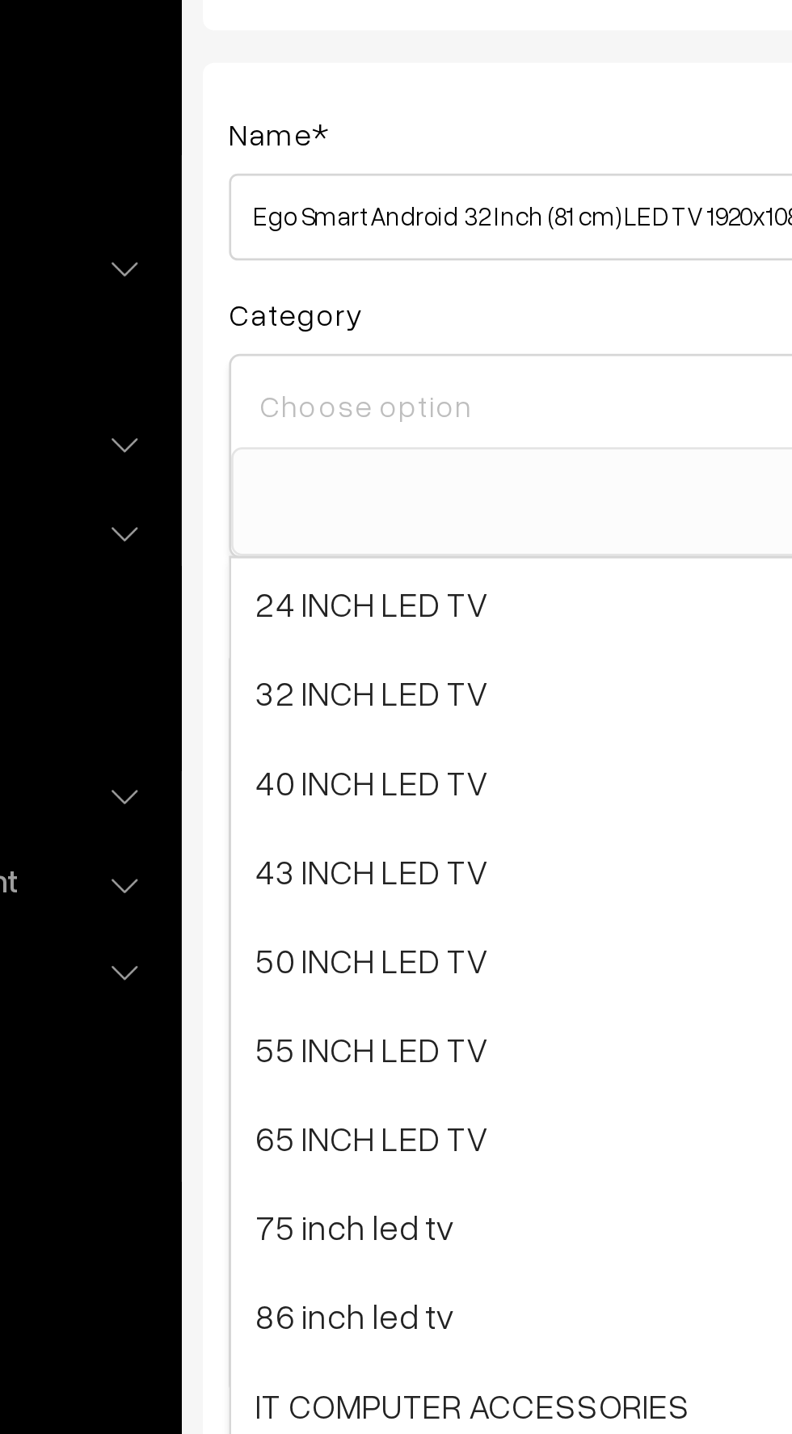
click at [268, 384] on span "24 INCH LED TV" at bounding box center [430, 384] width 386 height 33
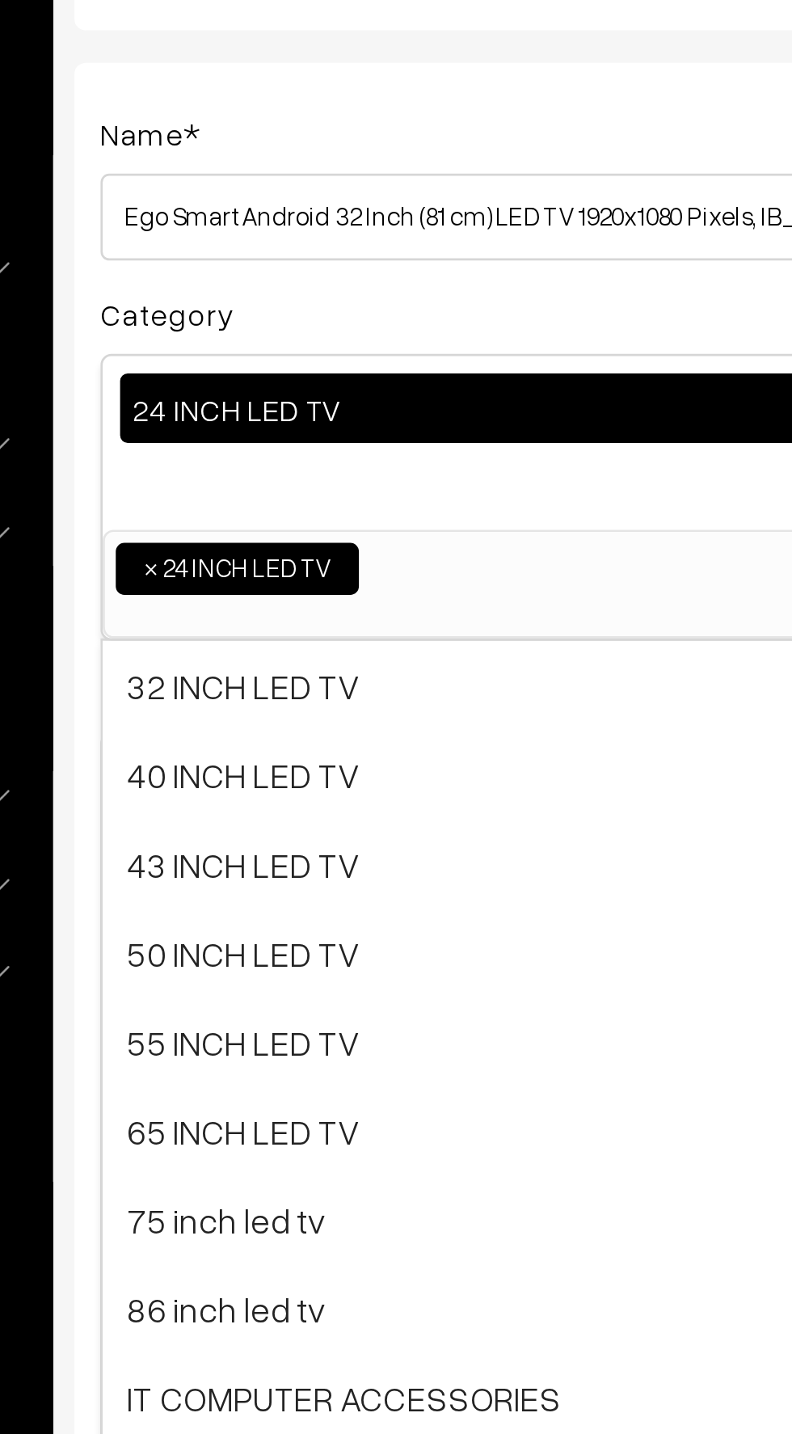
click at [279, 306] on div "24 INCH LED TV ×" at bounding box center [429, 312] width 373 height 26
click at [263, 418] on span "32 INCH LED TV" at bounding box center [430, 414] width 386 height 33
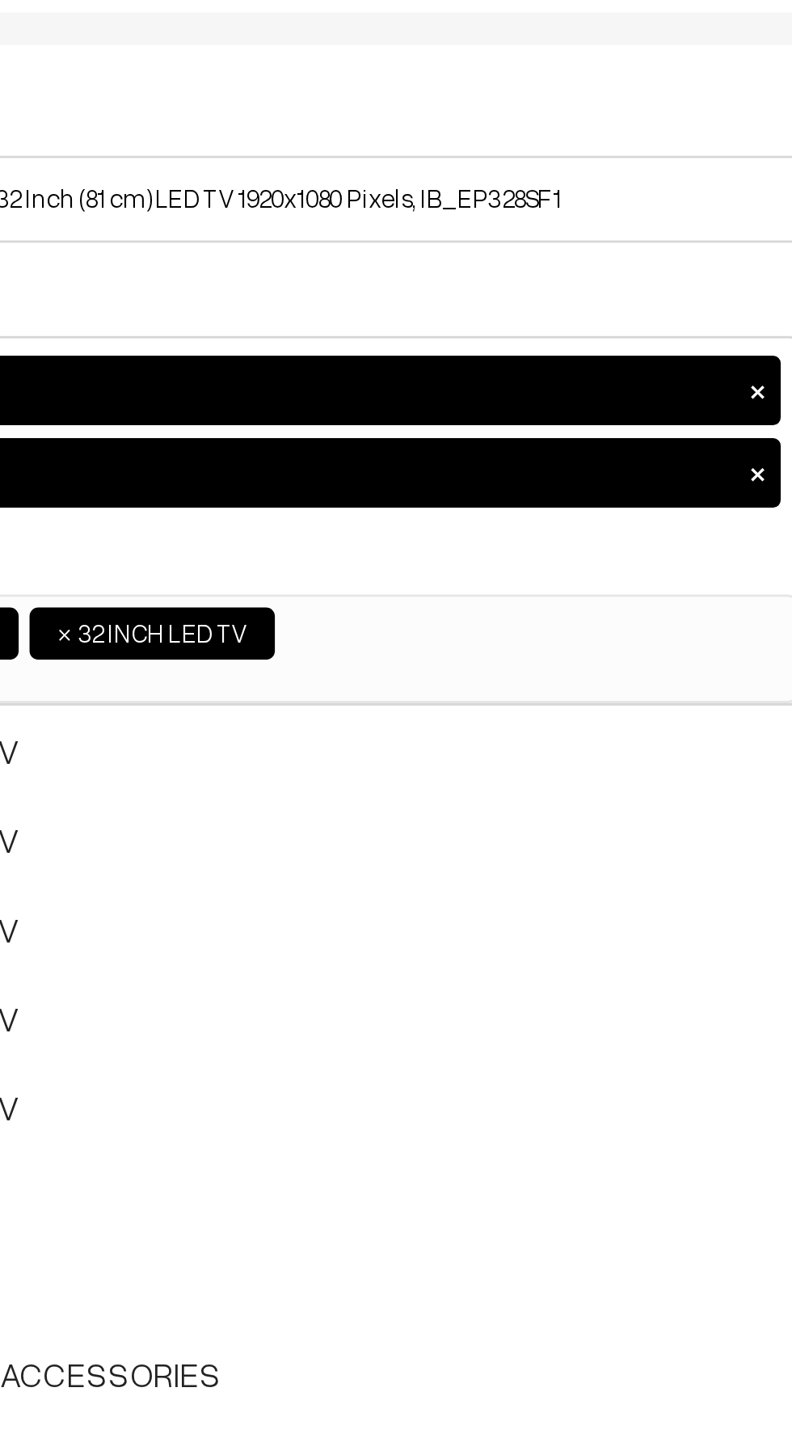
click at [607, 311] on button "×" at bounding box center [608, 312] width 15 height 15
select select "3"
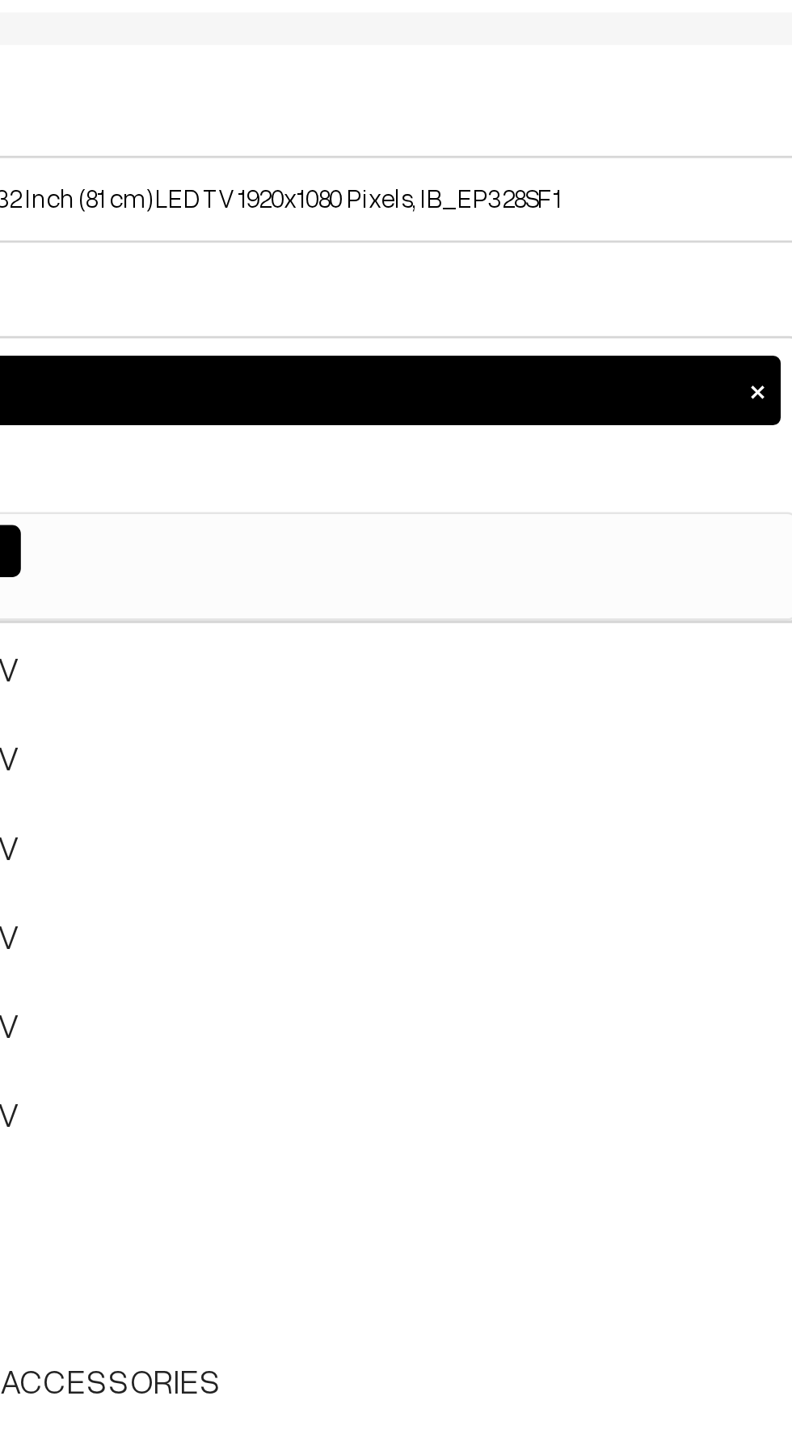
click at [606, 312] on button "×" at bounding box center [608, 312] width 15 height 15
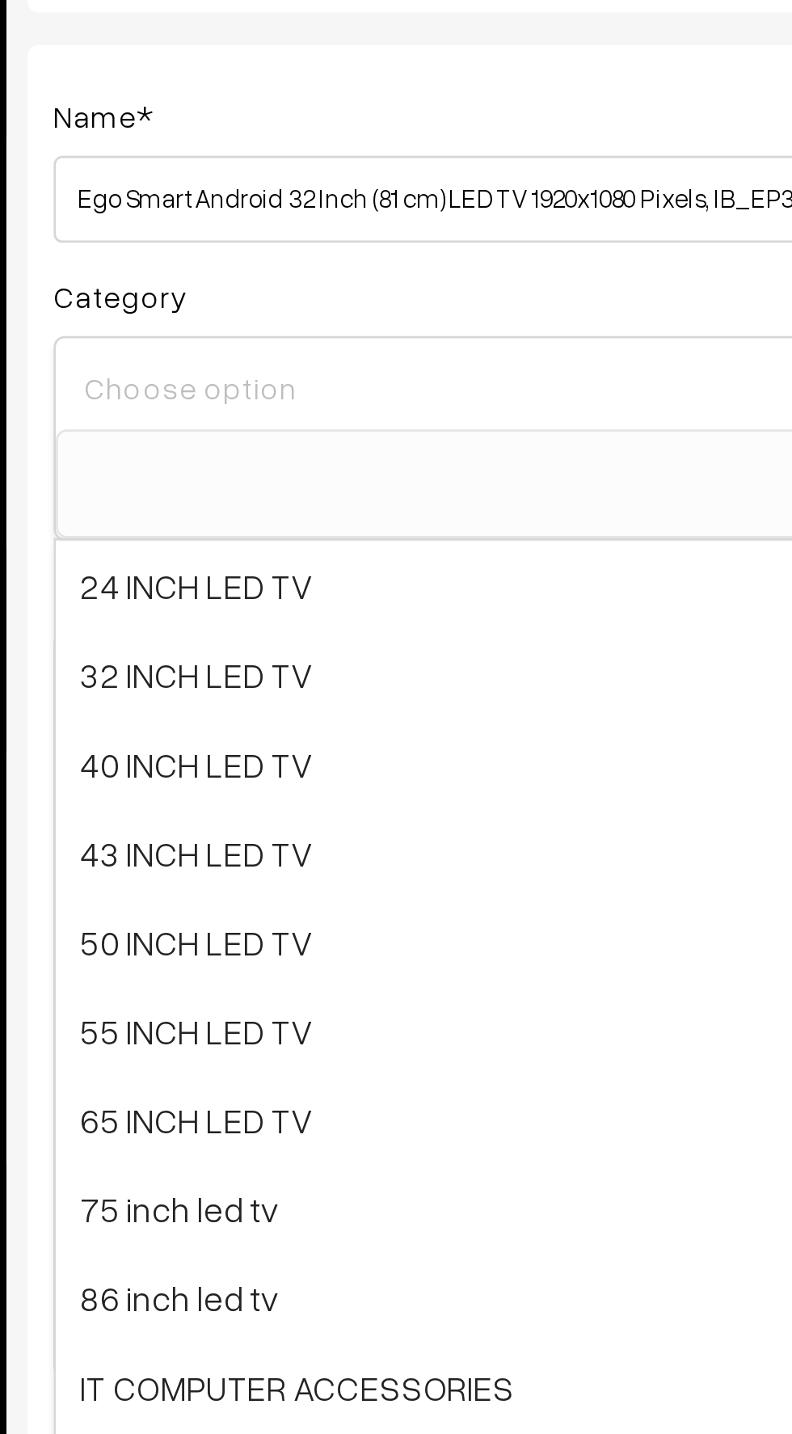
click at [263, 314] on input at bounding box center [429, 310] width 373 height 23
click at [269, 427] on span "32 INCH LED TV" at bounding box center [430, 417] width 386 height 33
select select "3"
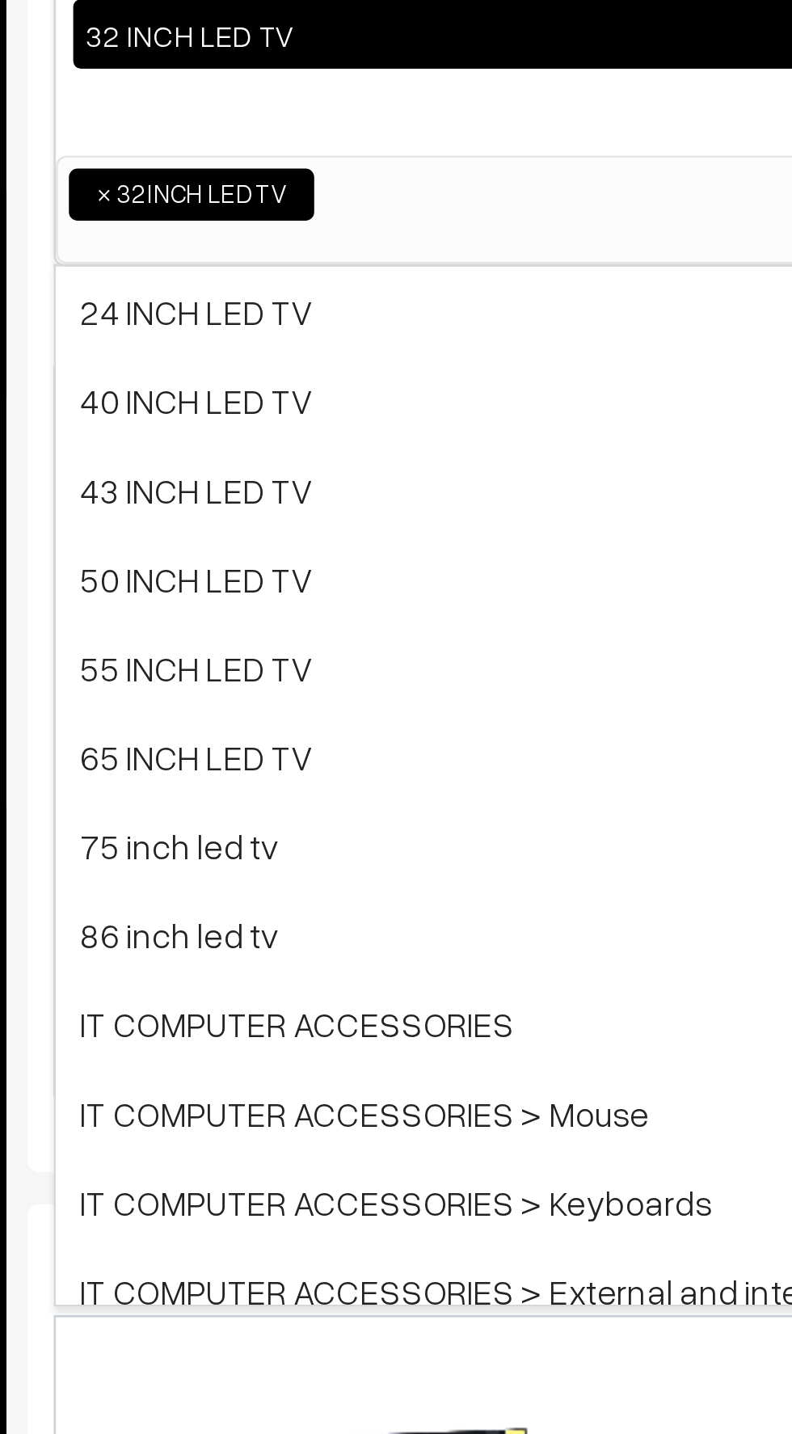
click at [239, 573] on span "65 INCH LED TV" at bounding box center [430, 580] width 386 height 33
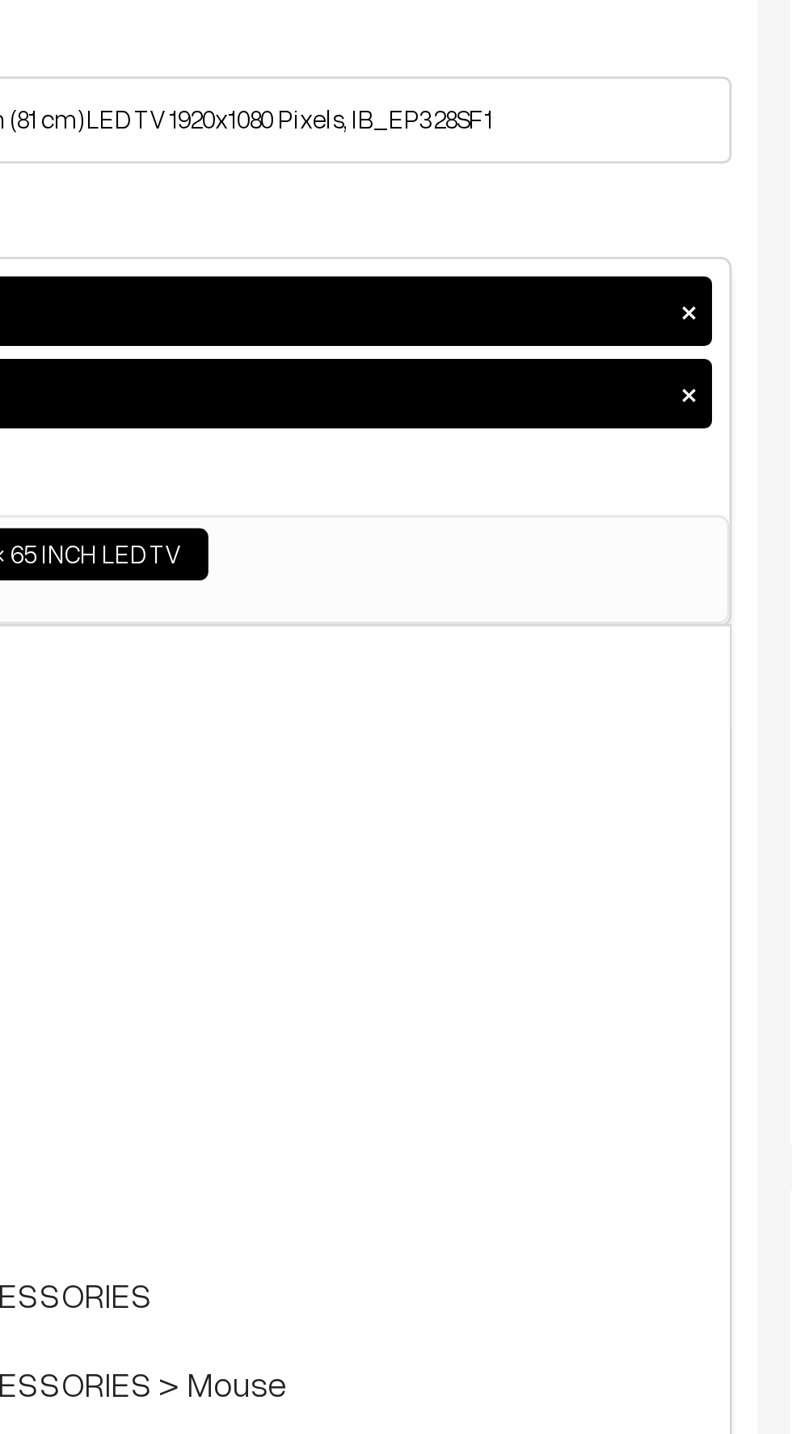
click at [604, 341] on button "×" at bounding box center [608, 342] width 15 height 15
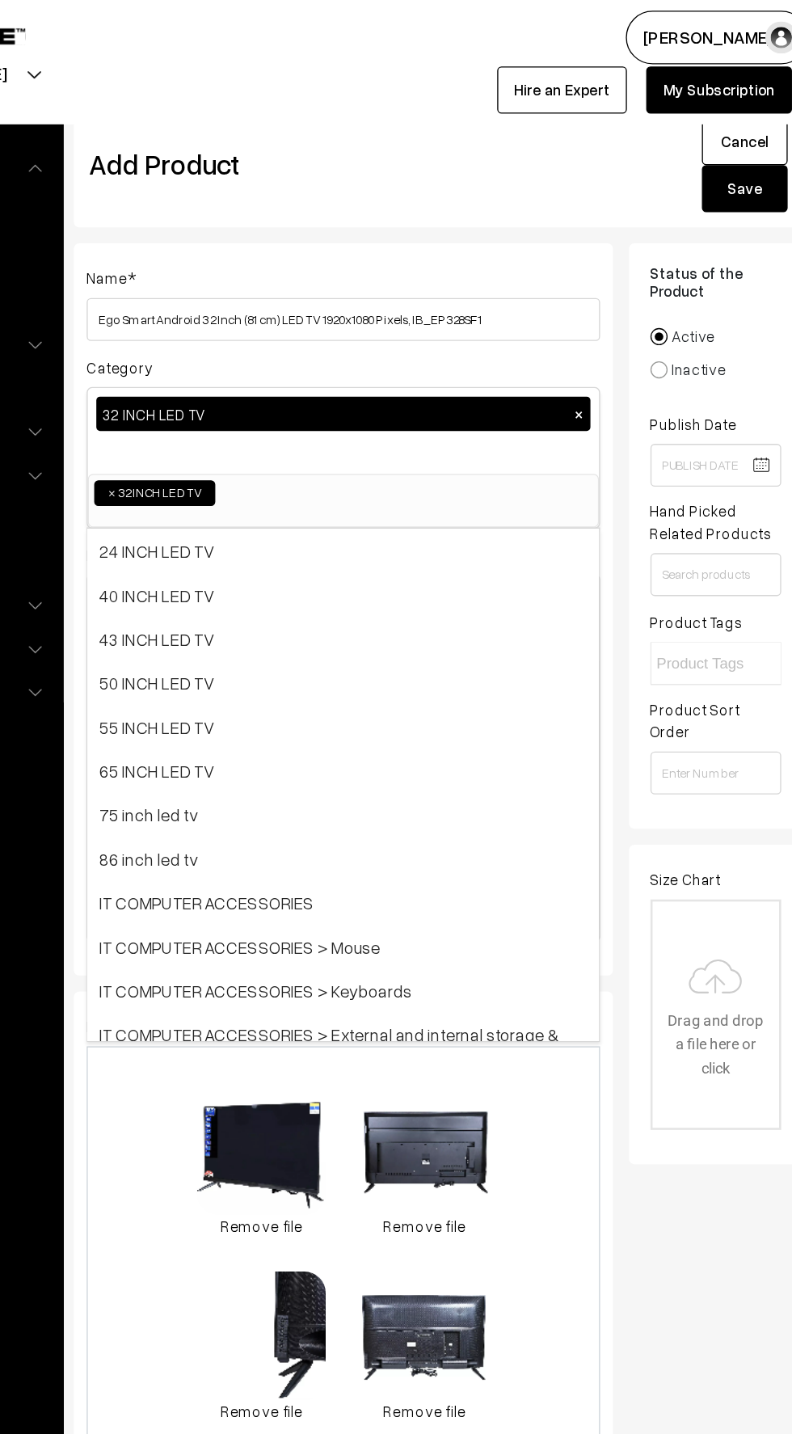
click at [242, 844] on div "0.2 MB 1002866043.jpg Check Error Remove file 0.3 MB 1002866057.jpg Check Error…" at bounding box center [429, 1015] width 387 height 453
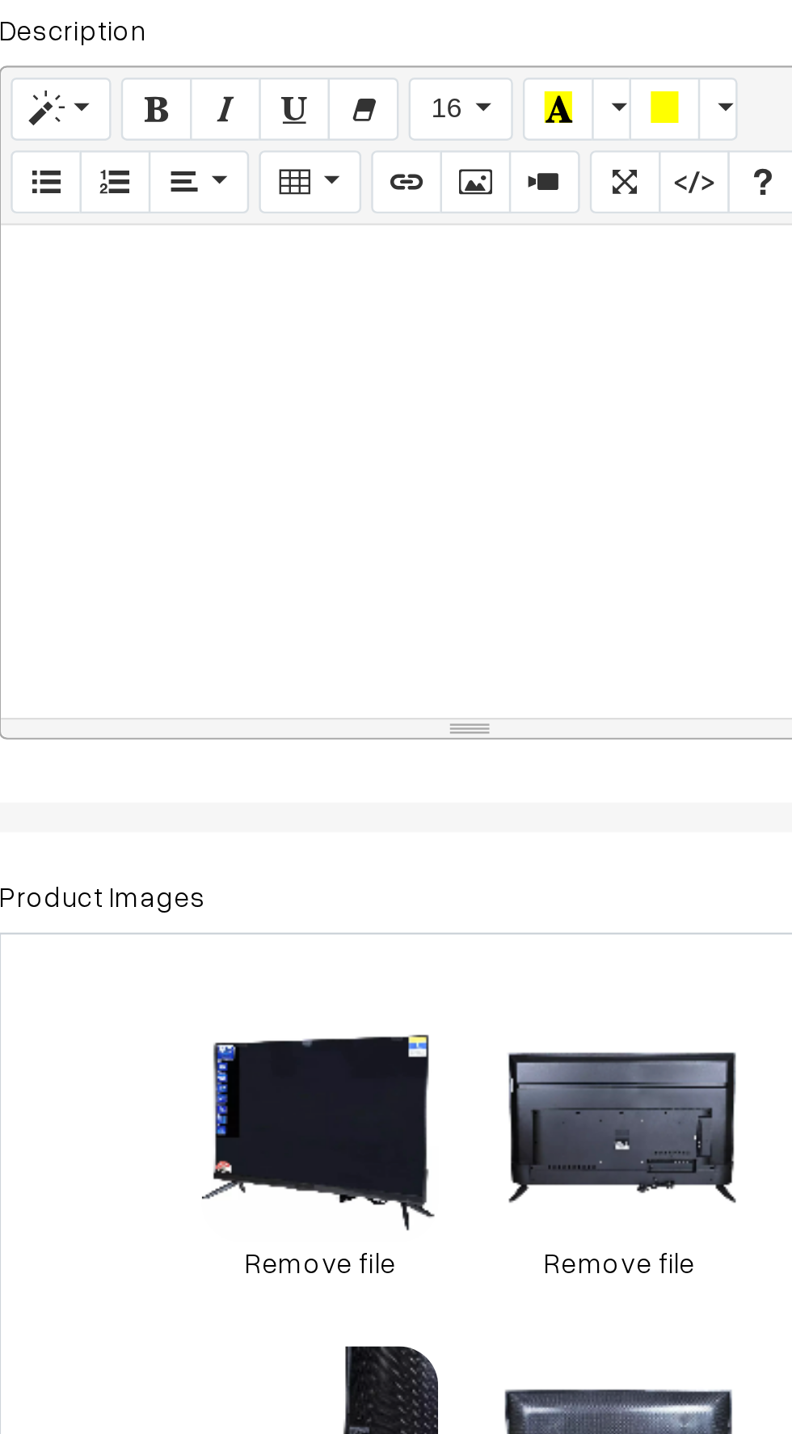
paste div
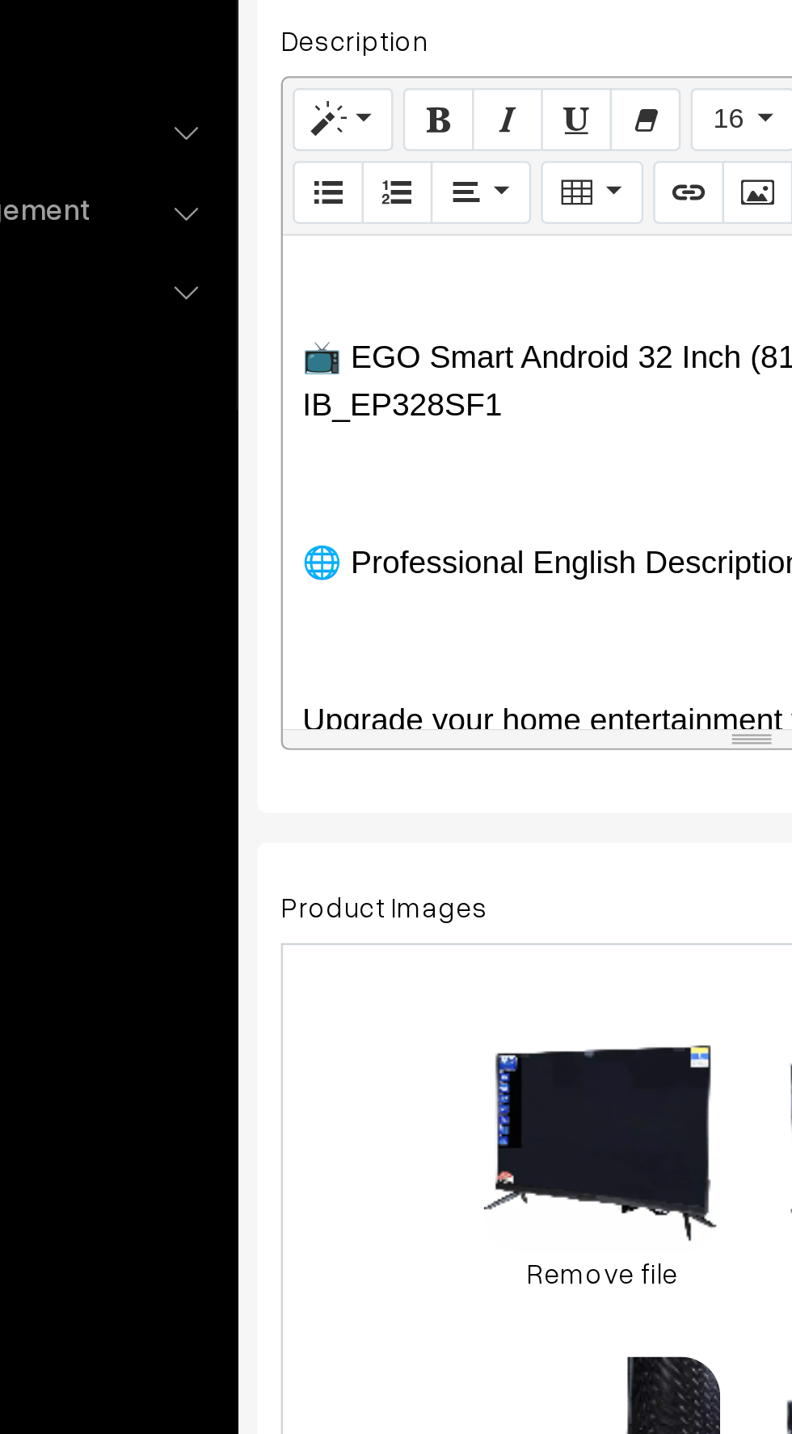
click at [280, 591] on p at bounding box center [429, 600] width 369 height 19
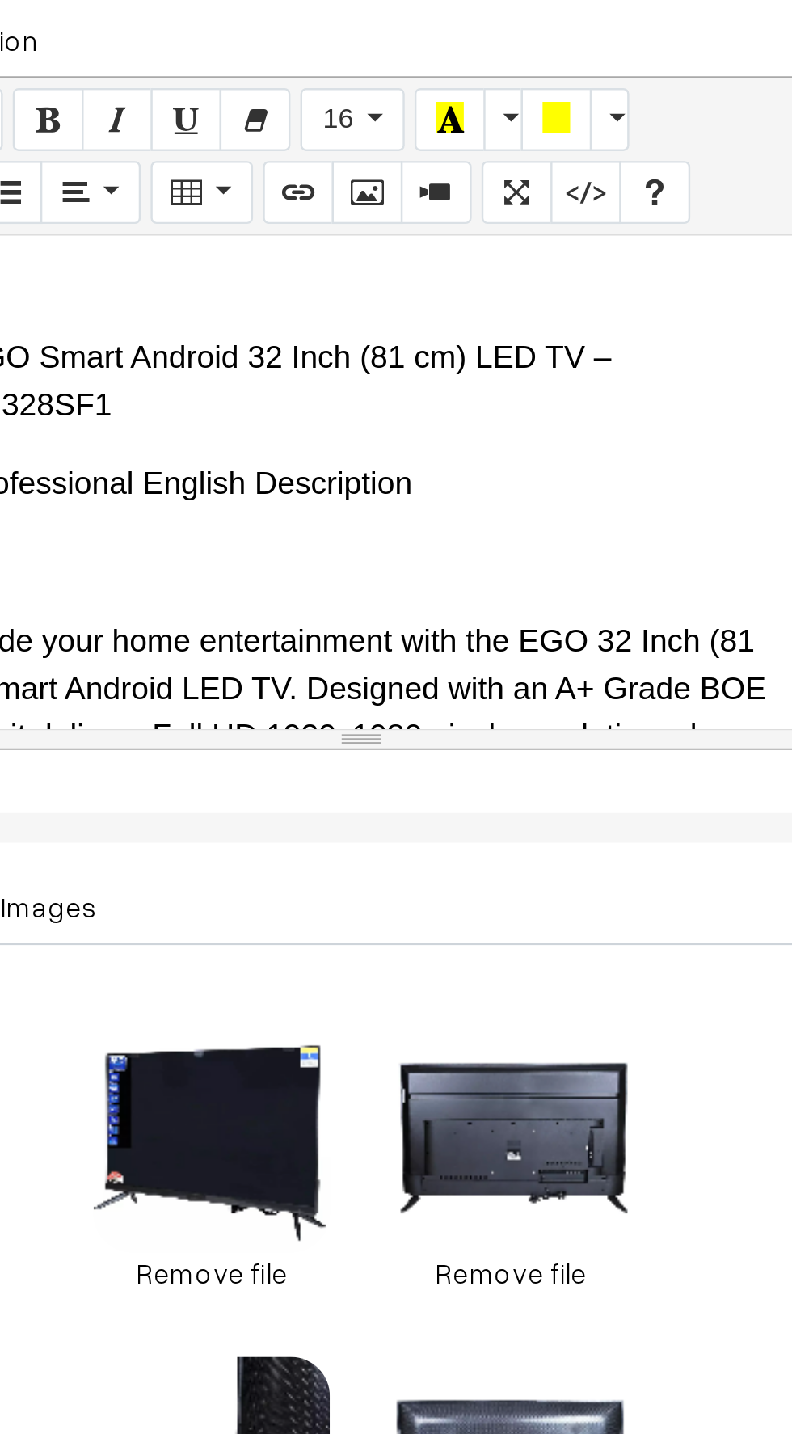
click at [471, 591] on p "🌐 Professional English Description" at bounding box center [429, 600] width 369 height 19
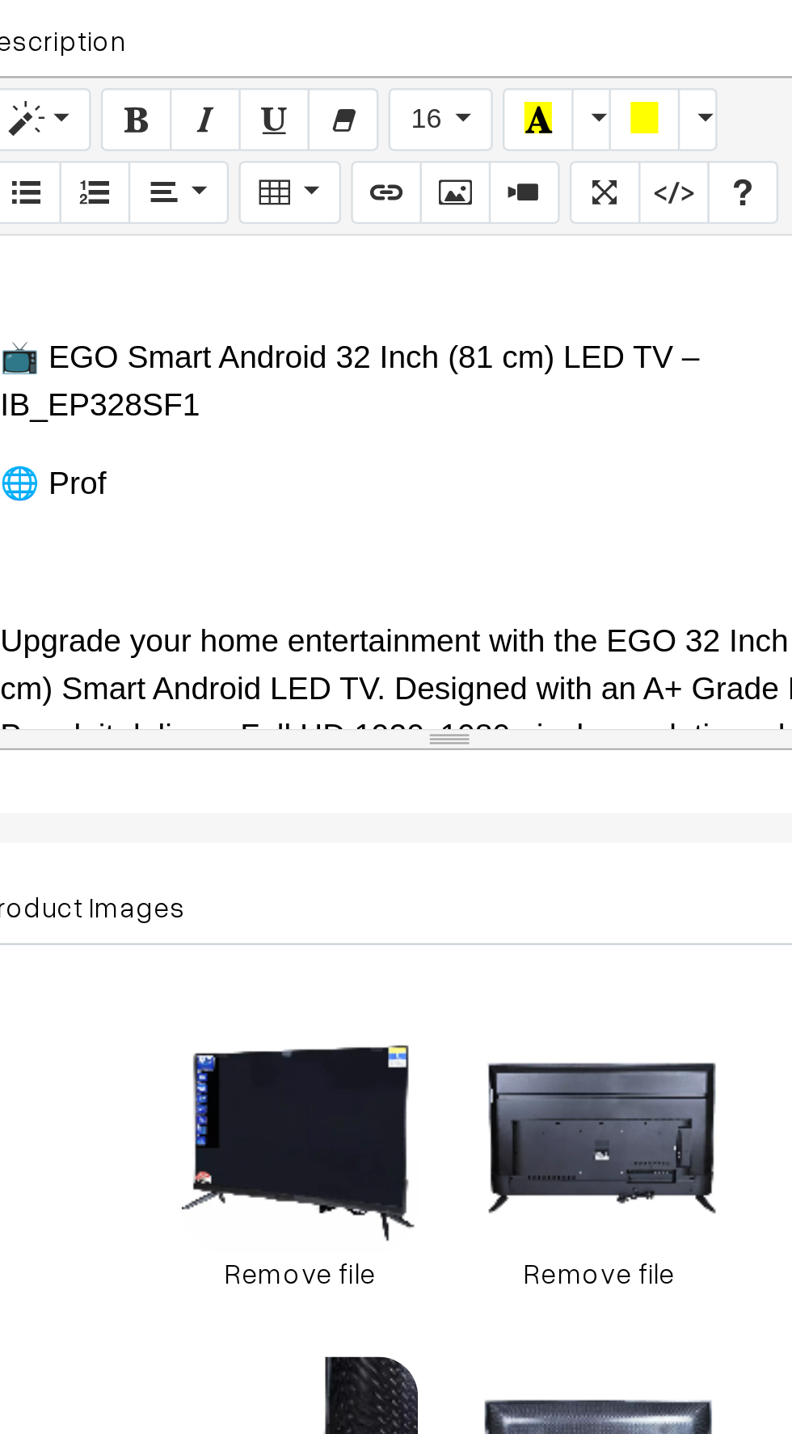
click at [307, 590] on div "📺 EGO Smart Android 32 Inch (81 cm) LED TV – IB_EP328SF1 🌐 Prof Upgrade your ho…" at bounding box center [430, 600] width 386 height 202
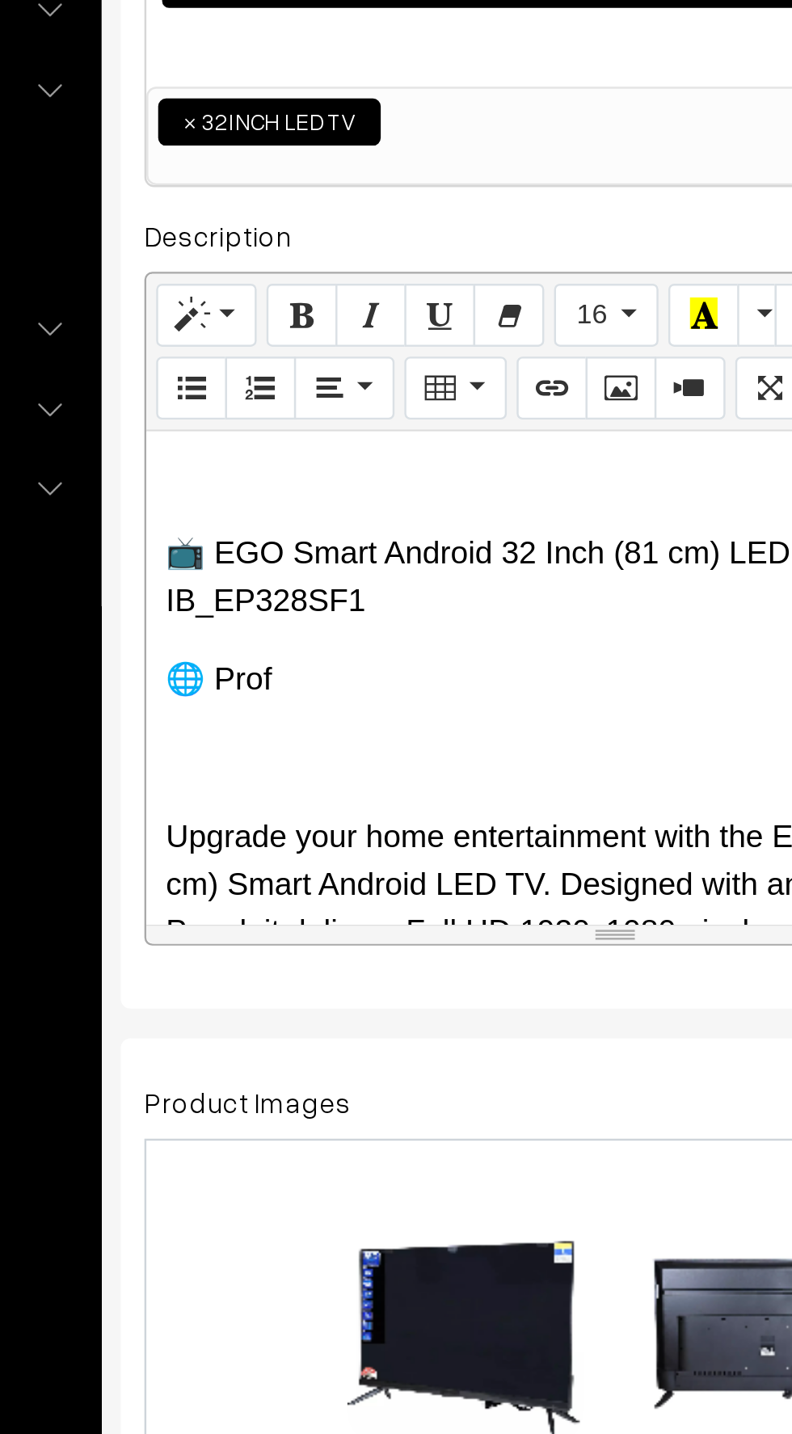
click at [294, 591] on p "🌐 Prof" at bounding box center [429, 600] width 369 height 19
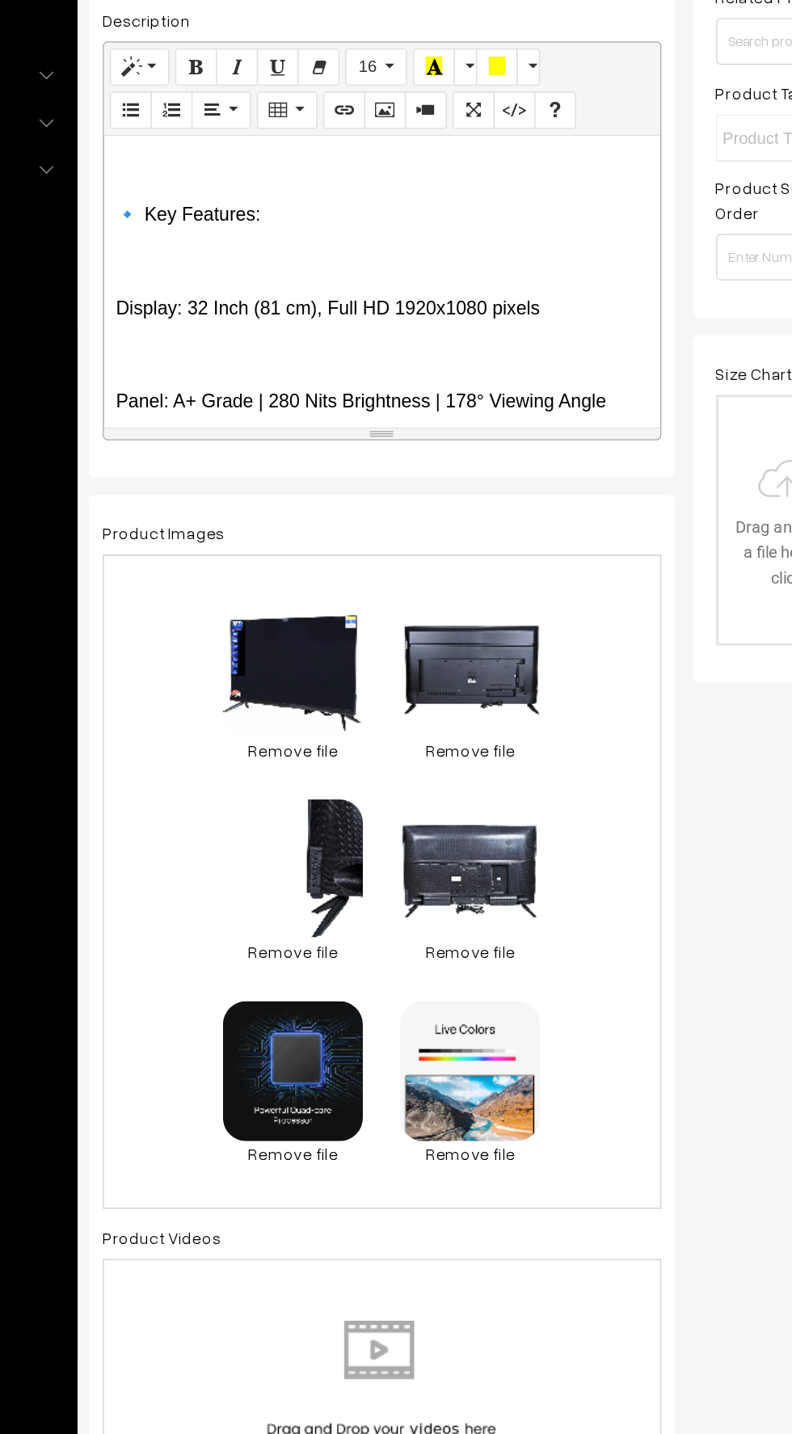
scroll to position [255, 0]
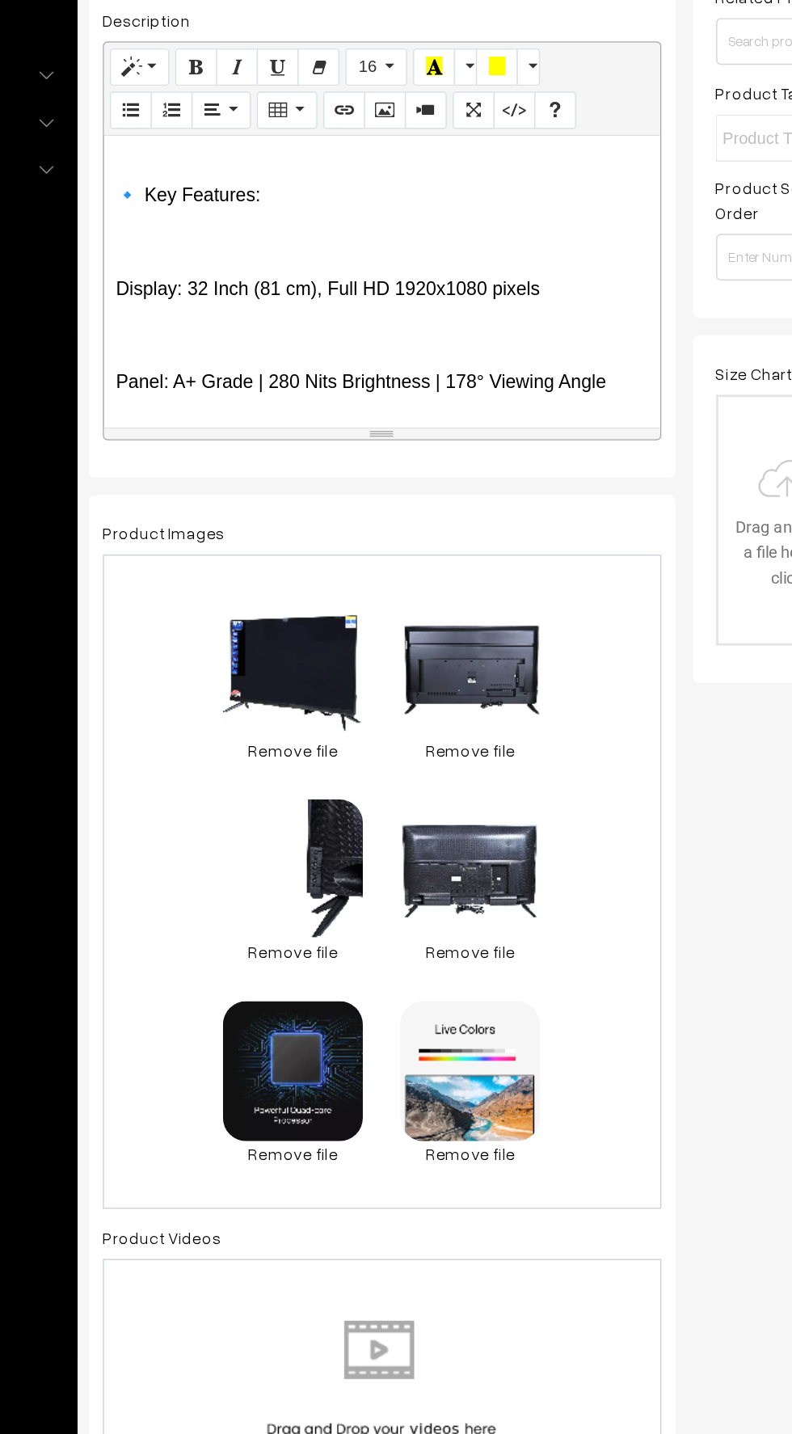
click at [263, 627] on p at bounding box center [429, 636] width 369 height 19
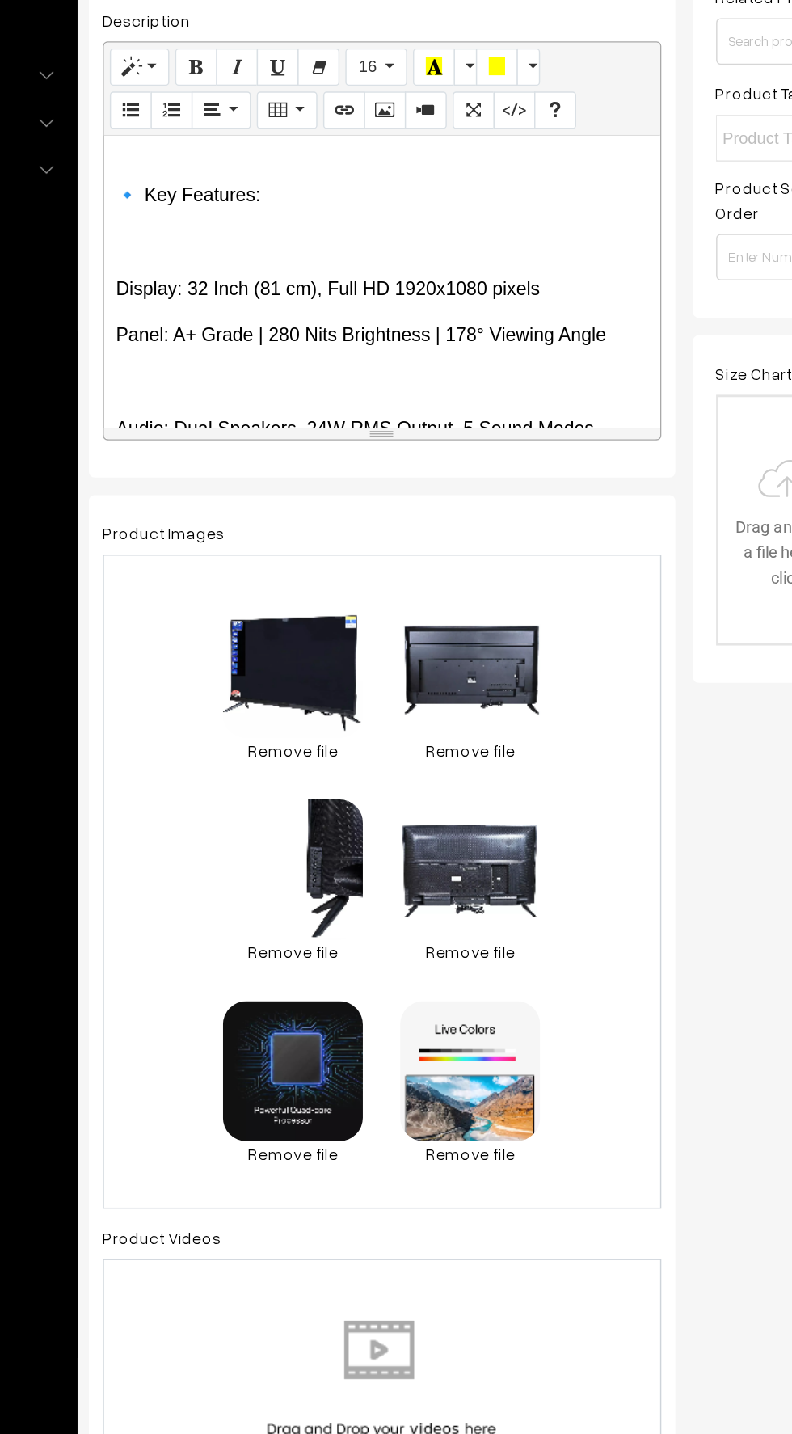
click at [253, 658] on div "📺 EGO Smart Android 32 Inch (81 cm) LED TV – IB_EP328SF1 Upgrade your home ente…" at bounding box center [430, 600] width 386 height 202
click at [246, 660] on p at bounding box center [429, 669] width 369 height 19
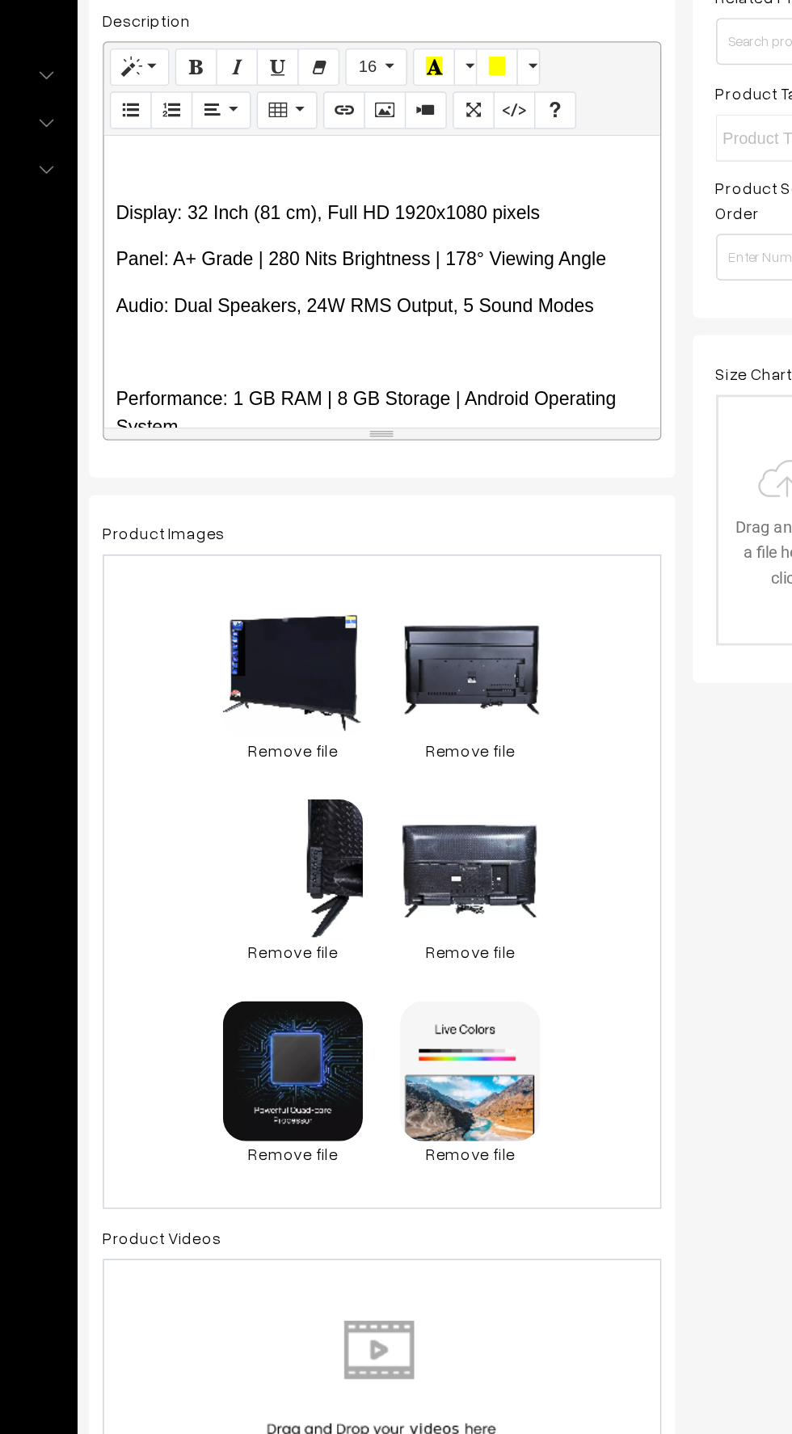
scroll to position [314, 0]
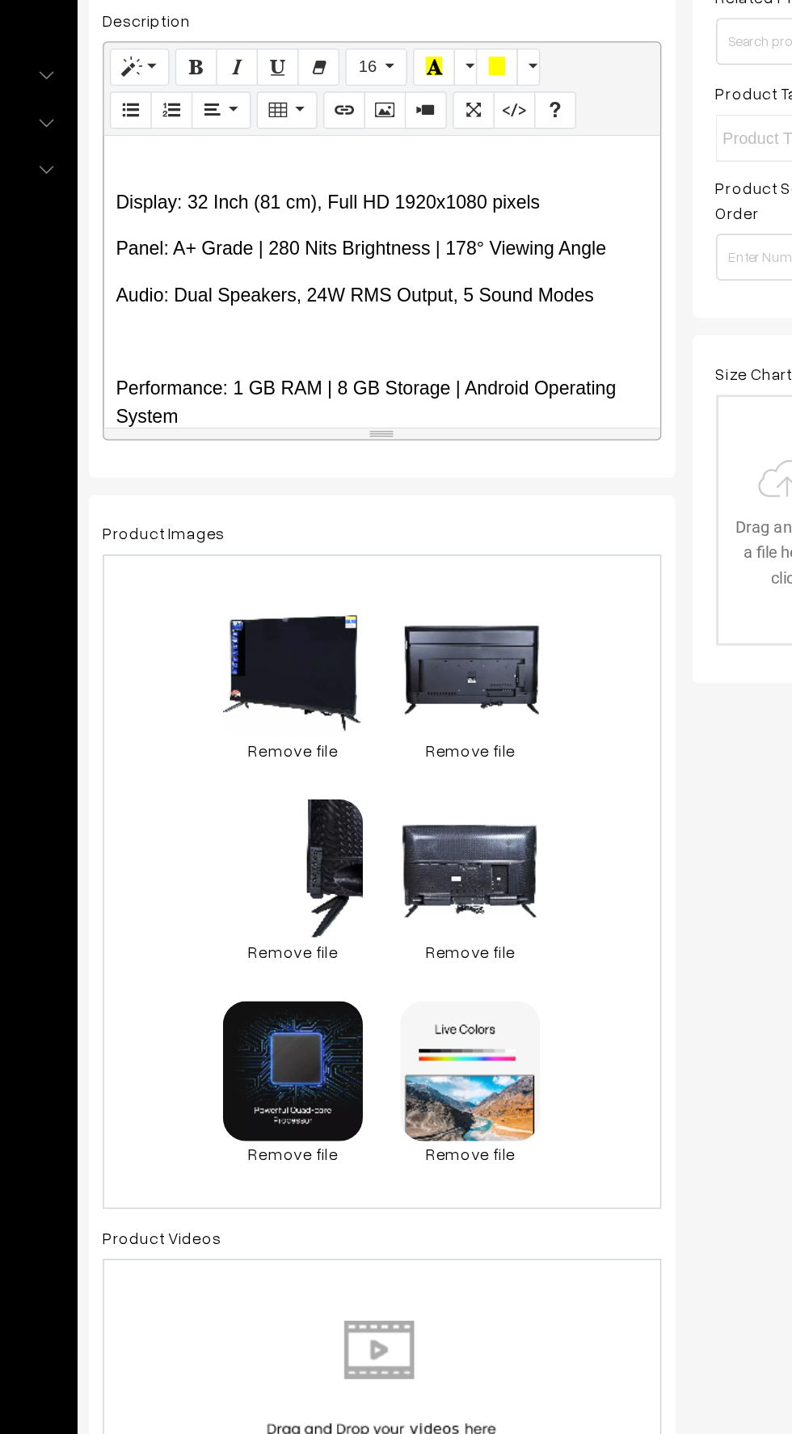
click at [274, 639] on div "📺 EGO Smart Android 32 Inch (81 cm) LED TV – IB_EP328SF1 Upgrade your home ente…" at bounding box center [430, 600] width 386 height 202
click at [246, 632] on p at bounding box center [429, 641] width 369 height 19
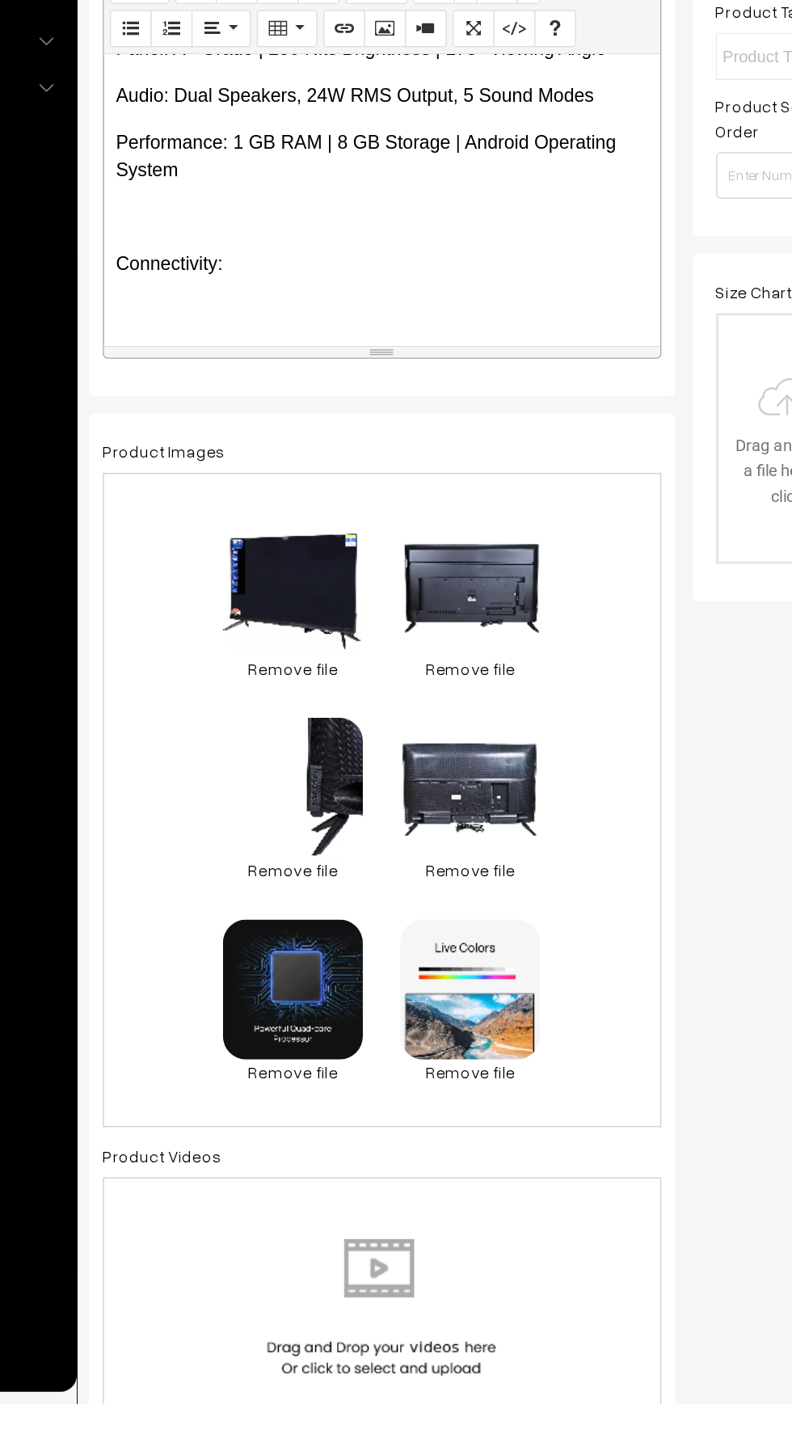
scroll to position [406, 0]
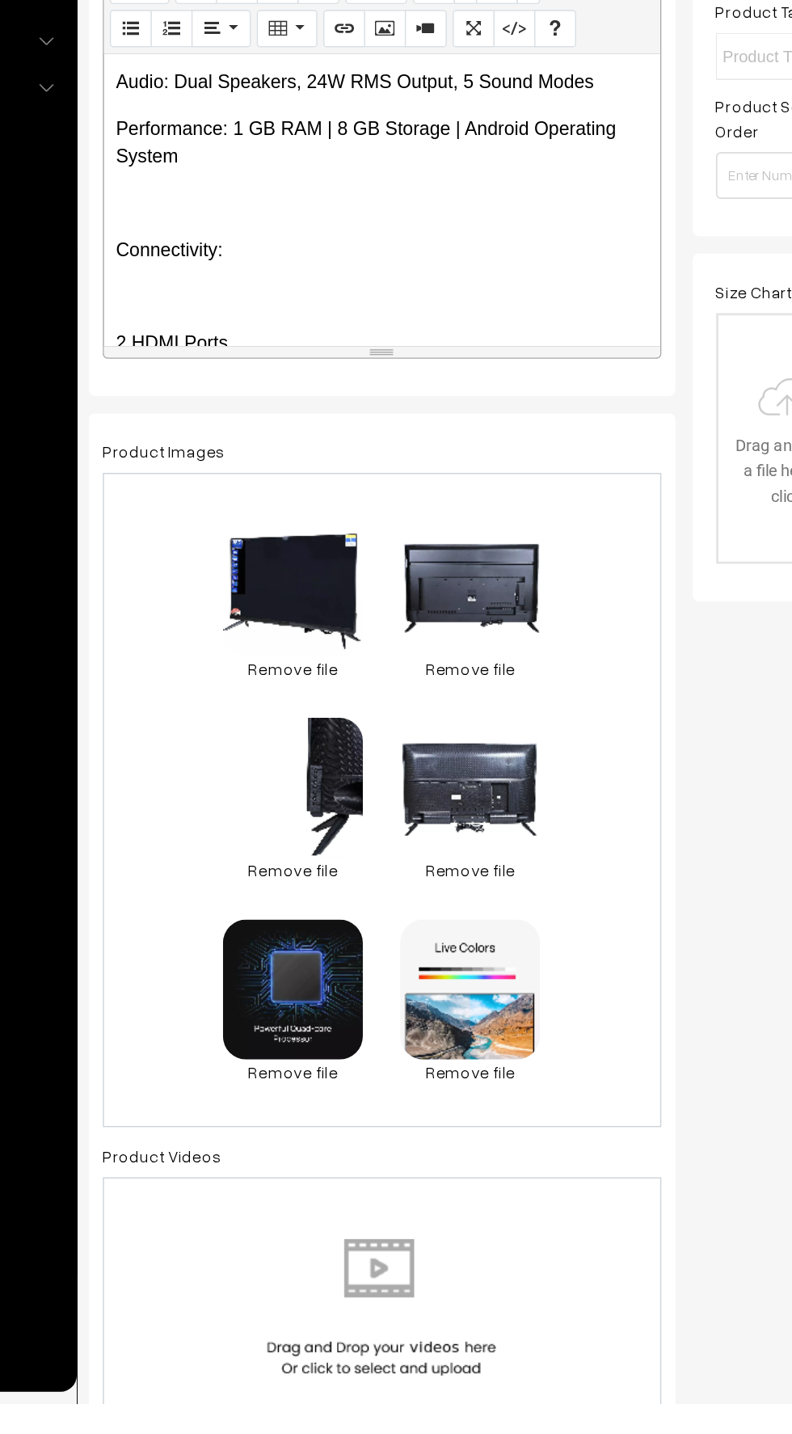
click at [284, 632] on div "📺 EGO Smart Android 32 Inch (81 cm) LED TV – IB_EP328SF1 Upgrade your home ente…" at bounding box center [430, 600] width 386 height 202
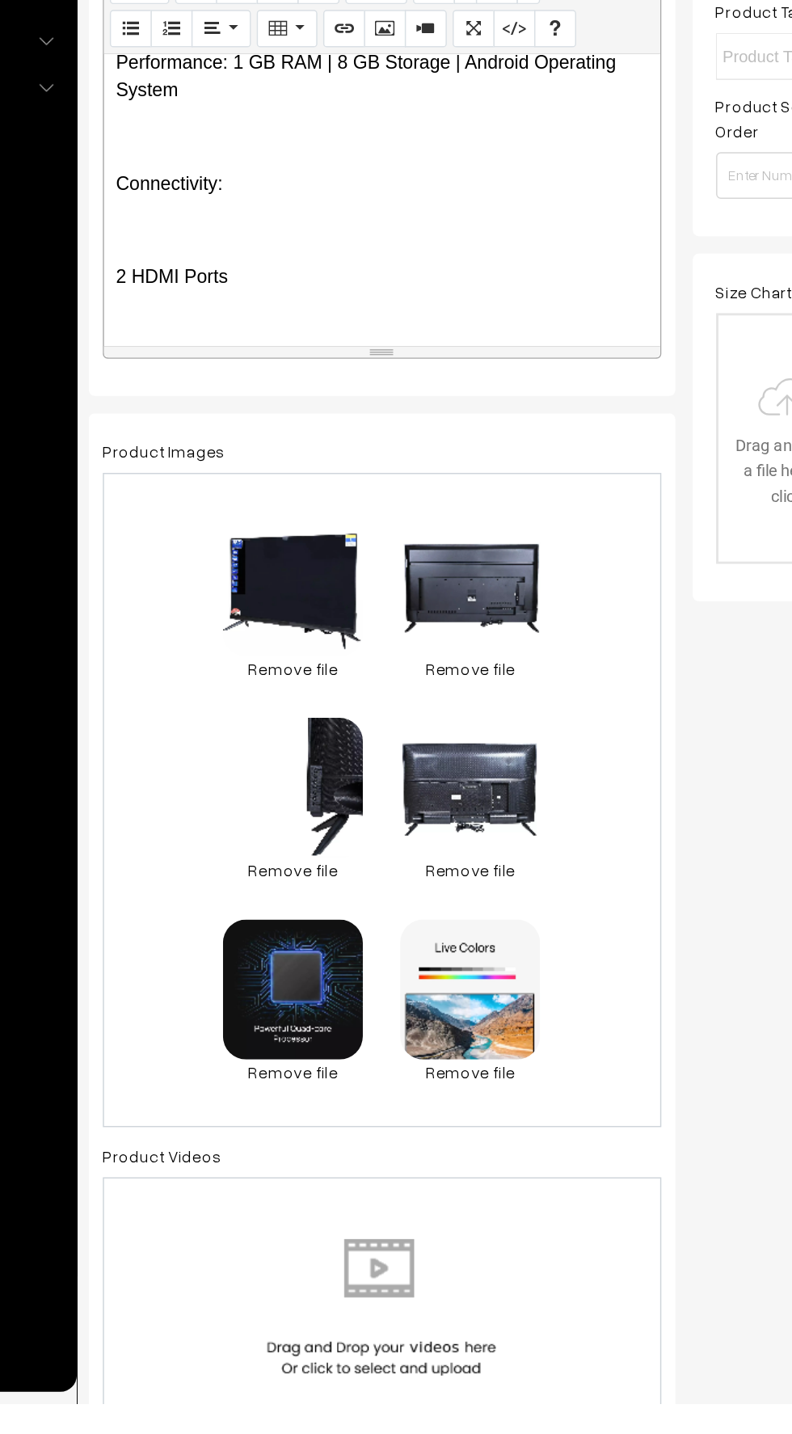
scroll to position [487, 0]
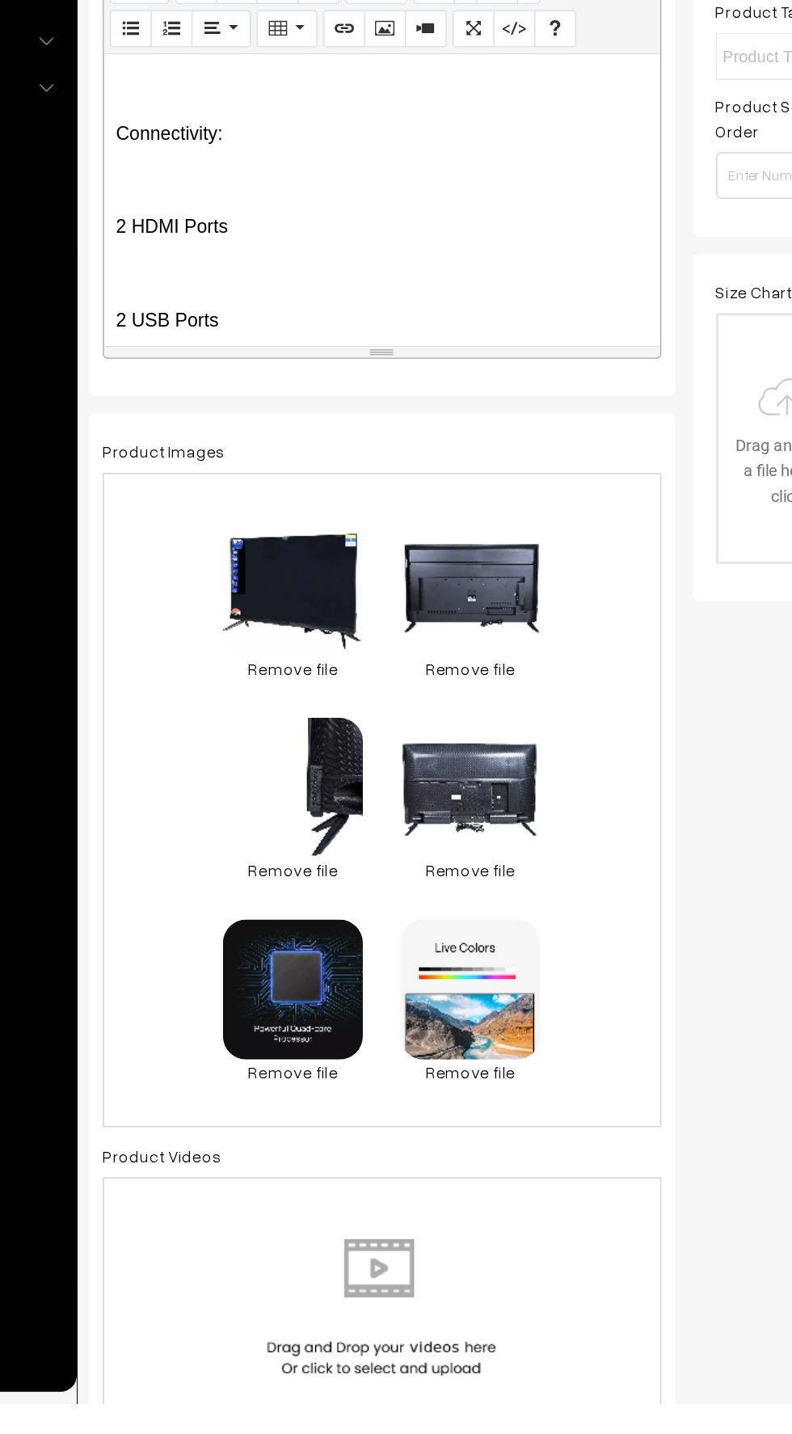
click at [296, 617] on div "📺 EGO Smart Android 32 Inch (81 cm) LED TV – IB_EP328SF1 Upgrade your home ente…" at bounding box center [430, 600] width 386 height 202
click at [280, 641] on p at bounding box center [429, 650] width 369 height 19
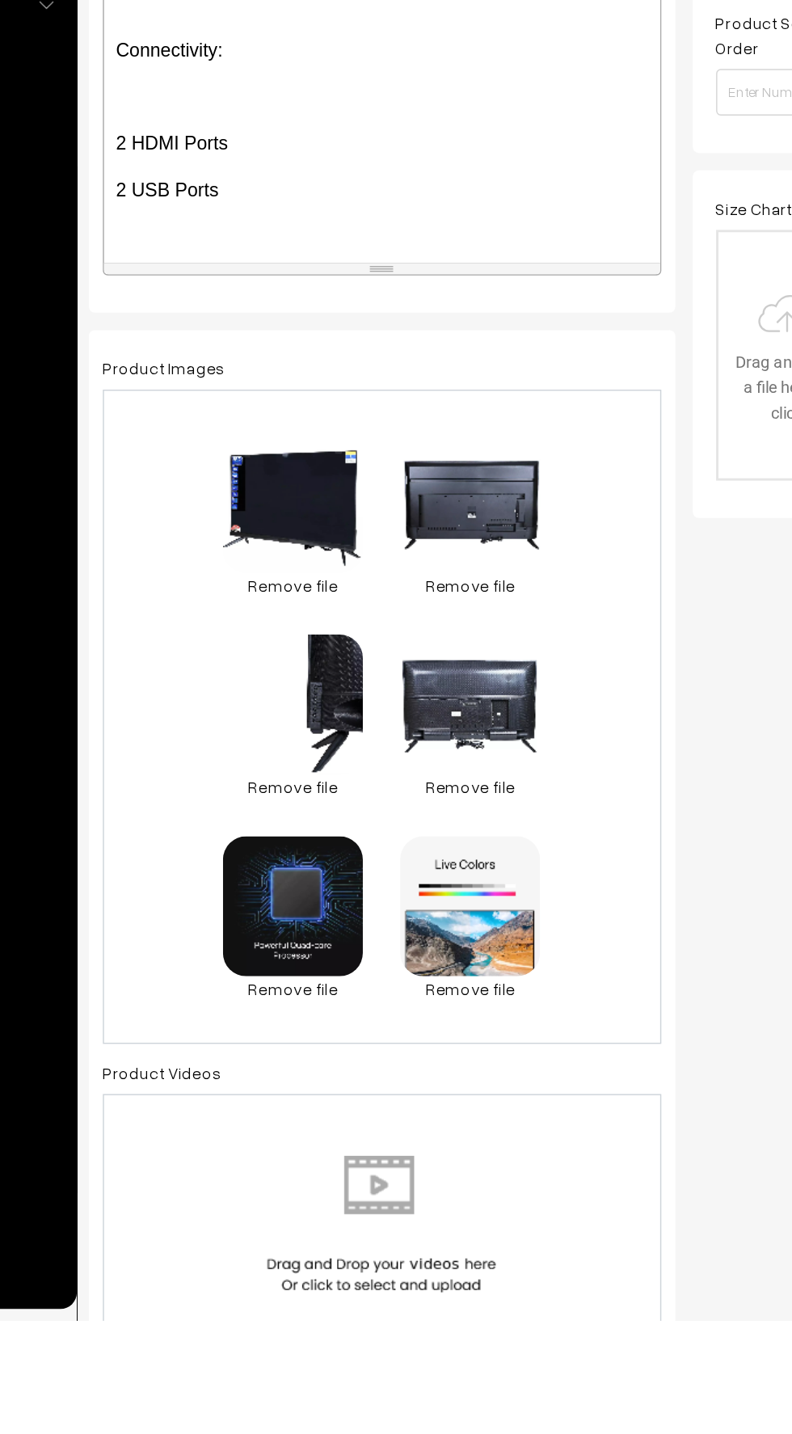
click at [276, 673] on p at bounding box center [429, 682] width 369 height 19
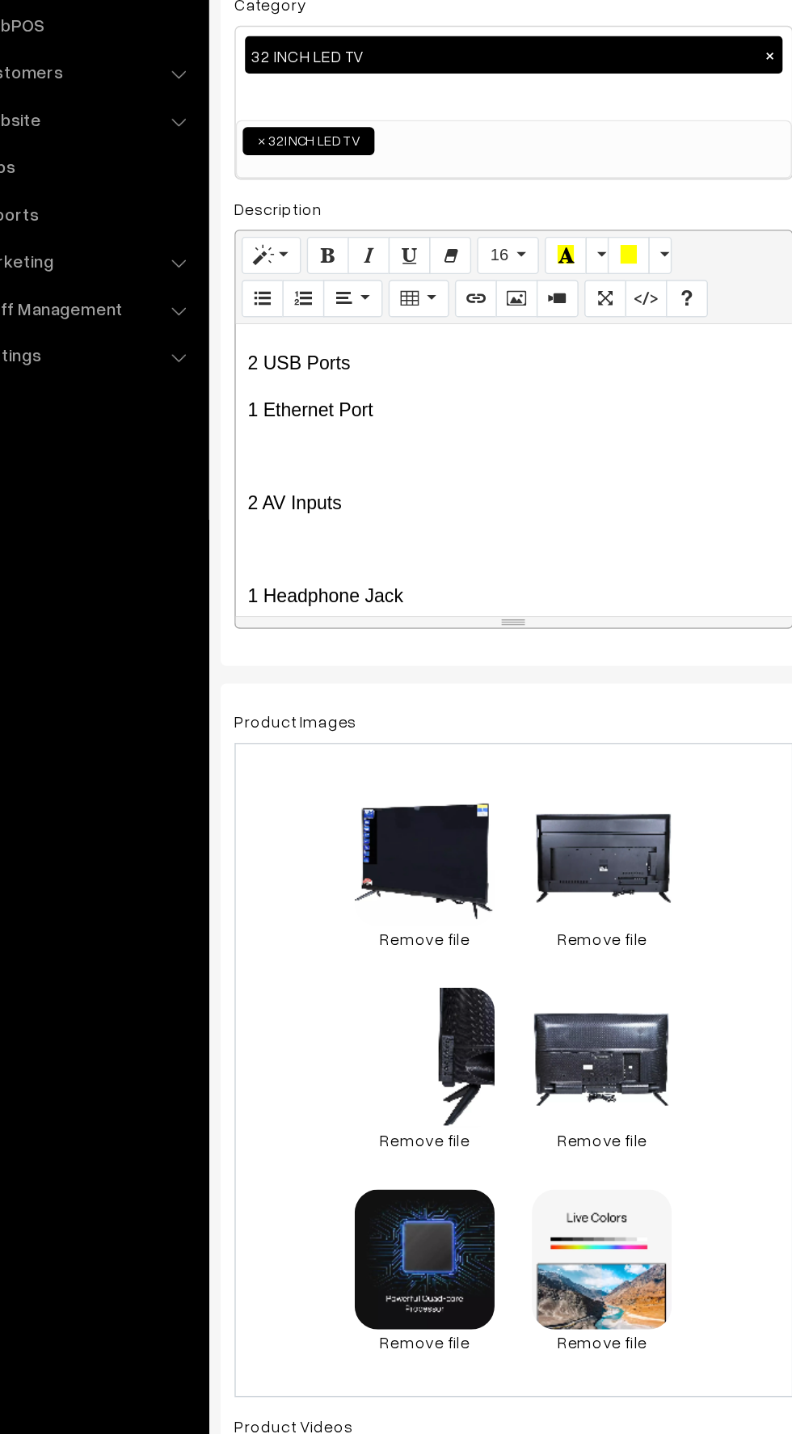
scroll to position [623, 0]
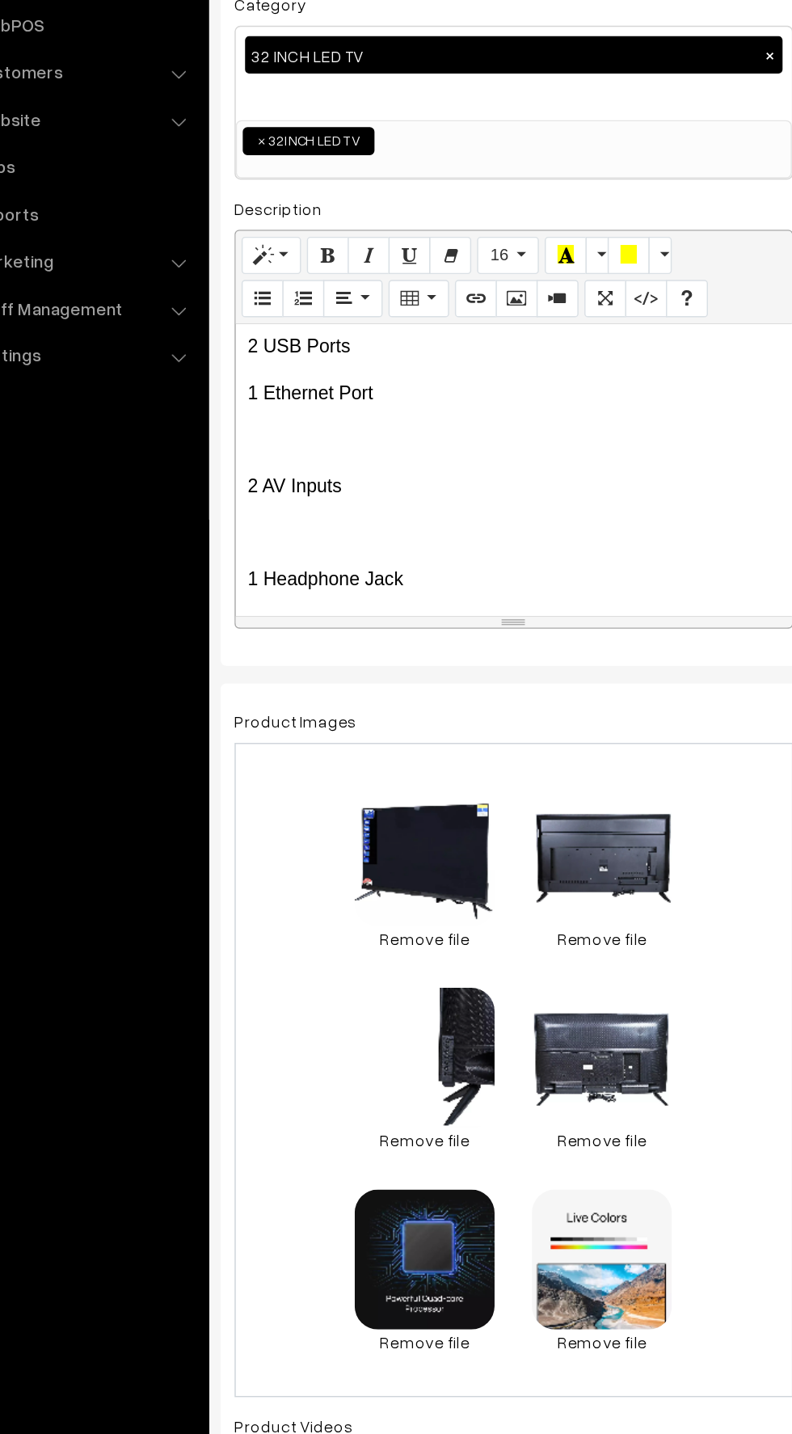
click at [263, 541] on div "📺 EGO Smart Android 32 Inch (81 cm) LED TV – IB_EP328SF1 Upgrade your home ente…" at bounding box center [430, 600] width 386 height 202
click at [257, 601] on p at bounding box center [429, 610] width 369 height 19
click at [264, 634] on p at bounding box center [429, 643] width 369 height 19
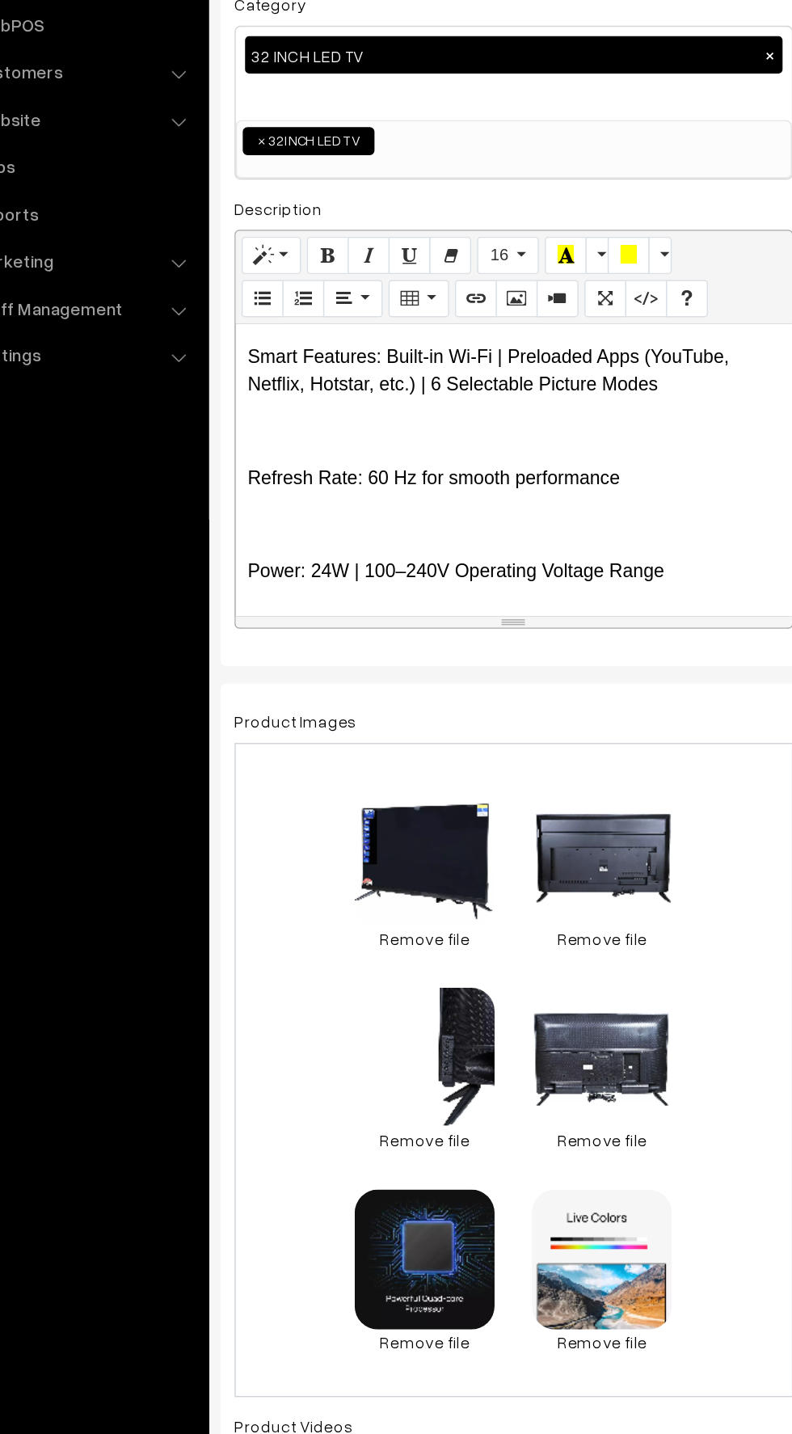
scroll to position [852, 0]
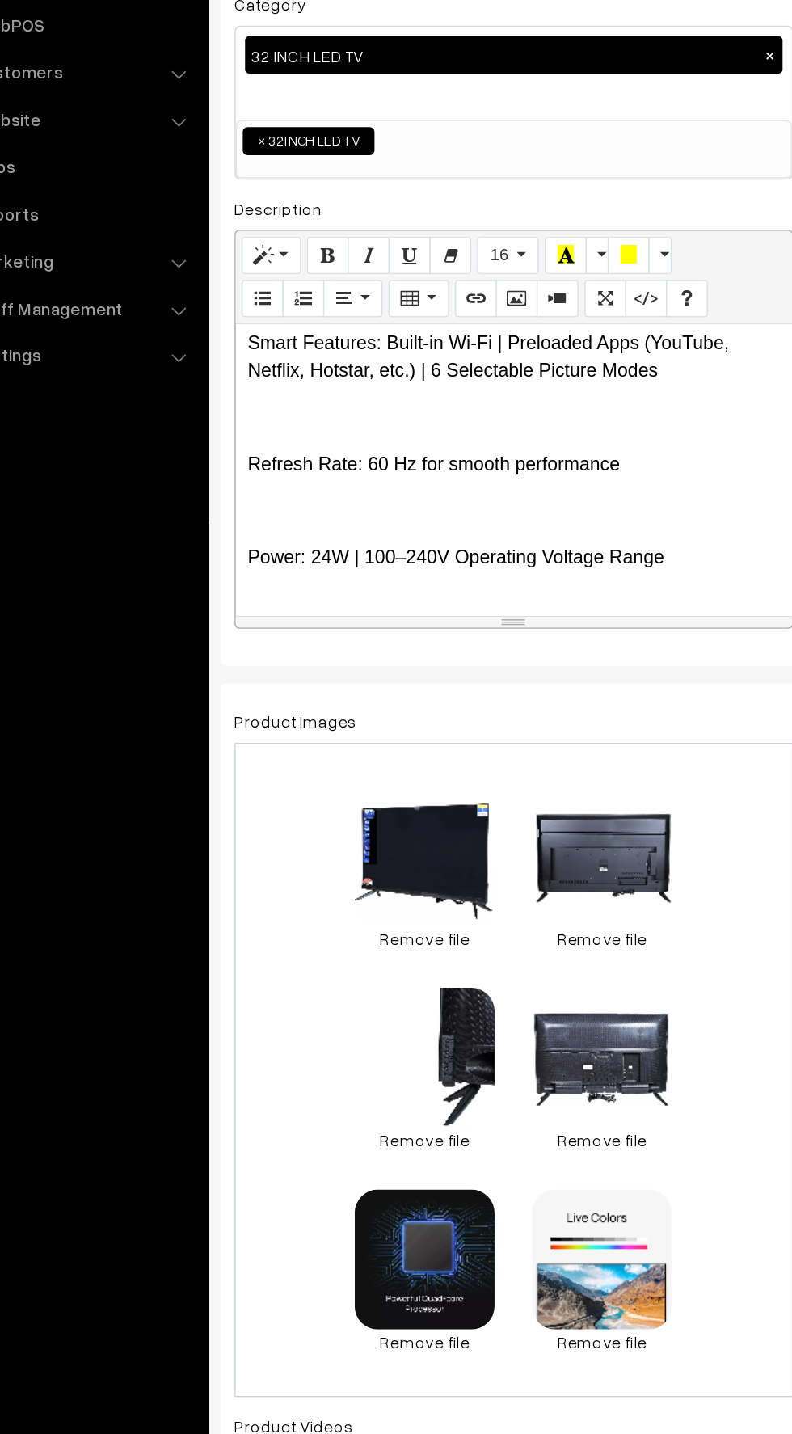
click at [266, 554] on p at bounding box center [429, 563] width 369 height 19
click at [261, 618] on p at bounding box center [429, 627] width 369 height 19
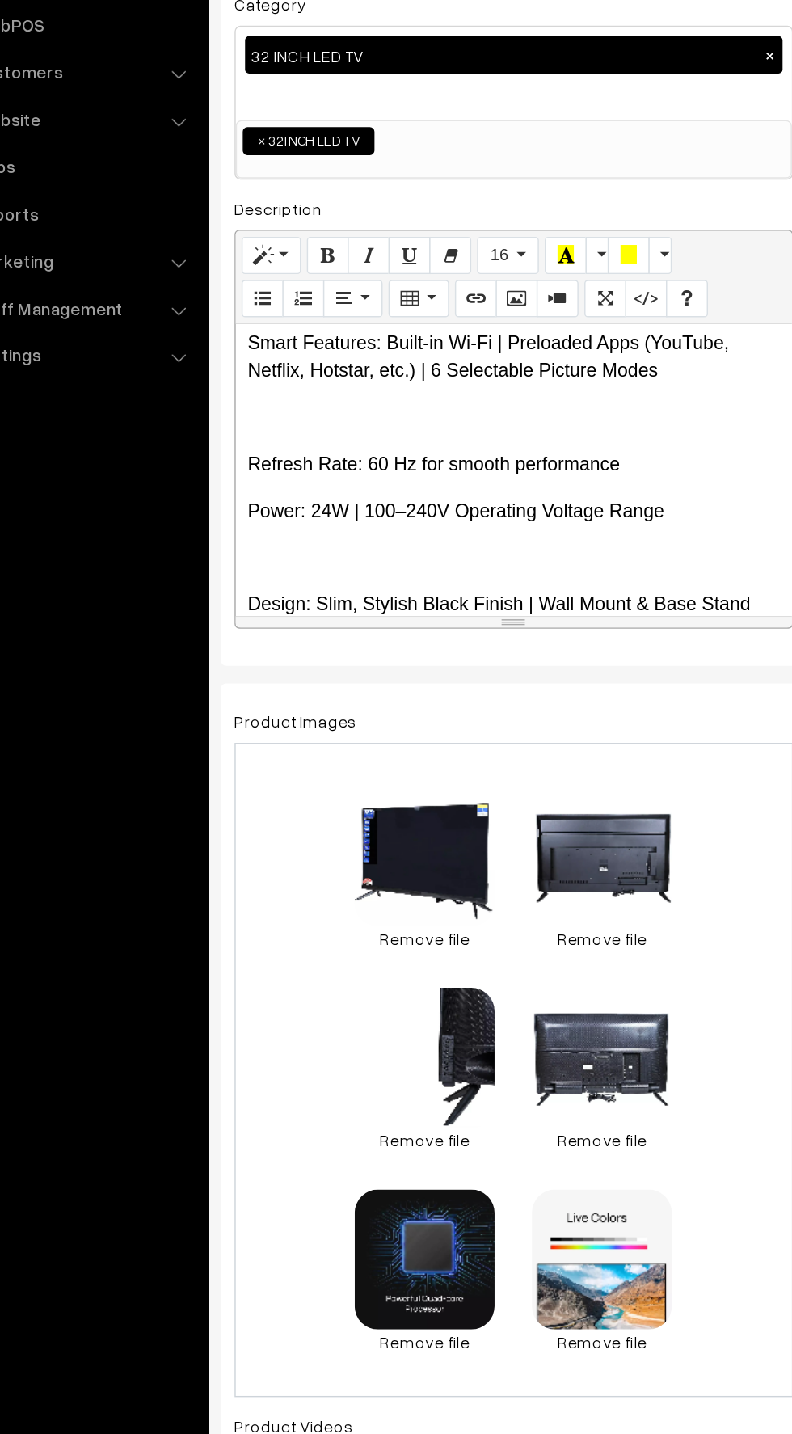
click at [255, 651] on p at bounding box center [429, 660] width 369 height 19
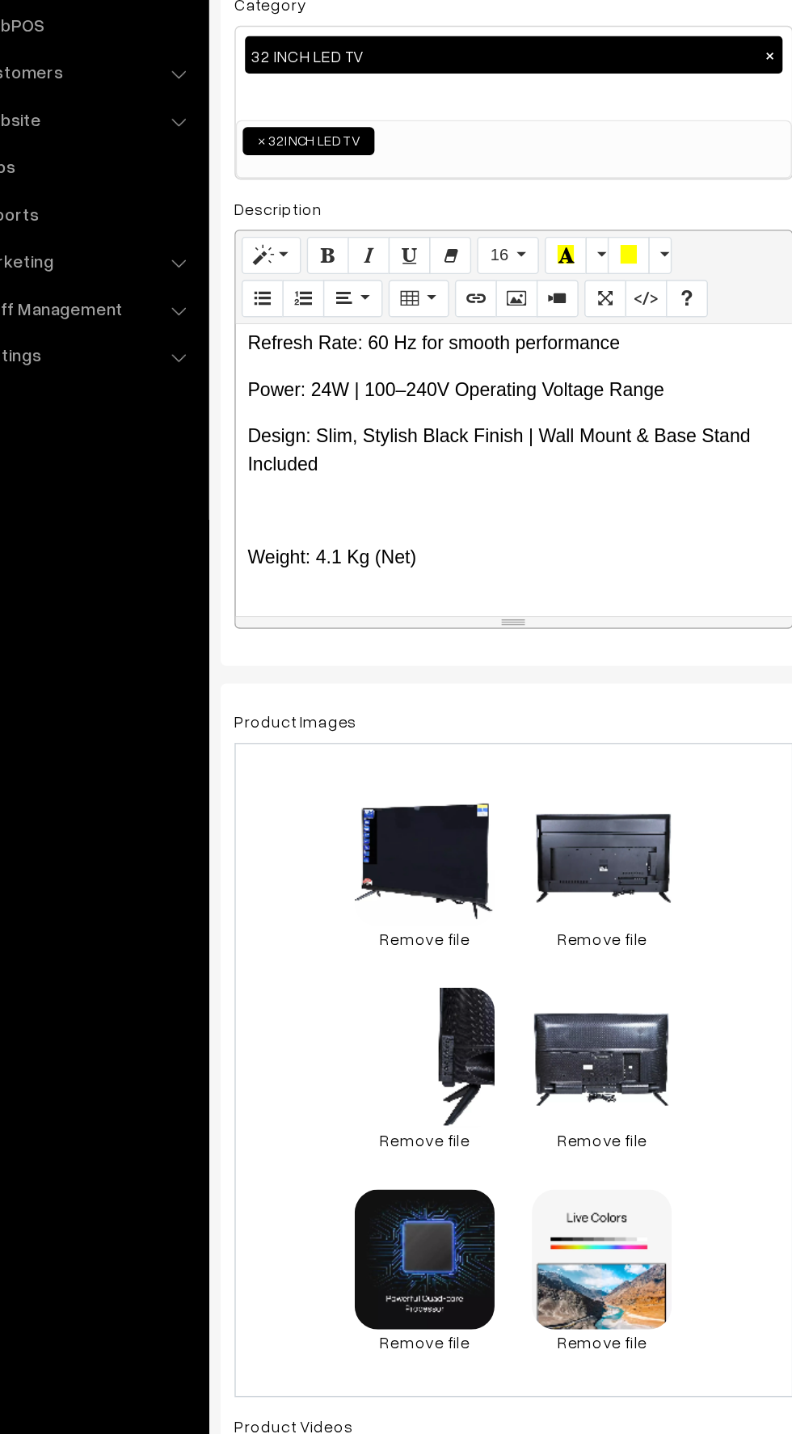
scroll to position [938, 0]
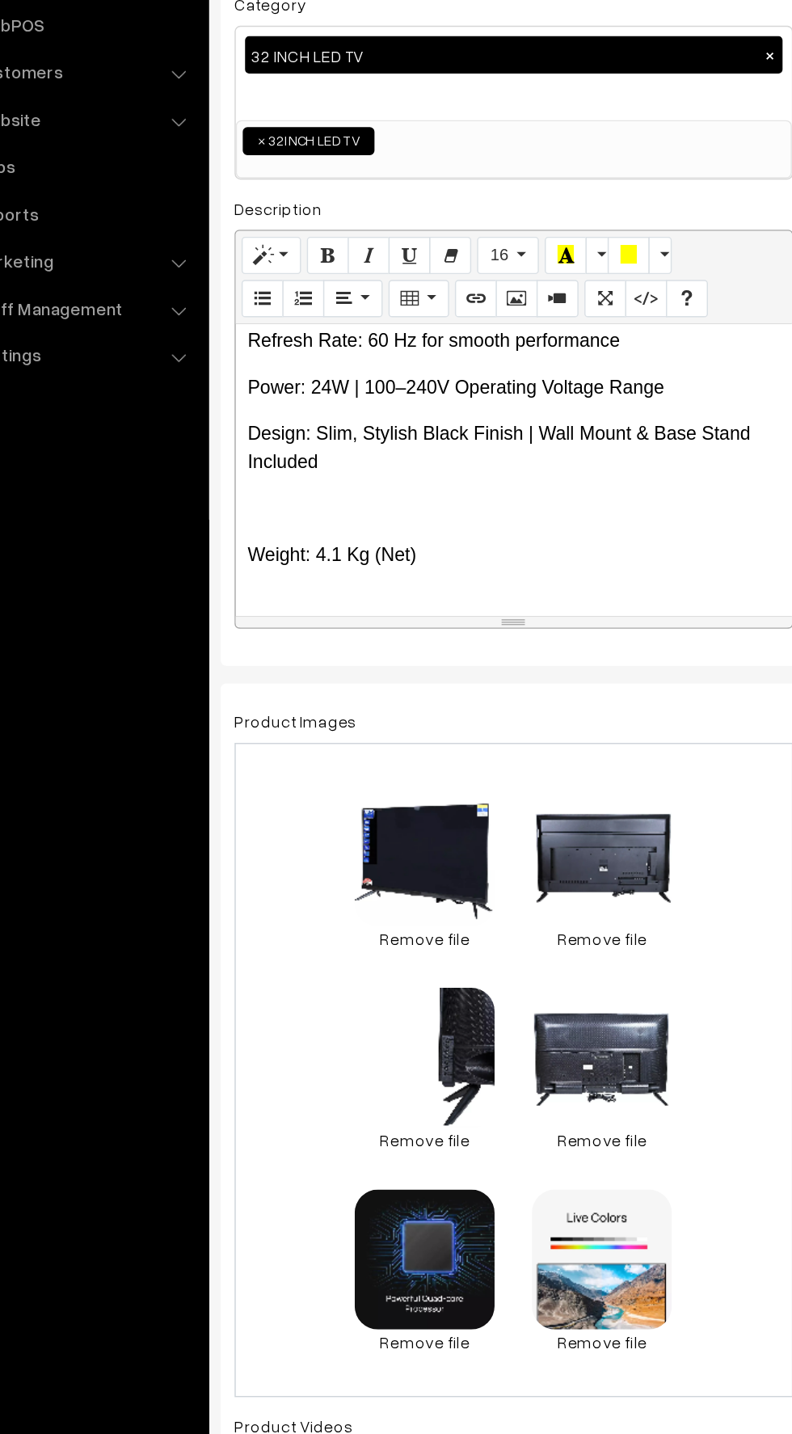
click at [263, 617] on p at bounding box center [429, 626] width 369 height 19
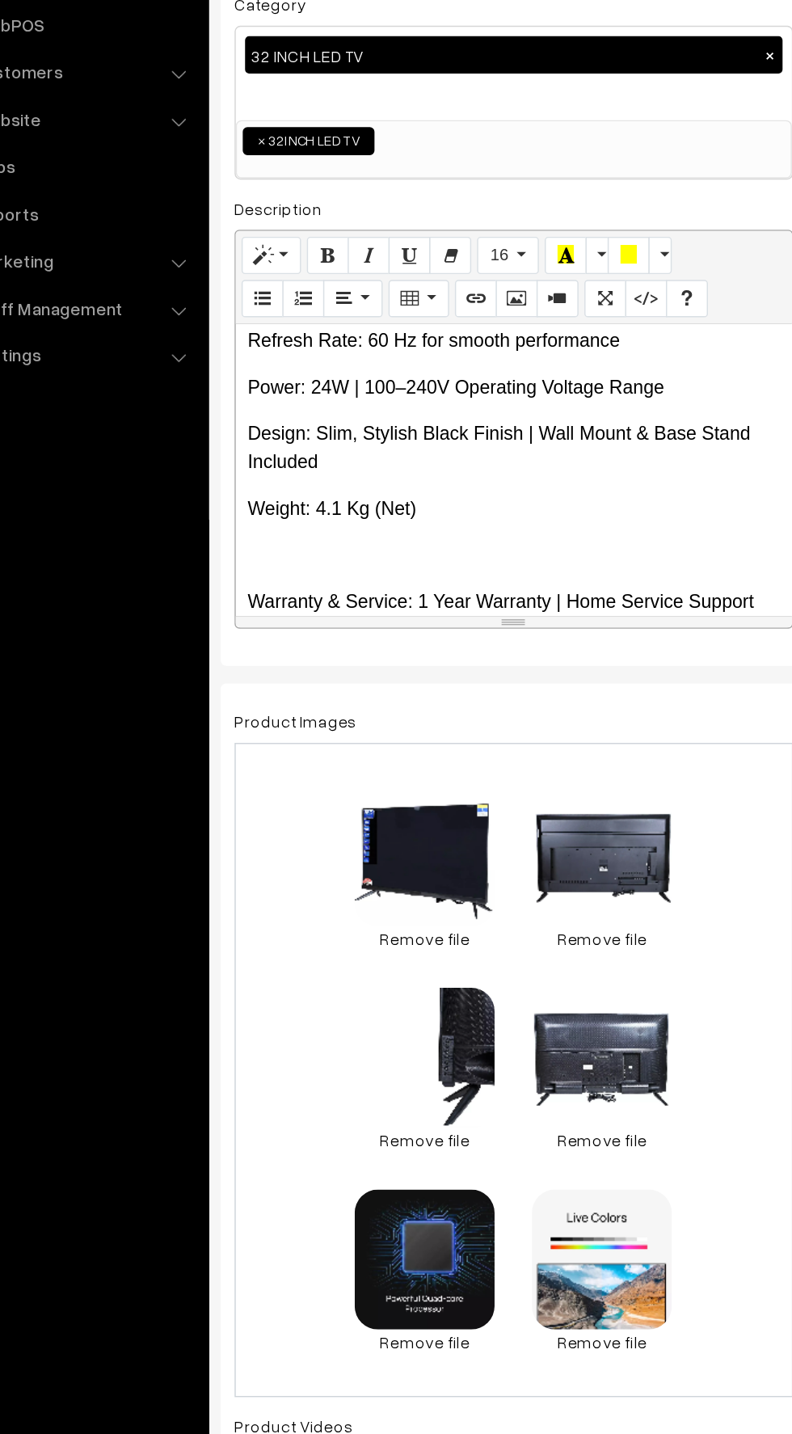
click at [267, 649] on p at bounding box center [429, 658] width 369 height 19
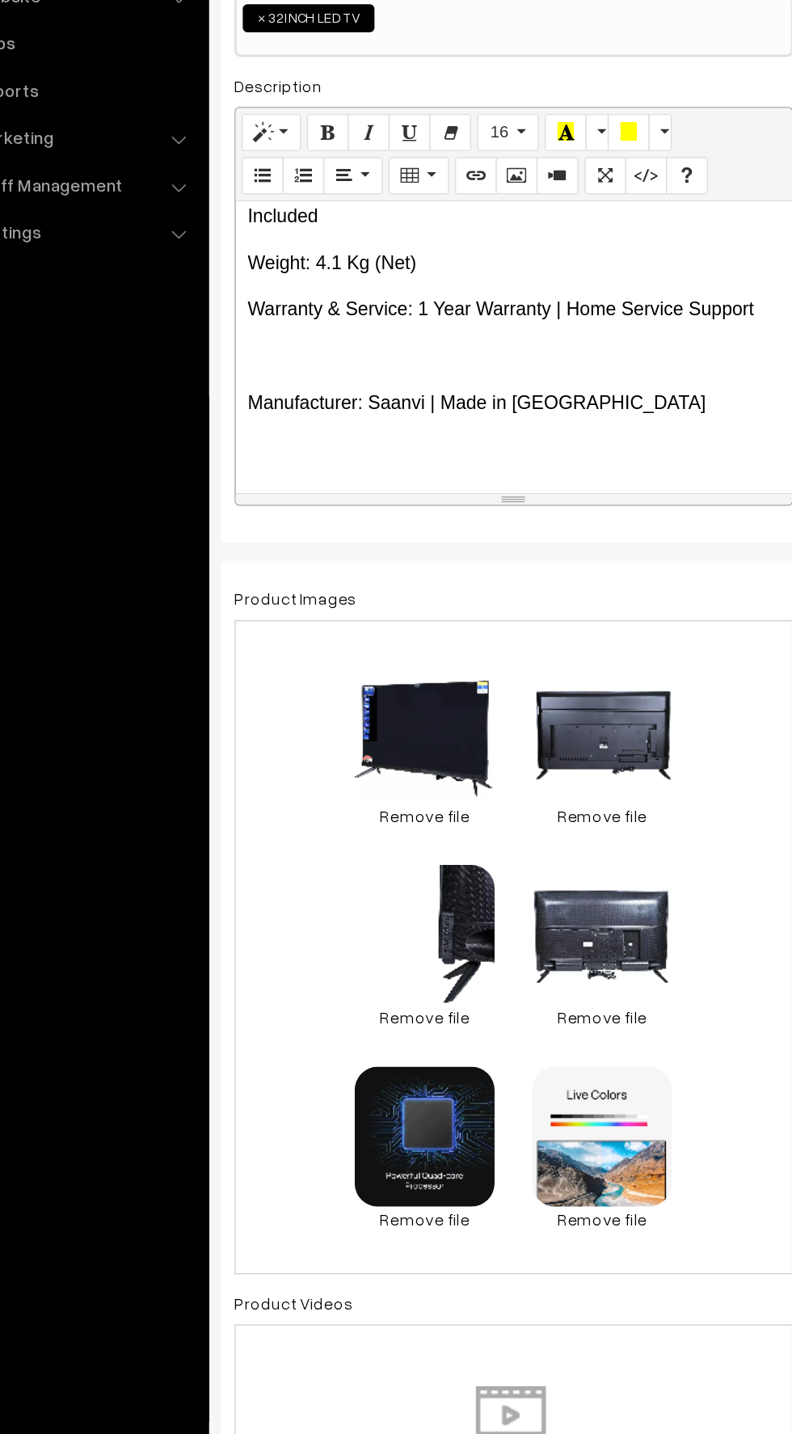
scroll to position [1026, 0]
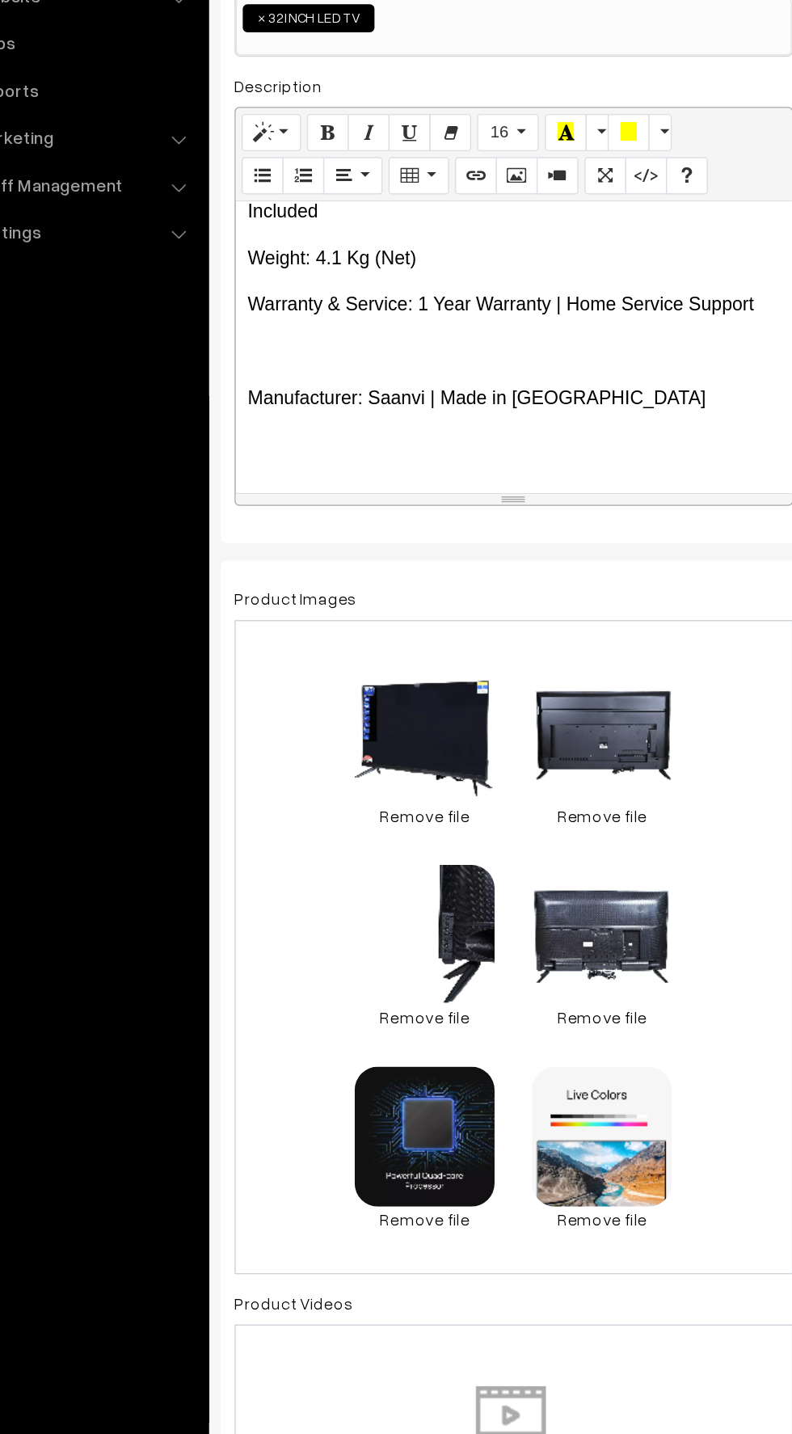
click at [278, 560] on div "📺 EGO Smart Android 32 Inch (81 cm) LED TV – IB_EP328SF1 Upgrade your home ente…" at bounding box center [430, 600] width 386 height 202
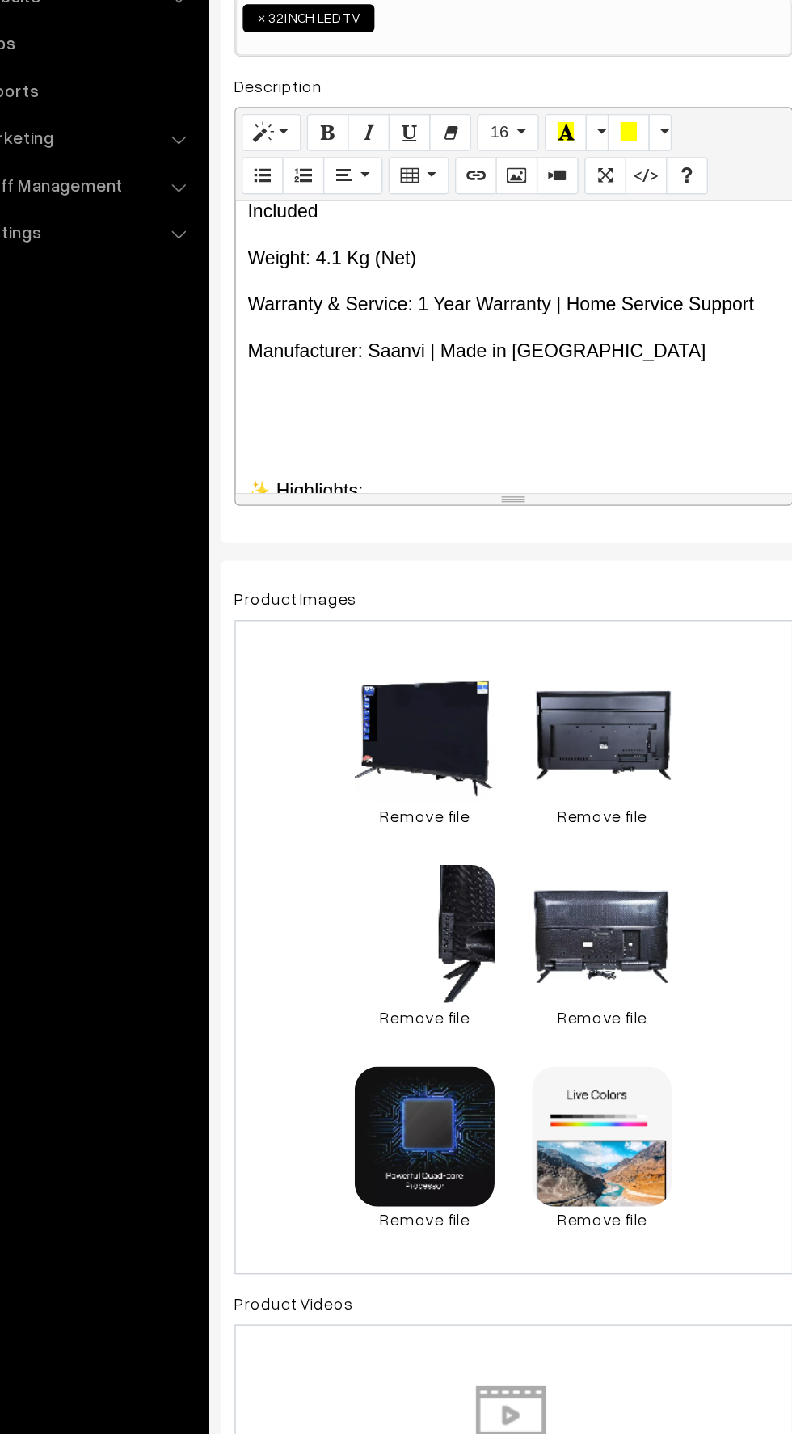
click at [269, 624] on div "📺 EGO Smart Android 32 Inch (81 cm) LED TV – IB_EP328SF1 Upgrade your home ente…" at bounding box center [430, 600] width 386 height 202
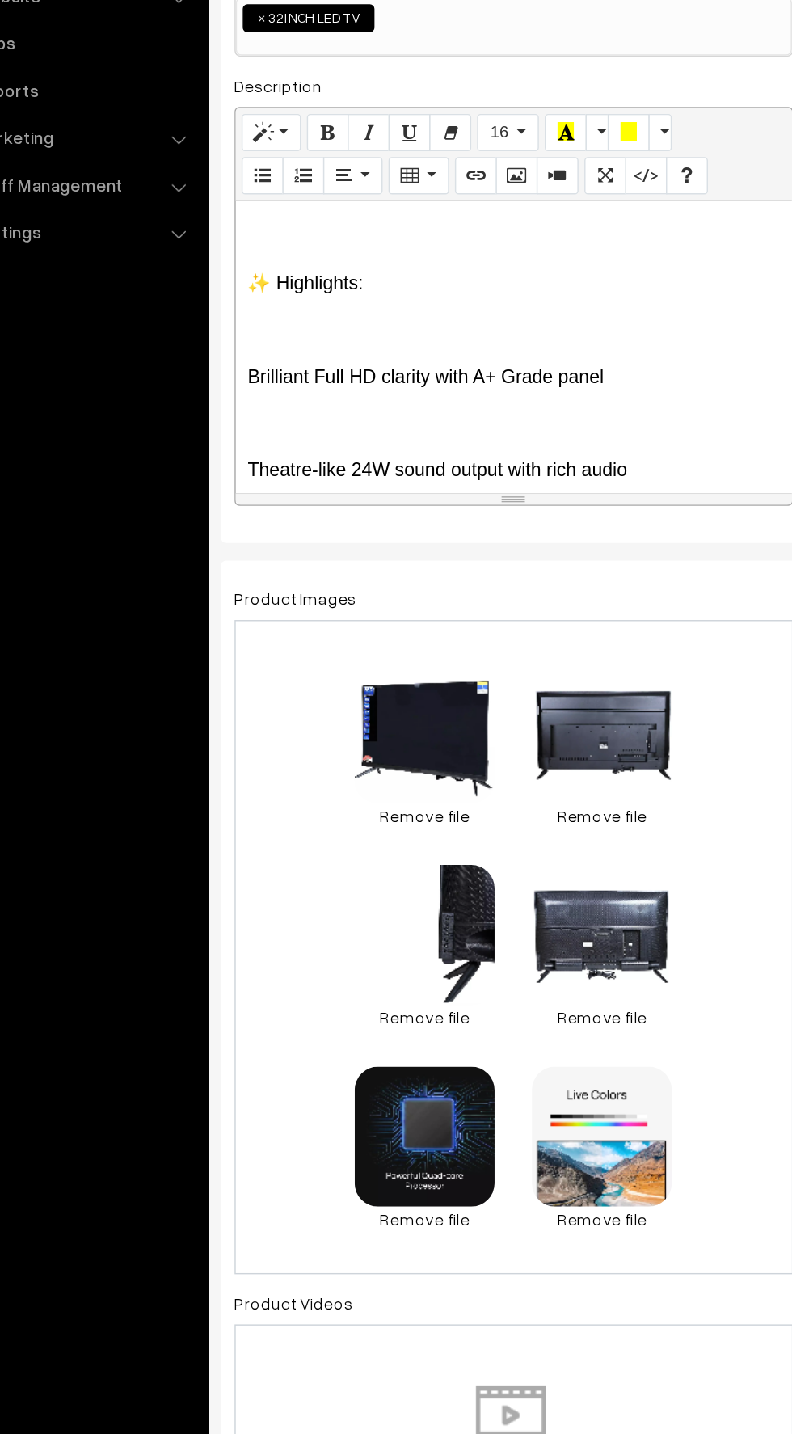
scroll to position [1149, 0]
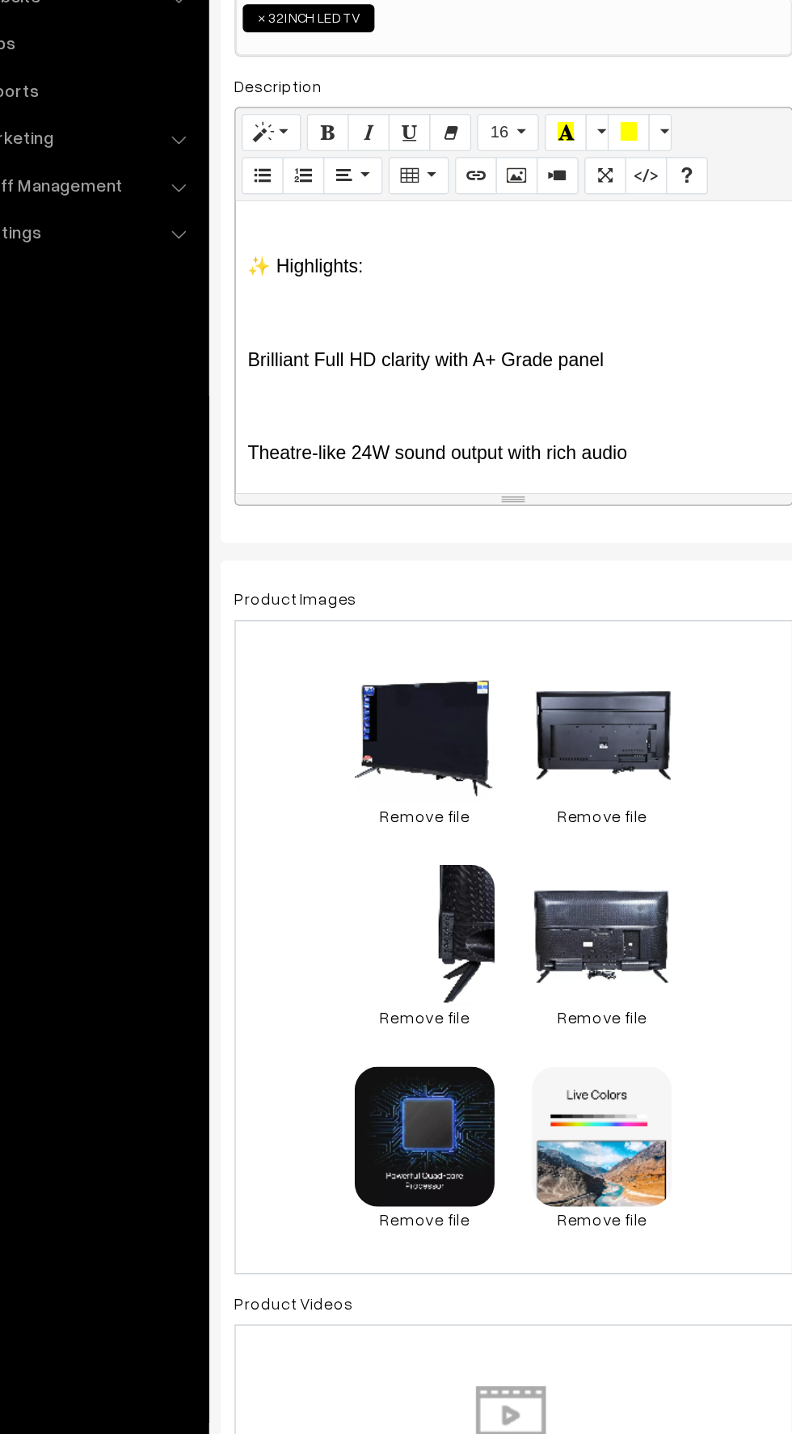
click at [266, 567] on p at bounding box center [429, 576] width 369 height 19
click at [269, 609] on div "📺 EGO Smart Android 32 Inch (81 cm) LED TV – IB_EP328SF1 Upgrade your home ente…" at bounding box center [430, 600] width 386 height 202
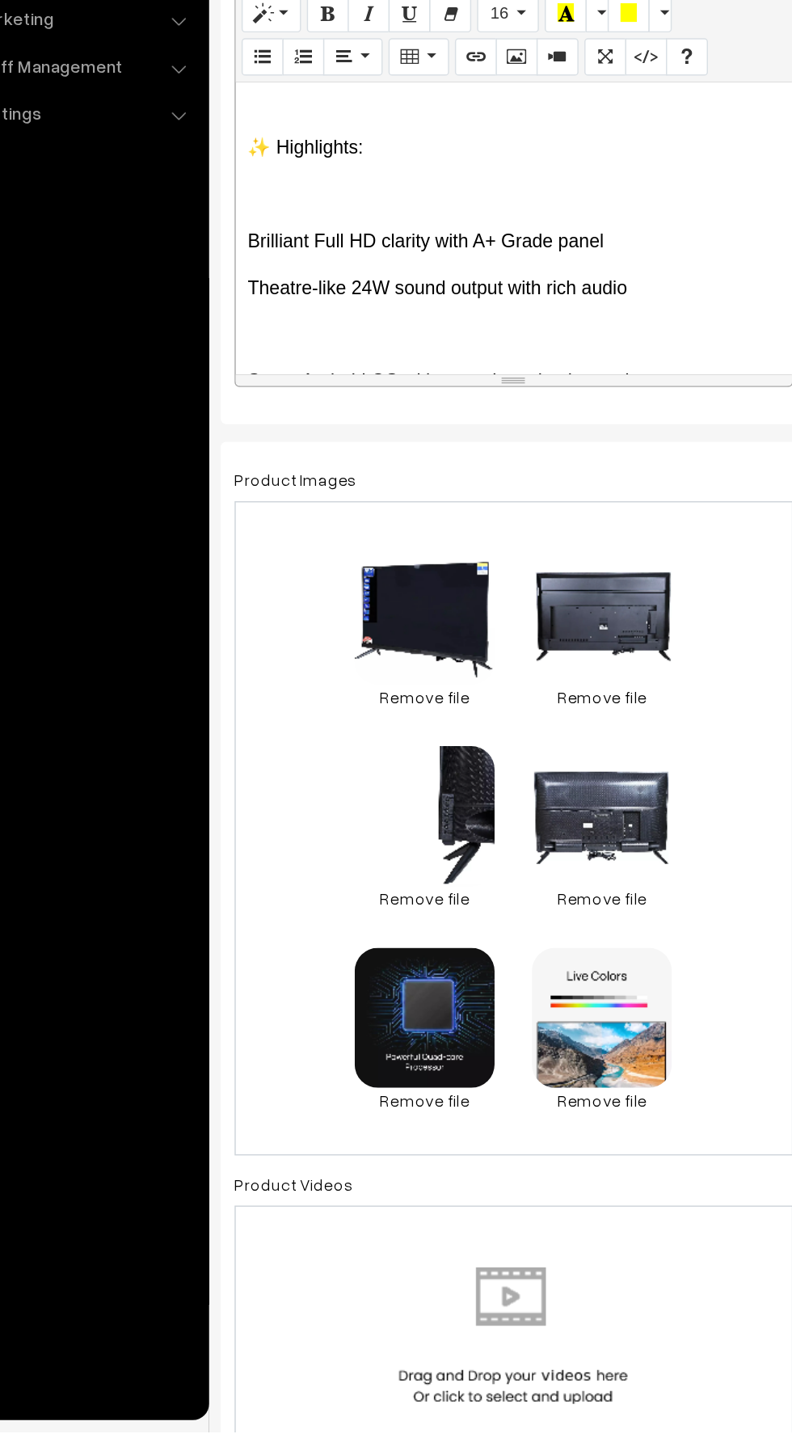
click at [259, 664] on div "📺 EGO Smart Android 32 Inch (81 cm) LED TV – IB_EP328SF1 Upgrade your home ente…" at bounding box center [430, 600] width 386 height 202
click at [239, 648] on div "📺 EGO Smart Android 32 Inch (81 cm) LED TV – IB_EP328SF1 Upgrade your home ente…" at bounding box center [430, 600] width 386 height 202
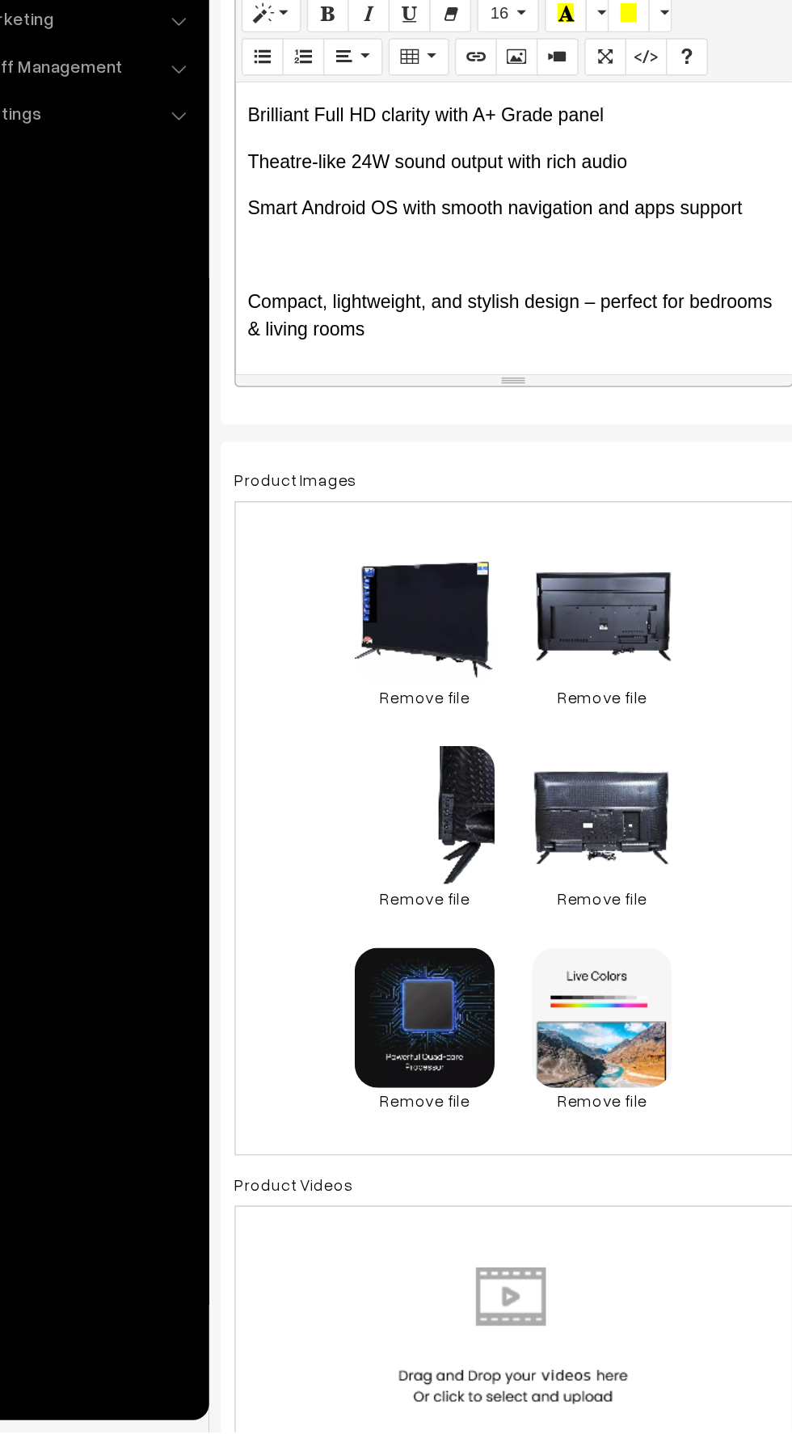
scroll to position [1239, 0]
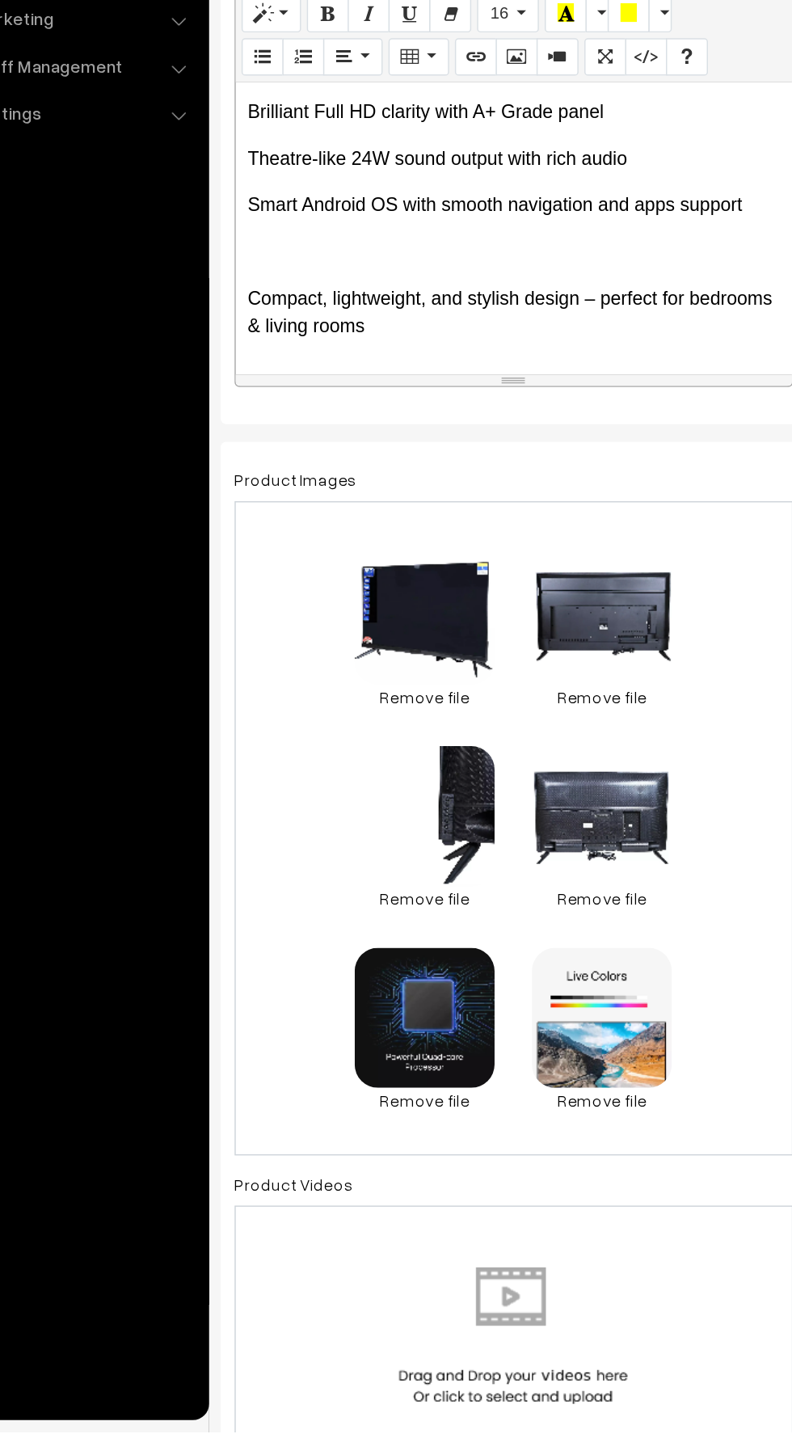
click at [262, 574] on div "📺 EGO Smart Android 32 Inch (81 cm) LED TV – IB_EP328SF1 Upgrade your home ente…" at bounding box center [430, 600] width 386 height 202
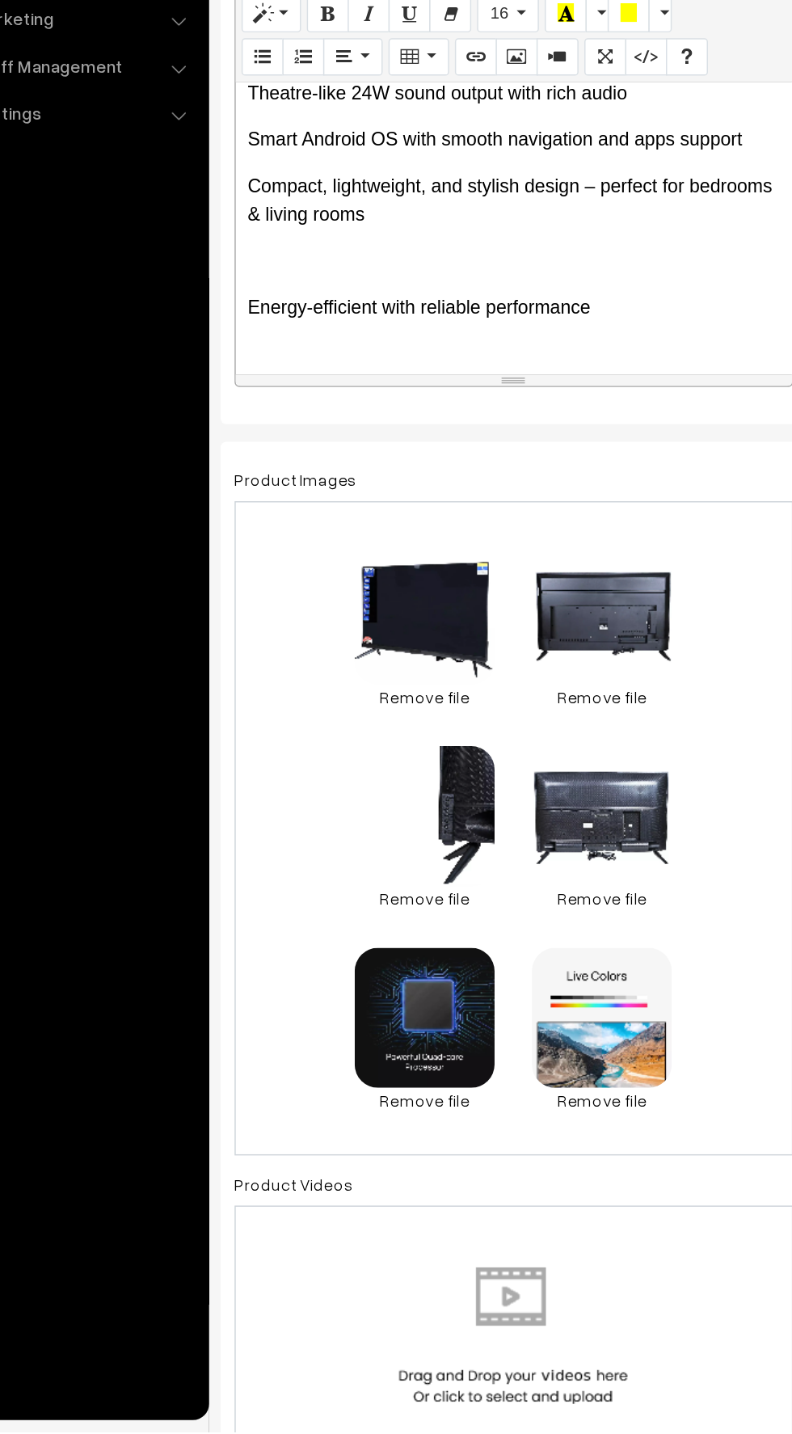
scroll to position [1295, 0]
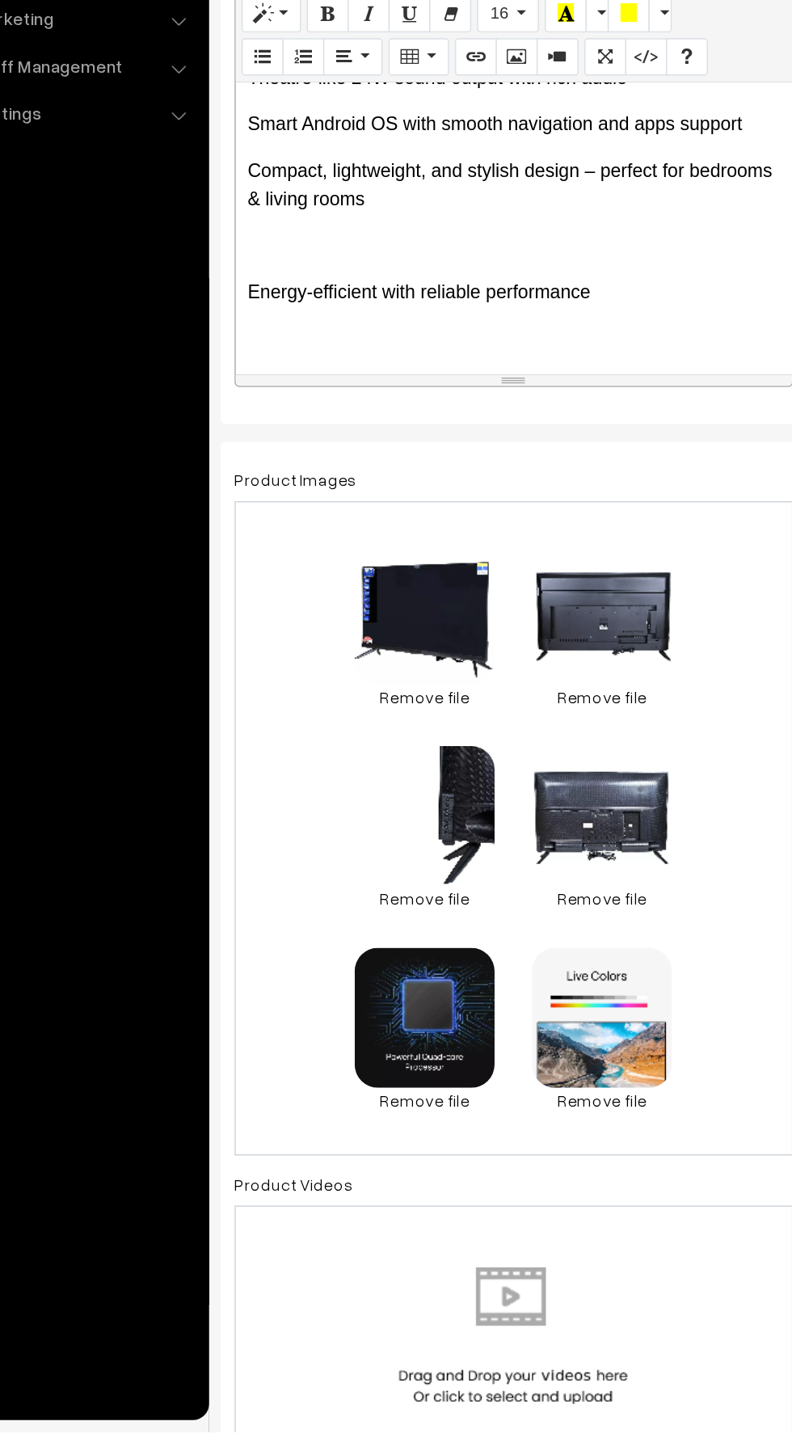
click at [263, 602] on p at bounding box center [429, 611] width 369 height 19
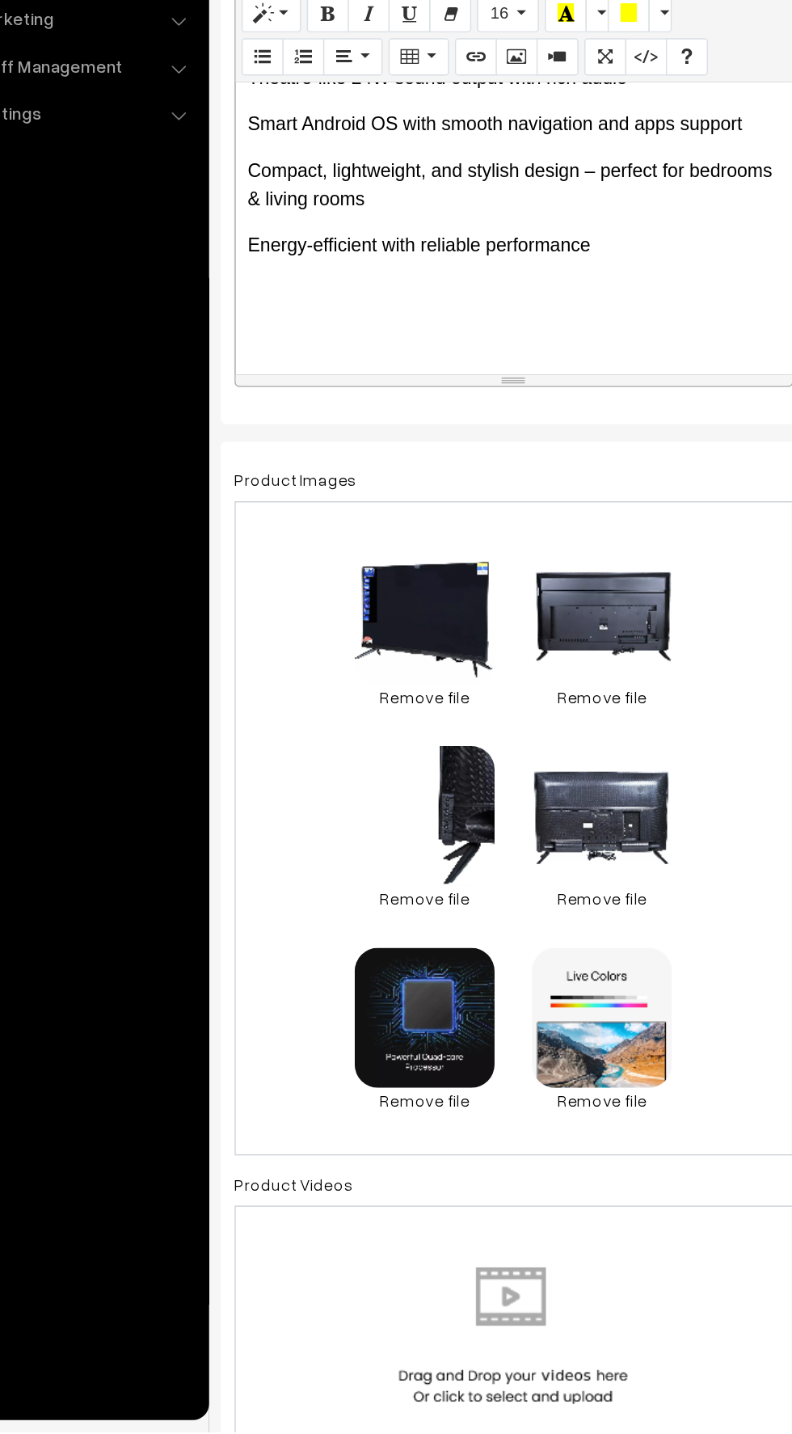
click at [268, 644] on div "📺 EGO Smart Android 32 Inch (81 cm) LED TV – IB_EP328SF1 Upgrade your home ente…" at bounding box center [430, 600] width 386 height 202
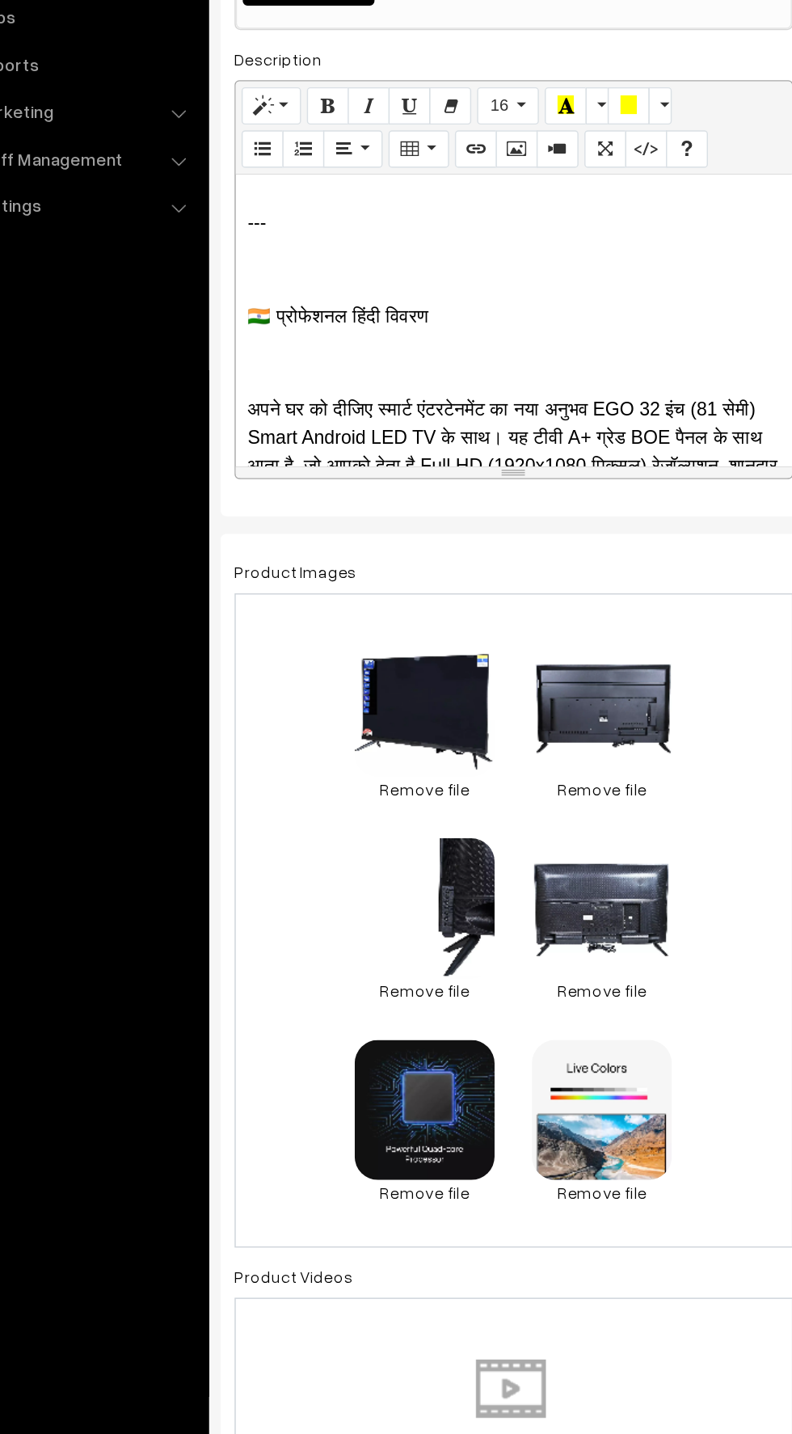
scroll to position [1472, 0]
click at [266, 619] on p at bounding box center [429, 628] width 369 height 19
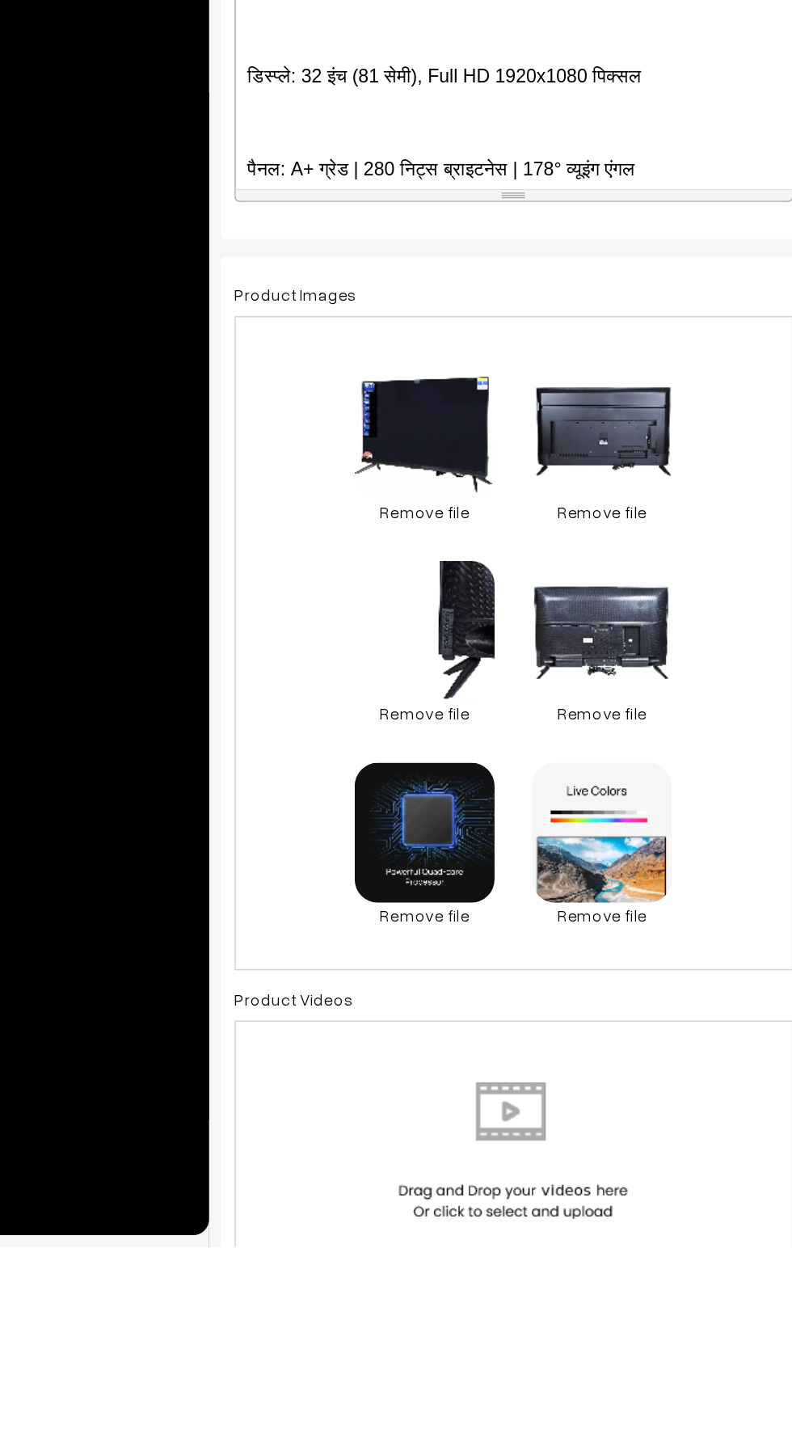
scroll to position [1705, 0]
click at [254, 645] on p at bounding box center [429, 654] width 369 height 19
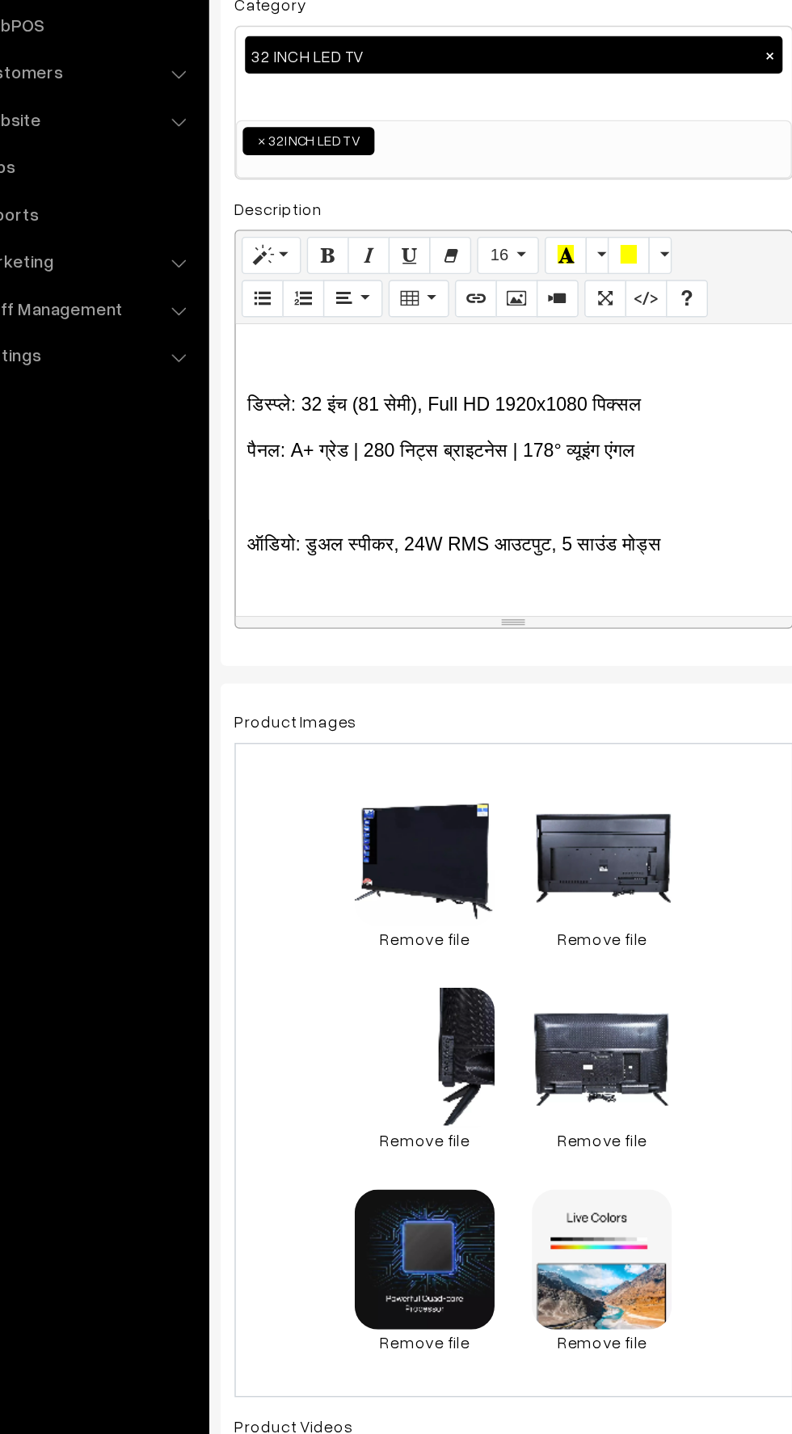
scroll to position [1783, 0]
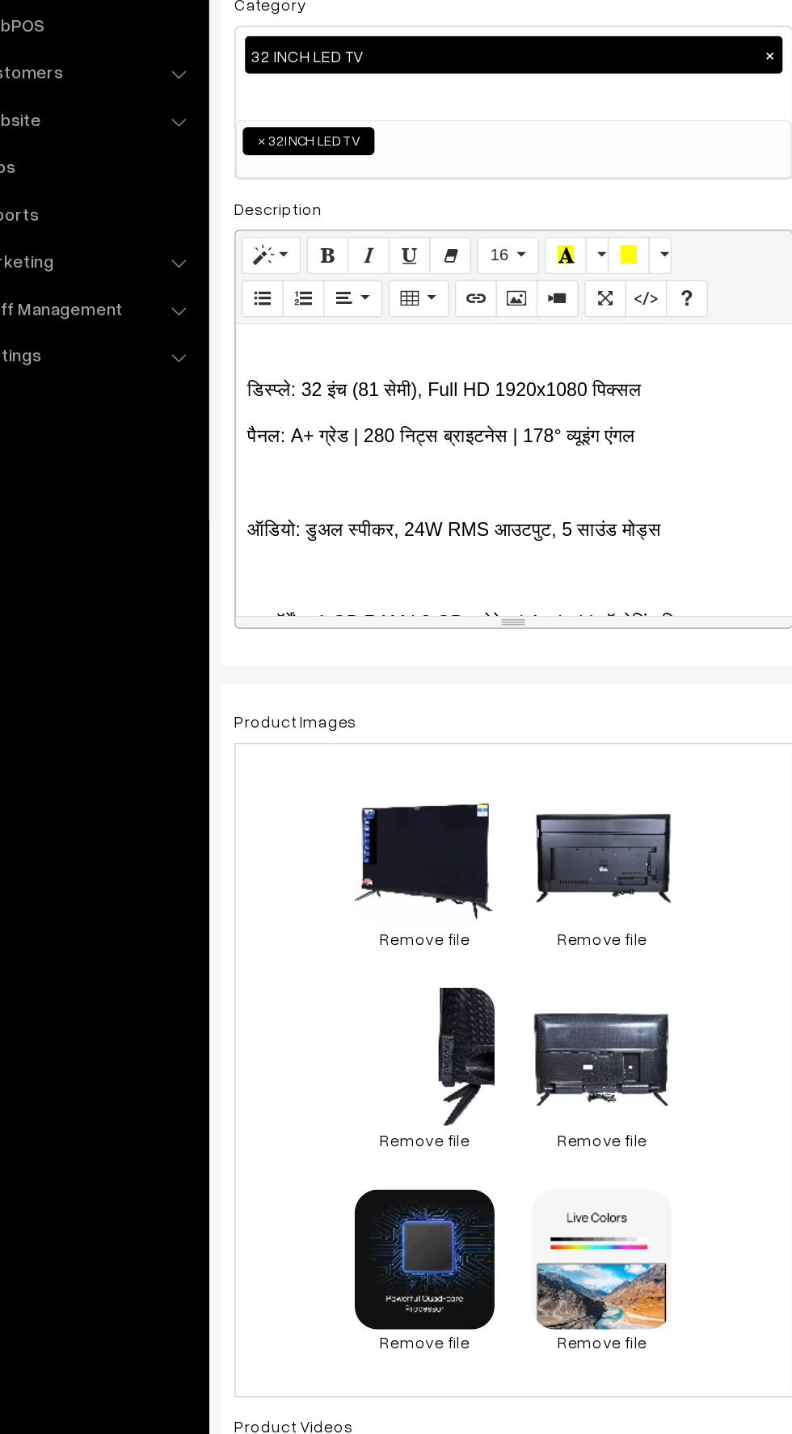
click at [270, 599] on p at bounding box center [429, 608] width 369 height 19
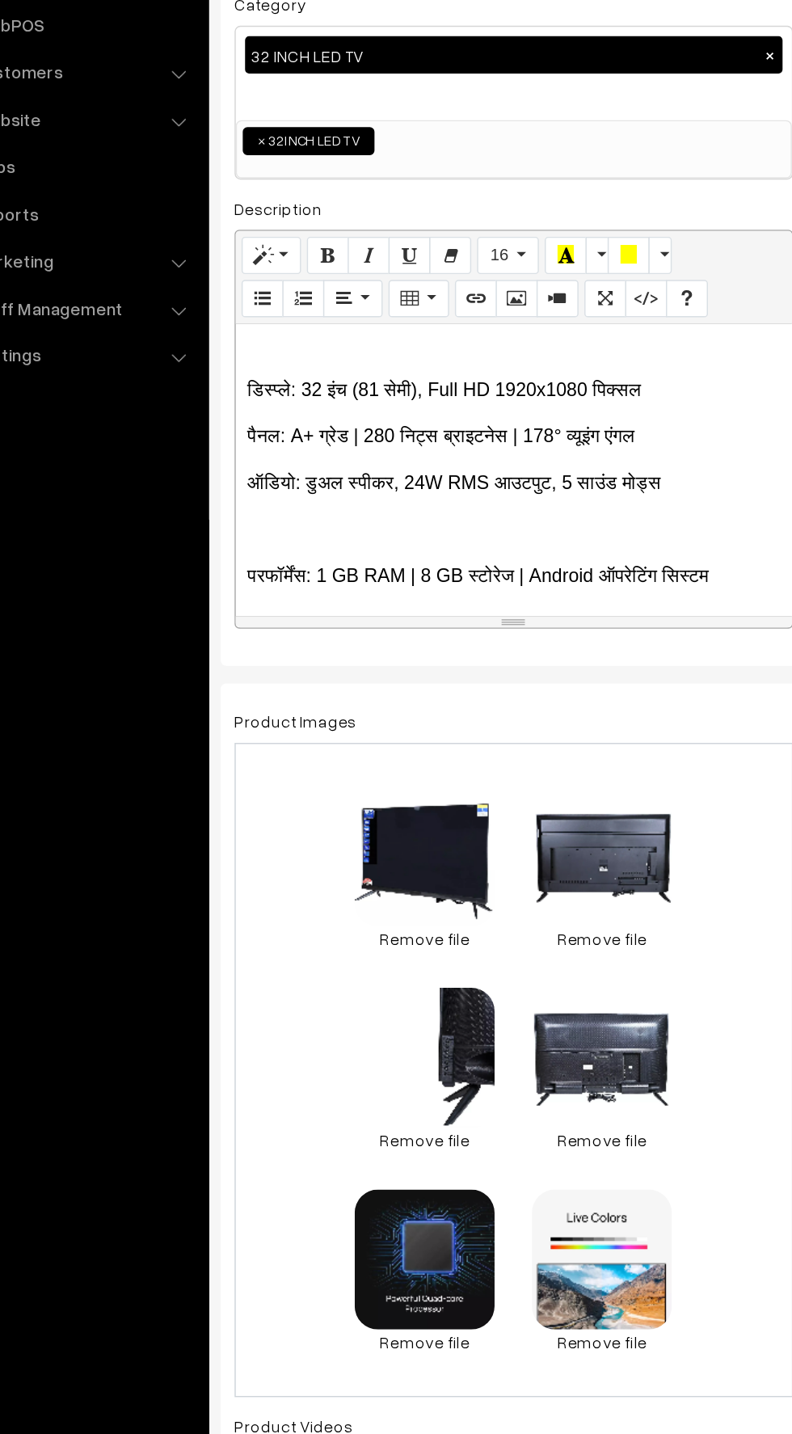
click at [263, 631] on p at bounding box center [429, 640] width 369 height 19
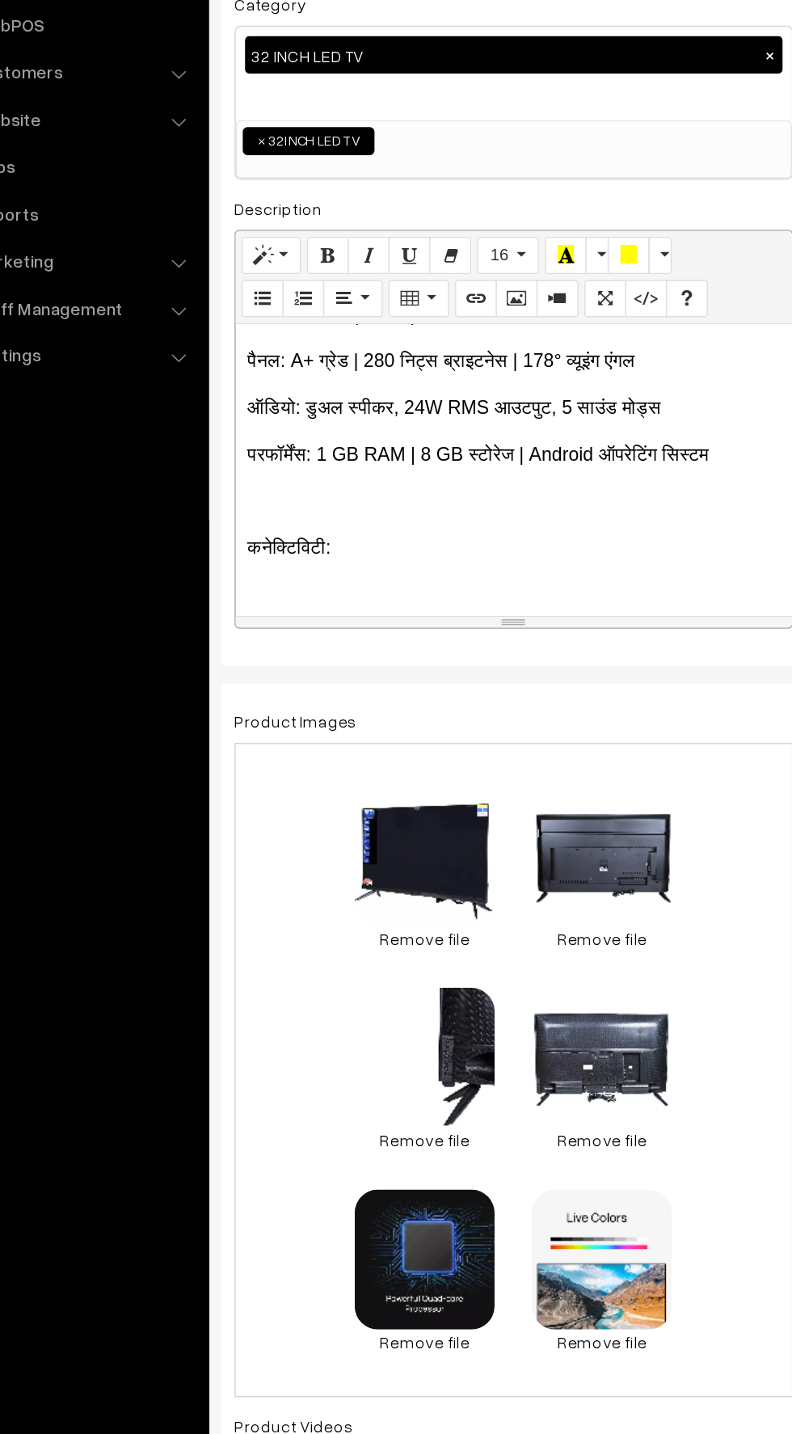
scroll to position [1861, 0]
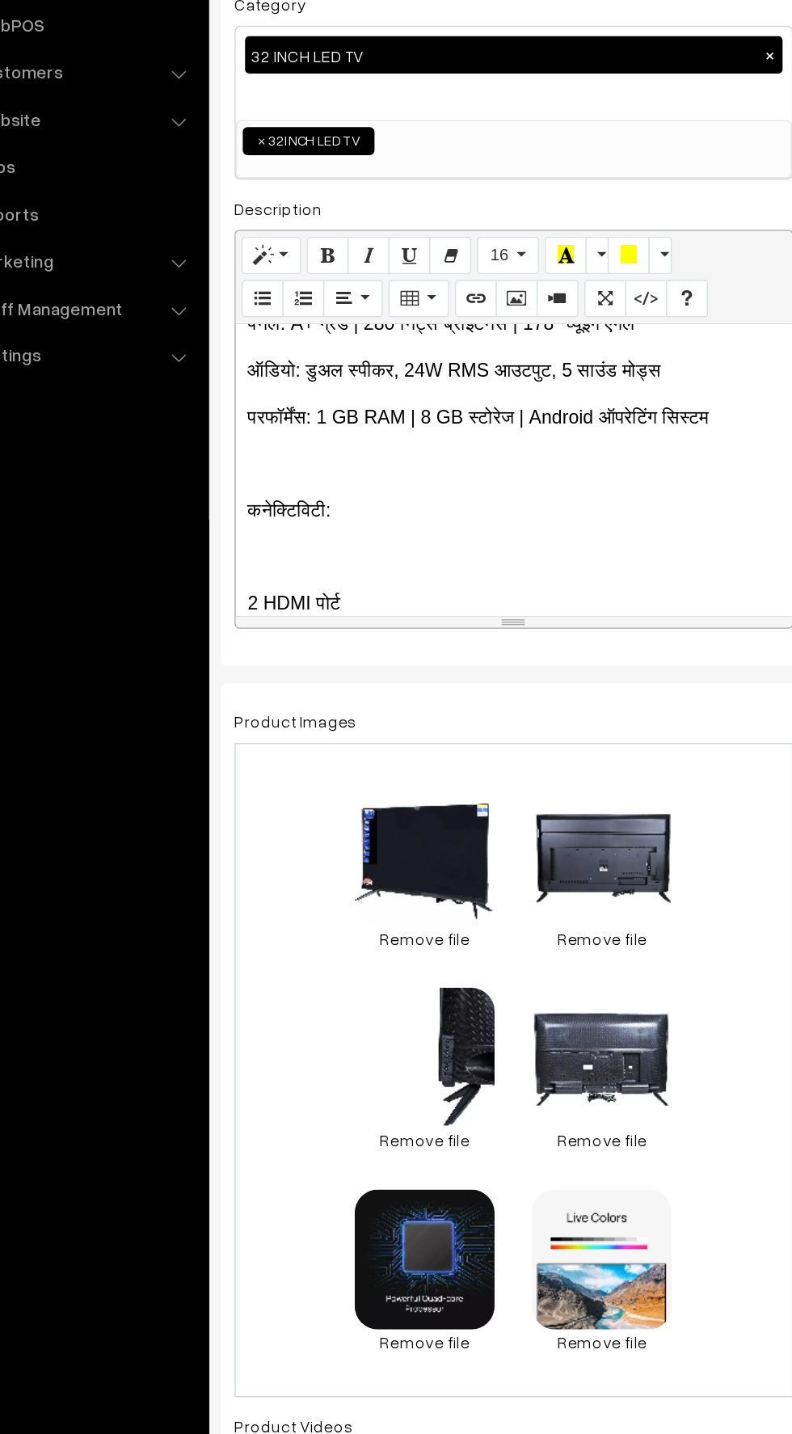
click at [260, 626] on div "📺 EGO Smart Android 32 Inch (81 cm) LED TV – IB_EP328SF1 Upgrade your home ente…" at bounding box center [430, 600] width 386 height 202
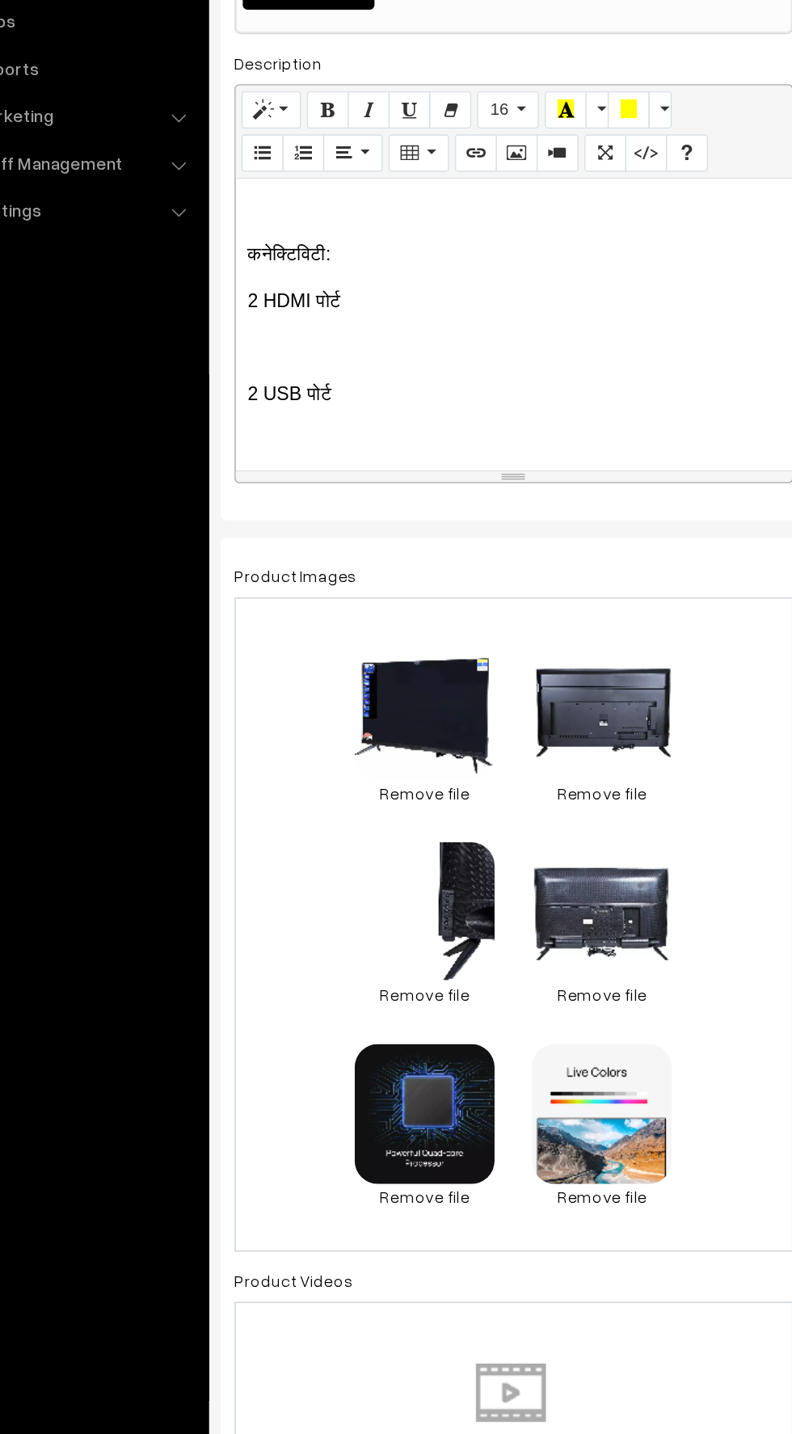
scroll to position [1940, 0]
click at [260, 578] on div "📺 EGO Smart Android 32 Inch (81 cm) LED TV – IB_EP328SF1 Upgrade your home ente…" at bounding box center [430, 600] width 386 height 202
click at [263, 636] on p at bounding box center [429, 645] width 369 height 19
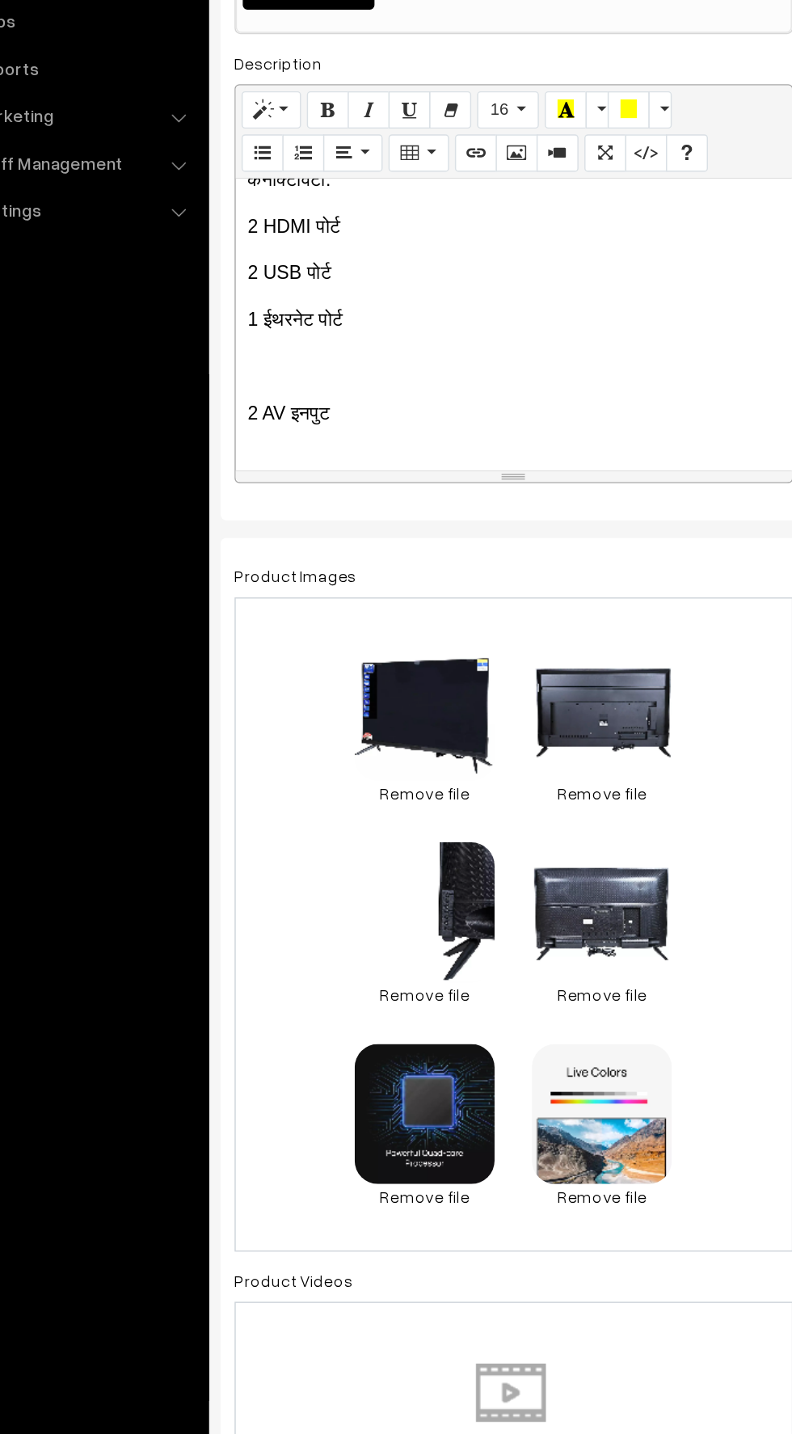
click at [263, 619] on p at bounding box center [429, 628] width 369 height 19
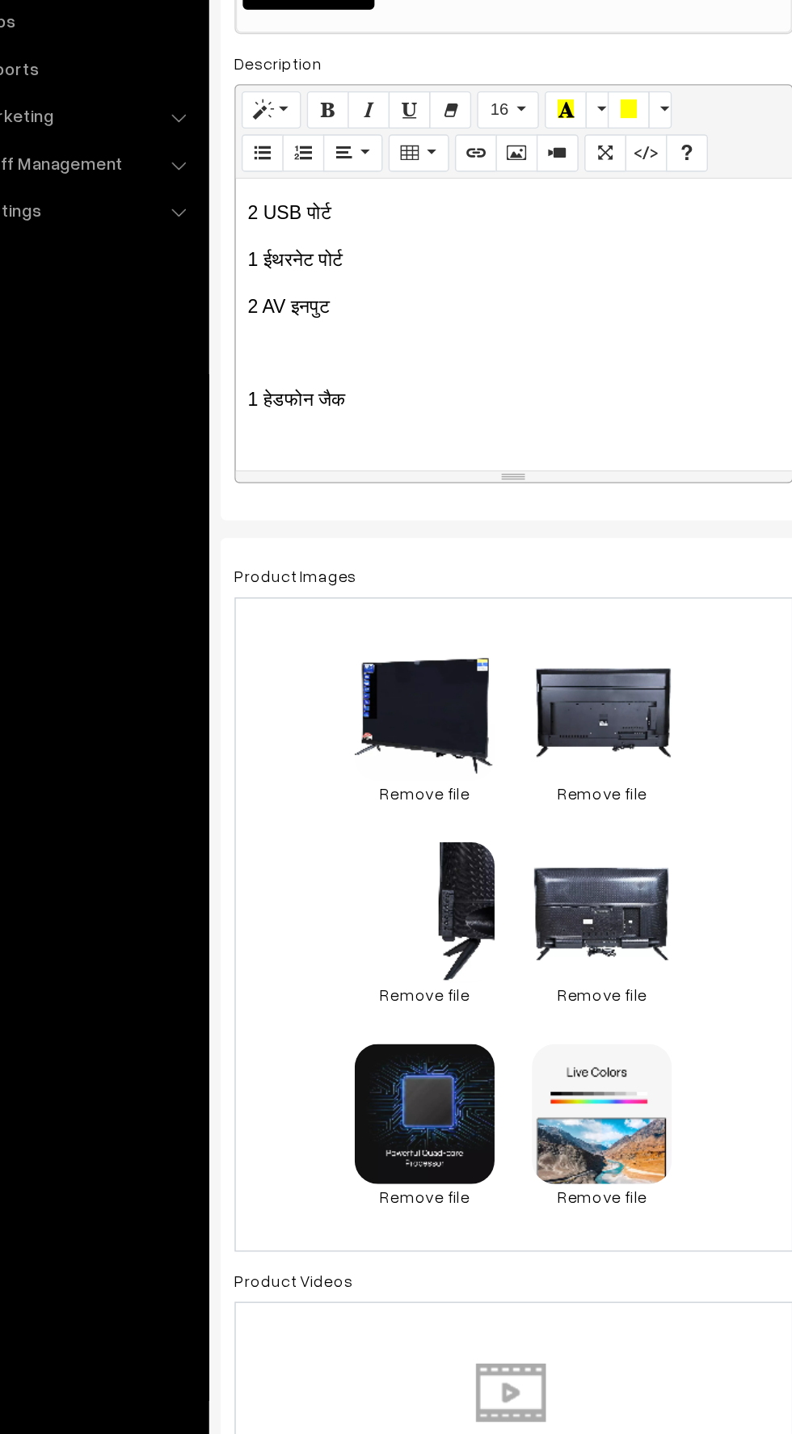
click at [268, 610] on p at bounding box center [429, 619] width 369 height 19
click at [266, 619] on div "📺 EGO Smart Android 32 Inch (81 cm) LED TV – IB_EP328SF1 Upgrade your home ente…" at bounding box center [430, 600] width 386 height 202
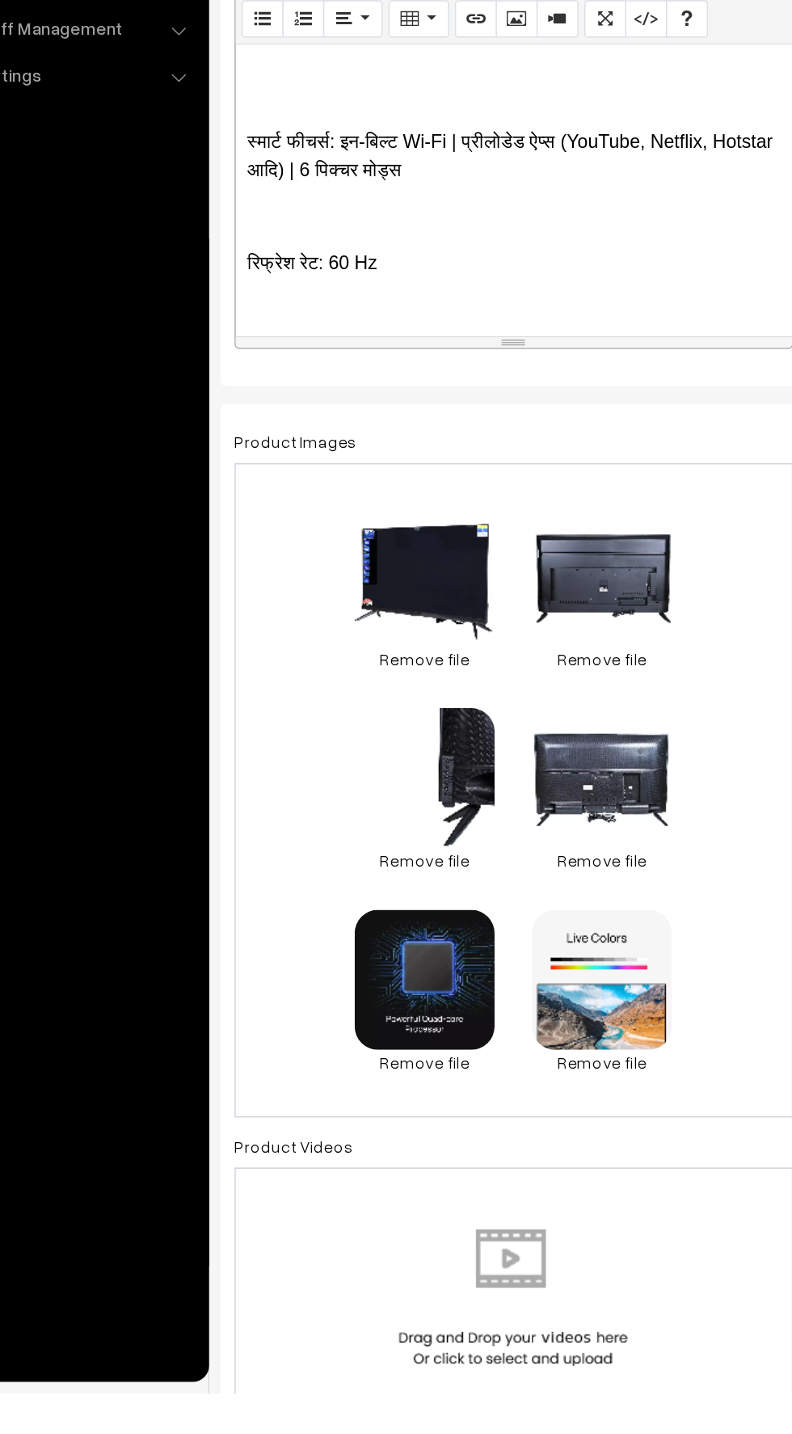
scroll to position [2224, 0]
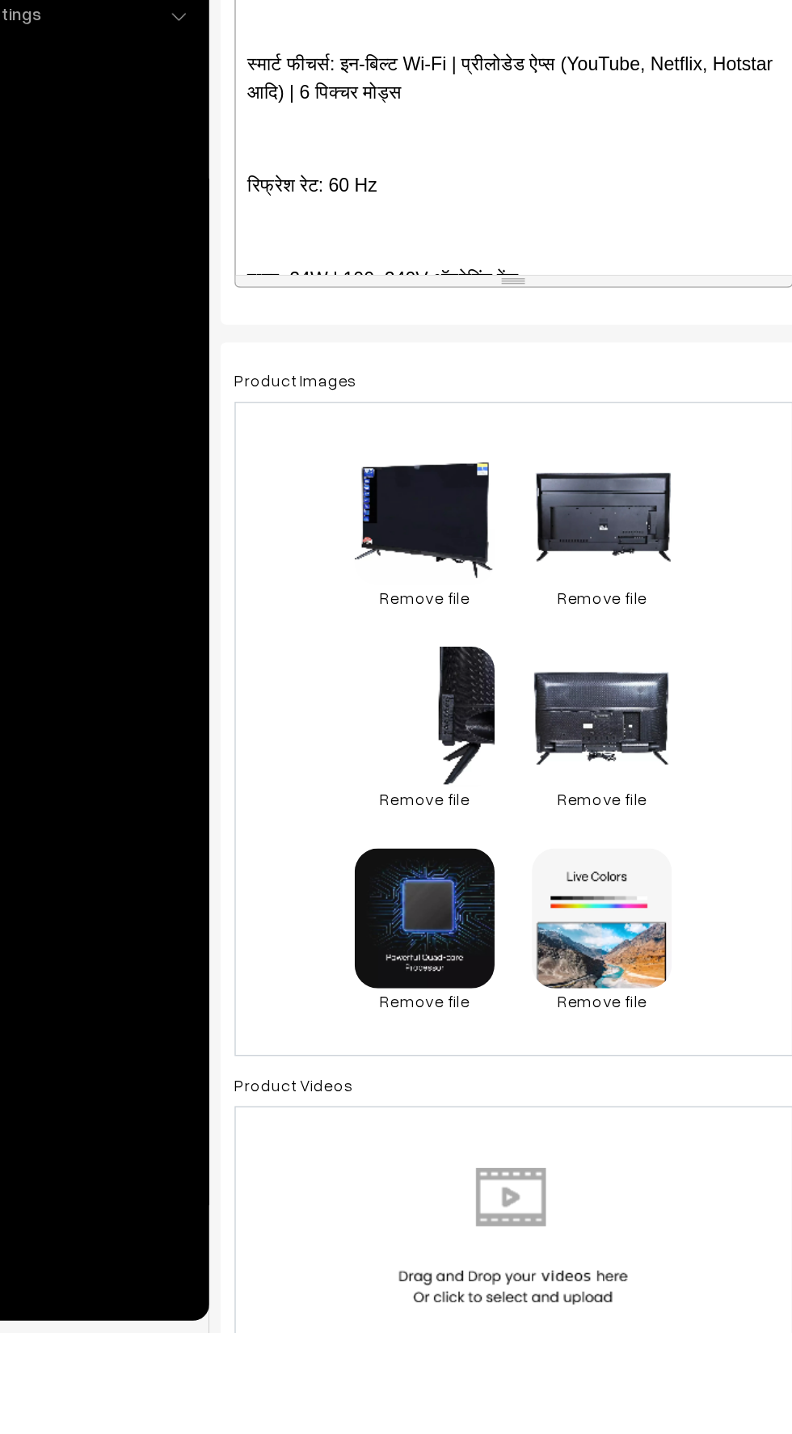
click at [266, 662] on p at bounding box center [429, 671] width 369 height 19
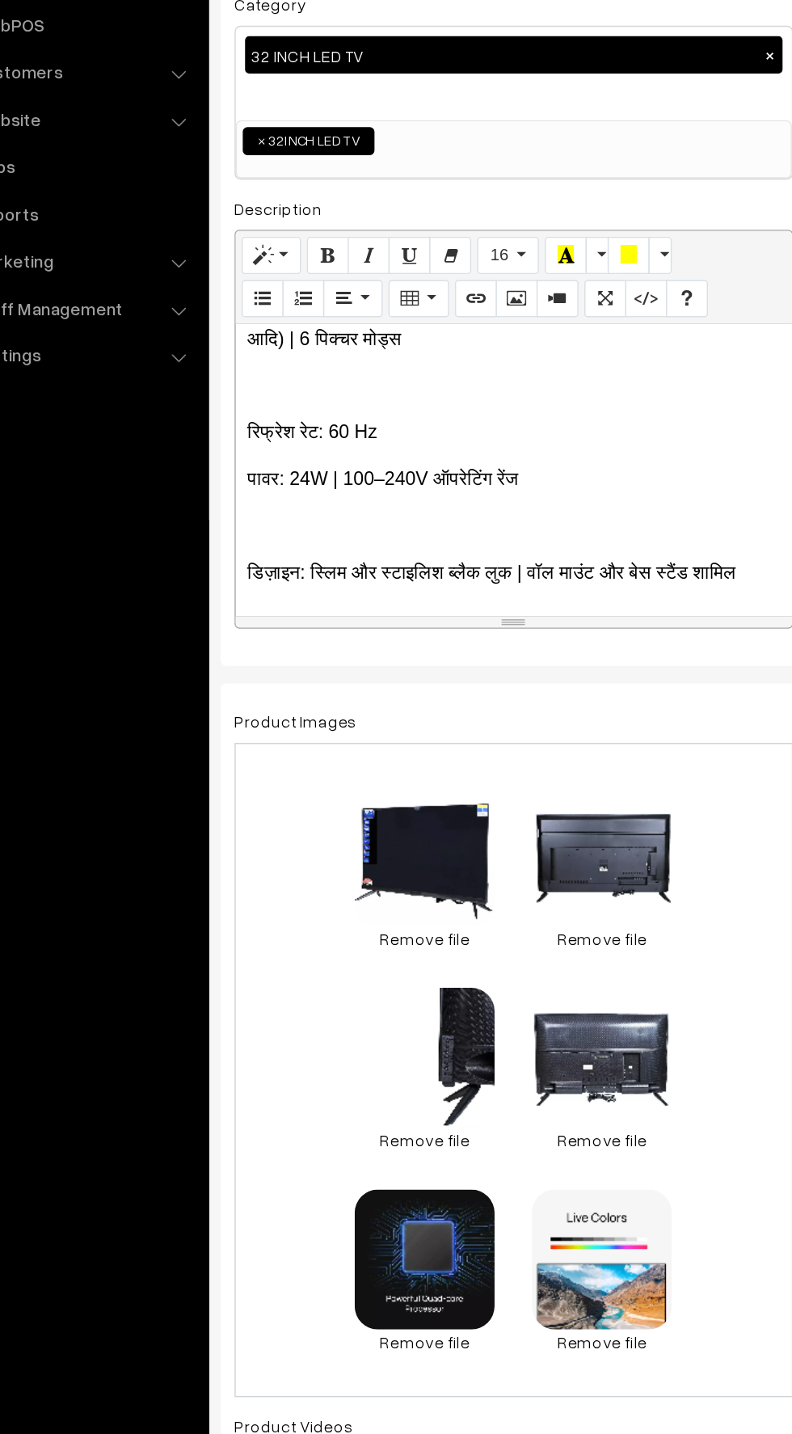
scroll to position [2323, 0]
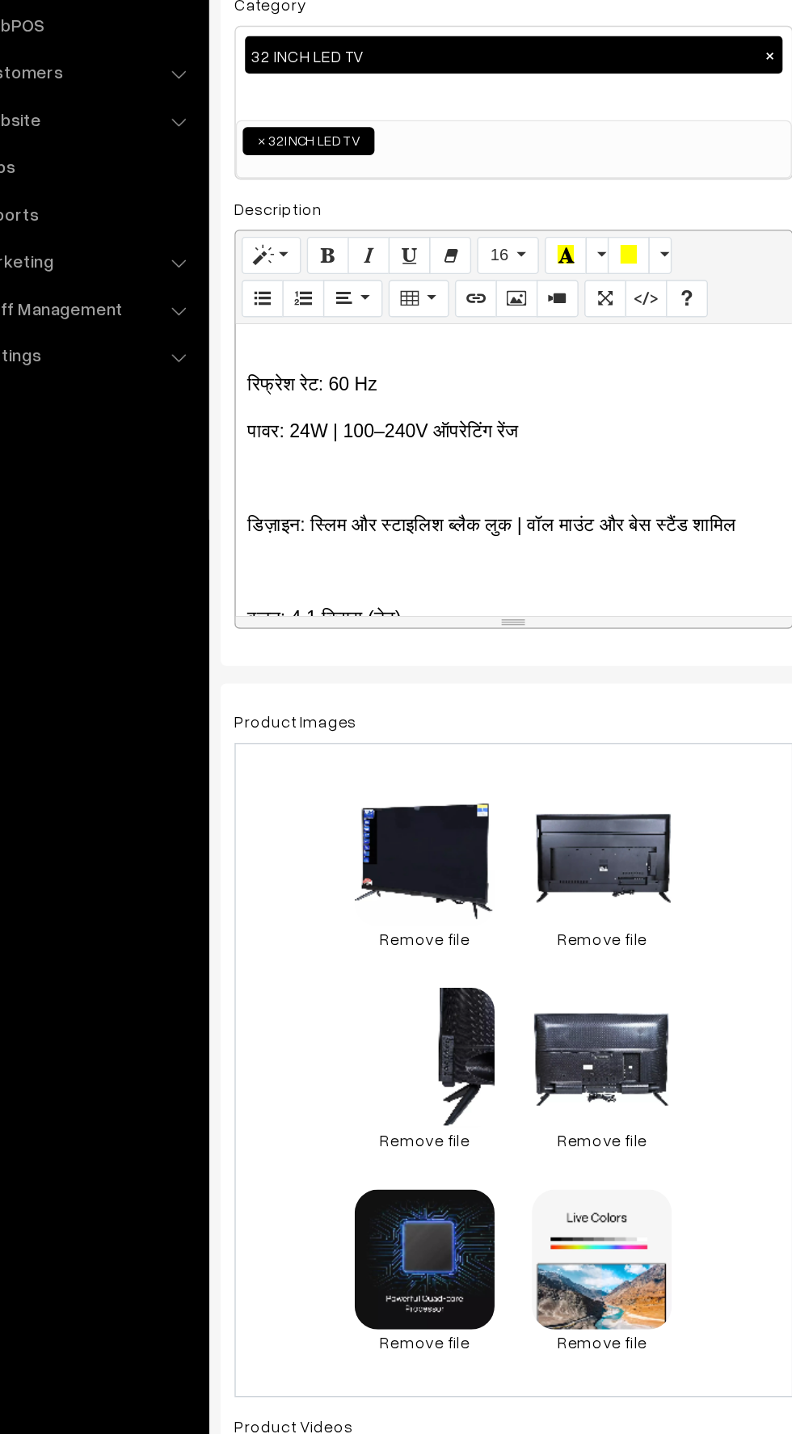
click at [276, 596] on p at bounding box center [429, 605] width 369 height 19
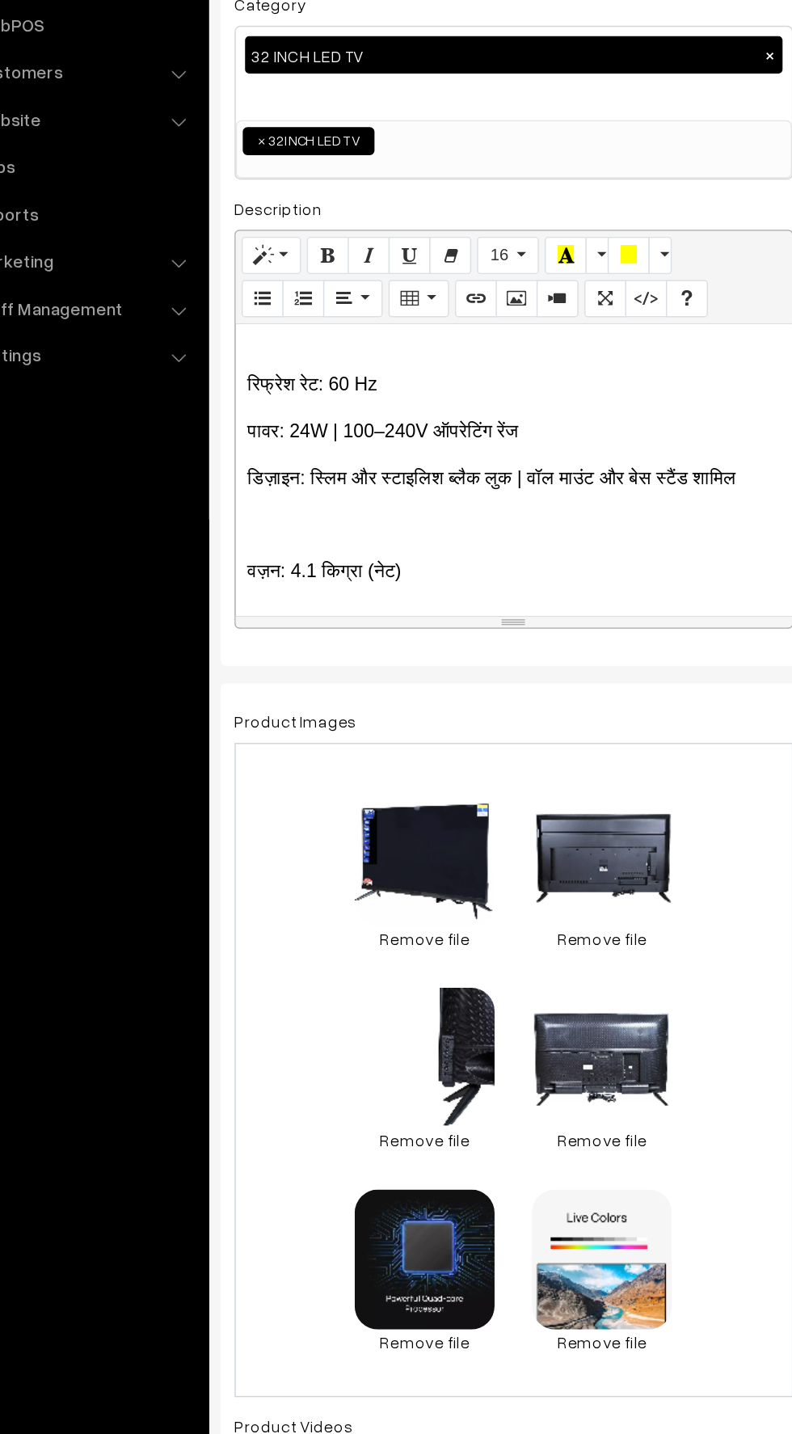
click at [268, 628] on p at bounding box center [429, 637] width 369 height 19
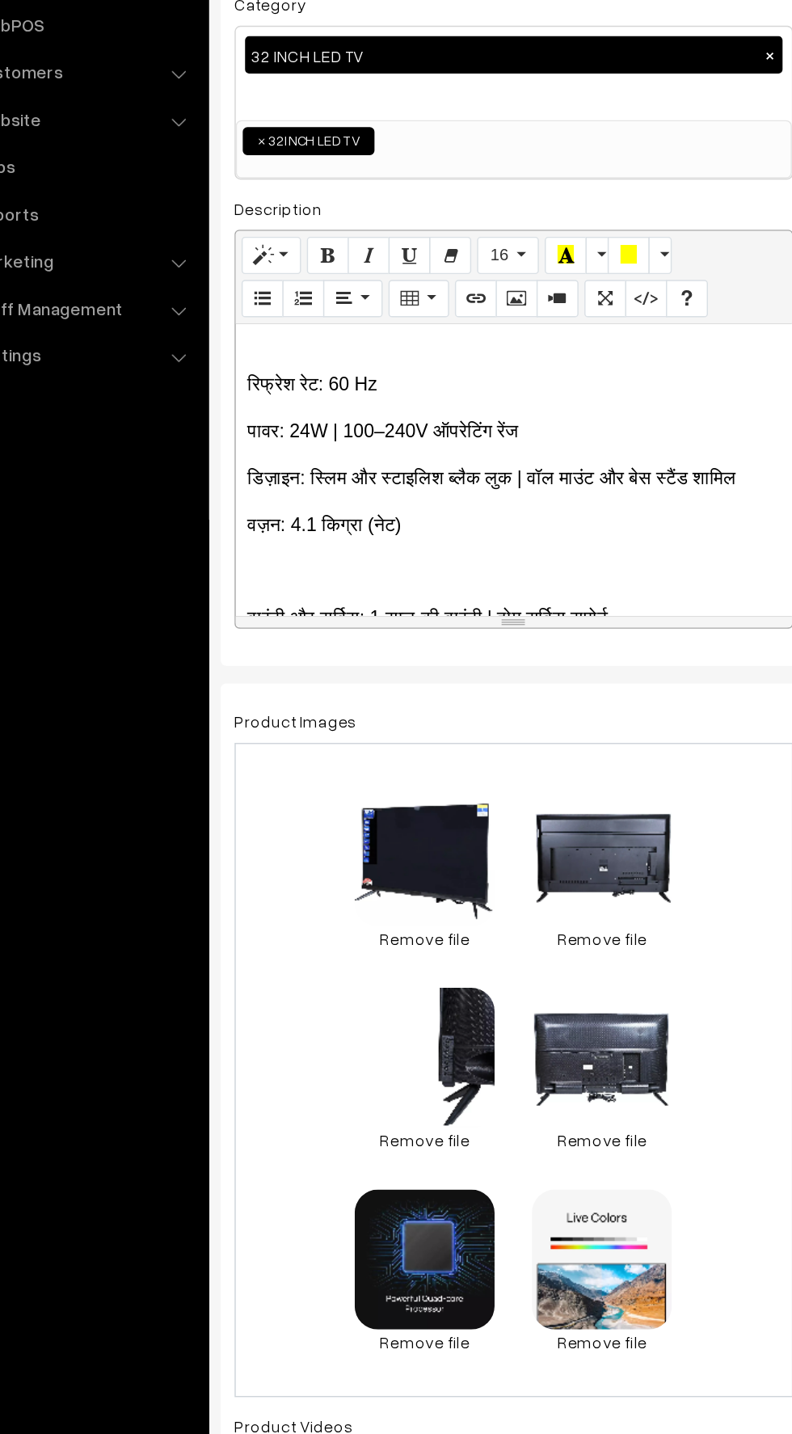
click at [265, 628] on p "वज़न: 4.1 किग्रा (नेट)" at bounding box center [429, 637] width 369 height 19
click at [325, 660] on p at bounding box center [429, 669] width 369 height 19
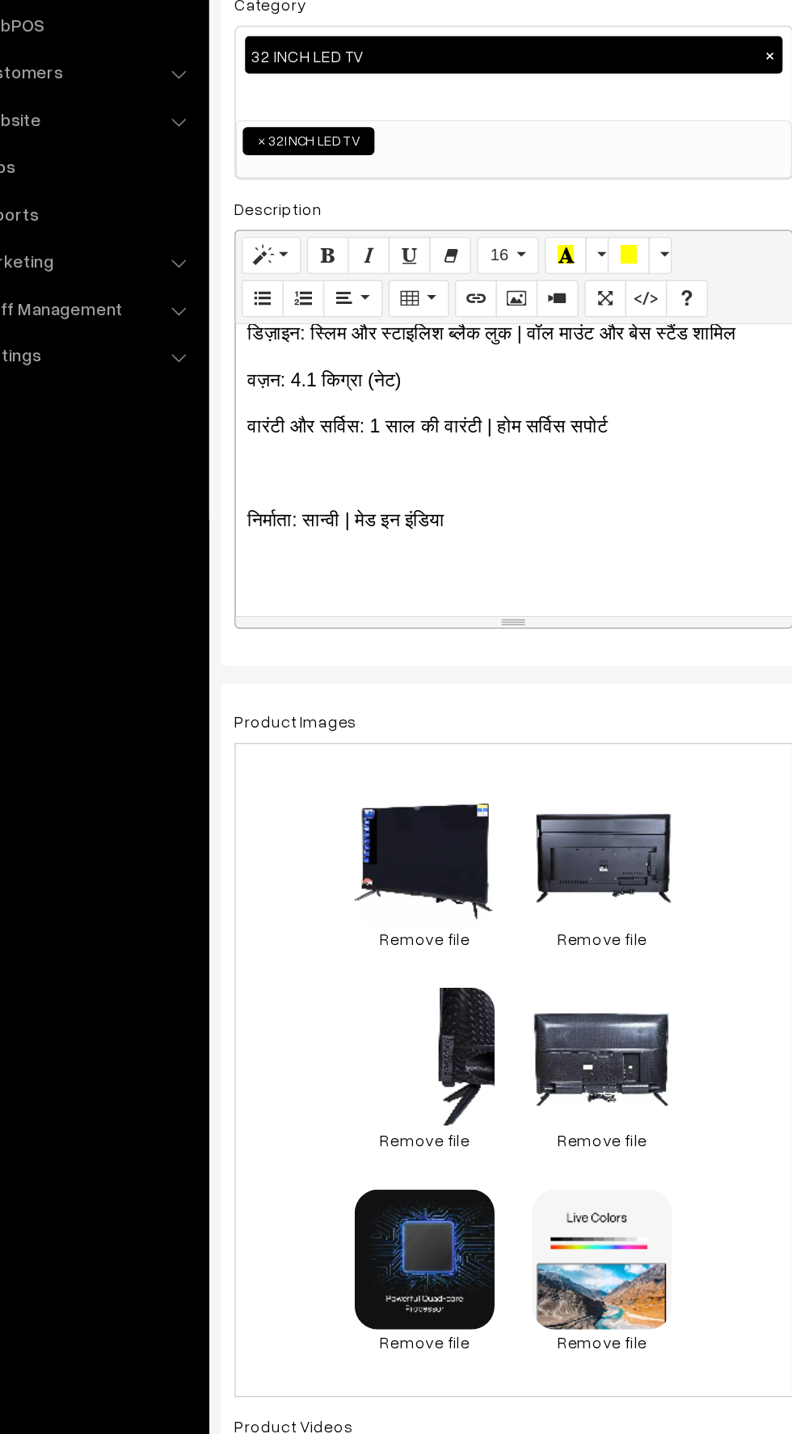
scroll to position [2426, 0]
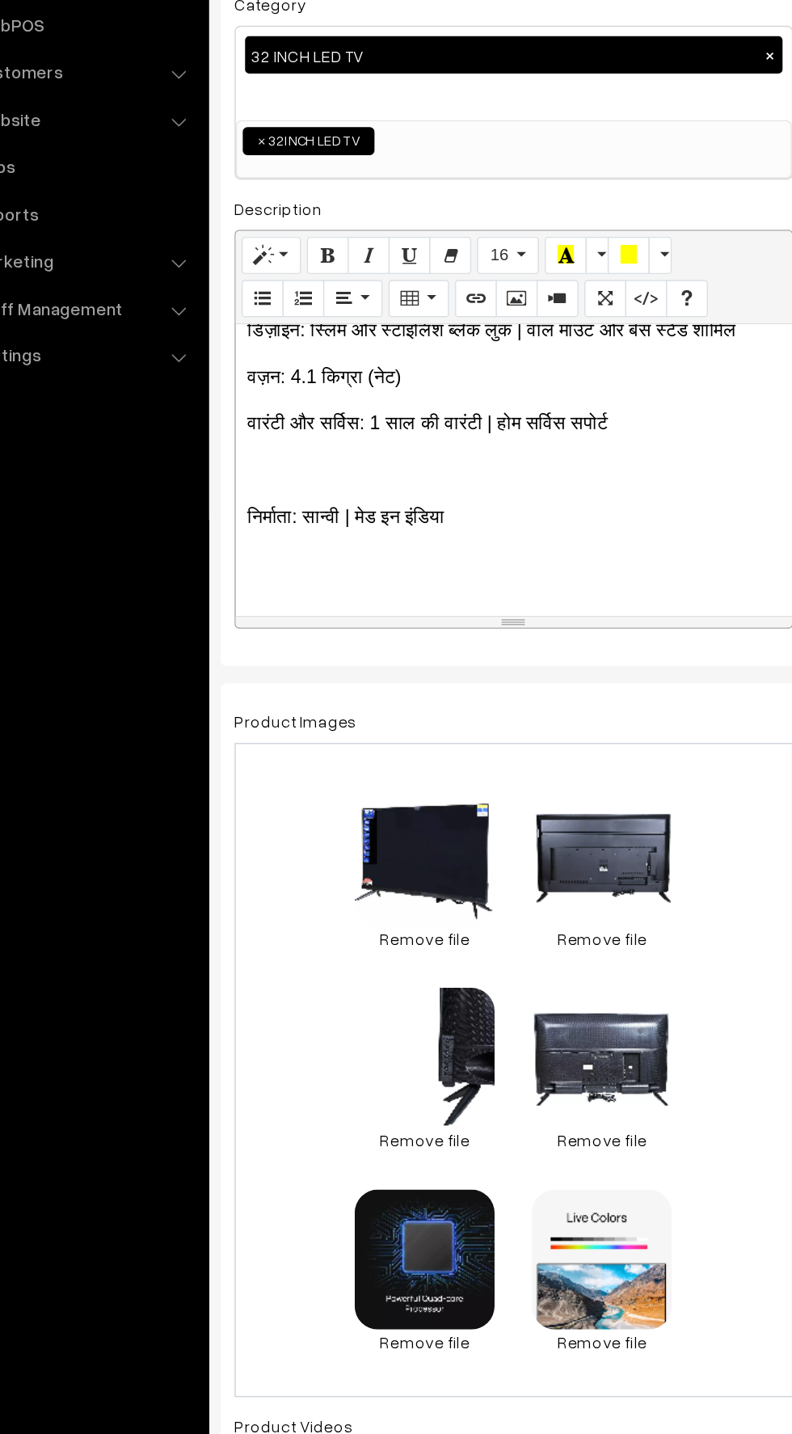
click at [268, 590] on p at bounding box center [429, 599] width 369 height 19
click at [265, 622] on p at bounding box center [429, 631] width 369 height 19
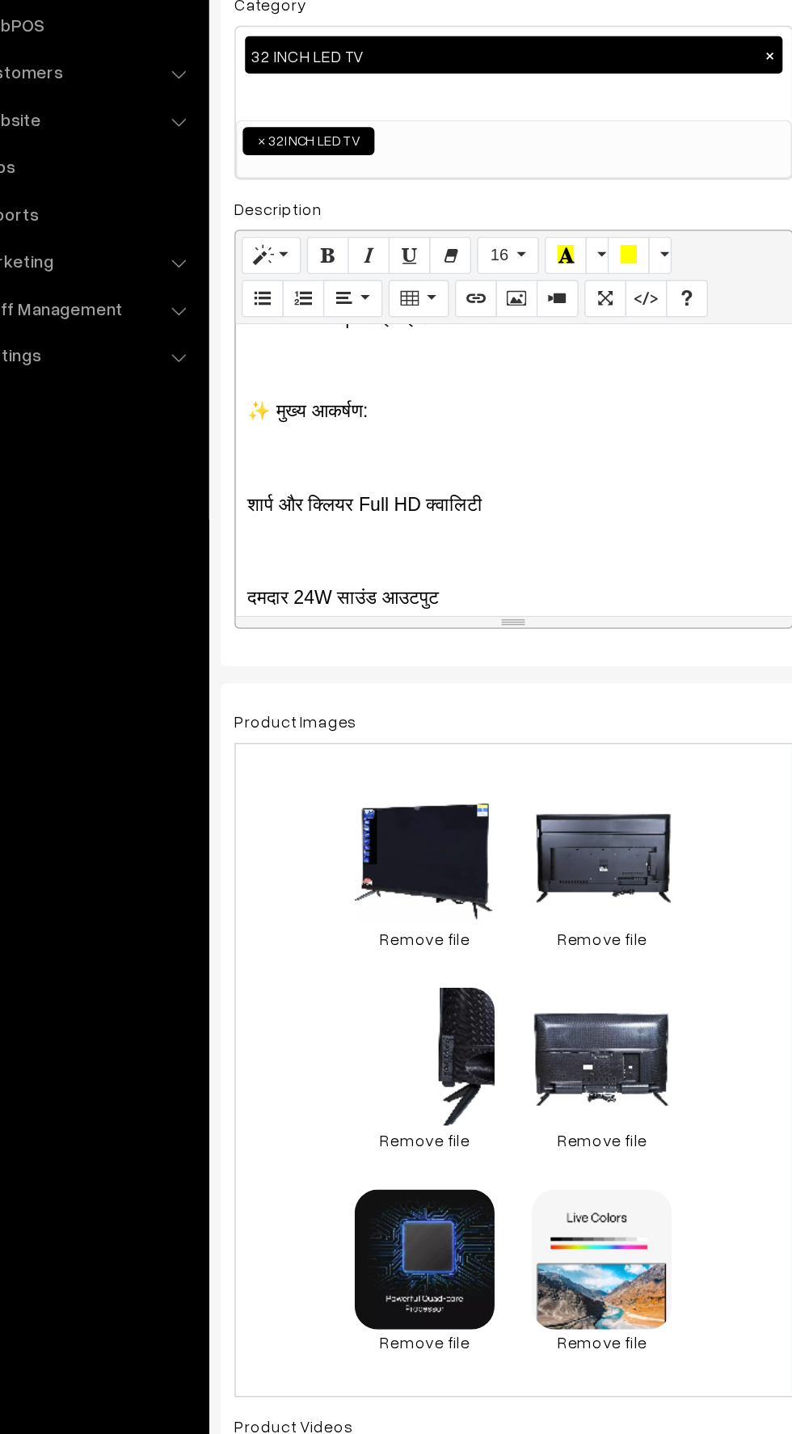
scroll to position [2544, 0]
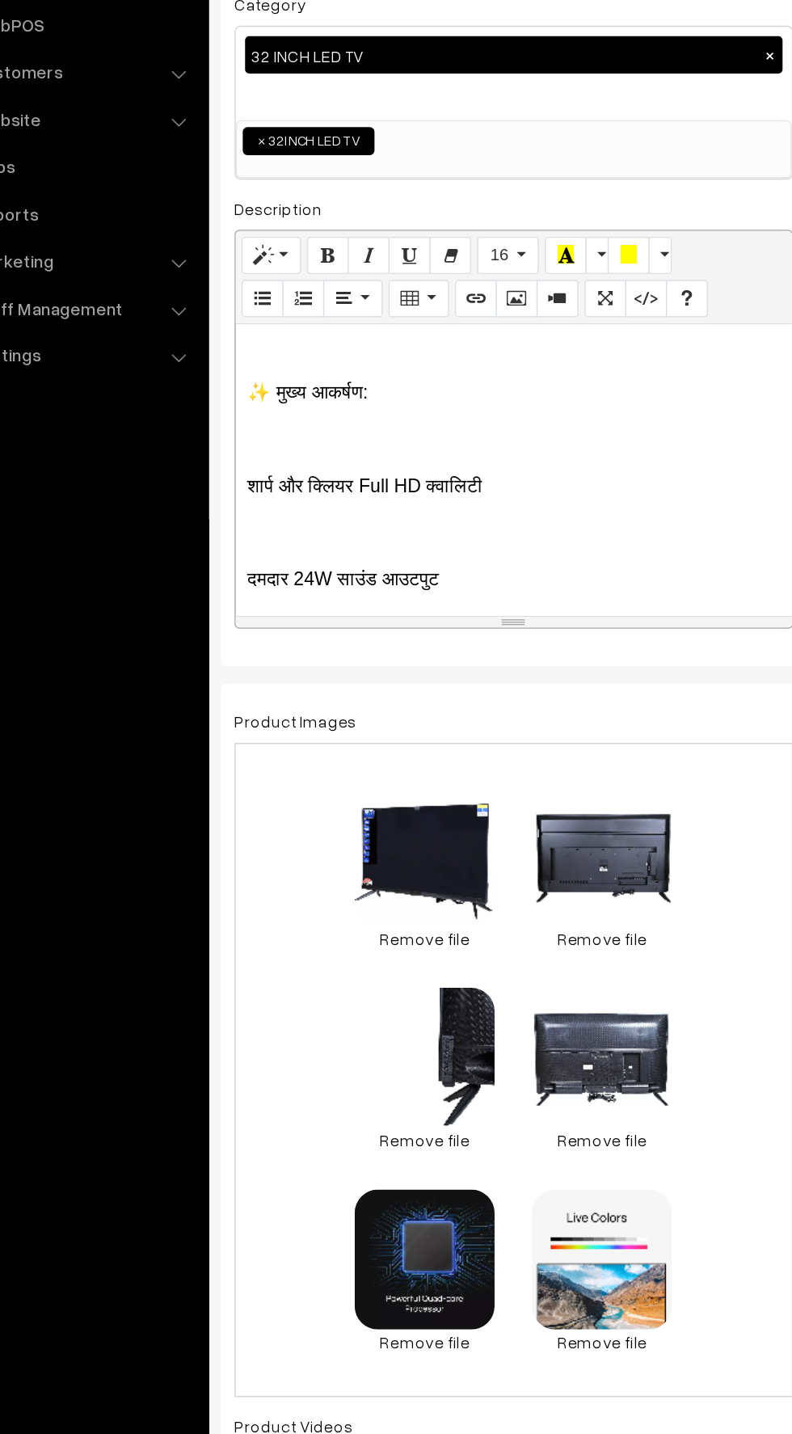
click at [263, 634] on p at bounding box center [429, 643] width 369 height 19
click at [267, 666] on p at bounding box center [429, 675] width 369 height 19
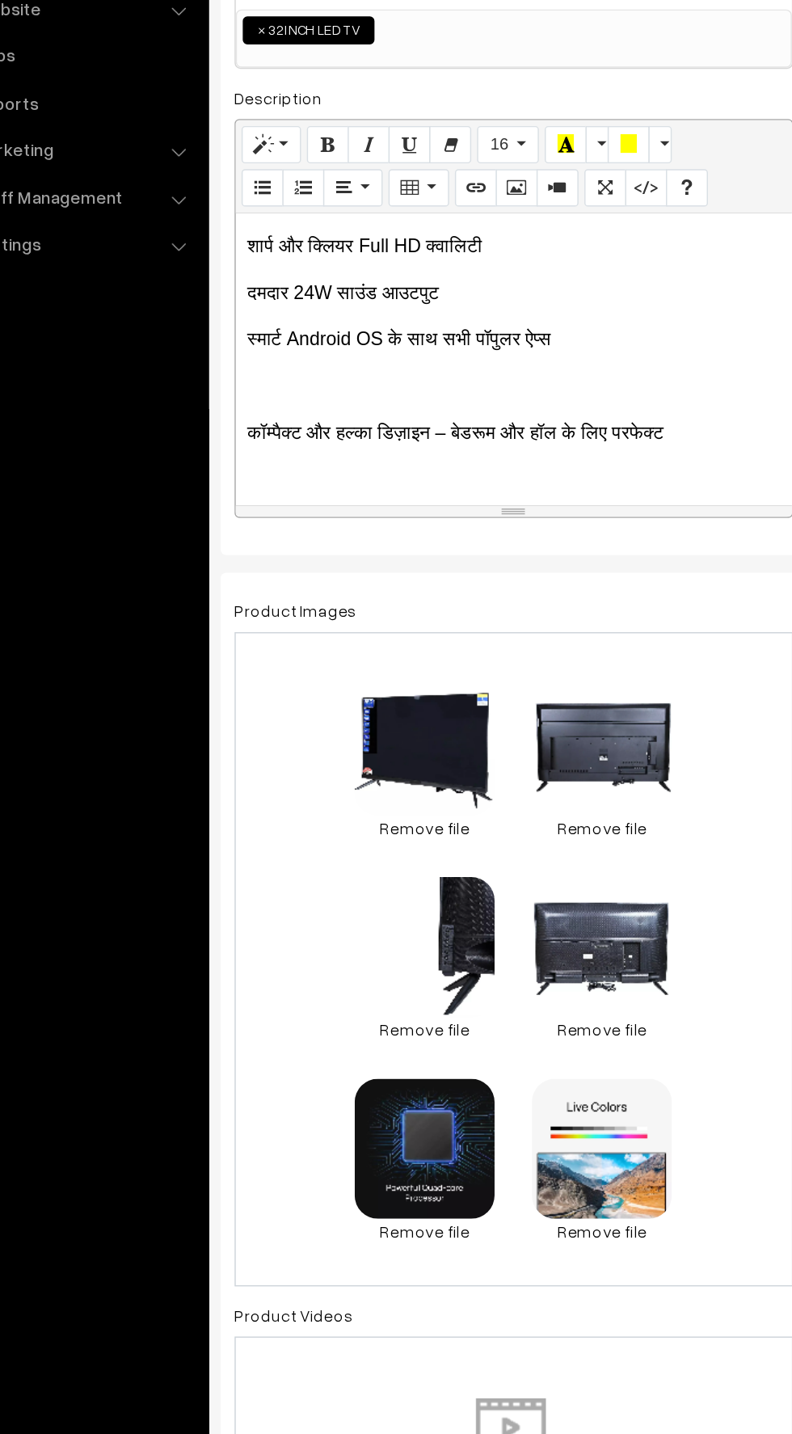
scroll to position [2634, 0]
click at [265, 578] on div "📺 EGO Smart Android 32 Inch (81 cm) LED TV – IB_EP328SF1 Upgrade your home ente…" at bounding box center [430, 600] width 386 height 202
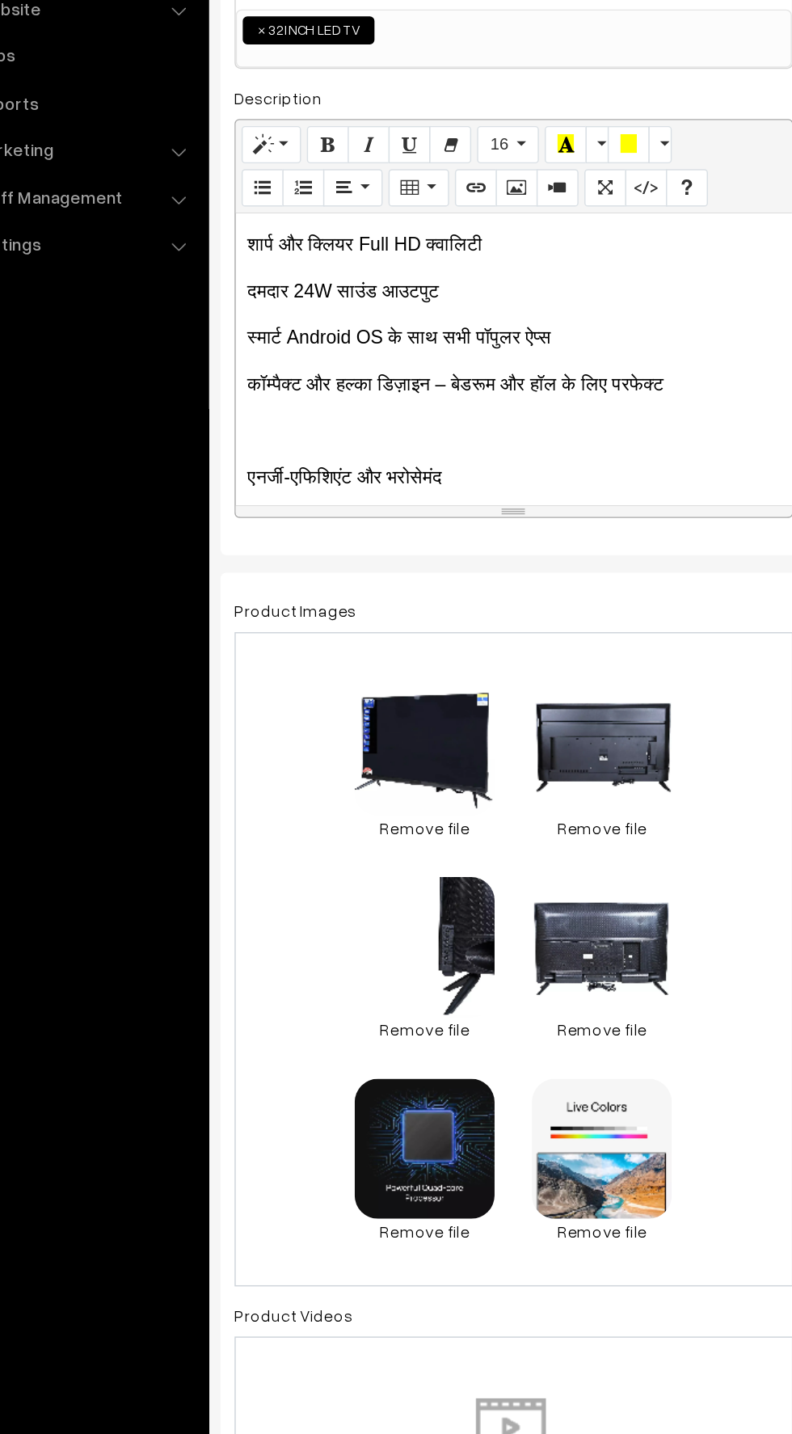
click at [273, 641] on div "📺 EGO Smart Android 32 Inch (81 cm) LED TV – IB_EP328SF1 Upgrade your home ente…" at bounding box center [430, 600] width 386 height 202
click at [244, 613] on div "📺 EGO Smart Android 32 Inch (81 cm) LED TV – IB_EP328SF1 Upgrade your home ente…" at bounding box center [430, 600] width 386 height 202
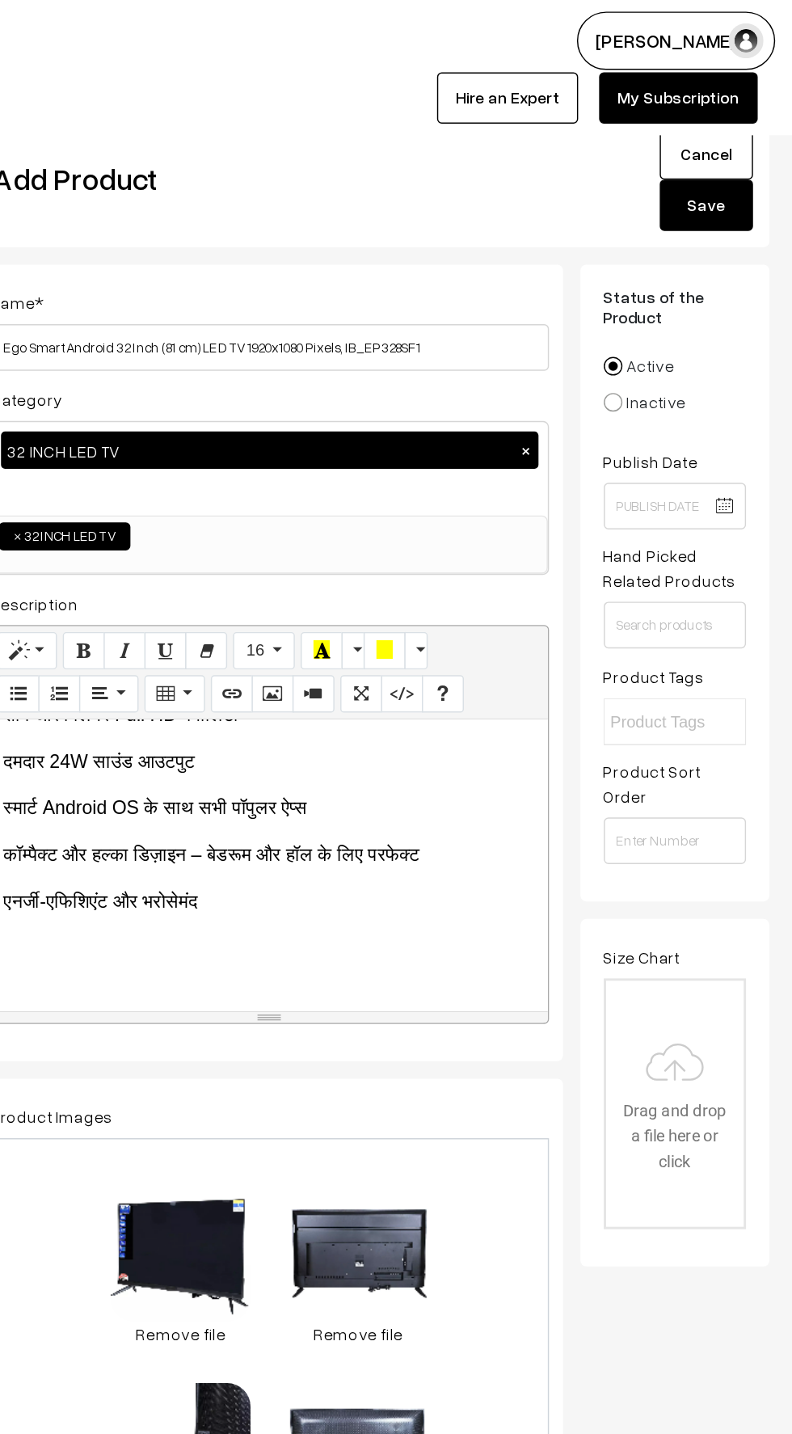
click at [717, 133] on button "Save" at bounding box center [732, 142] width 65 height 36
